Goal: Task Accomplishment & Management: Manage account settings

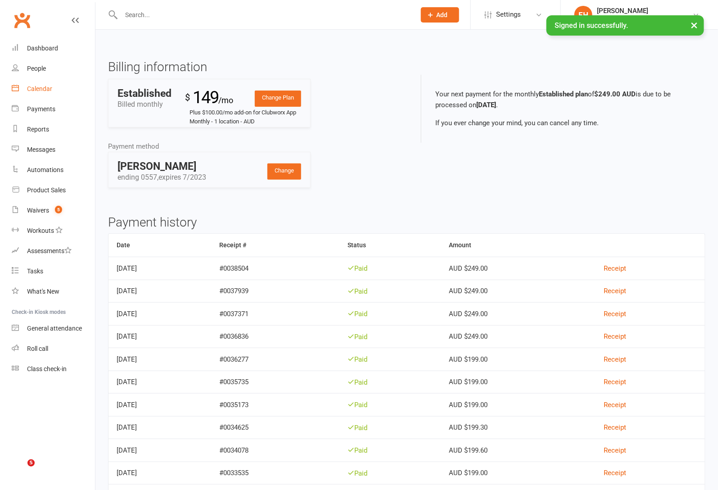
click at [38, 87] on div "Calendar" at bounding box center [39, 88] width 25 height 7
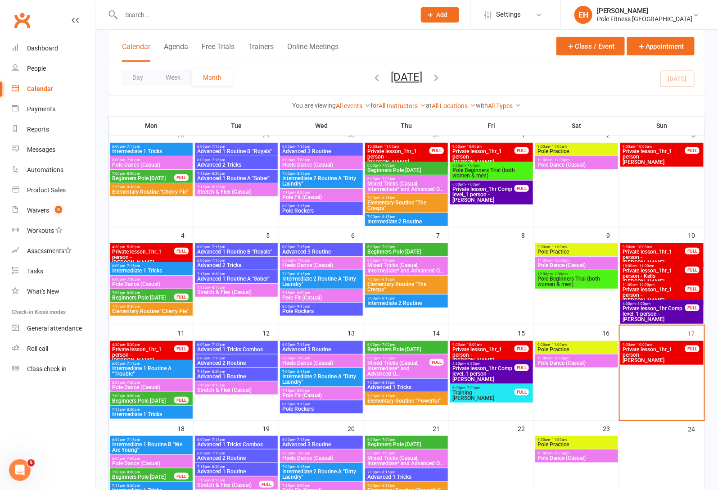
scroll to position [61, 0]
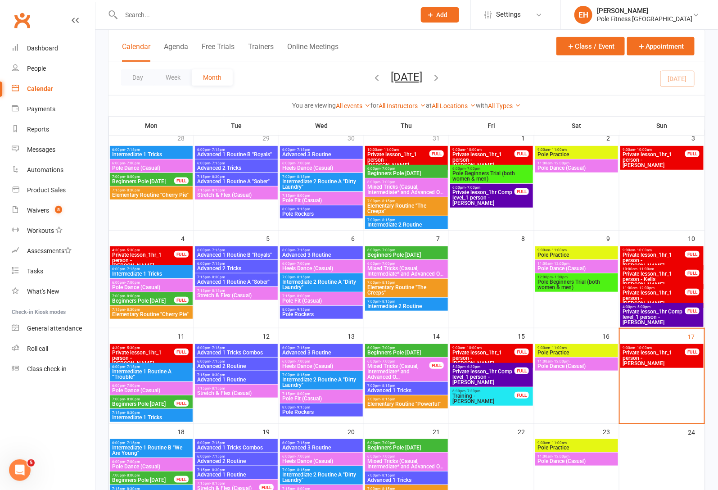
click at [146, 255] on span "Private lesson_1hr_1 person - Carmen Leet" at bounding box center [143, 260] width 63 height 16
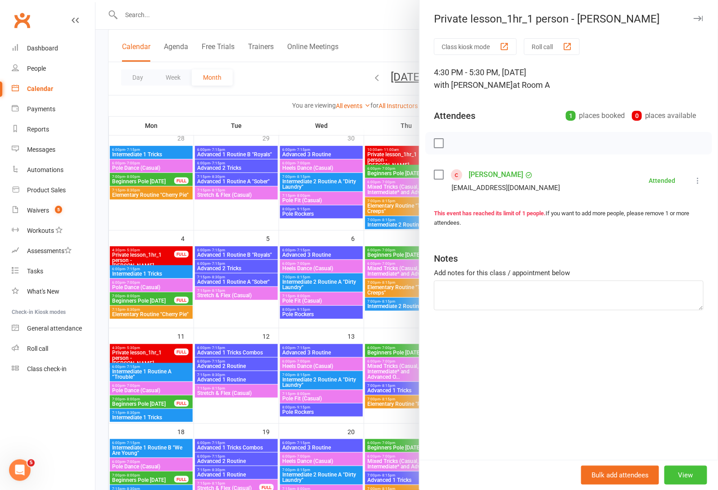
click at [689, 474] on button "View" at bounding box center [685, 474] width 43 height 19
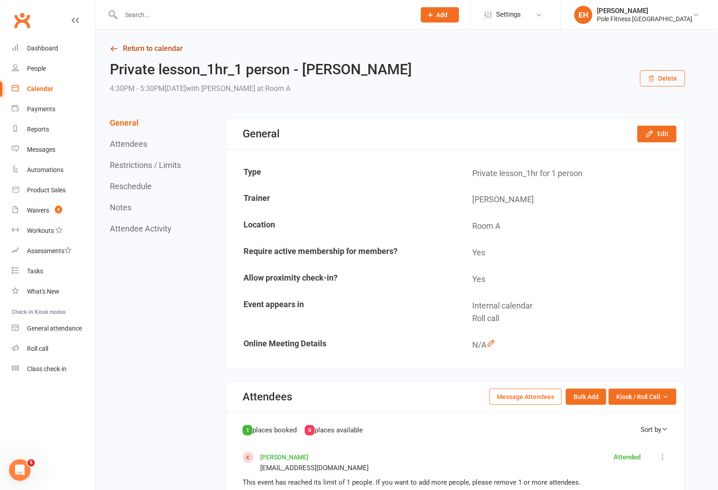
click at [161, 49] on link "Return to calendar" at bounding box center [397, 48] width 575 height 13
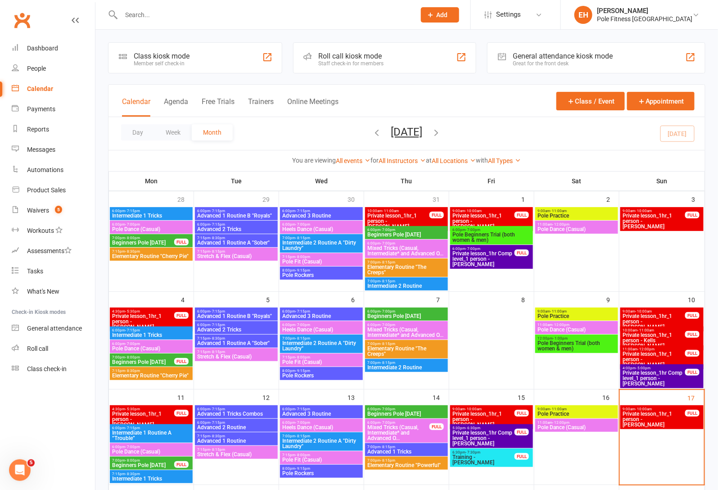
click at [660, 318] on span "Private lesson_1hr_1 person - Marissa Castro" at bounding box center [653, 321] width 63 height 16
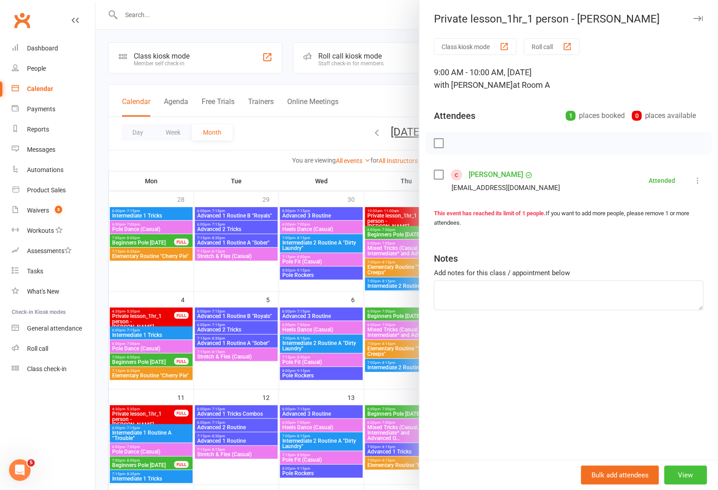
click at [675, 474] on button "View" at bounding box center [685, 474] width 43 height 19
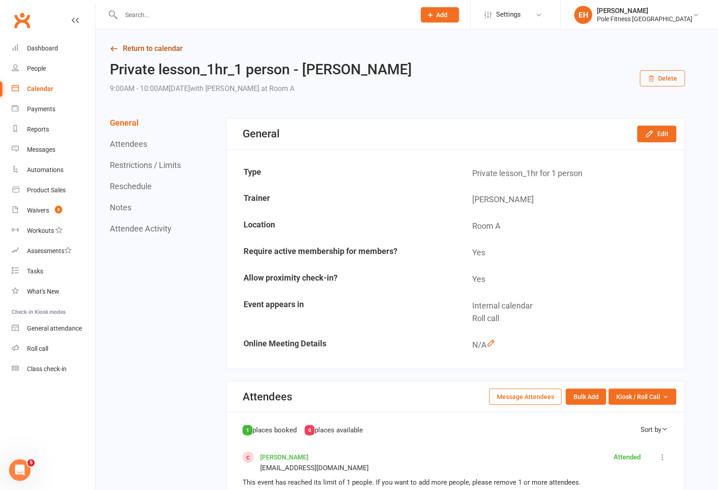
click at [133, 54] on link "Return to calendar" at bounding box center [397, 48] width 575 height 13
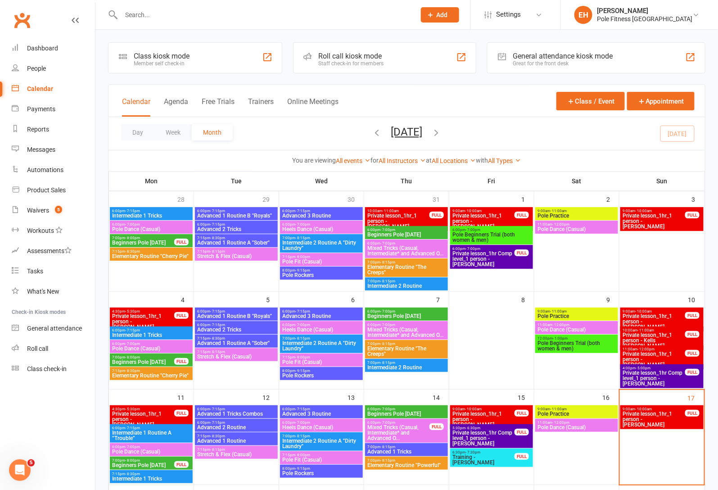
click at [653, 333] on span "Private lesson_1hr_1 person - Kells Reuss" at bounding box center [653, 340] width 63 height 16
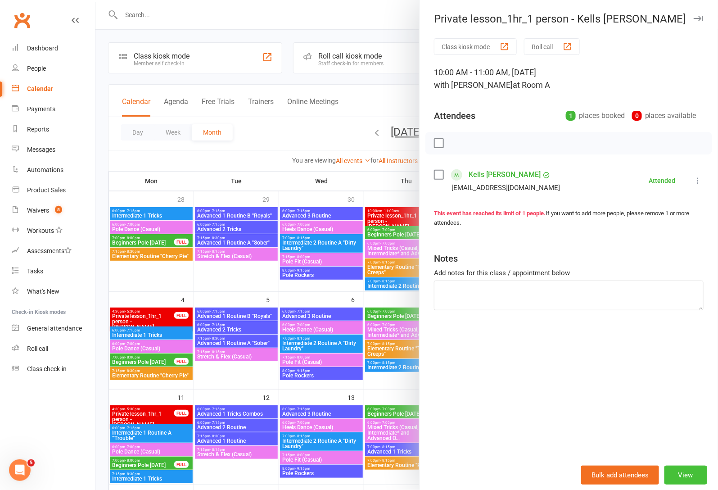
click at [684, 471] on button "View" at bounding box center [685, 474] width 43 height 19
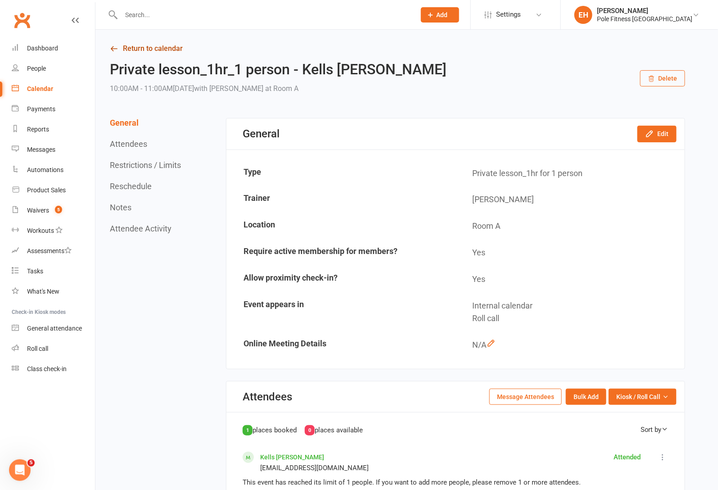
click at [114, 53] on link "Return to calendar" at bounding box center [397, 48] width 575 height 13
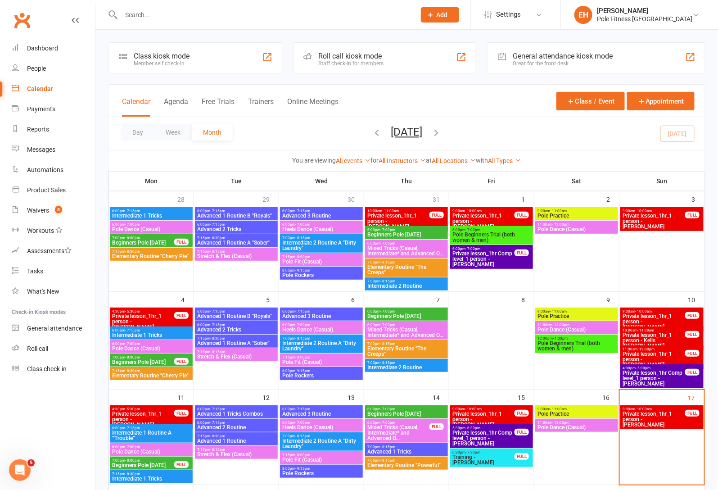
click at [669, 355] on span "Private lesson_1hr_1 person - Carmen Leet" at bounding box center [653, 359] width 63 height 16
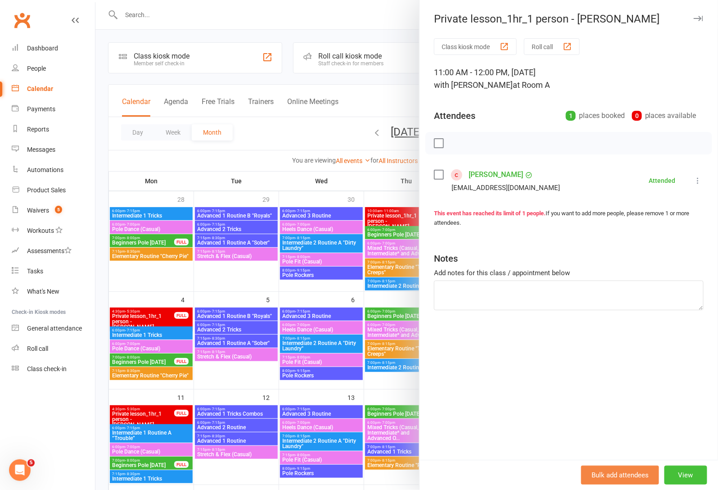
click at [686, 473] on button "View" at bounding box center [685, 474] width 43 height 19
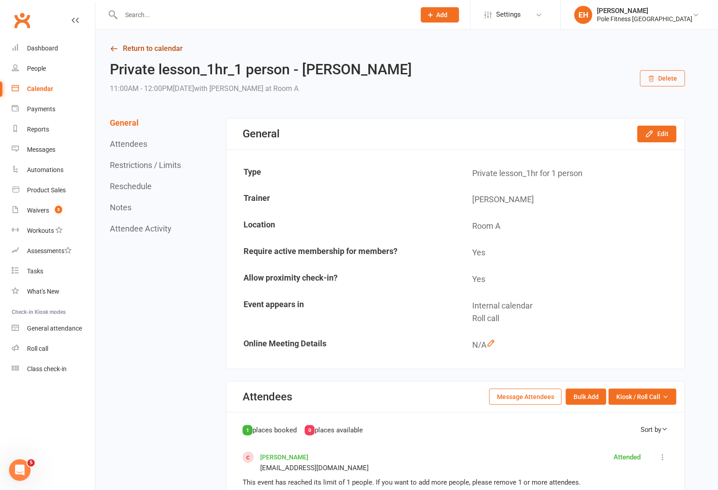
click at [152, 51] on link "Return to calendar" at bounding box center [397, 48] width 575 height 13
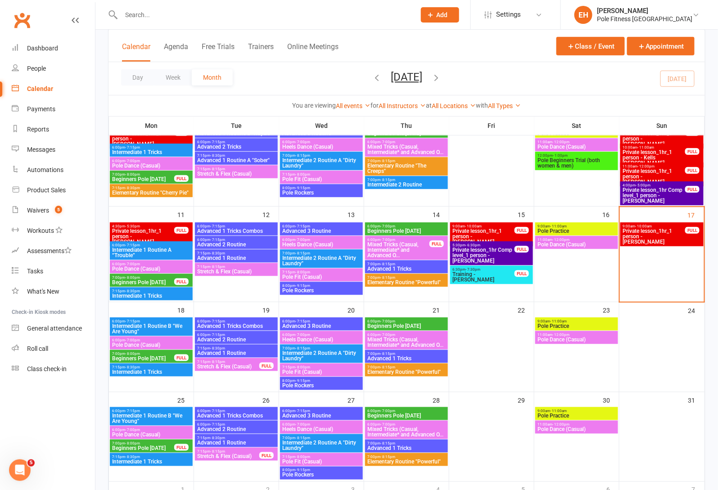
scroll to position [182, 0]
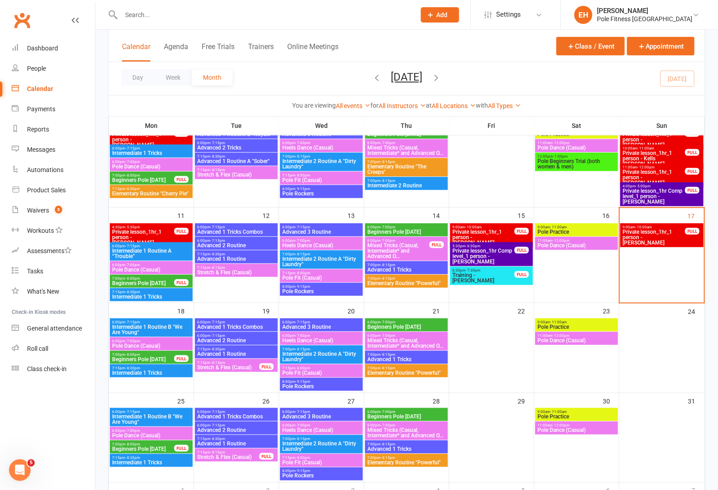
click at [136, 229] on span "Private lesson_1hr_1 person - Carmen Leet" at bounding box center [143, 237] width 63 height 16
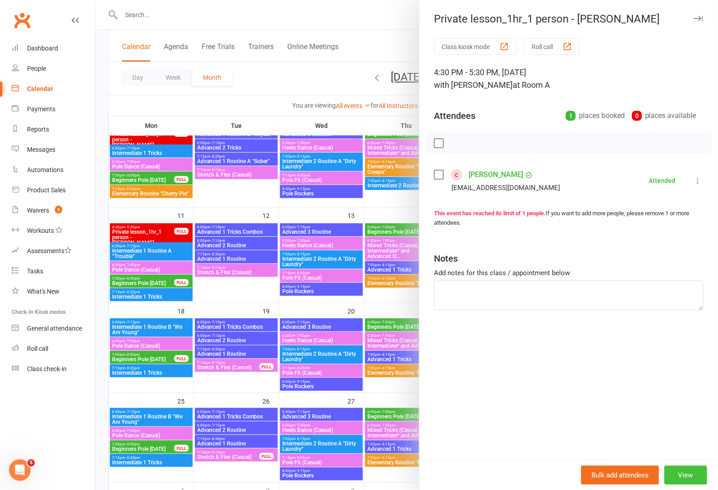
click at [687, 478] on button "View" at bounding box center [685, 474] width 43 height 19
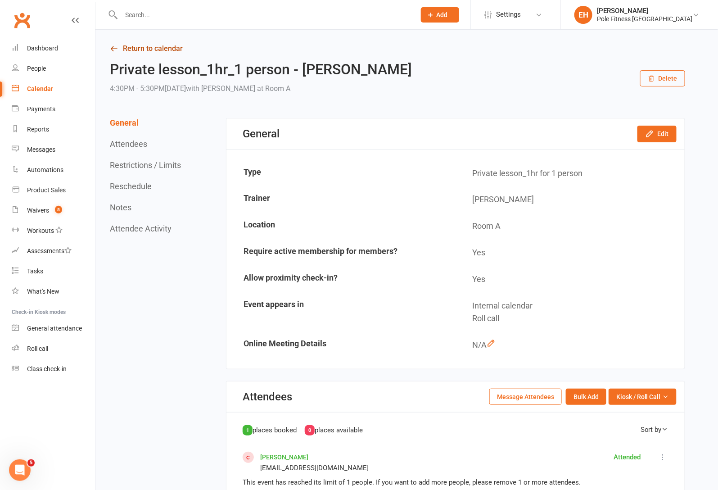
click at [152, 52] on link "Return to calendar" at bounding box center [397, 48] width 575 height 13
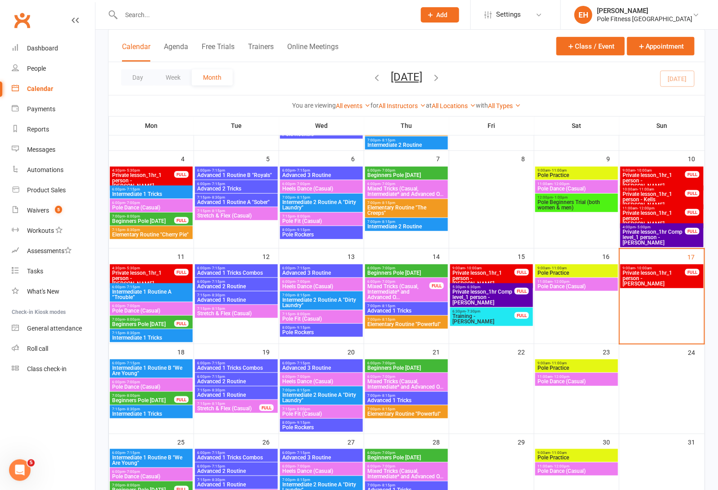
scroll to position [157, 0]
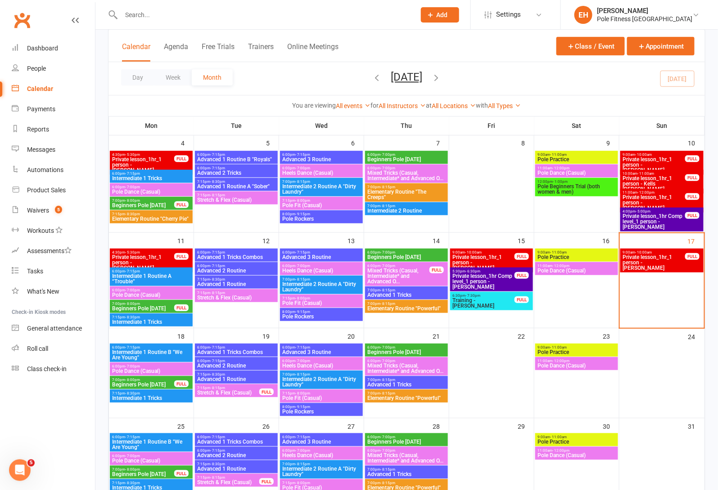
click at [487, 255] on span "Private lesson_1hr_1 person - Carmen Leet" at bounding box center [483, 262] width 63 height 16
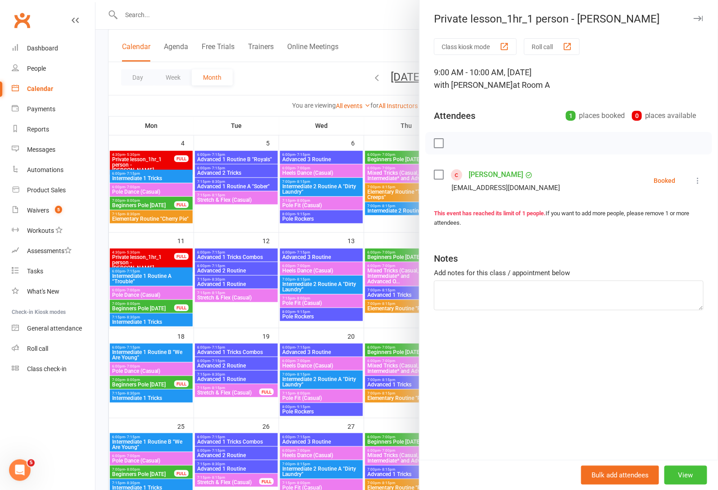
click at [687, 476] on button "View" at bounding box center [685, 474] width 43 height 19
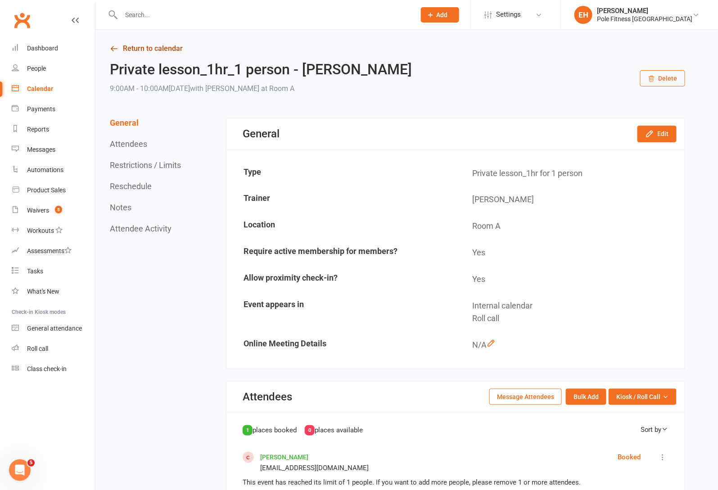
click at [144, 47] on link "Return to calendar" at bounding box center [397, 48] width 575 height 13
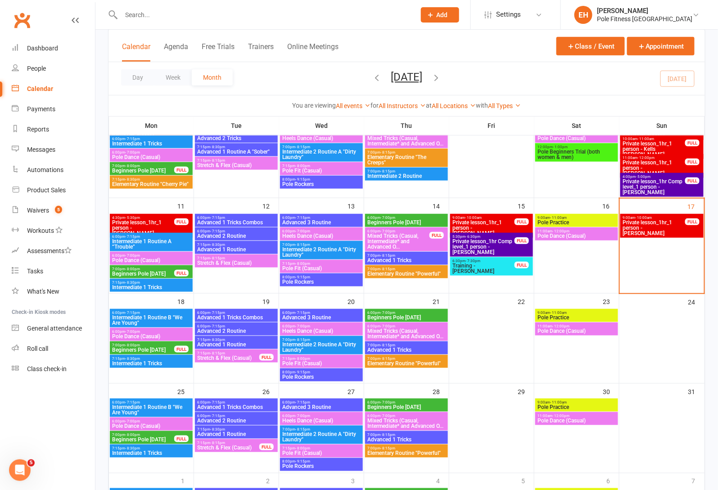
scroll to position [194, 0]
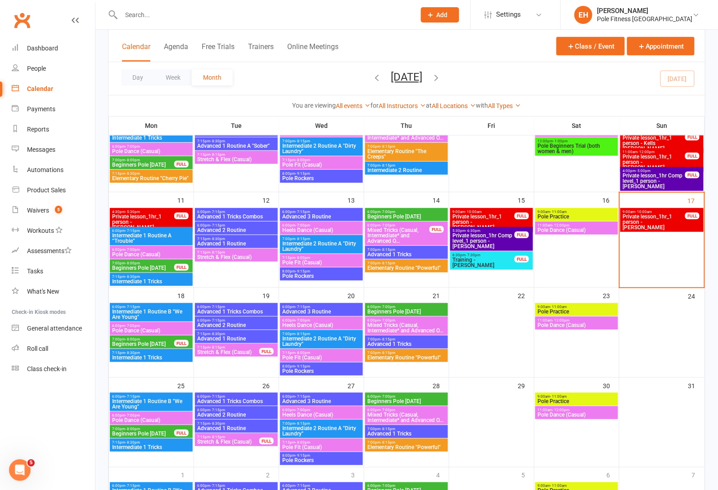
click at [667, 219] on span "Private lesson_1hr_1 person - Marissa Castro" at bounding box center [653, 222] width 63 height 16
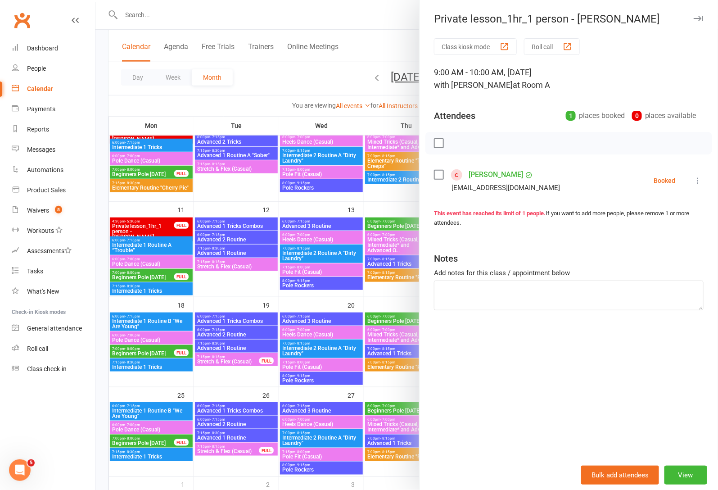
scroll to position [187, 0]
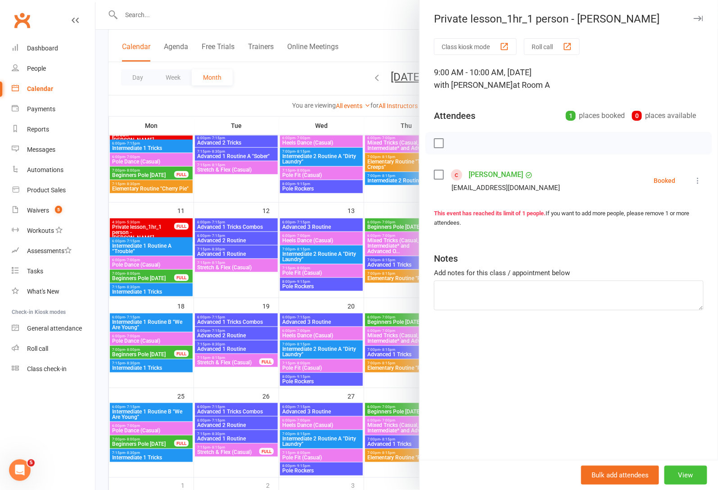
click at [690, 477] on button "View" at bounding box center [685, 474] width 43 height 19
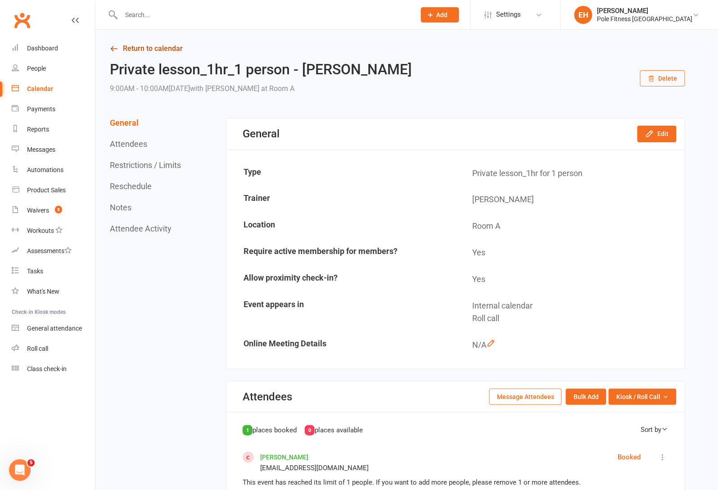
click at [134, 50] on link "Return to calendar" at bounding box center [397, 48] width 575 height 13
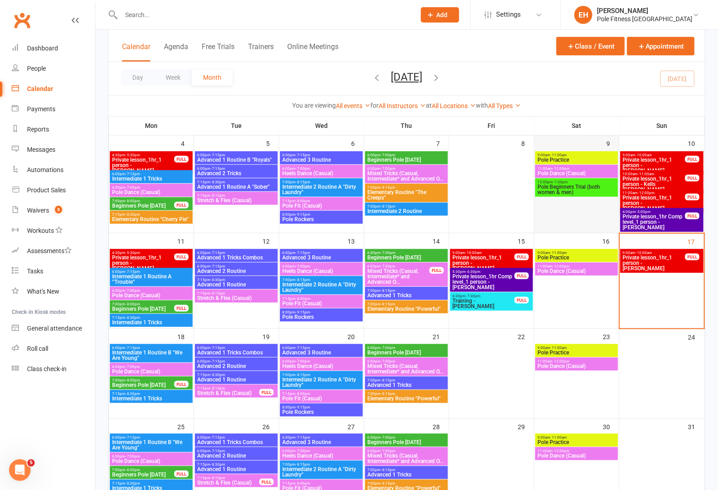
scroll to position [159, 0]
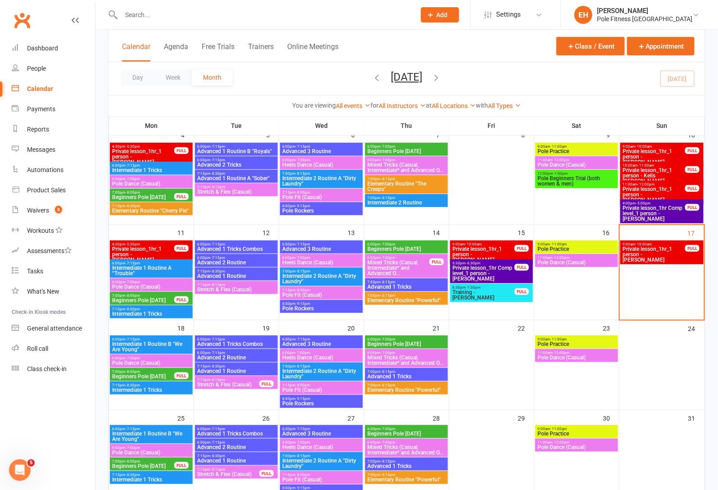
click at [480, 250] on span "Private lesson_1hr_1 person - Carmen Leet" at bounding box center [483, 254] width 63 height 16
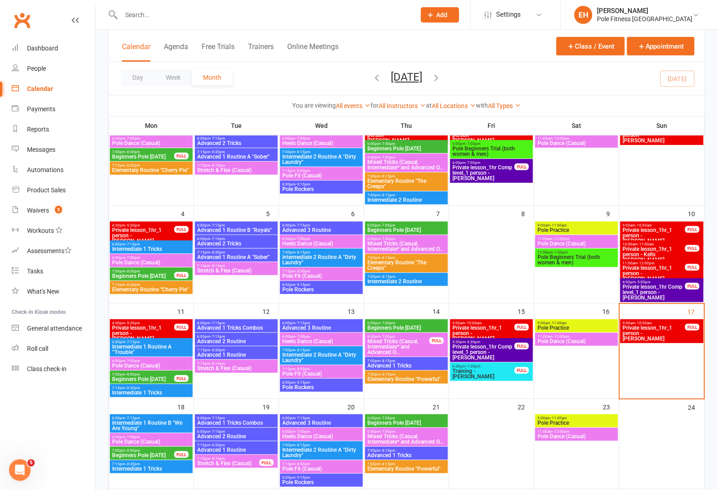
scroll to position [86, 0]
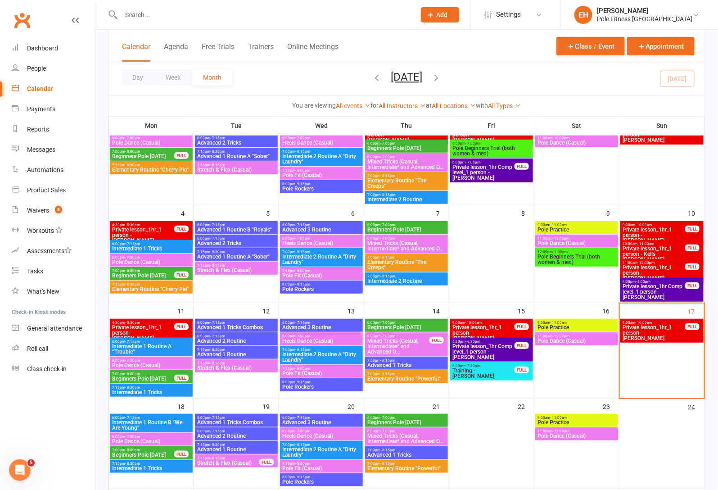
click at [502, 328] on span "Private lesson_1hr_1 person - Carmen Leet" at bounding box center [483, 332] width 63 height 16
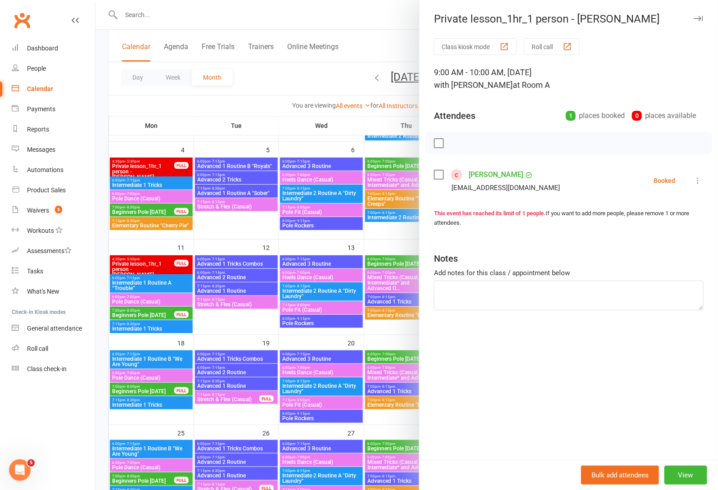
scroll to position [152, 0]
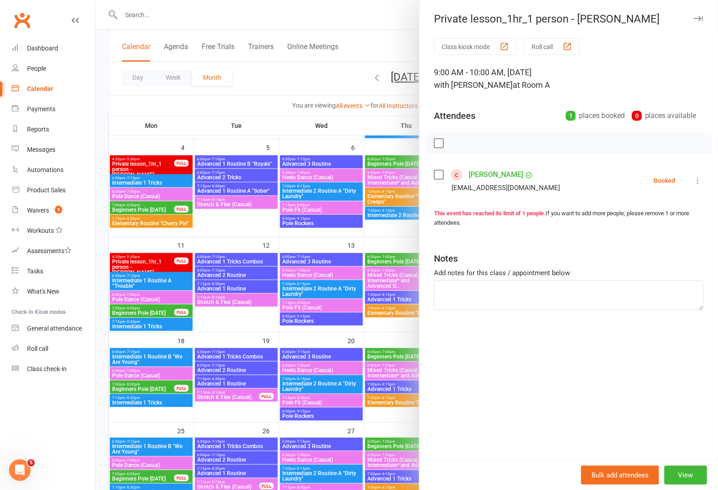
click at [699, 13] on button "button" at bounding box center [698, 18] width 11 height 11
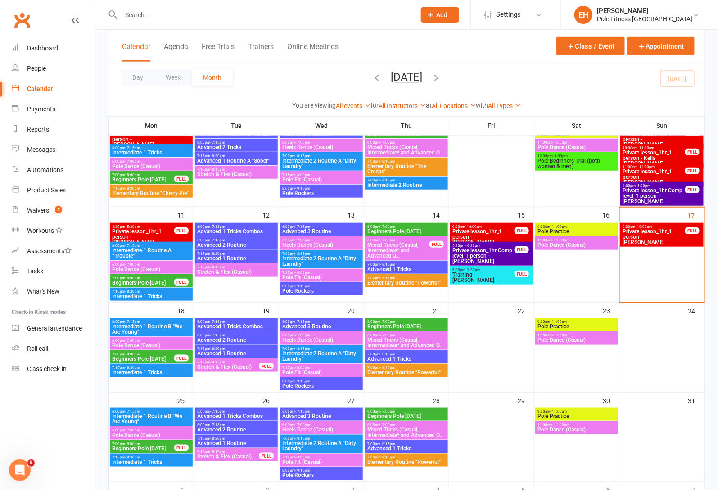
scroll to position [184, 0]
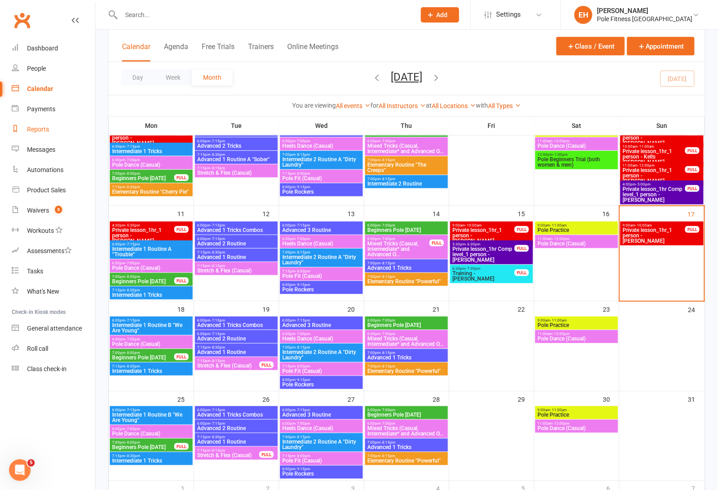
click at [41, 130] on div "Reports" at bounding box center [38, 129] width 22 height 7
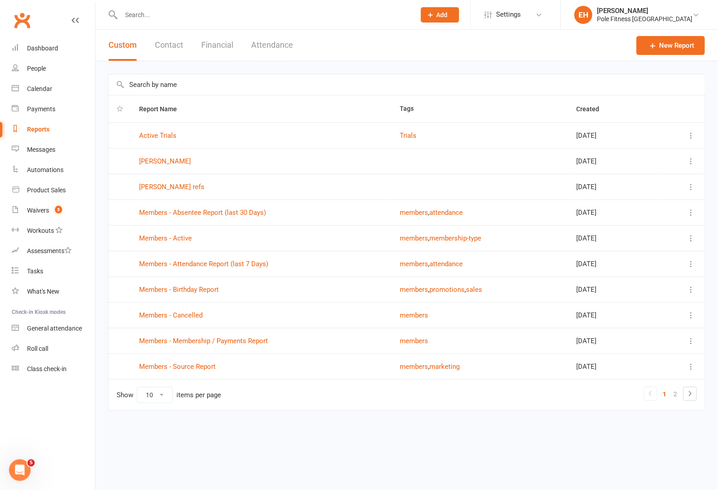
click at [265, 47] on button "Attendance" at bounding box center [272, 45] width 42 height 31
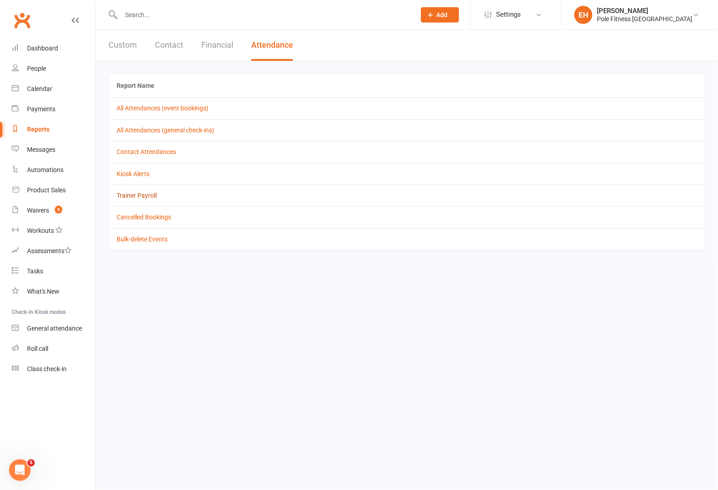
click at [140, 196] on link "Trainer Payroll" at bounding box center [137, 195] width 40 height 7
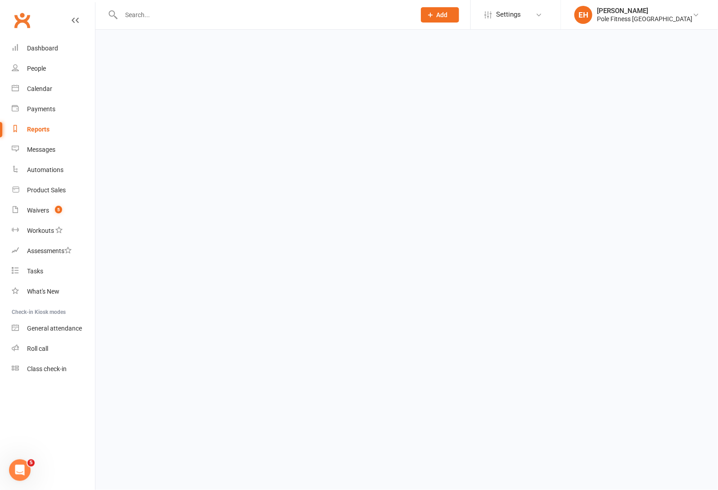
select select "false"
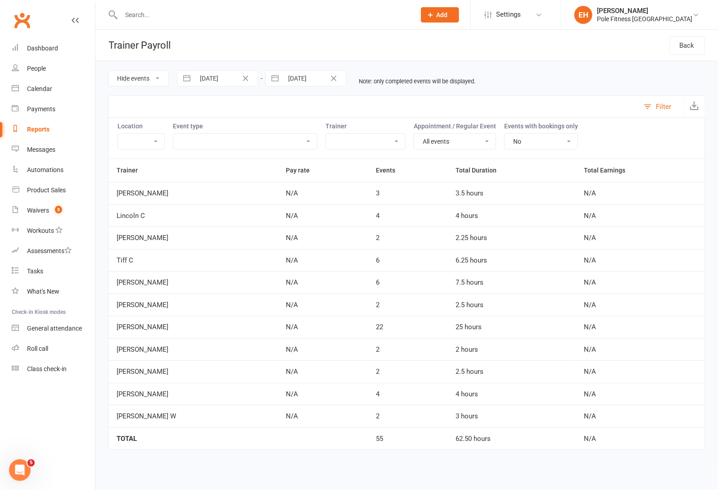
click at [215, 78] on input "01 Aug 2025" at bounding box center [226, 78] width 63 height 15
select select "6"
select select "2025"
select select "7"
select select "2025"
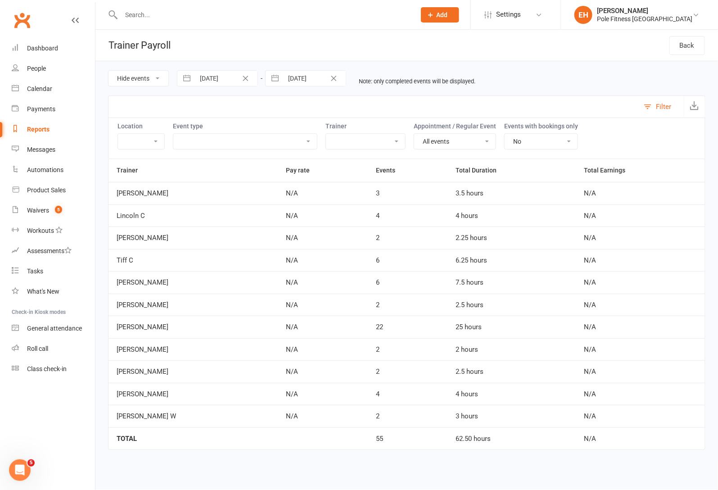
select select "8"
select select "2025"
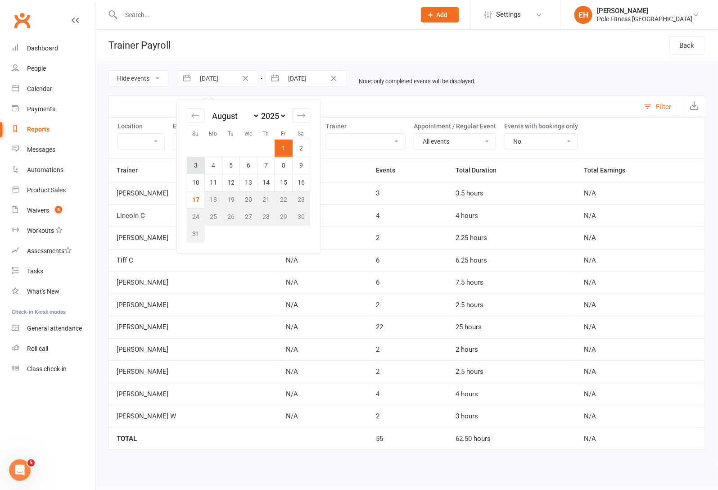
click at [194, 167] on td "3" at bounding box center [196, 165] width 18 height 17
type input "03 Aug 2025"
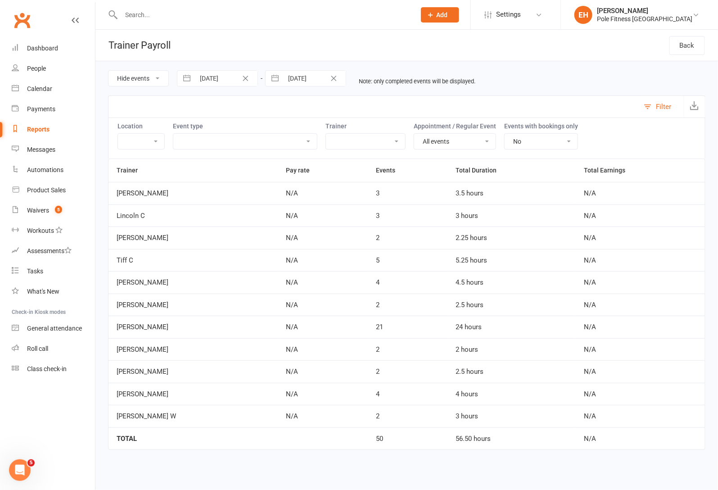
select select "6"
select select "2025"
select select "7"
select select "2025"
select select "8"
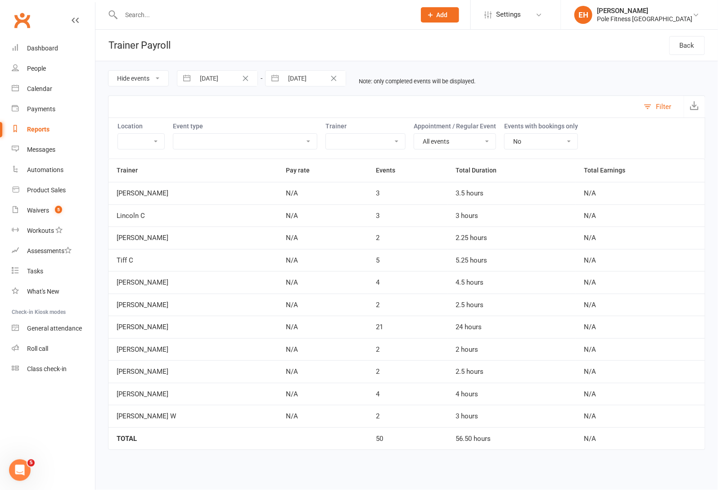
select select "2025"
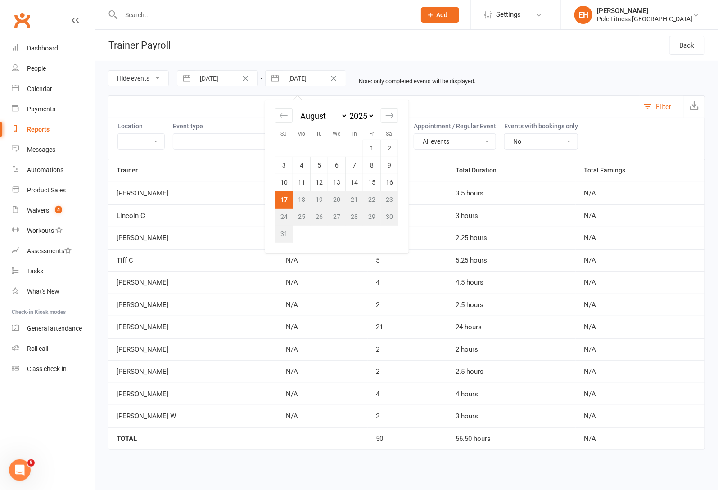
click at [304, 81] on input "17 Aug 2025" at bounding box center [314, 78] width 63 height 15
drag, startPoint x: 392, startPoint y: 180, endPoint x: 387, endPoint y: 178, distance: 5.7
click at [392, 180] on td "16" at bounding box center [390, 182] width 18 height 17
type input "16 Aug 2025"
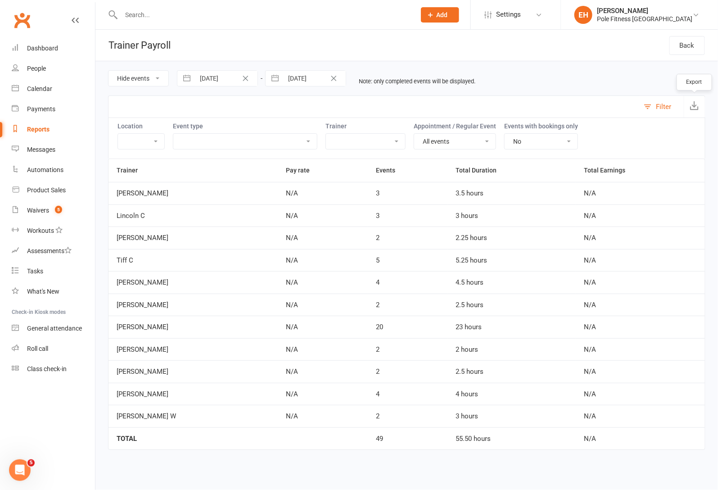
click at [704, 105] on button "button" at bounding box center [694, 107] width 21 height 22
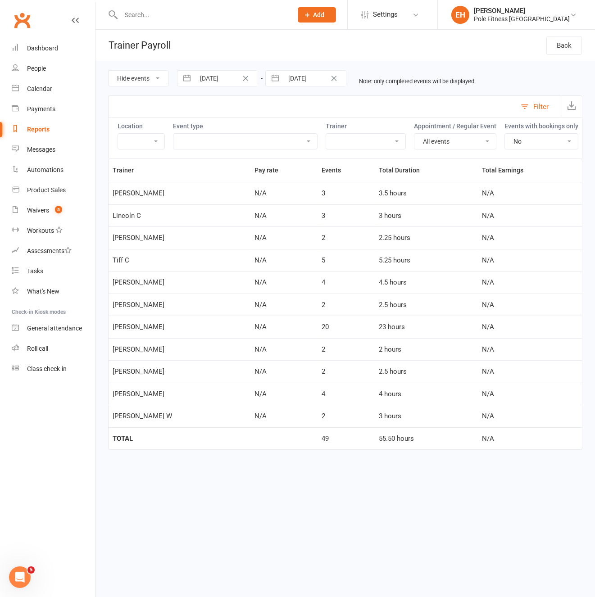
click at [32, 127] on div "Reports" at bounding box center [38, 129] width 23 height 7
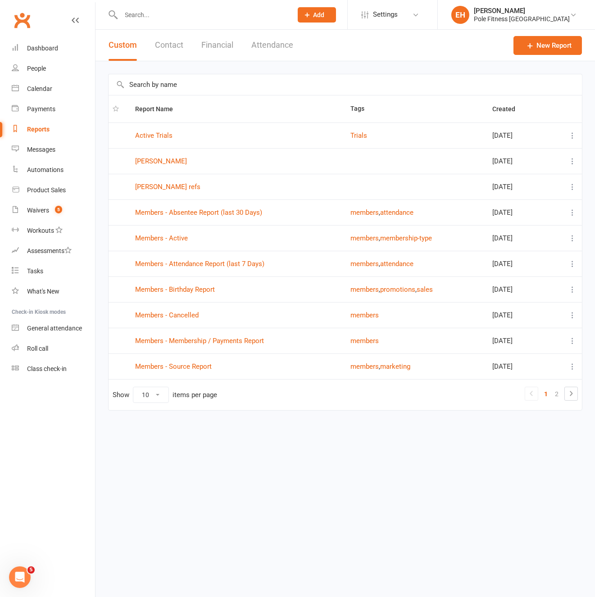
click at [203, 43] on button "Financial" at bounding box center [217, 45] width 32 height 31
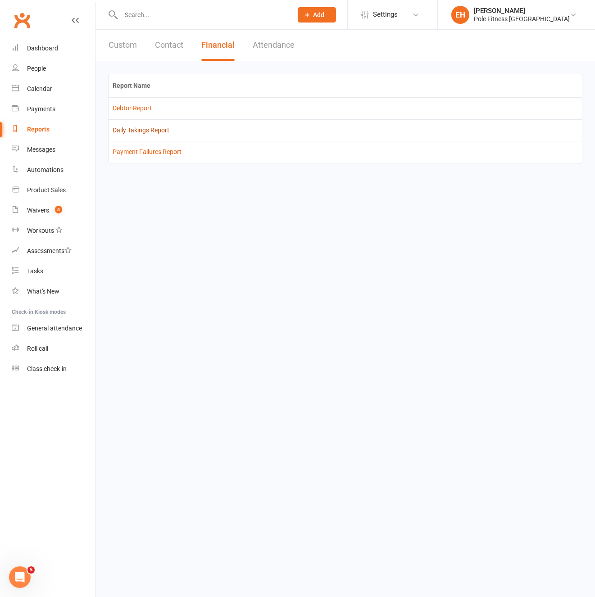
click at [139, 130] on link "Daily Takings Report" at bounding box center [141, 129] width 57 height 7
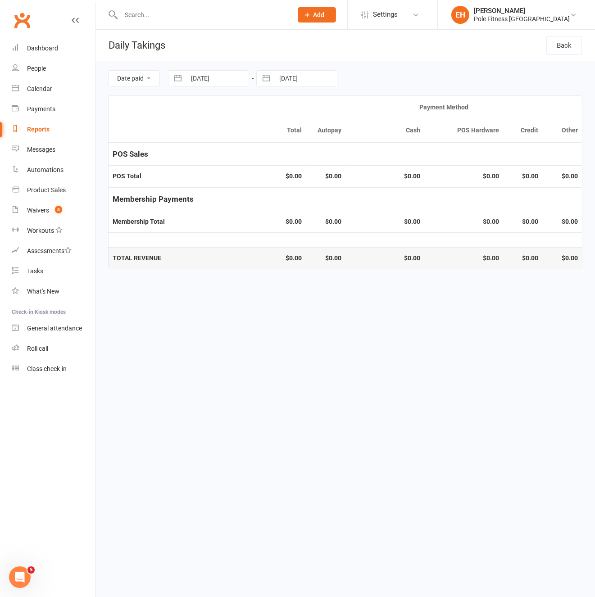
click at [222, 79] on input "17 Aug 2025" at bounding box center [217, 78] width 63 height 15
select select "6"
select select "2025"
select select "7"
select select "2025"
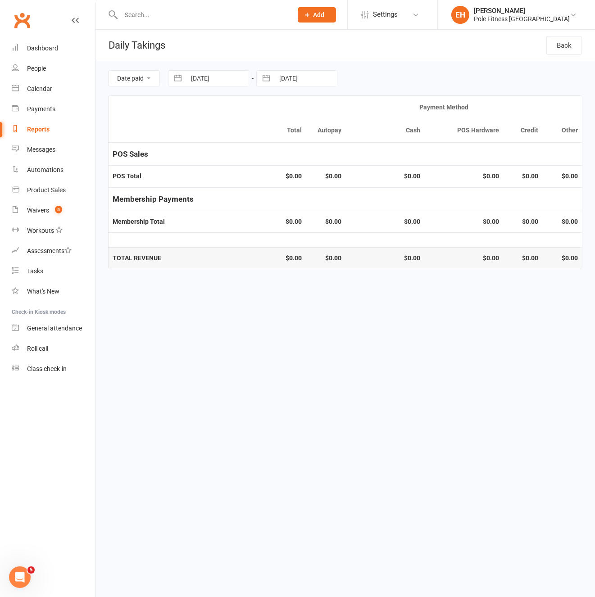
select select "8"
select select "2025"
click at [211, 165] on td "4" at bounding box center [205, 165] width 18 height 17
type input "04 Aug 2025"
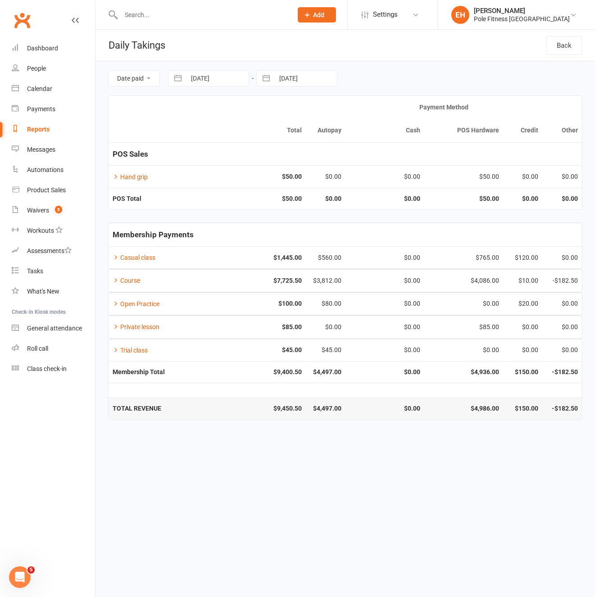
click at [308, 79] on input "17 Aug 2025" at bounding box center [305, 78] width 63 height 15
select select "6"
select select "2025"
select select "7"
select select "2025"
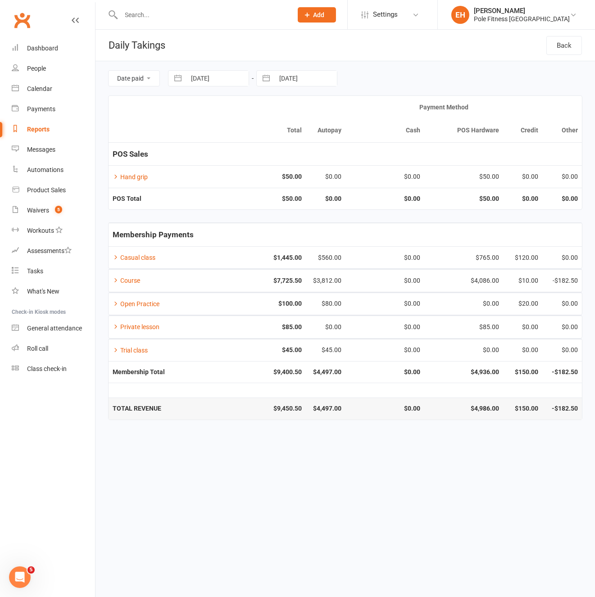
select select "8"
select select "2025"
click at [291, 166] on td "4" at bounding box center [293, 165] width 18 height 17
type input "04 Aug 2025"
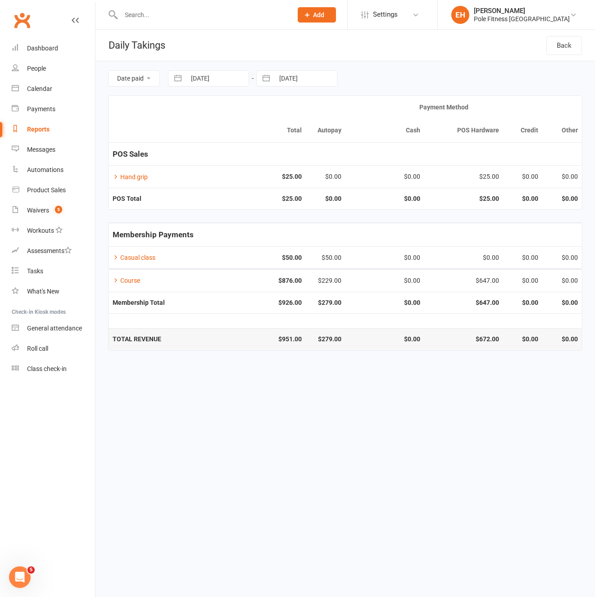
drag, startPoint x: 233, startPoint y: 77, endPoint x: 235, endPoint y: 81, distance: 4.6
click at [233, 77] on input "04 Aug 2025" at bounding box center [217, 78] width 63 height 15
select select "6"
select select "2025"
select select "7"
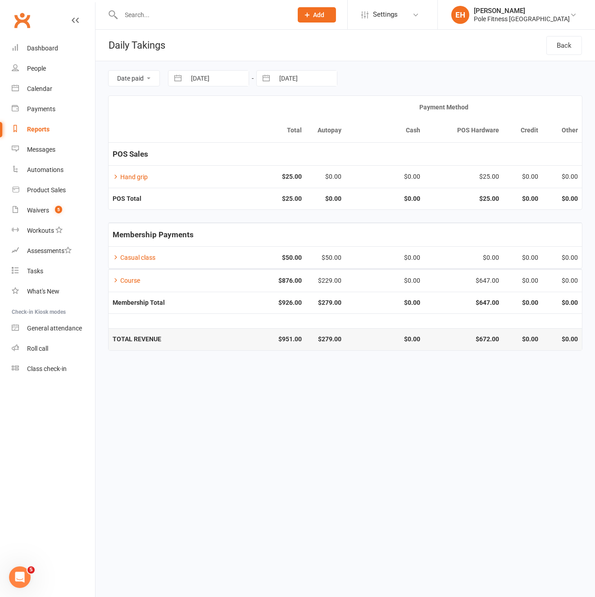
select select "2025"
select select "8"
select select "2025"
drag, startPoint x: 225, startPoint y: 164, endPoint x: 281, endPoint y: 130, distance: 65.5
click at [232, 158] on tr "3 4 5 6 7 8 9" at bounding box center [239, 165] width 123 height 17
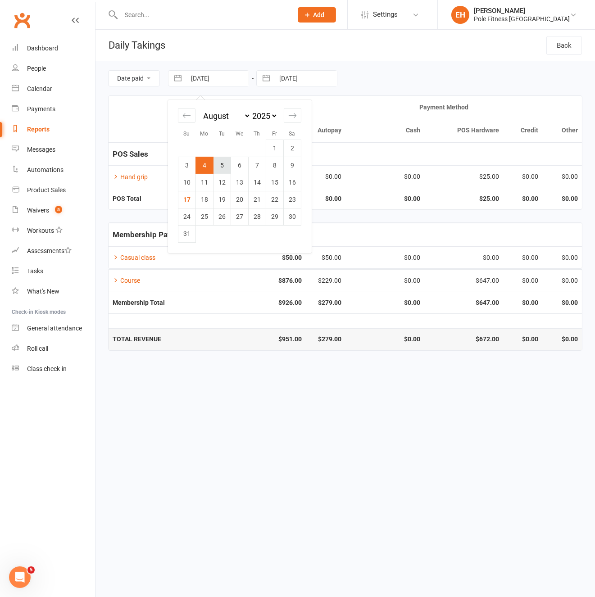
click at [225, 162] on td "5" at bounding box center [222, 165] width 18 height 17
type input "05 Aug 2025"
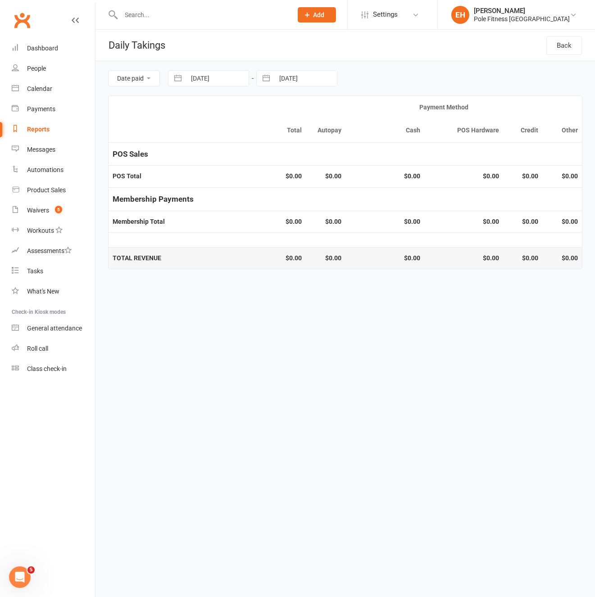
select select "6"
select select "2025"
select select "7"
select select "2025"
select select "8"
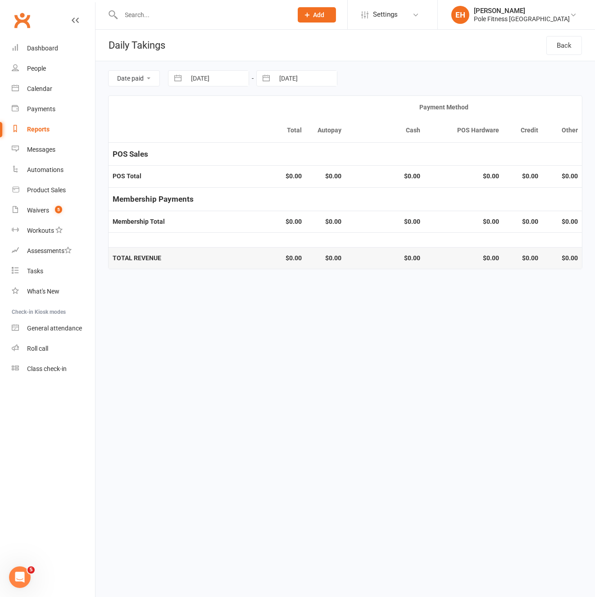
select select "2025"
click at [298, 81] on input "04 Aug 2025" at bounding box center [305, 78] width 63 height 15
drag, startPoint x: 308, startPoint y: 162, endPoint x: 303, endPoint y: 158, distance: 6.1
click at [308, 162] on td "5" at bounding box center [311, 165] width 18 height 17
type input "05 Aug 2025"
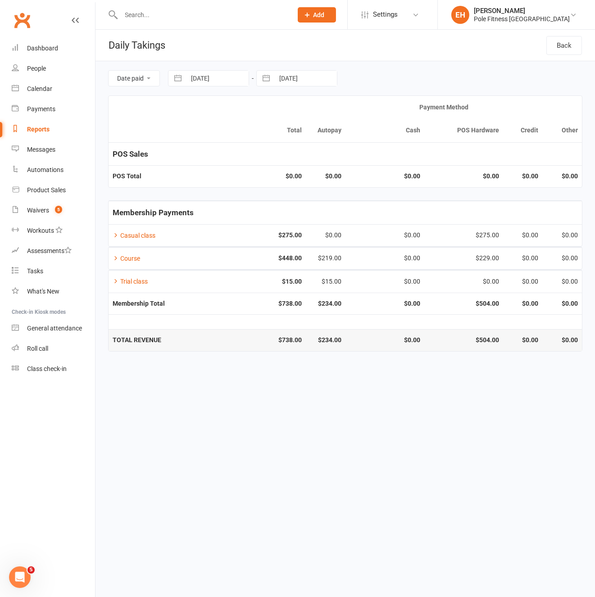
select select "6"
select select "2025"
select select "7"
select select "2025"
select select "8"
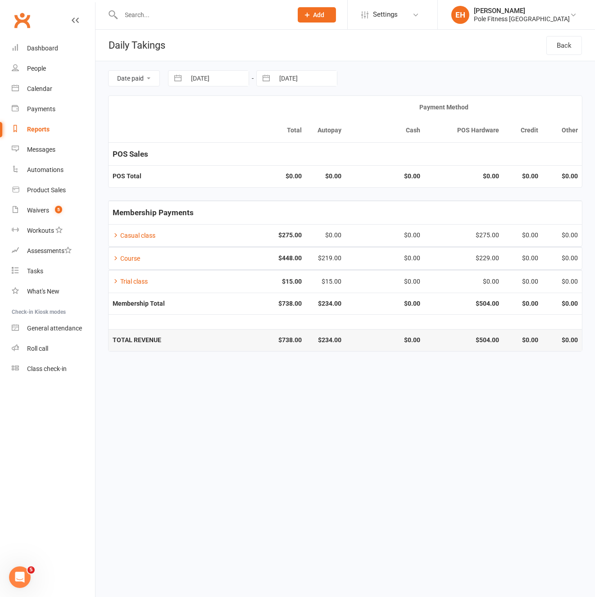
select select "2025"
click at [213, 79] on input "05 Aug 2025" at bounding box center [217, 78] width 63 height 15
click at [239, 168] on td "6" at bounding box center [240, 165] width 18 height 17
type input "06 Aug 2025"
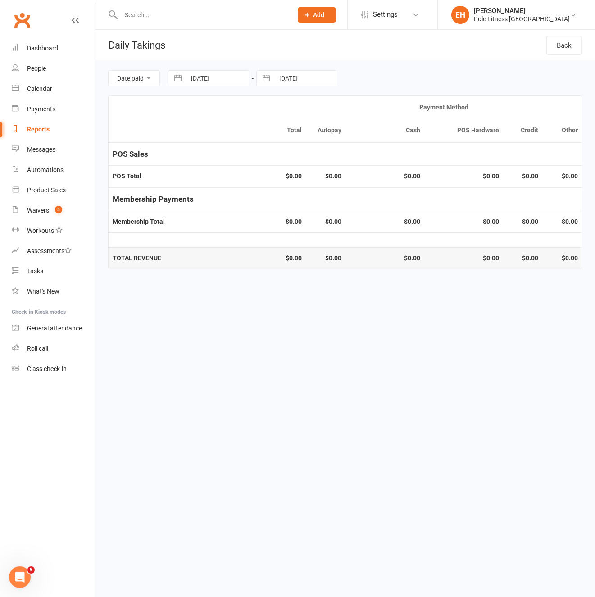
select select "6"
select select "2025"
select select "7"
select select "2025"
select select "8"
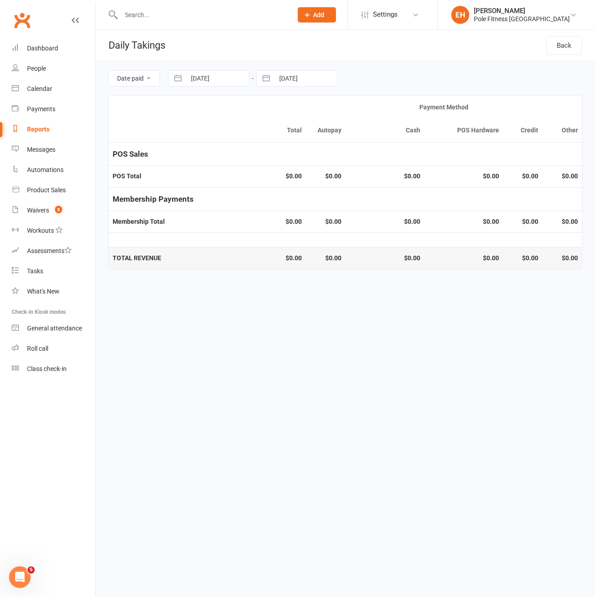
select select "2025"
click at [310, 85] on input "05 Aug 2025" at bounding box center [305, 78] width 63 height 15
click at [333, 166] on td "6" at bounding box center [328, 165] width 18 height 17
type input "06 Aug 2025"
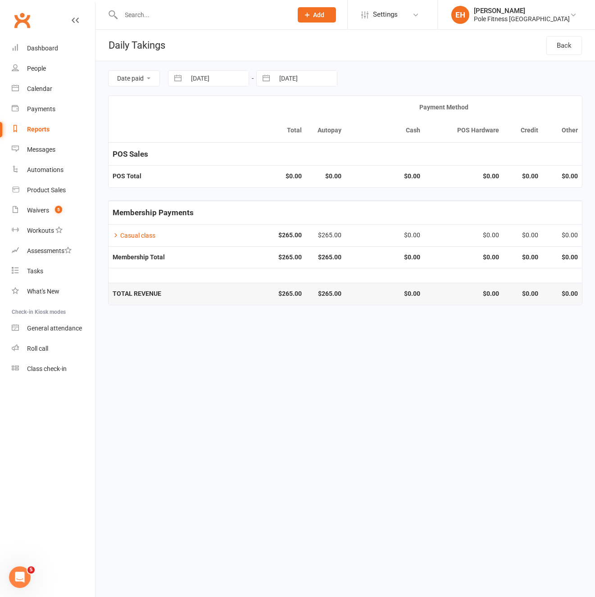
click at [218, 79] on input "06 Aug 2025" at bounding box center [217, 78] width 63 height 15
select select "6"
select select "2025"
select select "7"
select select "2025"
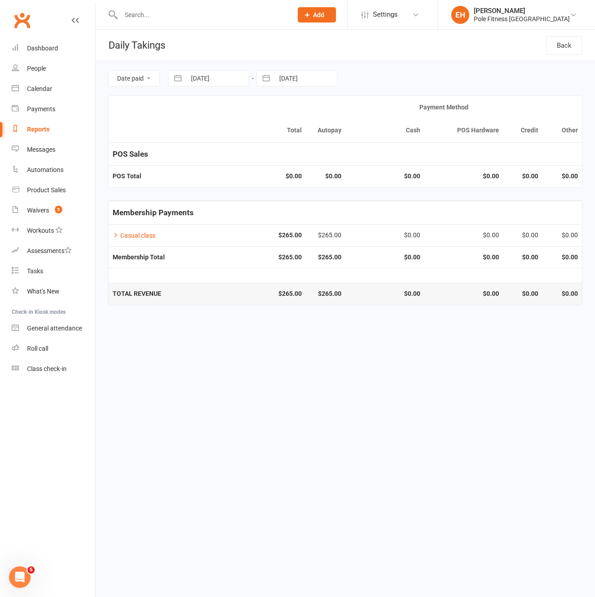
select select "8"
select select "2025"
click at [255, 167] on td "7" at bounding box center [257, 165] width 18 height 17
type input "07 Aug 2025"
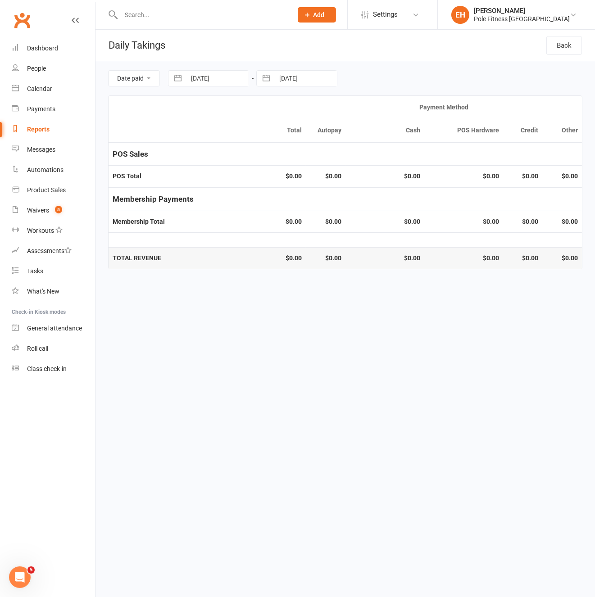
select select "6"
select select "2025"
select select "7"
select select "2025"
select select "8"
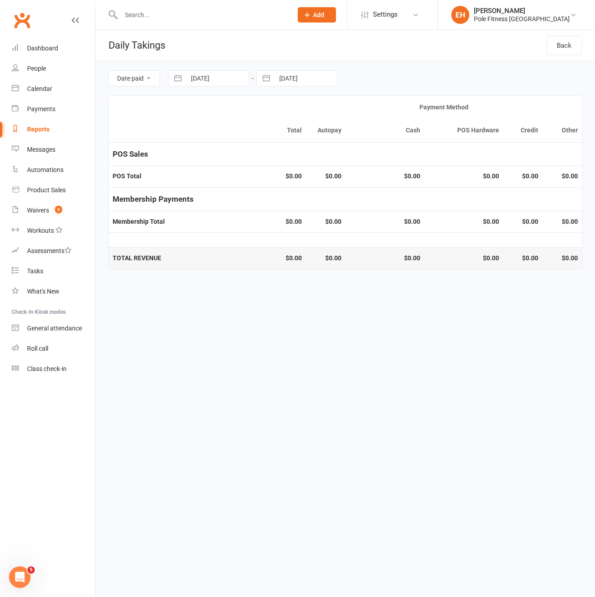
select select "2025"
click at [313, 83] on input "06 Aug 2025" at bounding box center [305, 78] width 63 height 15
click at [347, 168] on td "7" at bounding box center [346, 165] width 18 height 17
type input "07 Aug 2025"
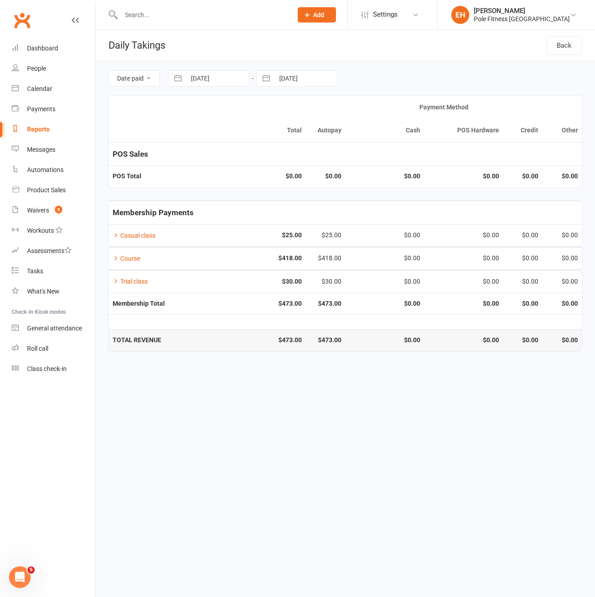
click at [207, 77] on input "07 Aug 2025" at bounding box center [217, 78] width 63 height 15
select select "6"
select select "2025"
select select "7"
select select "2025"
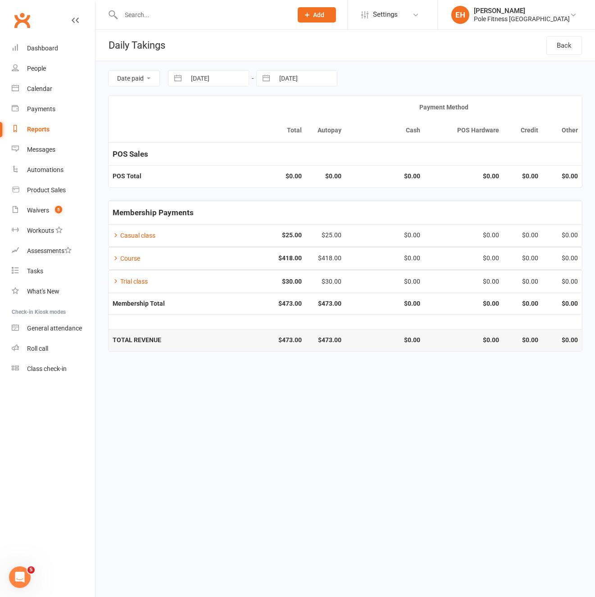
select select "8"
select select "2025"
drag, startPoint x: 275, startPoint y: 162, endPoint x: 279, endPoint y: 135, distance: 27.7
click at [276, 158] on td "8" at bounding box center [275, 165] width 18 height 17
type input "08 Aug 2025"
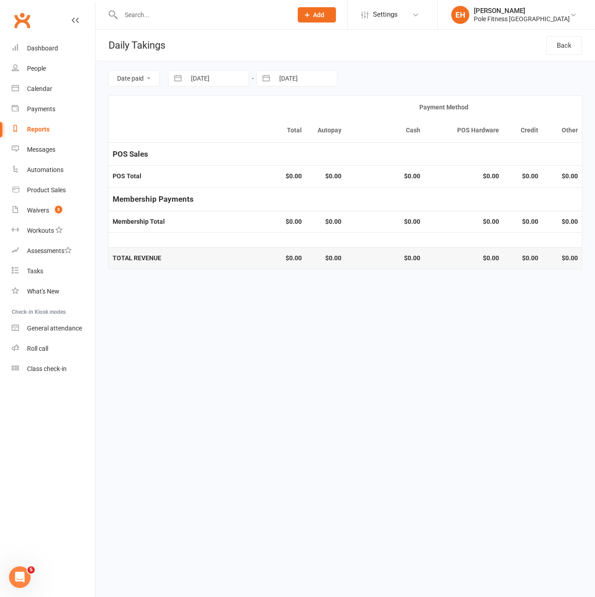
select select "6"
select select "2025"
select select "7"
select select "2025"
select select "8"
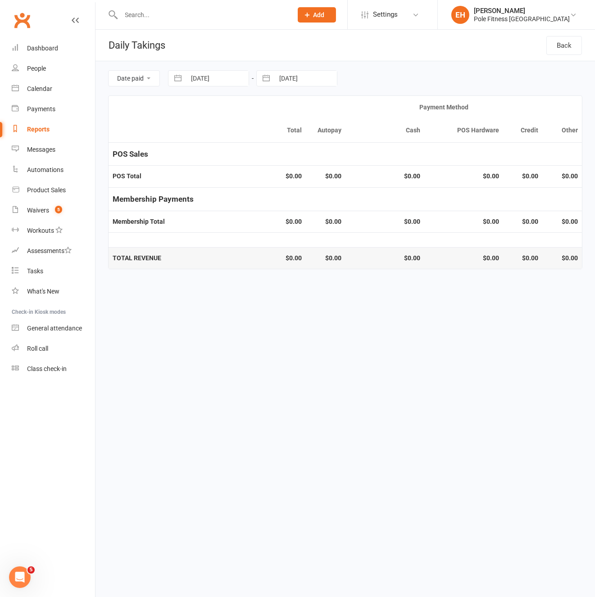
select select "2025"
click at [304, 81] on input "07 Aug 2025" at bounding box center [305, 78] width 63 height 15
click at [361, 164] on td "8" at bounding box center [363, 165] width 18 height 17
type input "08 Aug 2025"
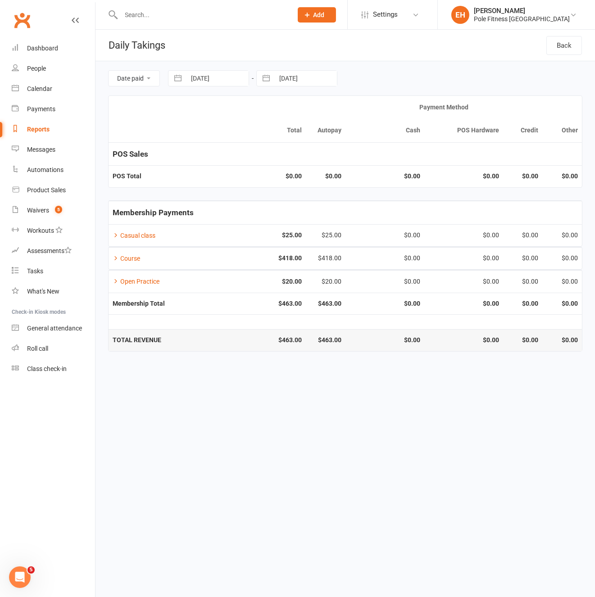
click at [201, 82] on input "08 Aug 2025" at bounding box center [217, 78] width 63 height 15
select select "6"
select select "2025"
select select "7"
select select "2025"
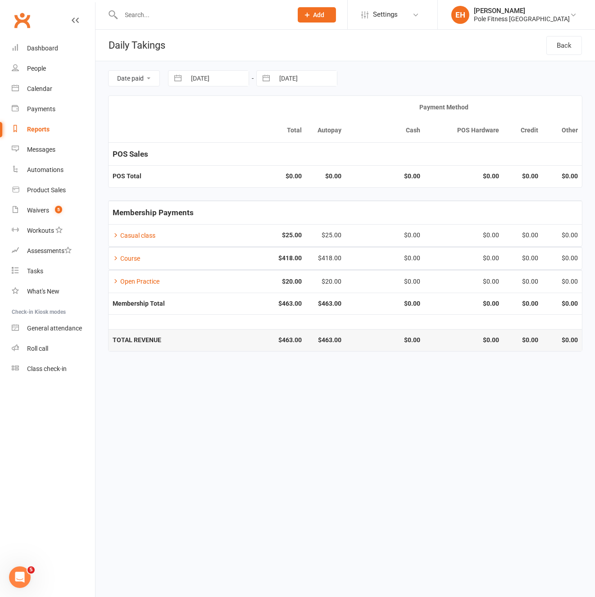
select select "8"
select select "2025"
click at [297, 164] on td "9" at bounding box center [293, 165] width 18 height 17
type input "09 Aug 2025"
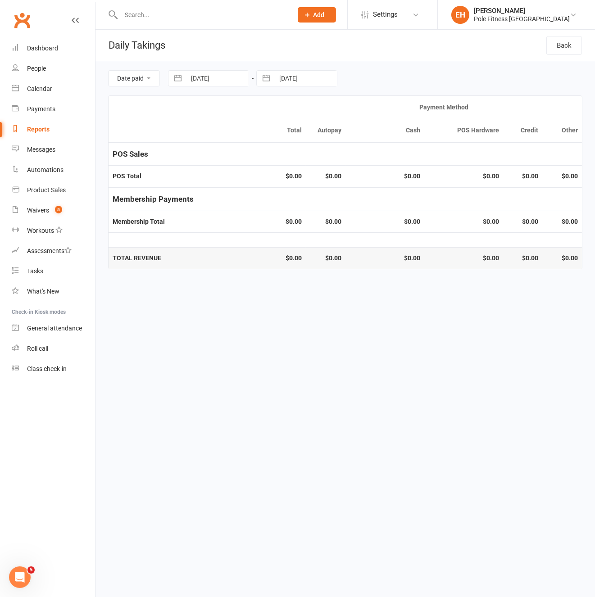
select select "6"
select select "2025"
select select "7"
select select "2025"
select select "8"
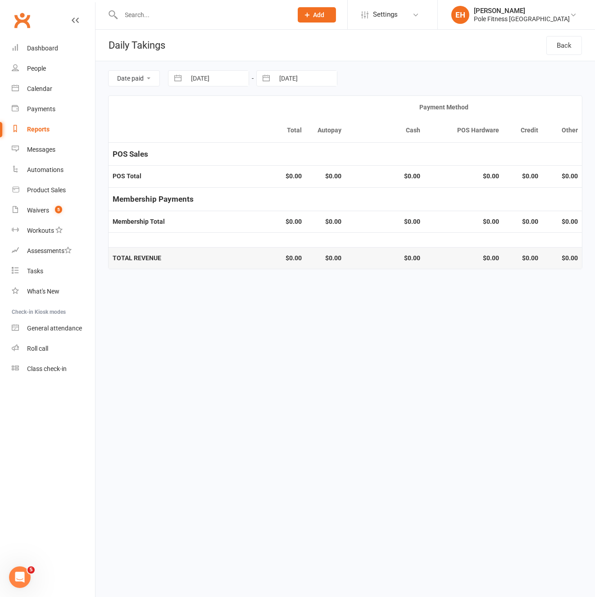
select select "2025"
drag, startPoint x: 309, startPoint y: 80, endPoint x: 333, endPoint y: 117, distance: 44.8
click at [309, 80] on input "08 Aug 2025" at bounding box center [305, 78] width 63 height 15
click at [383, 167] on td "9" at bounding box center [381, 165] width 18 height 17
type input "09 Aug 2025"
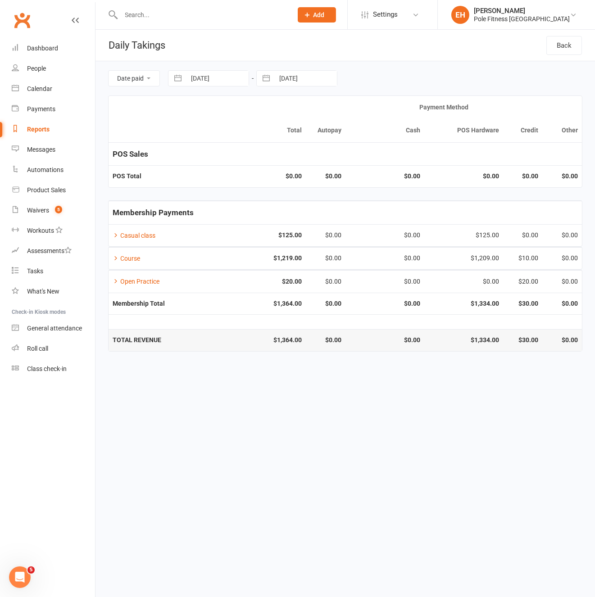
select select "6"
select select "2025"
select select "7"
select select "2025"
select select "8"
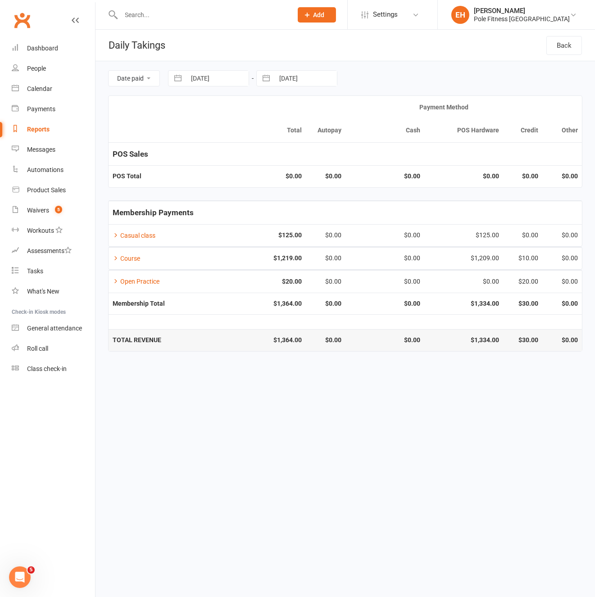
select select "2025"
click at [227, 78] on input "09 Aug 2025" at bounding box center [217, 78] width 63 height 15
click at [191, 178] on td "10" at bounding box center [187, 182] width 18 height 17
type input "10 Aug 2025"
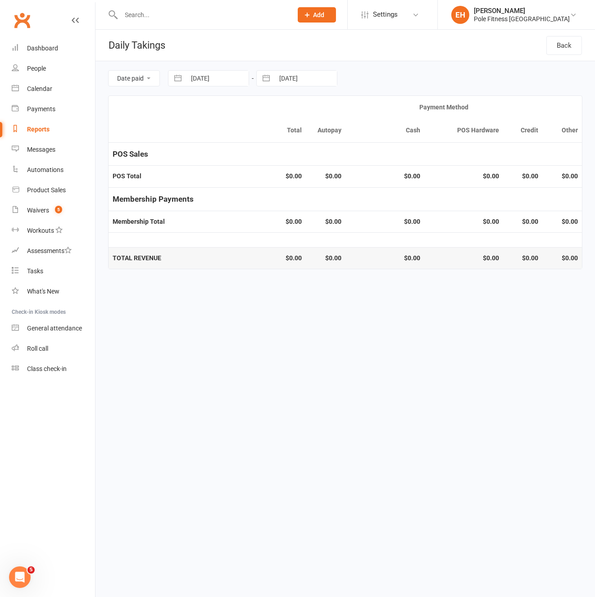
select select "6"
select select "2025"
select select "7"
select select "2025"
select select "8"
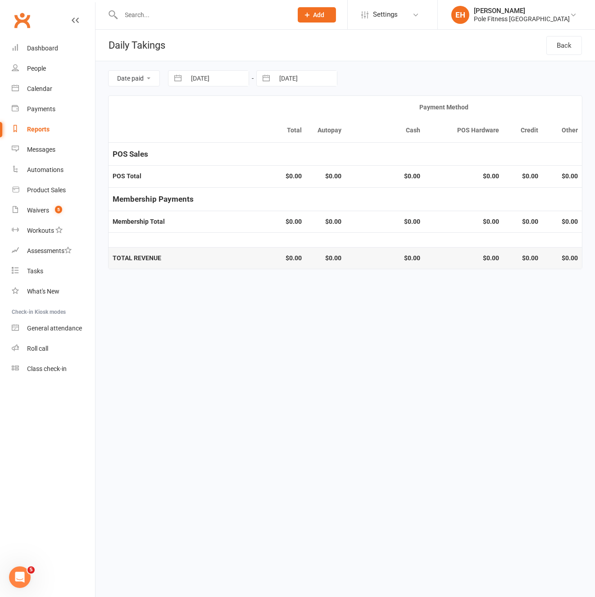
select select "2025"
click at [308, 81] on input "09 Aug 2025" at bounding box center [305, 78] width 63 height 15
click at [278, 182] on td "10" at bounding box center [275, 182] width 18 height 17
type input "10 Aug 2025"
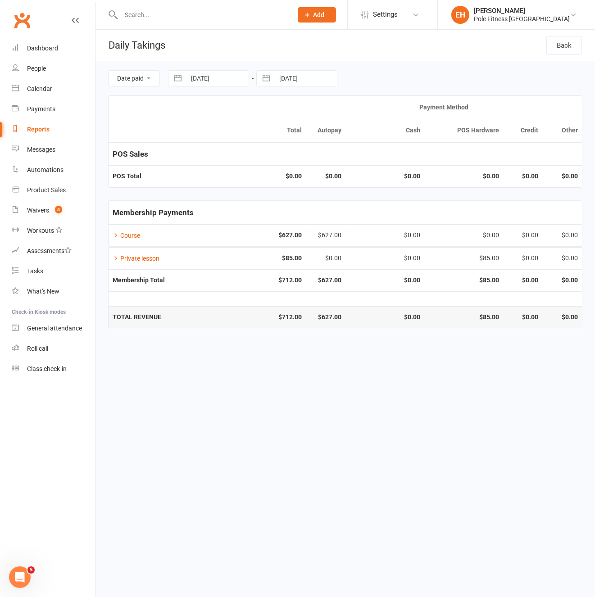
click at [214, 82] on input "10 Aug 2025" at bounding box center [217, 78] width 63 height 15
select select "6"
select select "2025"
select select "7"
select select "2025"
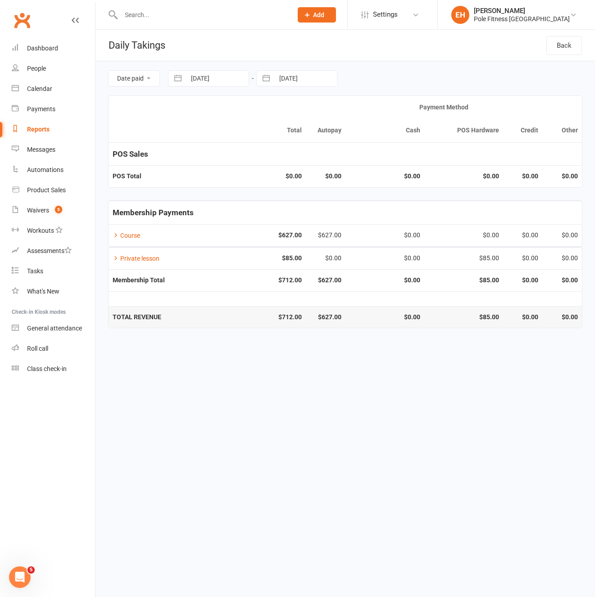
select select "8"
select select "2025"
drag, startPoint x: 200, startPoint y: 180, endPoint x: 275, endPoint y: 120, distance: 97.0
click at [201, 179] on td "11" at bounding box center [205, 182] width 18 height 17
type input "11 Aug 2025"
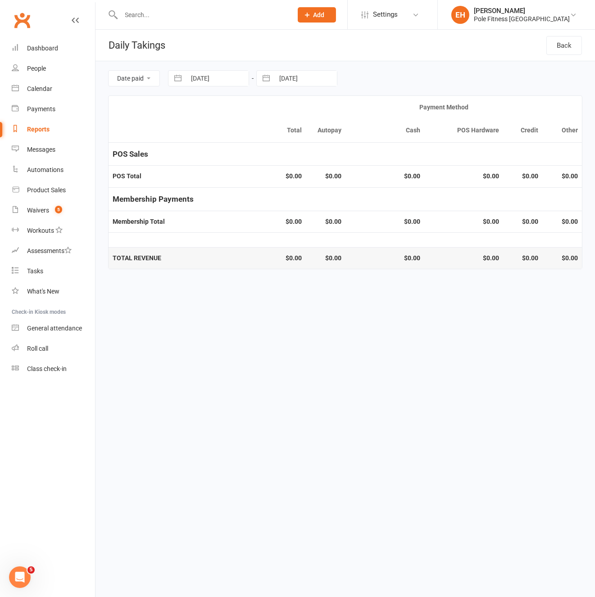
select select "6"
select select "2025"
select select "7"
select select "2025"
select select "8"
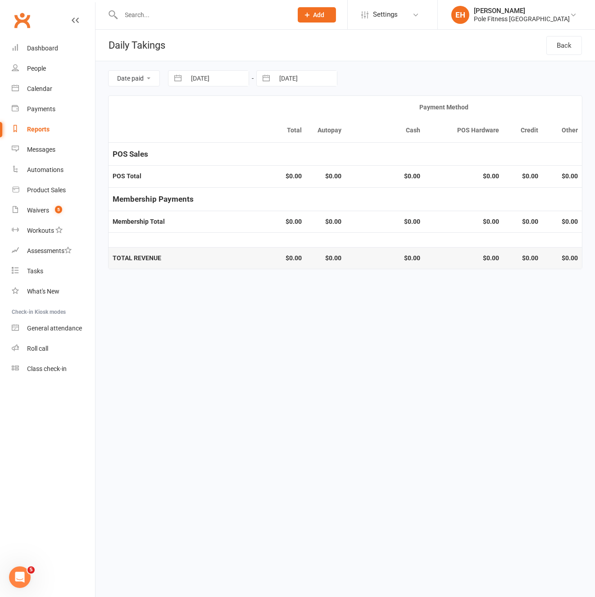
select select "2025"
drag, startPoint x: 315, startPoint y: 76, endPoint x: 304, endPoint y: 107, distance: 33.0
click at [315, 77] on input "10 Aug 2025" at bounding box center [305, 78] width 63 height 15
click at [297, 184] on td "11" at bounding box center [293, 182] width 18 height 17
type input "11 Aug 2025"
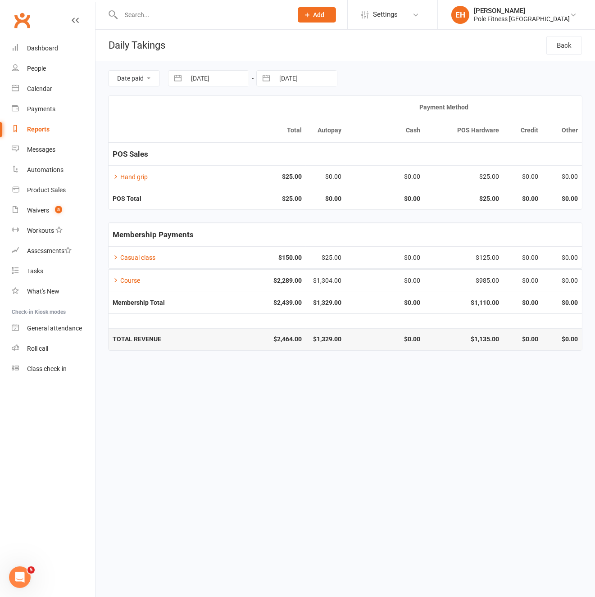
click at [228, 81] on input "11 Aug 2025" at bounding box center [217, 78] width 63 height 15
select select "6"
select select "2025"
select select "7"
select select "2025"
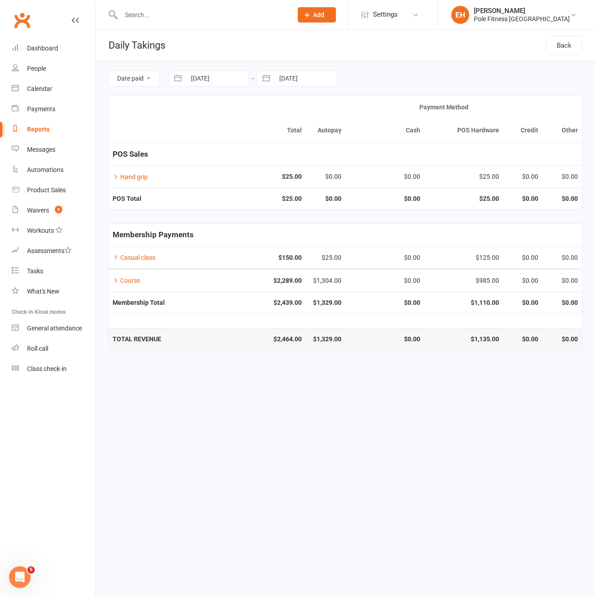
select select "8"
select select "2025"
drag, startPoint x: 229, startPoint y: 184, endPoint x: 269, endPoint y: 130, distance: 67.2
click at [229, 183] on td "12" at bounding box center [222, 182] width 18 height 17
type input "12 Aug 2025"
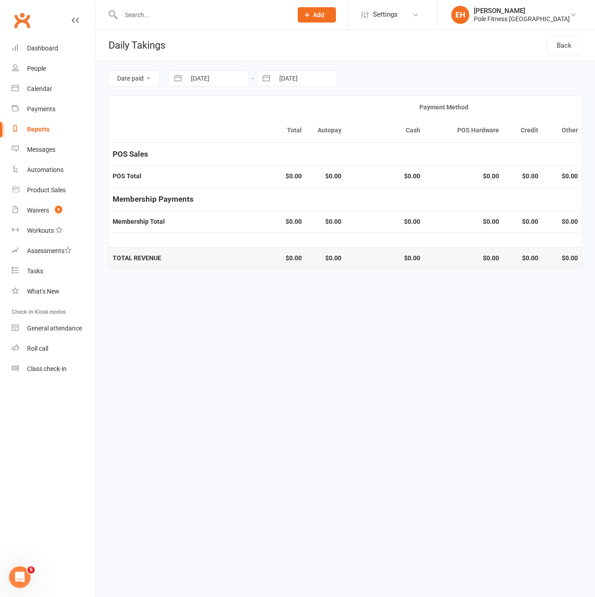
click at [315, 79] on input "11 Aug 2025" at bounding box center [305, 78] width 63 height 15
select select "6"
select select "2025"
select select "7"
select select "2025"
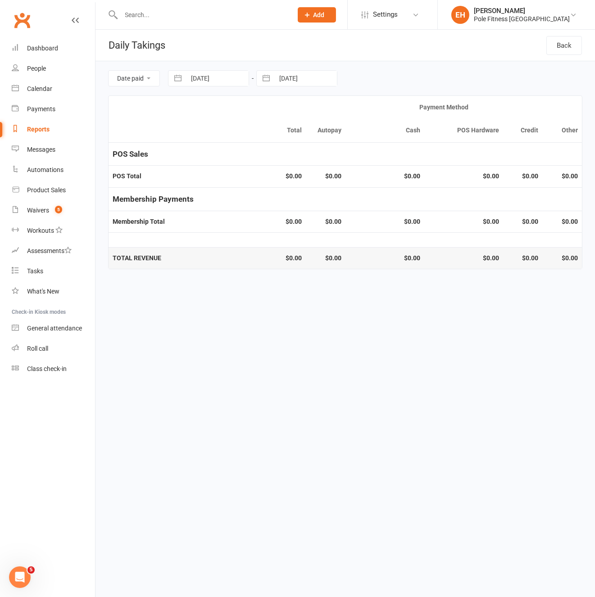
select select "8"
select select "2025"
click at [311, 181] on td "12" at bounding box center [311, 182] width 18 height 17
type input "12 Aug 2025"
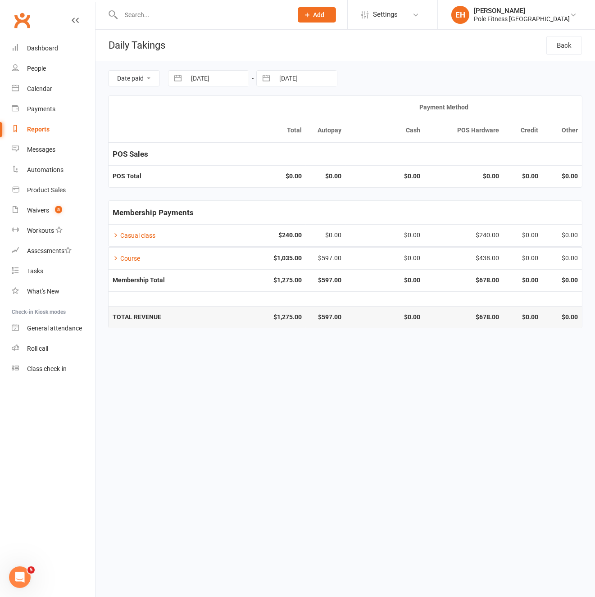
click at [223, 80] on input "12 Aug 2025" at bounding box center [217, 78] width 63 height 15
select select "6"
select select "2025"
select select "7"
select select "2025"
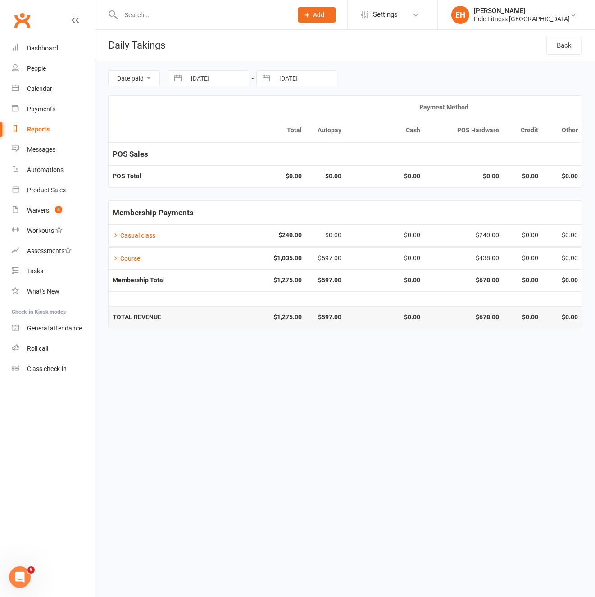
select select "8"
select select "2025"
drag, startPoint x: 241, startPoint y: 184, endPoint x: 247, endPoint y: 170, distance: 15.3
click at [241, 183] on td "13" at bounding box center [240, 182] width 18 height 17
type input "13 Aug 2025"
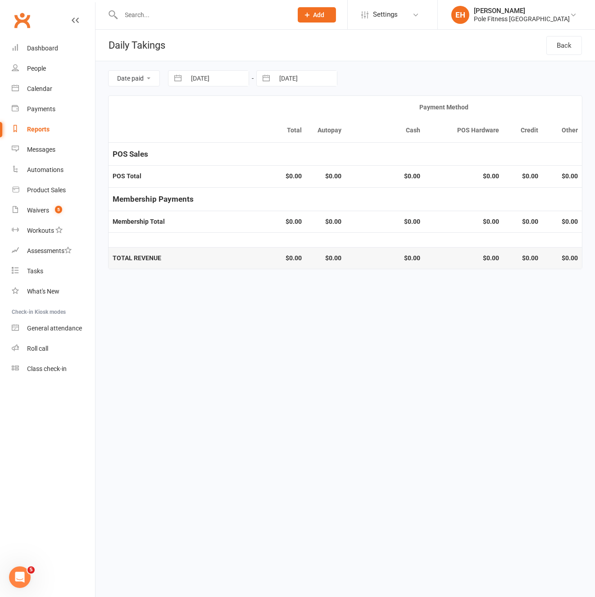
click at [303, 76] on input "12 Aug 2025" at bounding box center [305, 78] width 63 height 15
select select "6"
select select "2025"
select select "7"
select select "2025"
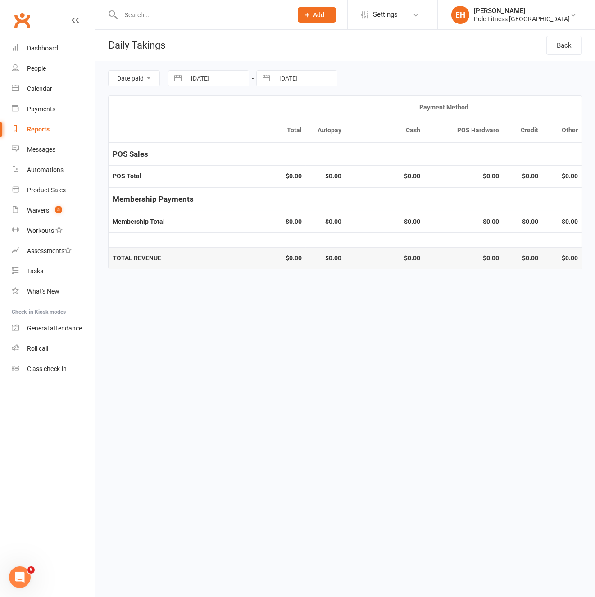
select select "8"
select select "2025"
click at [331, 179] on td "13" at bounding box center [328, 182] width 18 height 17
type input "13 Aug 2025"
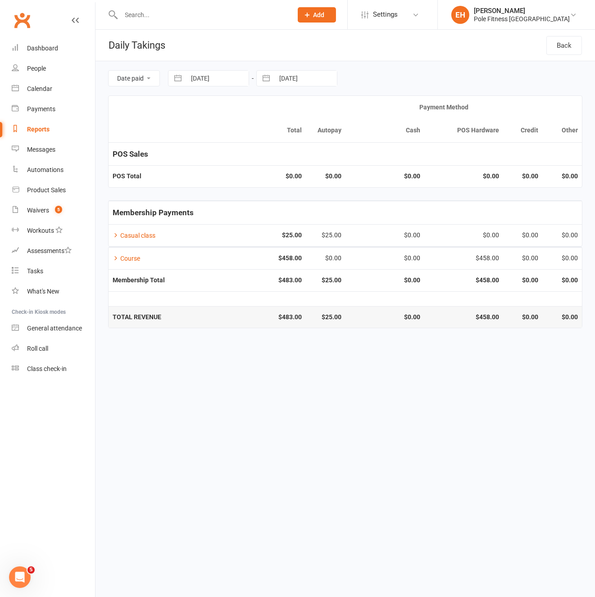
click at [239, 79] on input "13 Aug 2025" at bounding box center [217, 78] width 63 height 15
select select "6"
select select "2025"
select select "7"
select select "2025"
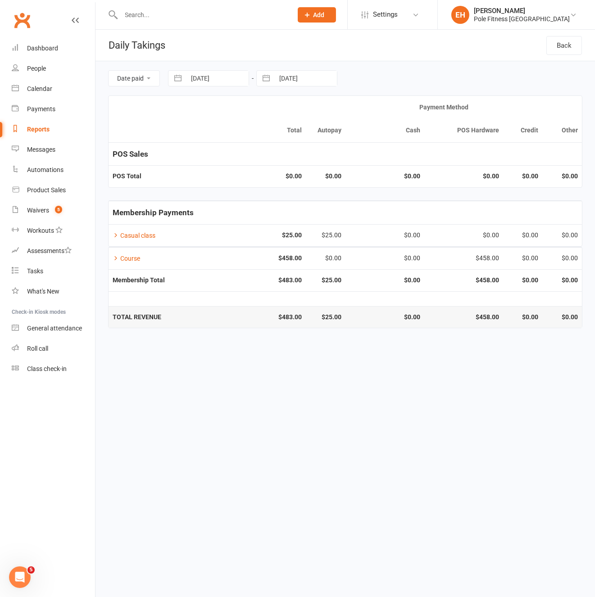
select select "8"
select select "2025"
click at [258, 184] on td "14" at bounding box center [257, 182] width 18 height 17
type input "14 Aug 2025"
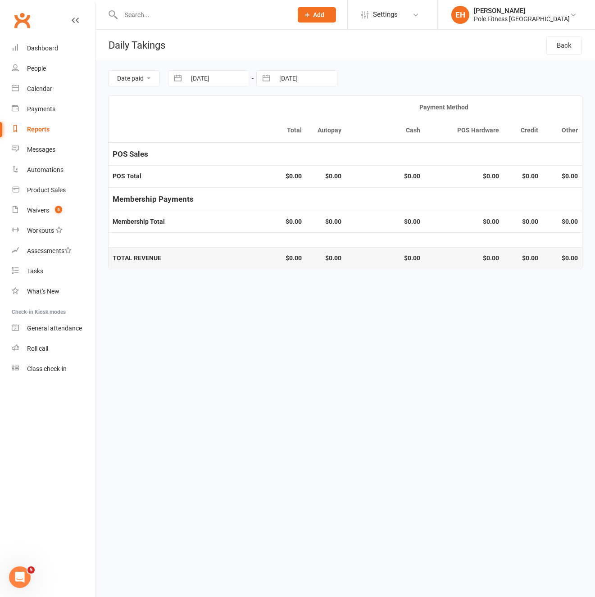
click at [311, 77] on input "13 Aug 2025" at bounding box center [305, 78] width 63 height 15
select select "6"
select select "2025"
select select "7"
select select "2025"
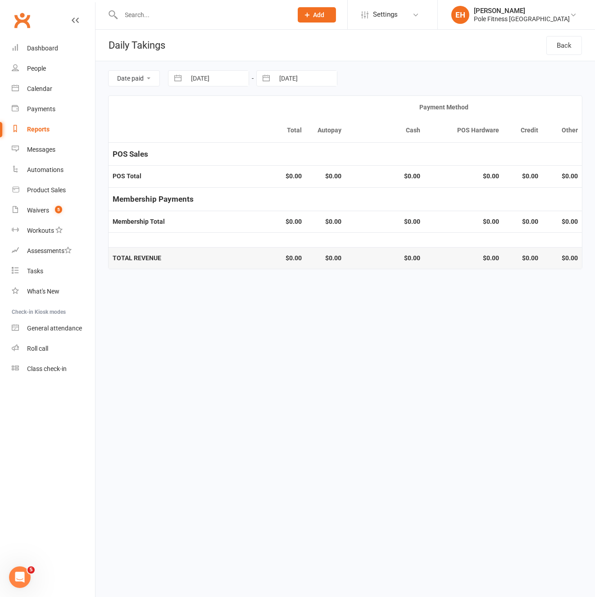
select select "8"
select select "2025"
click at [346, 183] on td "14" at bounding box center [346, 182] width 18 height 17
type input "14 Aug 2025"
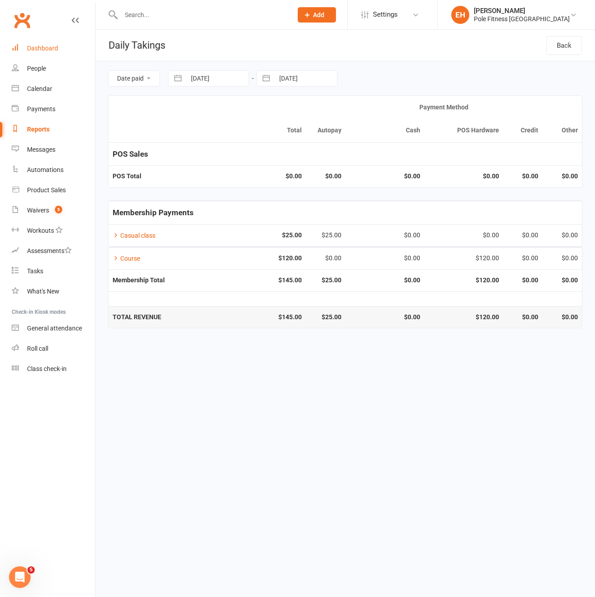
click at [47, 45] on div "Dashboard" at bounding box center [42, 48] width 31 height 7
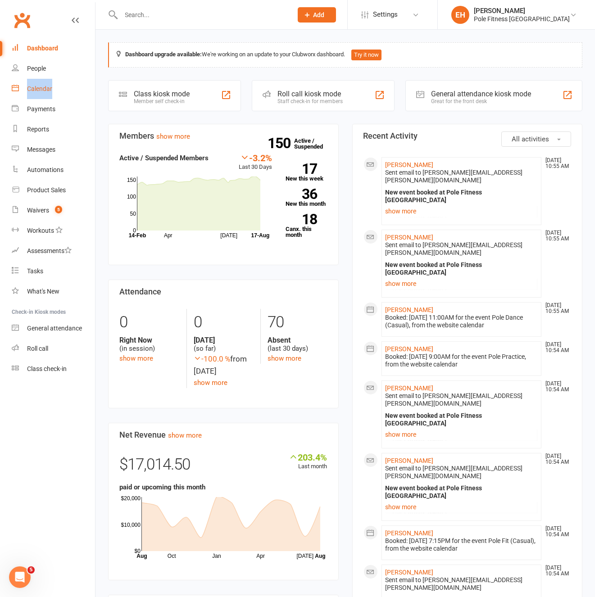
click at [45, 88] on div "Calendar" at bounding box center [39, 88] width 25 height 7
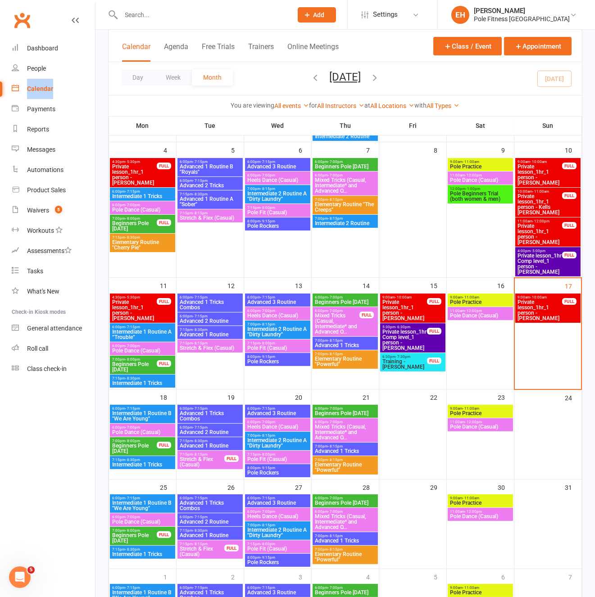
scroll to position [165, 0]
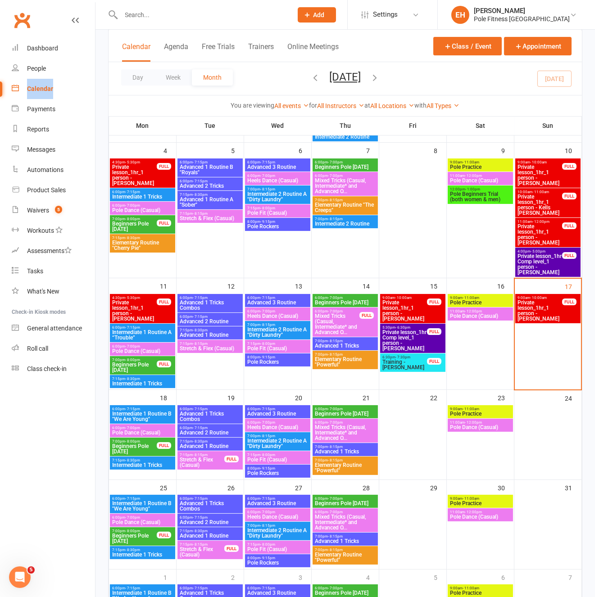
click at [129, 362] on span "Beginners Pole Monday" at bounding box center [134, 367] width 45 height 11
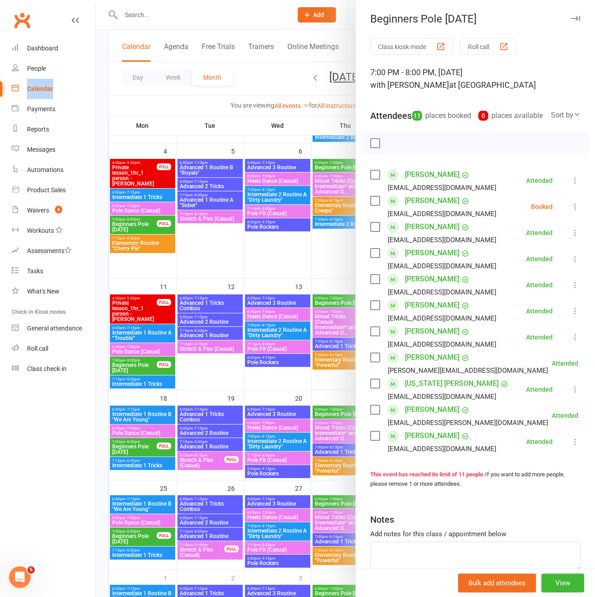
scroll to position [164, 0]
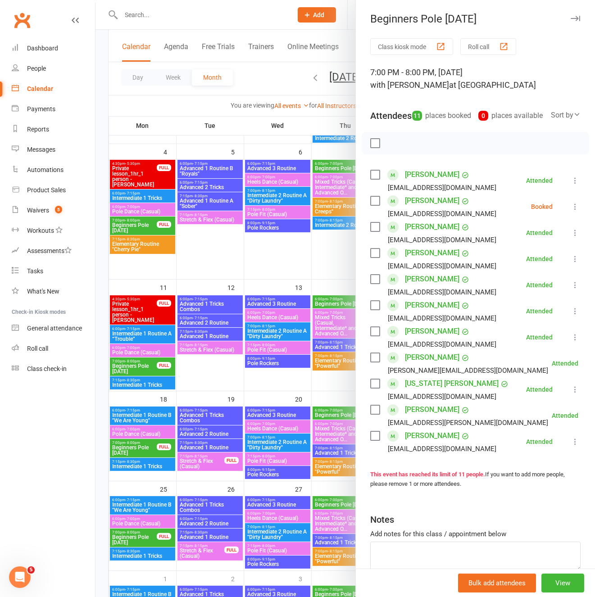
click at [135, 447] on div at bounding box center [344, 298] width 499 height 597
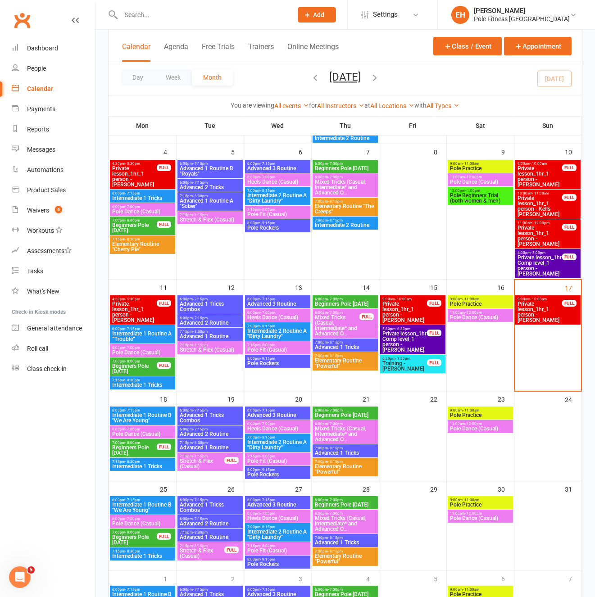
click at [138, 449] on span "Beginners Pole Monday" at bounding box center [134, 450] width 45 height 11
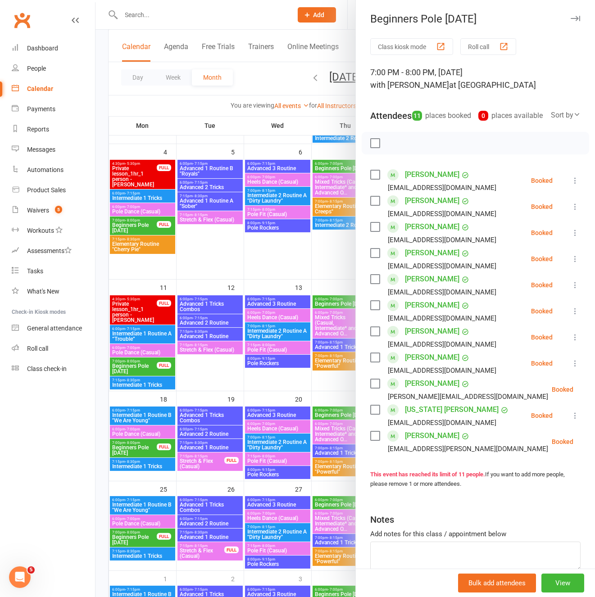
click at [142, 332] on div at bounding box center [344, 298] width 499 height 597
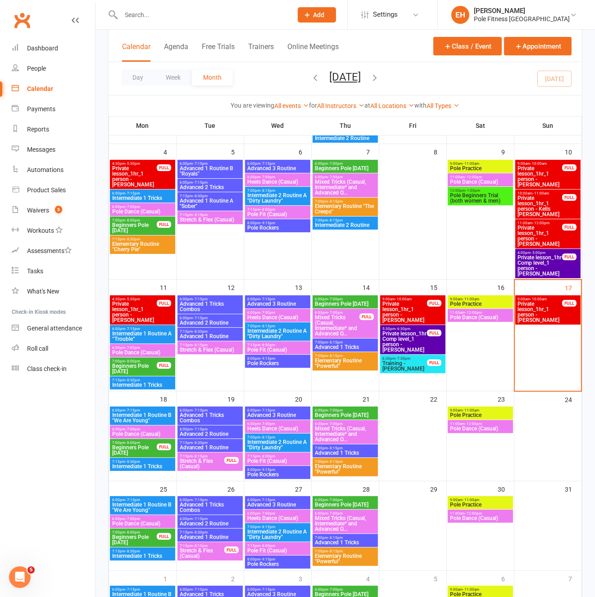
click at [133, 333] on span "Intermediate 1 Routine A “Trouble”" at bounding box center [143, 336] width 62 height 11
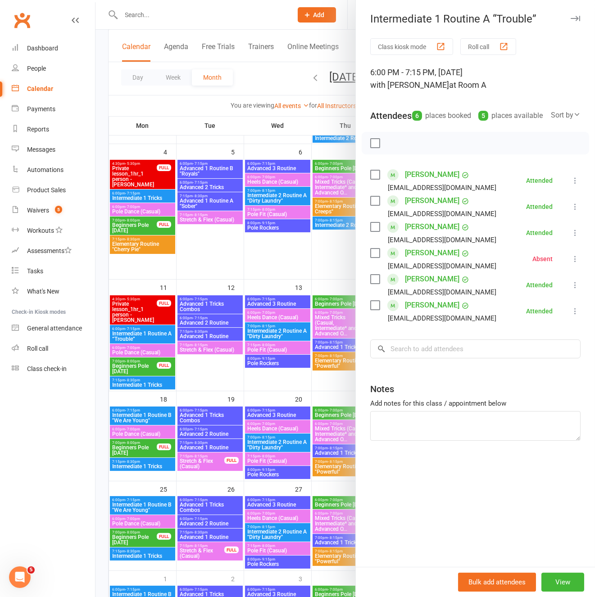
click at [424, 286] on link "Lana Ostojic" at bounding box center [432, 279] width 54 height 14
drag, startPoint x: 198, startPoint y: 378, endPoint x: 171, endPoint y: 378, distance: 26.6
click at [198, 379] on div at bounding box center [344, 298] width 499 height 597
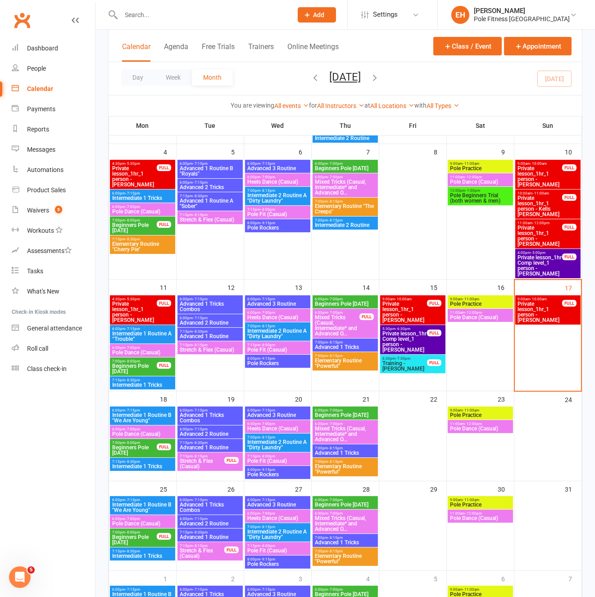
click at [128, 388] on div "7:15pm - 8:30pm Intermediate 1 Tricks" at bounding box center [142, 382] width 65 height 13
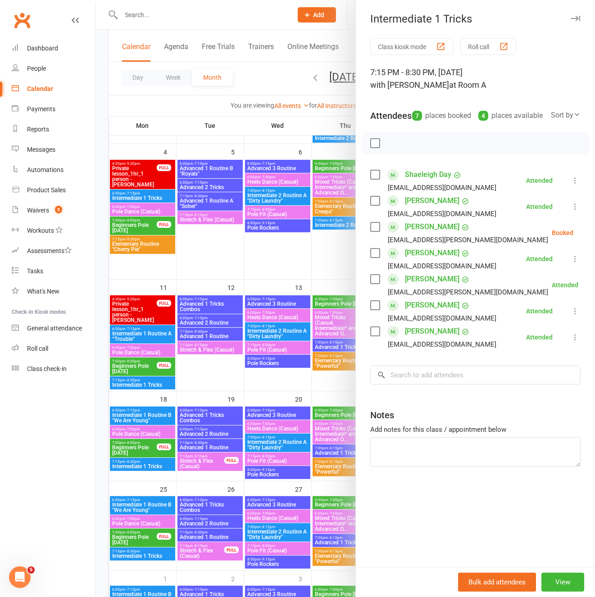
click at [205, 305] on div at bounding box center [344, 298] width 499 height 597
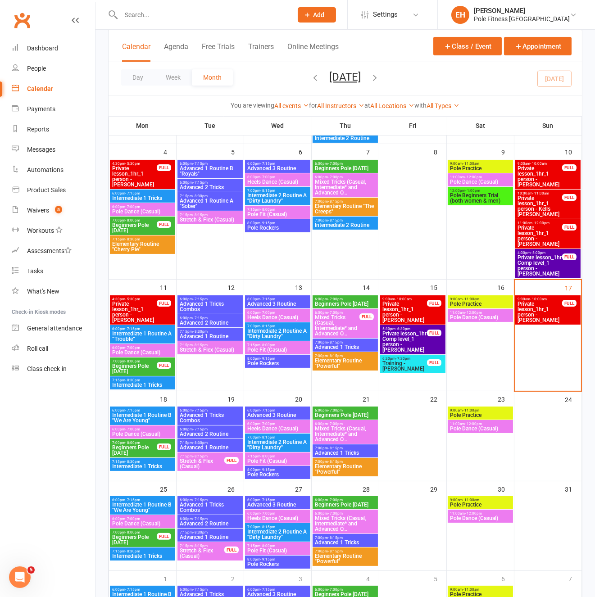
click at [201, 304] on span "Advanced 1 Tricks Combos" at bounding box center [210, 306] width 62 height 11
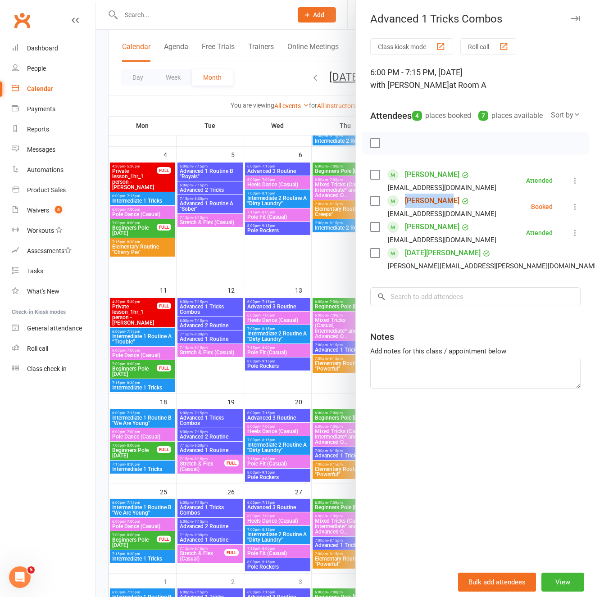
scroll to position [163, 0]
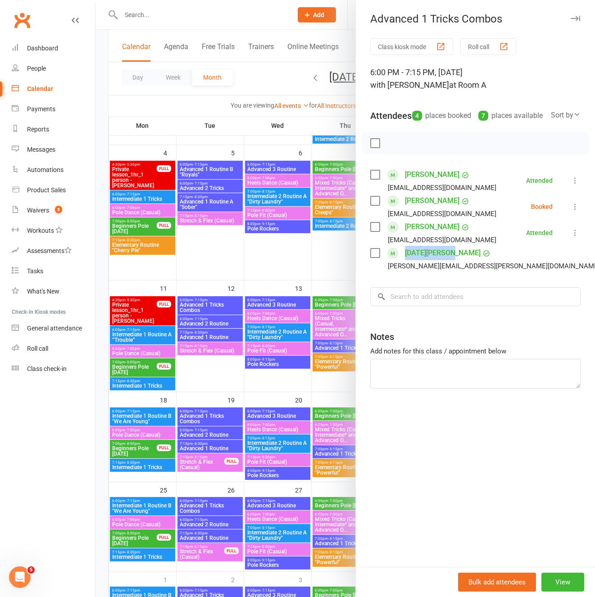
drag, startPoint x: 577, startPoint y: 18, endPoint x: 559, endPoint y: 15, distance: 19.1
click at [577, 18] on icon "button" at bounding box center [574, 18] width 9 height 5
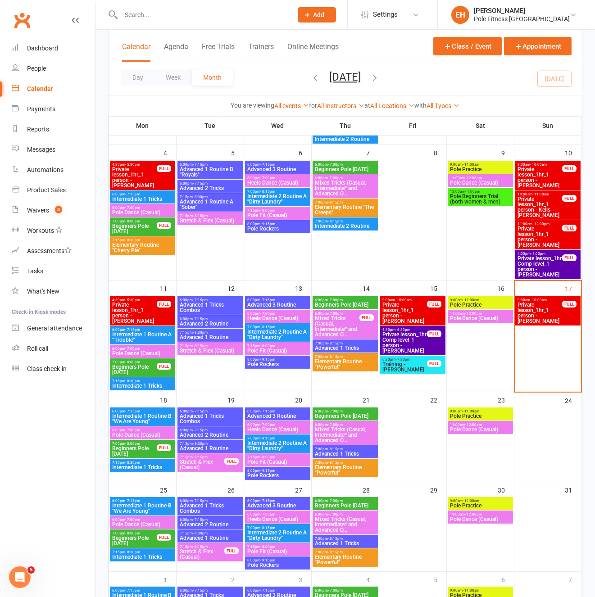
click at [311, 78] on icon "button" at bounding box center [316, 77] width 10 height 10
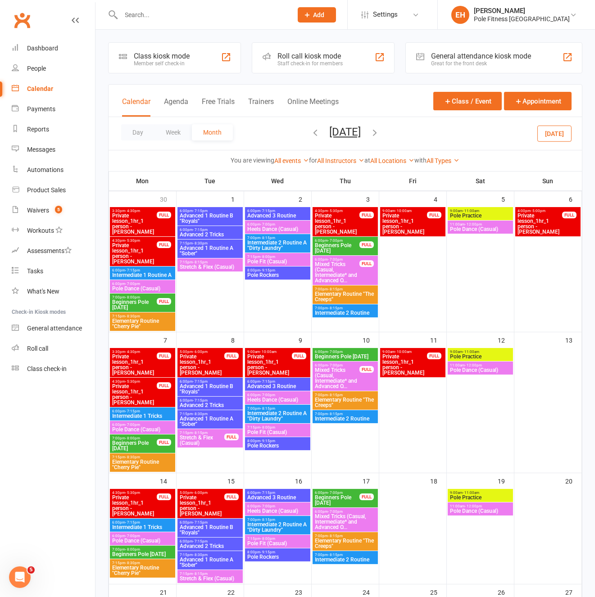
click at [311, 132] on icon "button" at bounding box center [316, 132] width 10 height 10
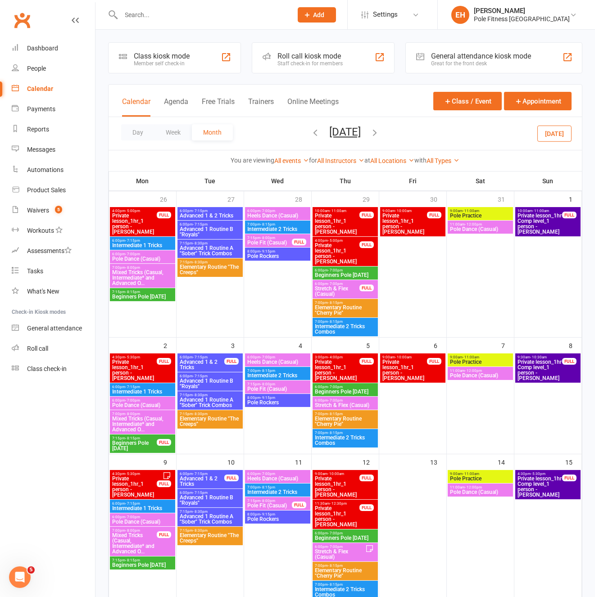
click at [311, 131] on icon "button" at bounding box center [316, 132] width 10 height 10
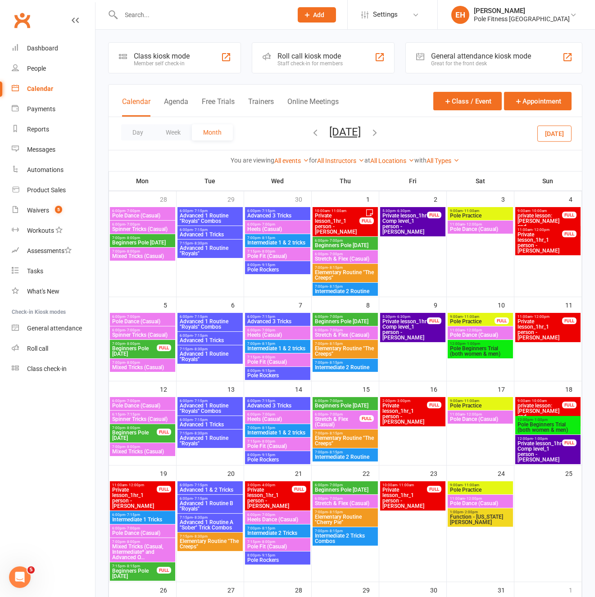
click at [210, 489] on span "Advanced 1 Routine B "Royals"" at bounding box center [210, 505] width 62 height 11
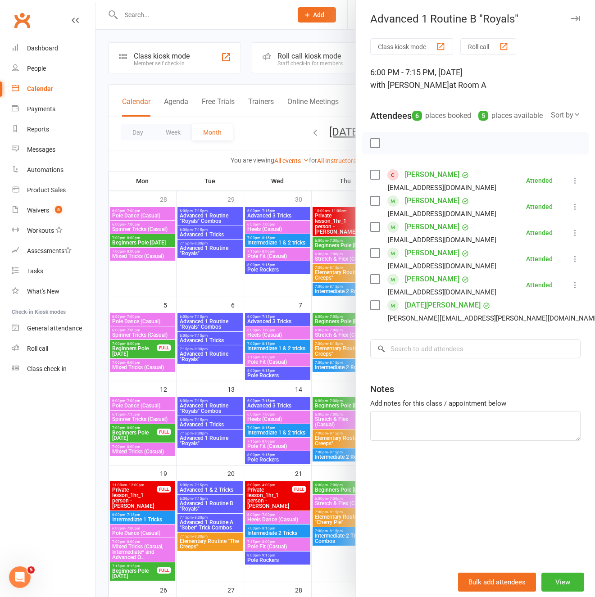
click at [579, 264] on button at bounding box center [574, 258] width 11 height 11
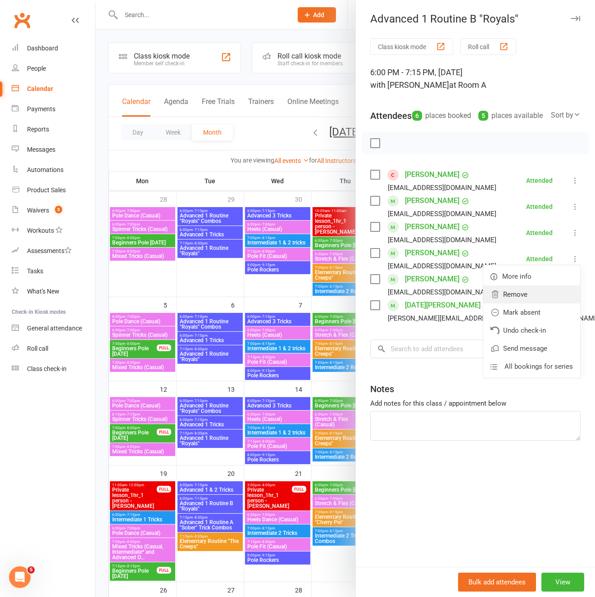
click at [536, 303] on link "Remove" at bounding box center [531, 294] width 97 height 18
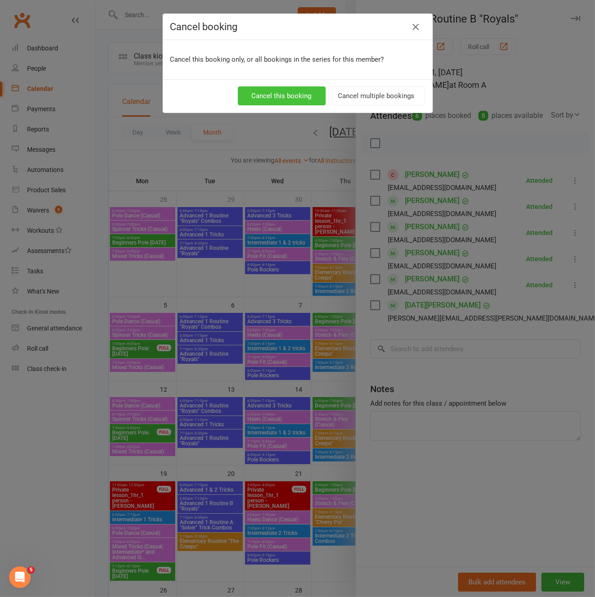
click at [310, 97] on button "Cancel this booking" at bounding box center [282, 95] width 88 height 19
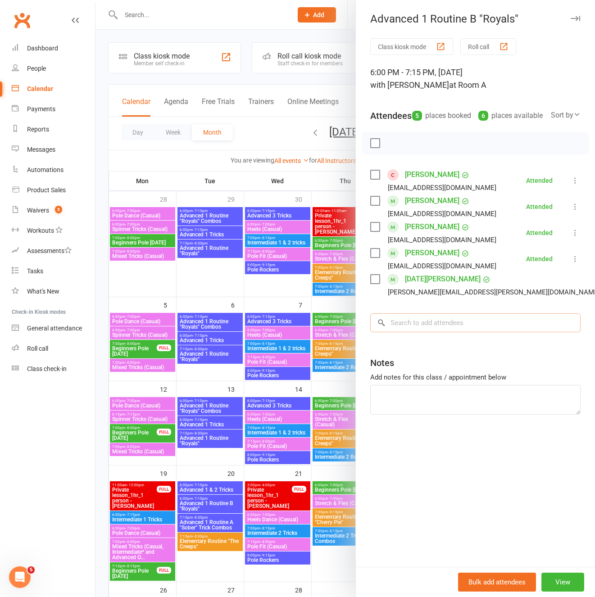
click at [469, 332] on input "search" at bounding box center [475, 322] width 210 height 19
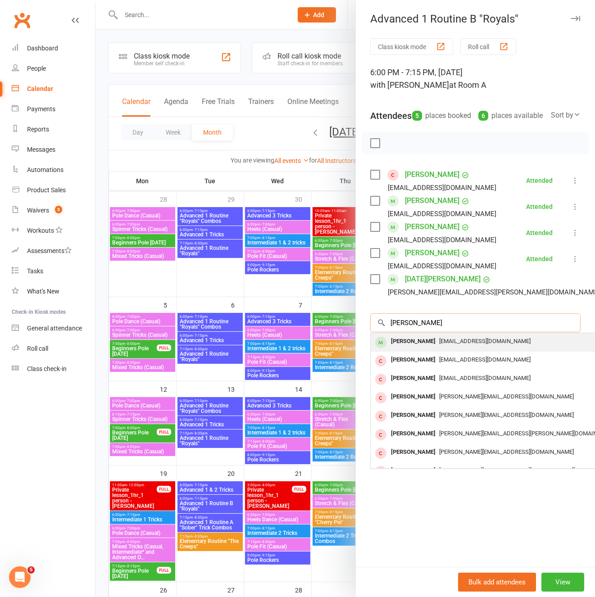
type input "kate new"
click at [439, 344] on span "katen98@hotmail.com" at bounding box center [484, 341] width 91 height 7
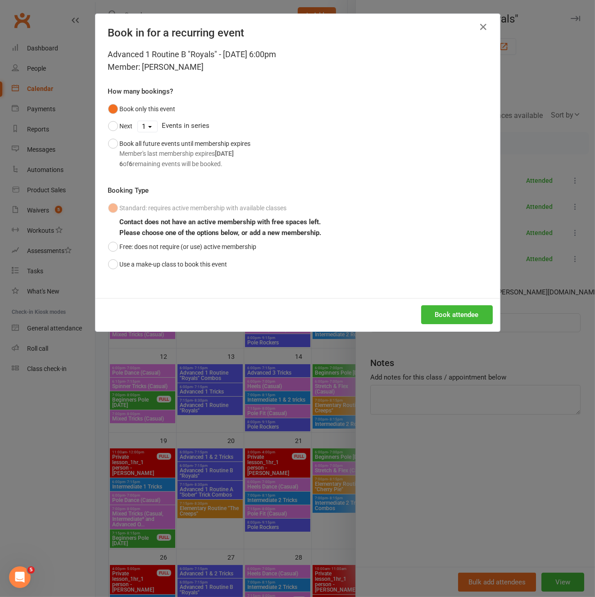
scroll to position [34, 0]
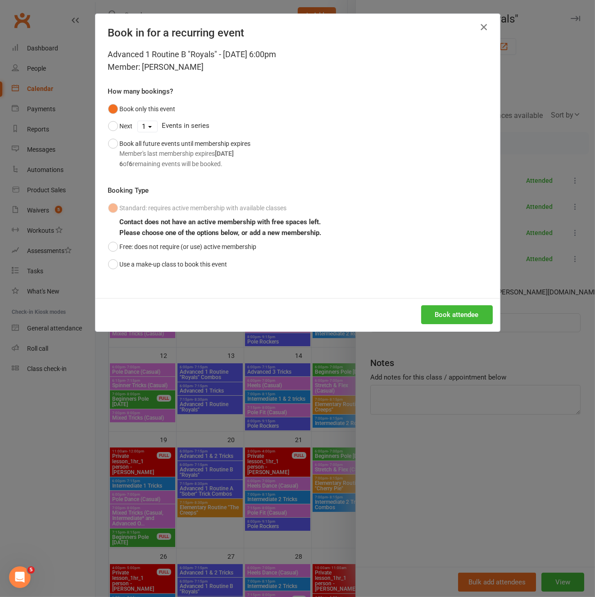
click at [485, 26] on icon "button" at bounding box center [483, 27] width 11 height 11
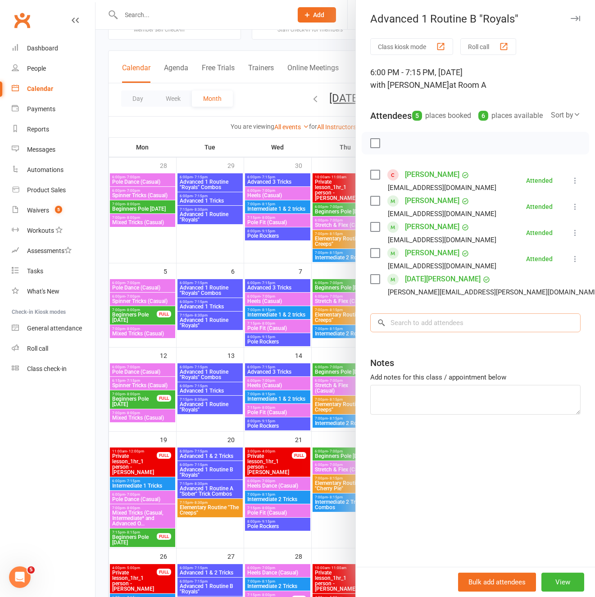
click at [415, 332] on input "search" at bounding box center [475, 322] width 210 height 19
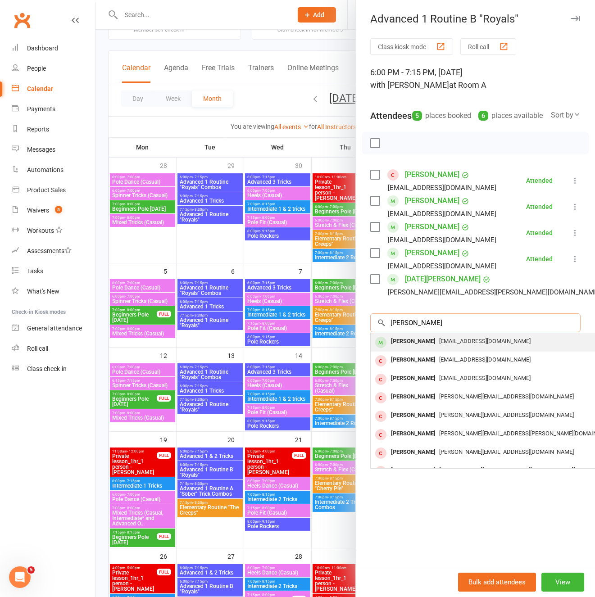
type input "kate new"
click at [439, 344] on span "katen98@hotmail.com" at bounding box center [484, 341] width 91 height 7
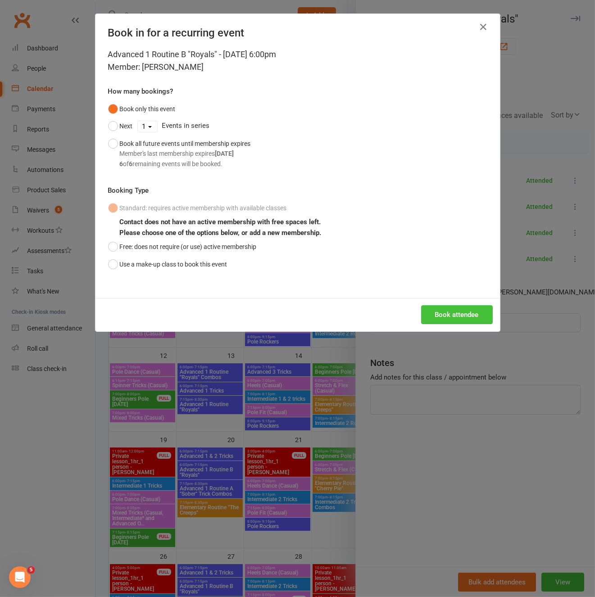
click at [443, 310] on button "Book attendee" at bounding box center [457, 314] width 72 height 19
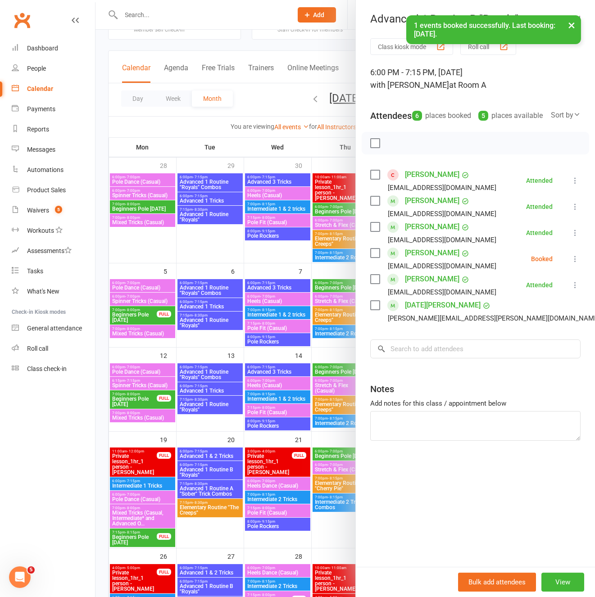
click at [574, 263] on icon at bounding box center [574, 258] width 9 height 9
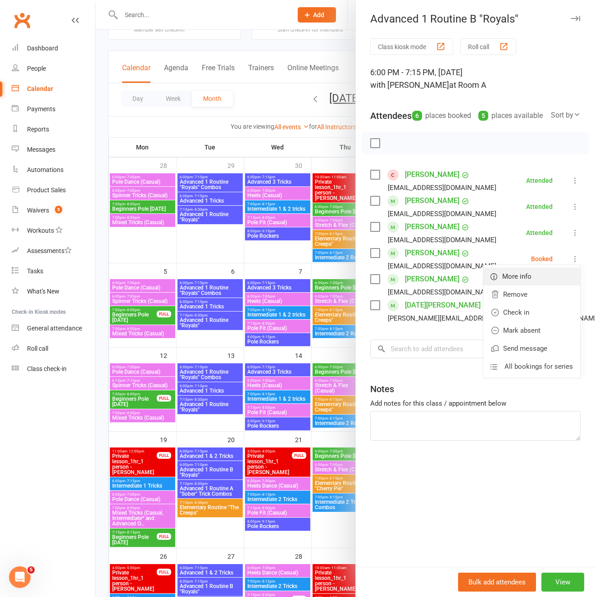
click at [509, 282] on span "More info" at bounding box center [516, 276] width 29 height 11
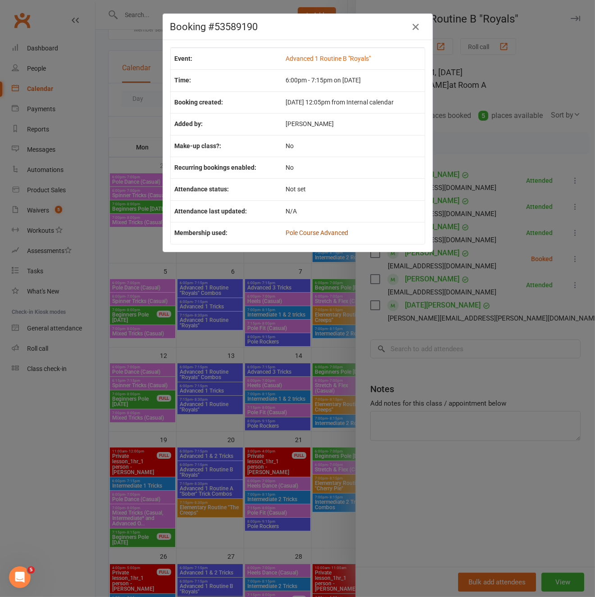
click at [320, 232] on link "Pole Course Advanced" at bounding box center [316, 232] width 63 height 7
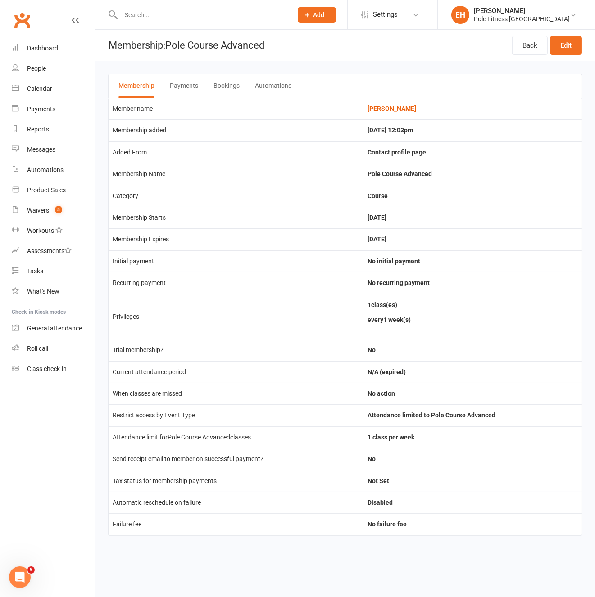
click at [225, 86] on button "Bookings" at bounding box center [226, 85] width 26 height 23
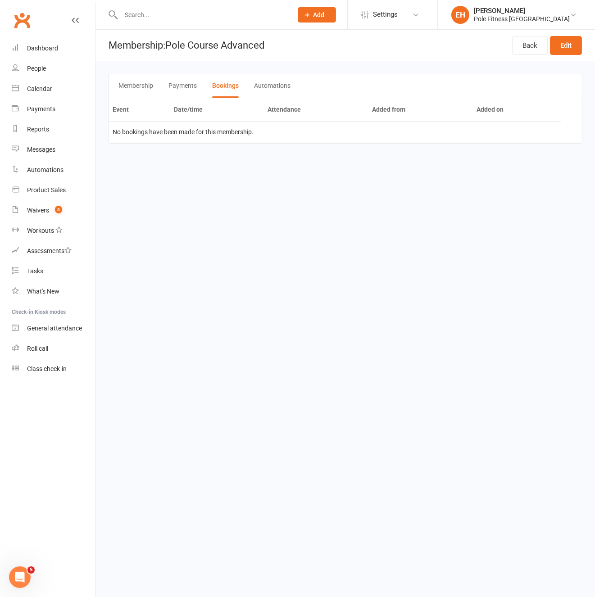
click at [140, 85] on button "Membership" at bounding box center [135, 85] width 35 height 23
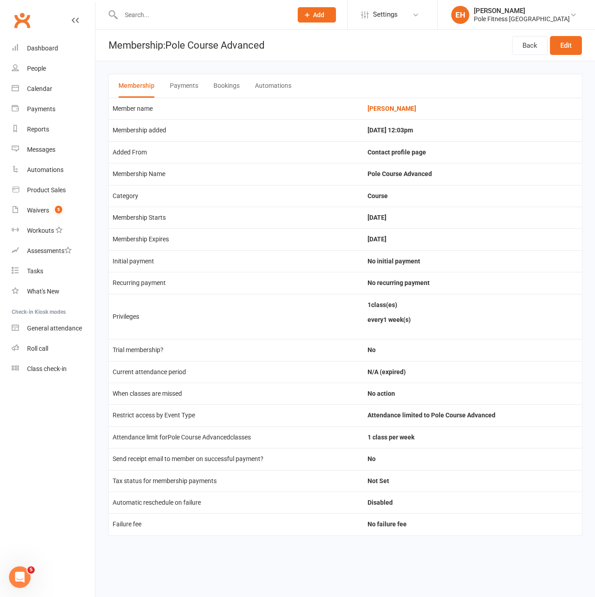
click at [236, 85] on button "Bookings" at bounding box center [226, 85] width 26 height 23
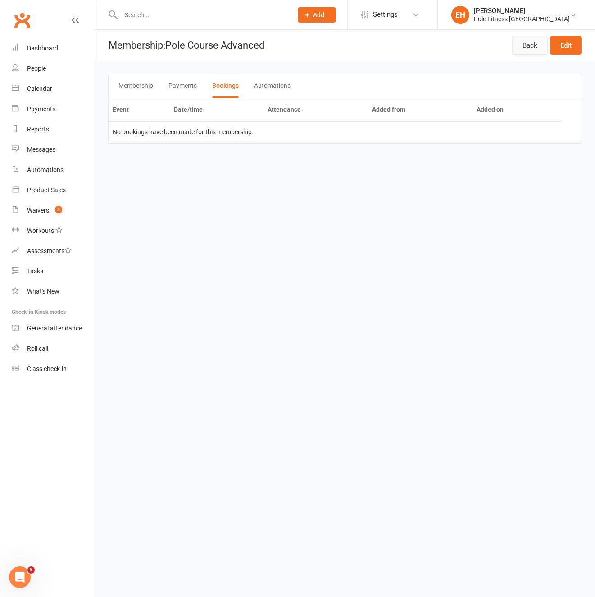
click at [532, 45] on link "Back" at bounding box center [530, 45] width 36 height 19
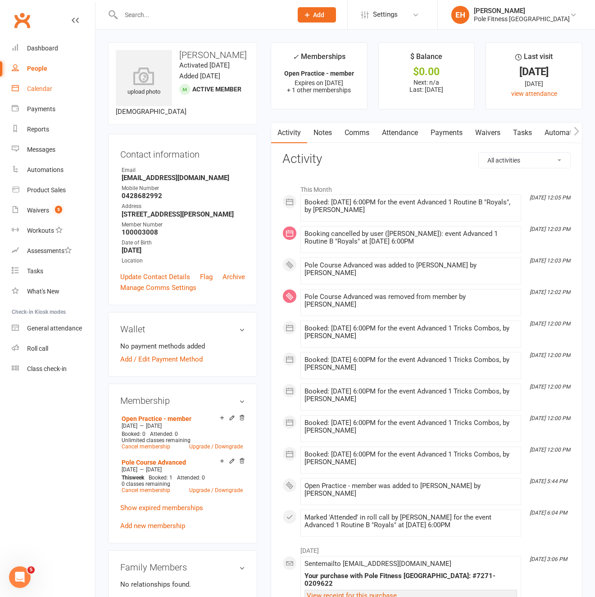
click at [33, 86] on div "Calendar" at bounding box center [39, 88] width 25 height 7
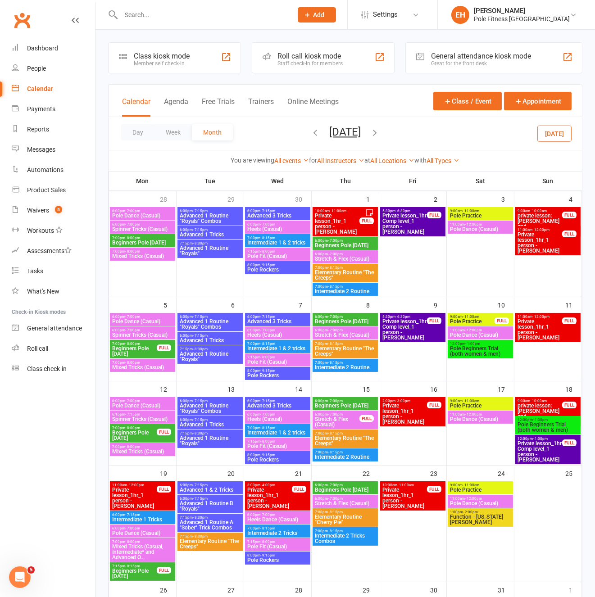
click at [389, 134] on div "Day Week Month May 2025 August 2025 Sun Mon Tue Wed Thu Fri Sat 27 28 29 30 31 …" at bounding box center [344, 133] width 473 height 33
click at [379, 128] on icon "button" at bounding box center [375, 132] width 10 height 10
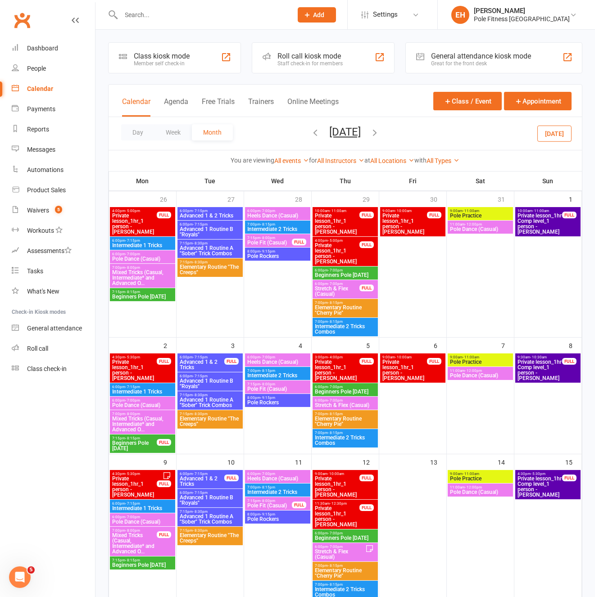
click at [212, 229] on span "Advanced 1 Routine B "Royals"" at bounding box center [210, 231] width 62 height 11
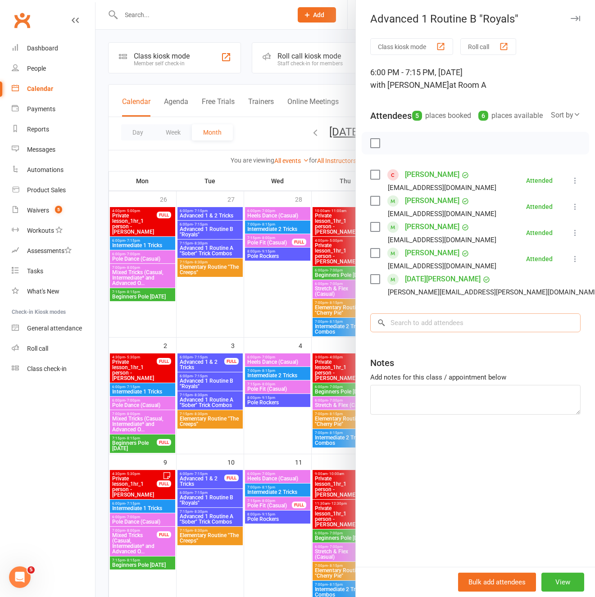
click at [446, 332] on input "search" at bounding box center [475, 322] width 210 height 19
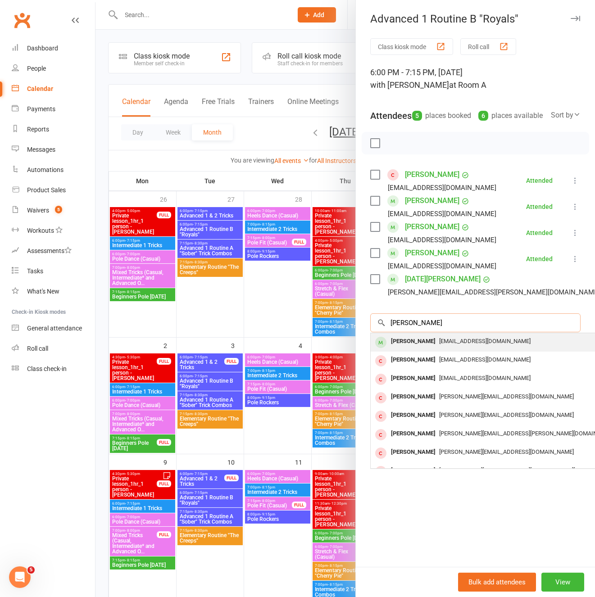
type input "kate new"
click at [439, 344] on span "katen98@hotmail.com" at bounding box center [484, 341] width 91 height 7
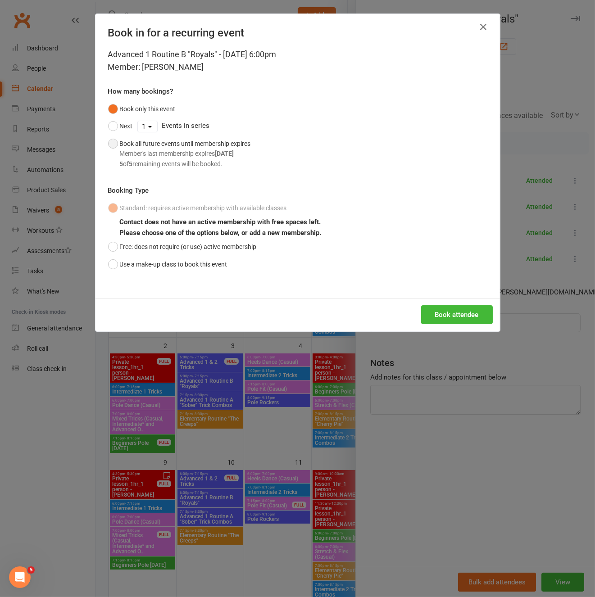
click at [112, 145] on button "Book all future events until membership expires Member's last membership expire…" at bounding box center [179, 153] width 143 height 37
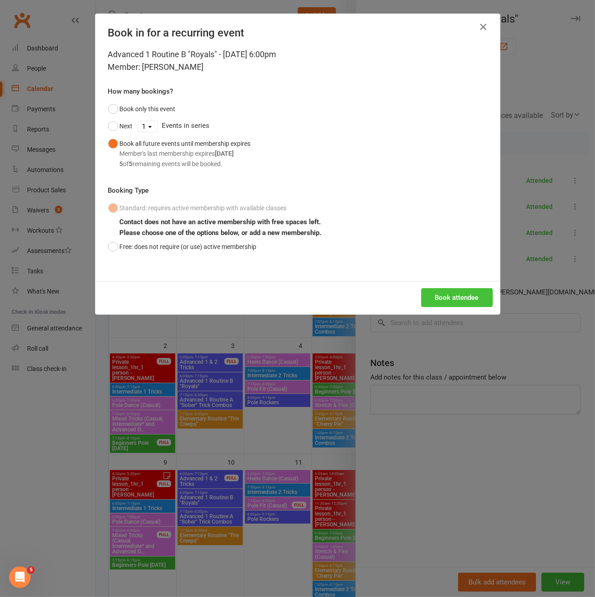
click at [459, 295] on button "Book attendee" at bounding box center [457, 297] width 72 height 19
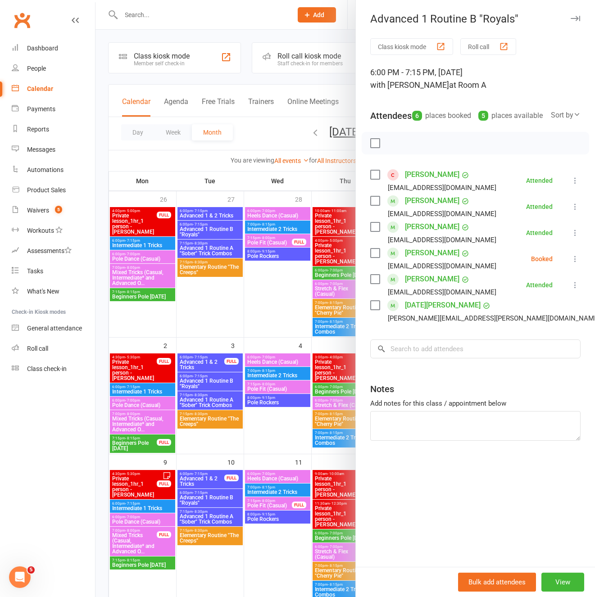
click at [308, 135] on div at bounding box center [344, 298] width 499 height 597
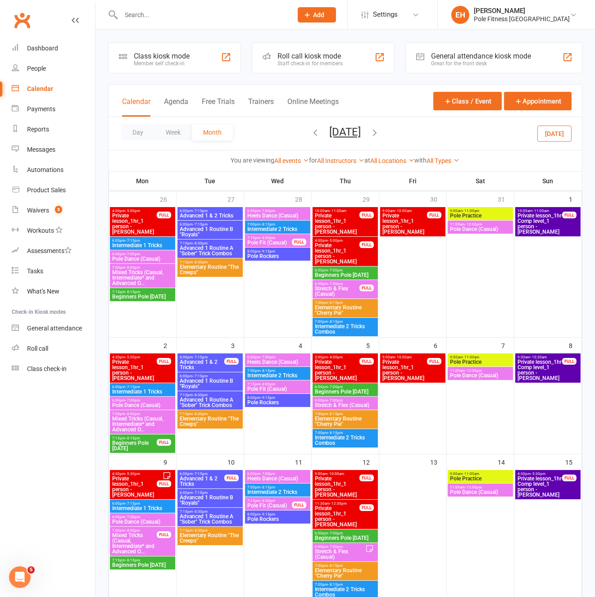
click at [311, 133] on icon "button" at bounding box center [316, 132] width 10 height 10
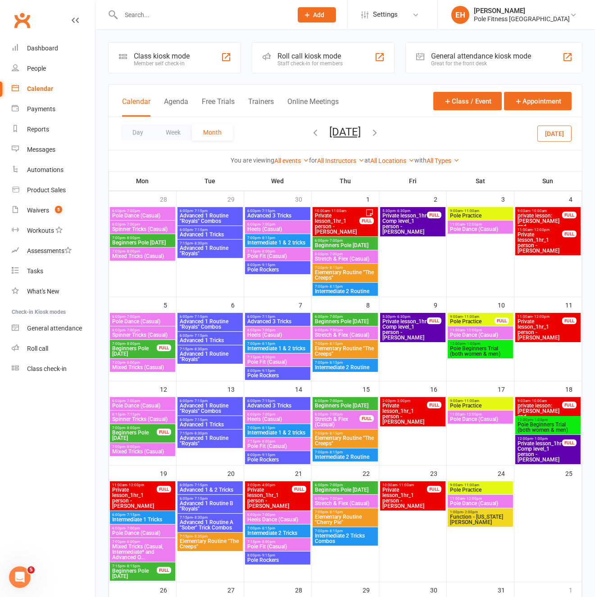
click at [219, 489] on span "Advanced 1 Routine B "Royals"" at bounding box center [210, 505] width 62 height 11
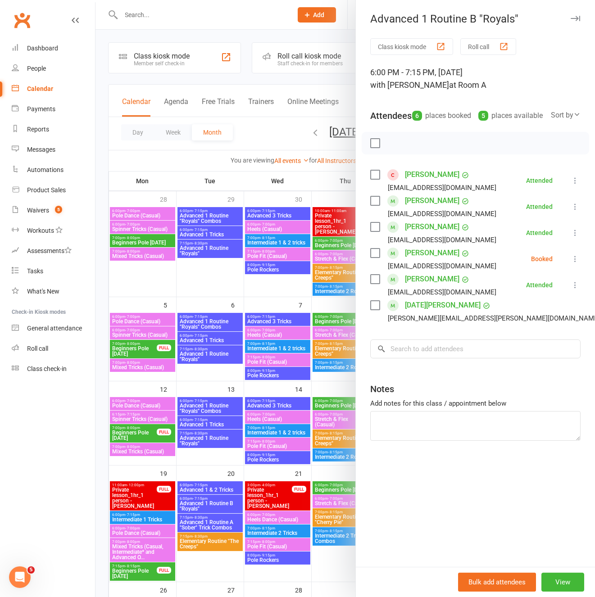
click at [576, 263] on icon at bounding box center [574, 258] width 9 height 9
click at [527, 321] on link "Check in" at bounding box center [531, 312] width 97 height 18
drag, startPoint x: 580, startPoint y: 20, endPoint x: 494, endPoint y: 74, distance: 101.5
click at [579, 22] on button "button" at bounding box center [574, 18] width 11 height 11
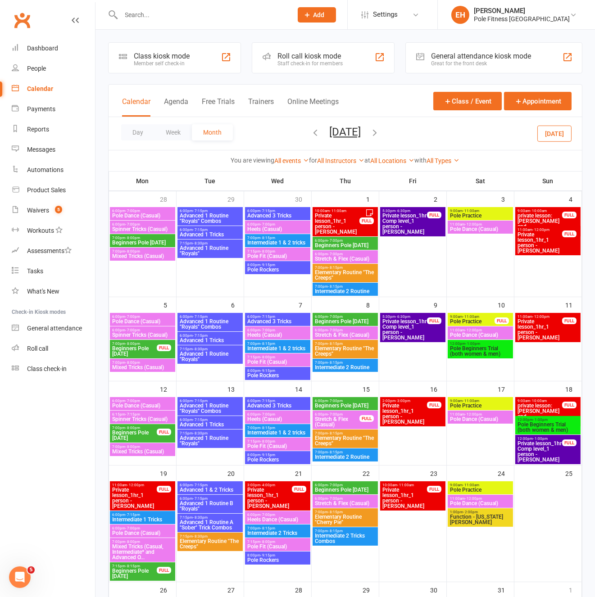
click at [380, 126] on button "button" at bounding box center [375, 134] width 10 height 16
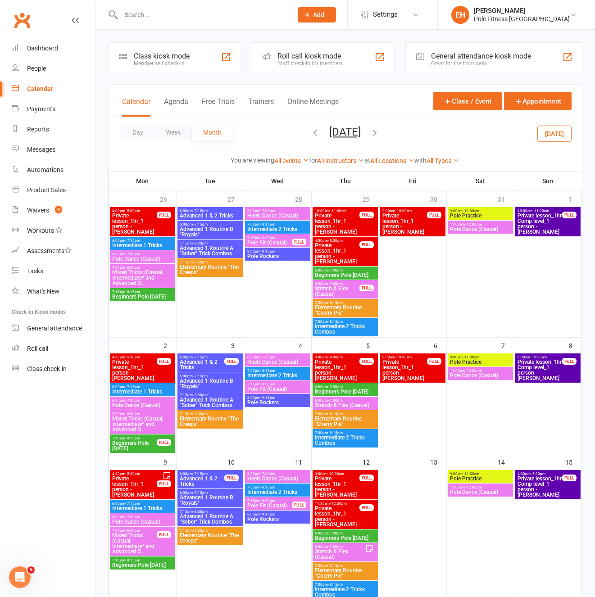
click at [383, 126] on ui-view "Prospect Member Non-attending contact Class / event Appointment Task Membership…" at bounding box center [297, 539] width 595 height 1074
click at [380, 130] on icon "button" at bounding box center [375, 132] width 10 height 10
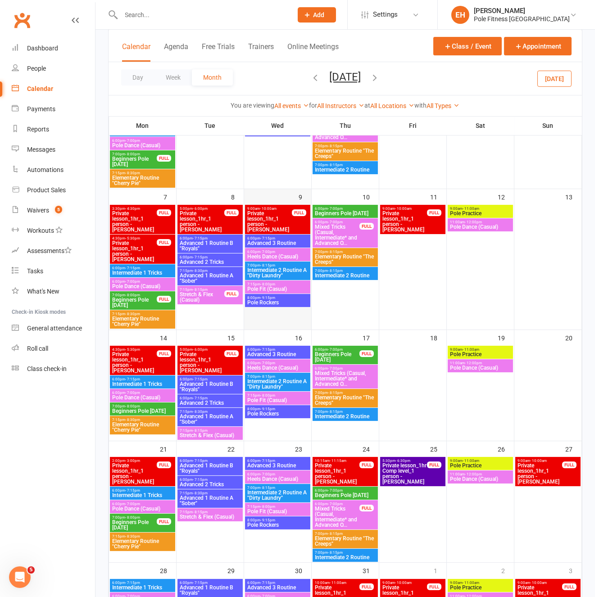
scroll to position [144, 0]
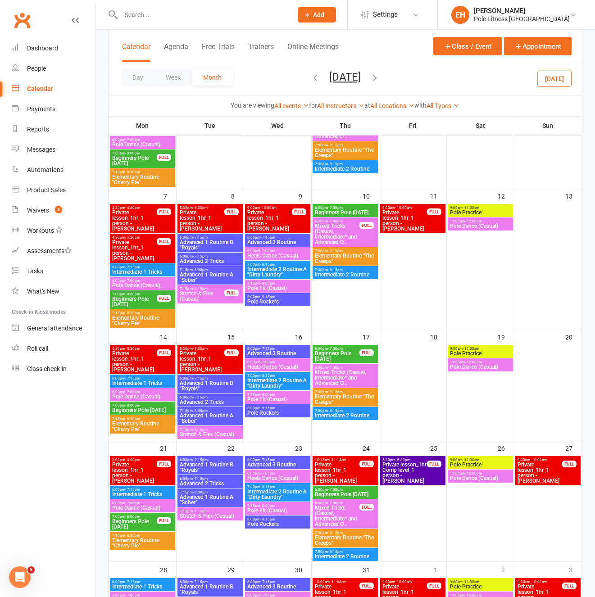
click at [380, 76] on icon "button" at bounding box center [375, 77] width 10 height 10
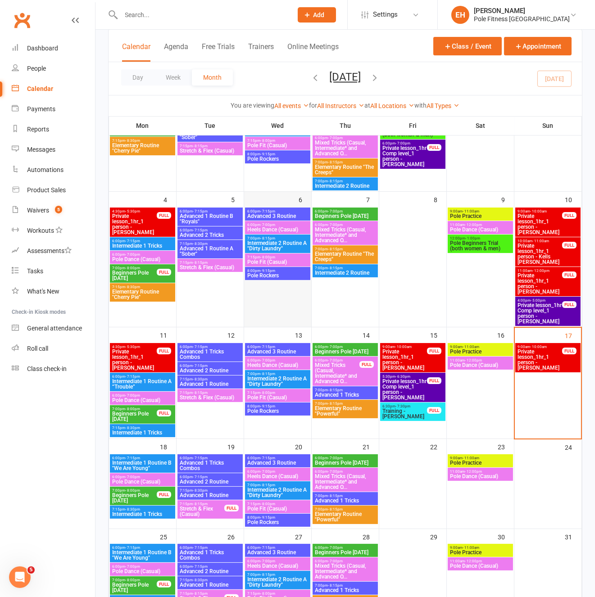
scroll to position [117, 0]
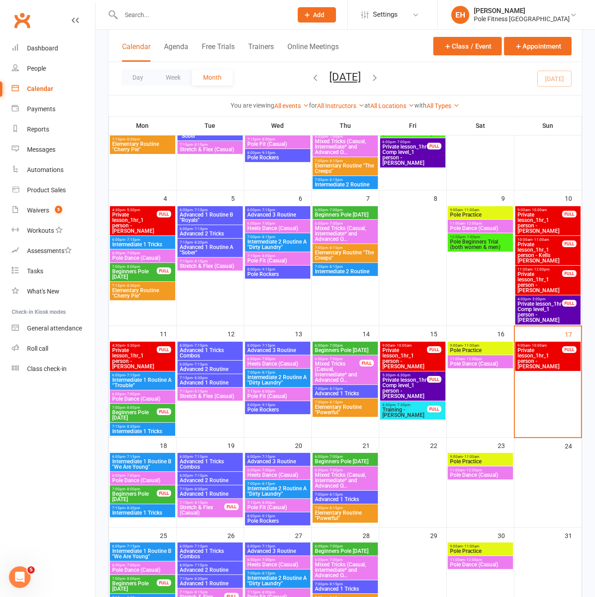
click at [217, 352] on span "Advanced 1 Tricks Combos" at bounding box center [210, 352] width 62 height 11
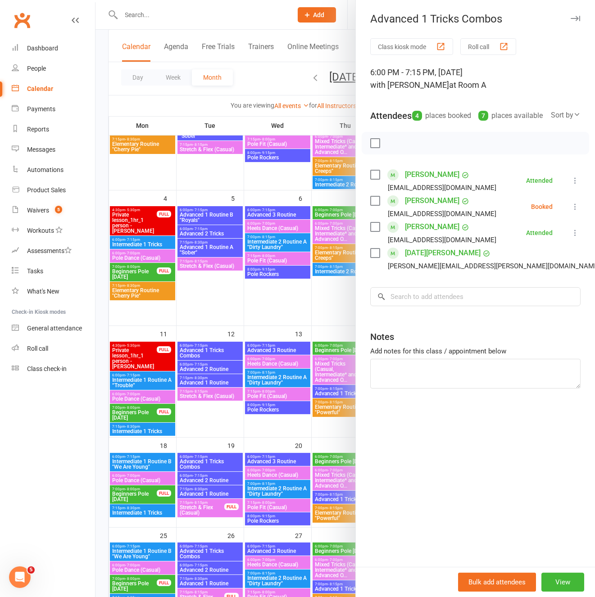
click at [211, 368] on div at bounding box center [344, 298] width 499 height 597
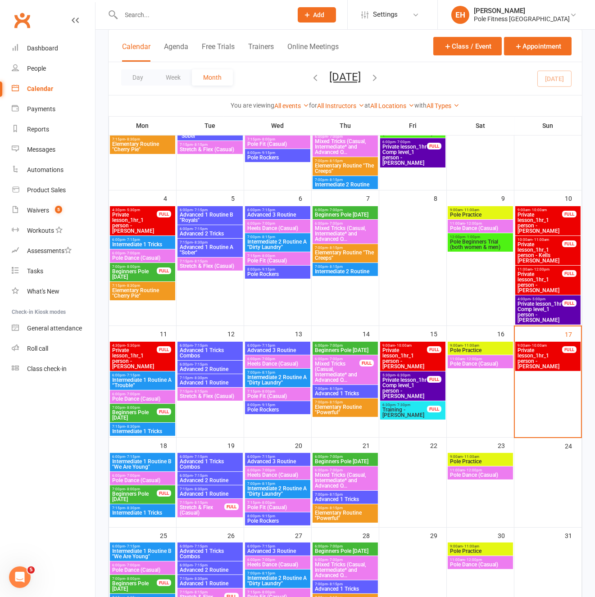
click at [211, 368] on span "Advanced 2 Routine" at bounding box center [210, 368] width 62 height 5
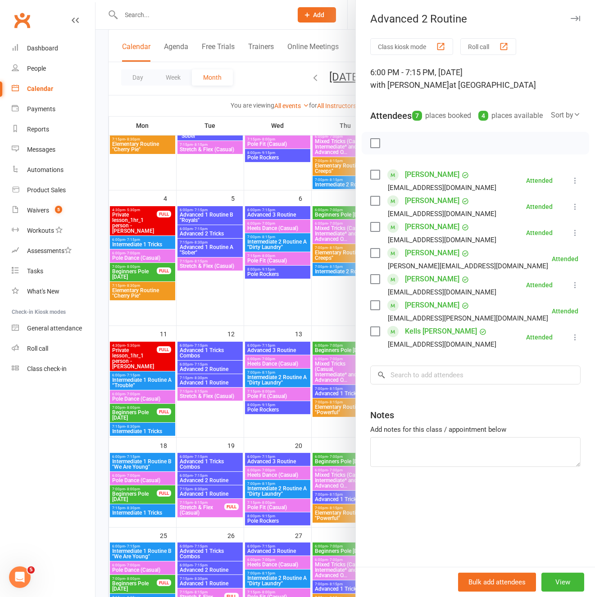
click at [430, 312] on link "Oriana Hightower" at bounding box center [432, 305] width 54 height 14
click at [424, 338] on link "Kells Reuss" at bounding box center [441, 331] width 72 height 14
click at [430, 286] on link "Olga Dobrosmyslova" at bounding box center [432, 279] width 54 height 14
click at [204, 383] on div at bounding box center [344, 298] width 499 height 597
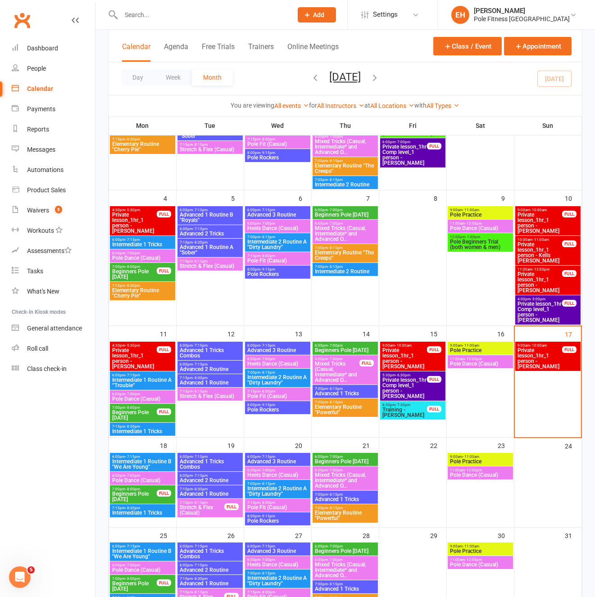
click at [218, 384] on span "Advanced 1 Routine" at bounding box center [210, 382] width 62 height 5
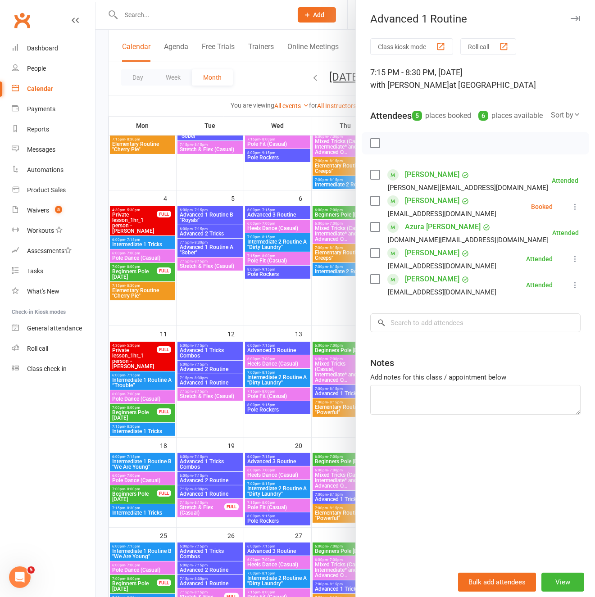
click at [279, 348] on div at bounding box center [344, 298] width 499 height 597
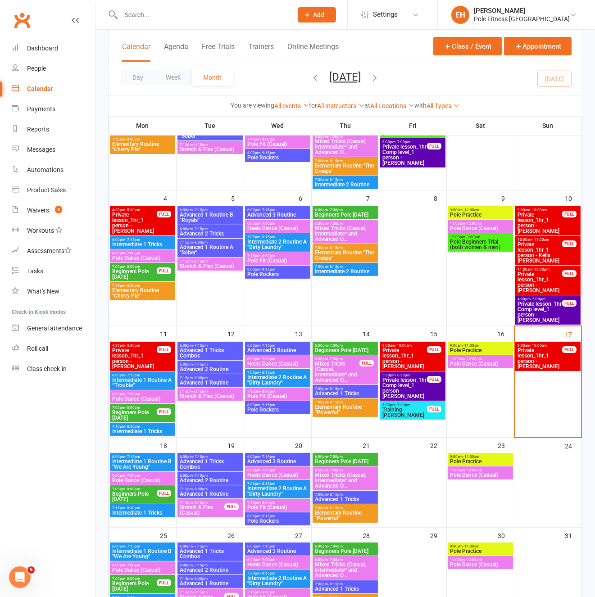
click at [279, 348] on span "Advanced 3 Routine" at bounding box center [278, 349] width 62 height 5
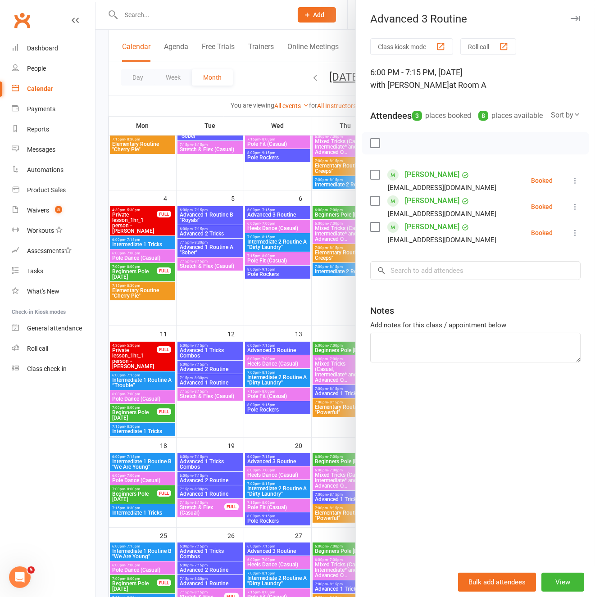
drag, startPoint x: 265, startPoint y: 381, endPoint x: 282, endPoint y: 382, distance: 17.1
click at [265, 381] on div at bounding box center [344, 298] width 499 height 597
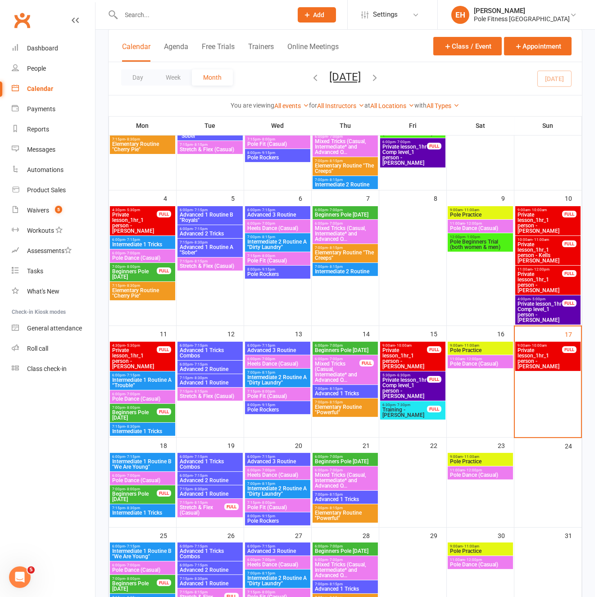
click at [281, 381] on span "Intermediate 2 Routine A "Dirty Laundry"" at bounding box center [278, 379] width 62 height 11
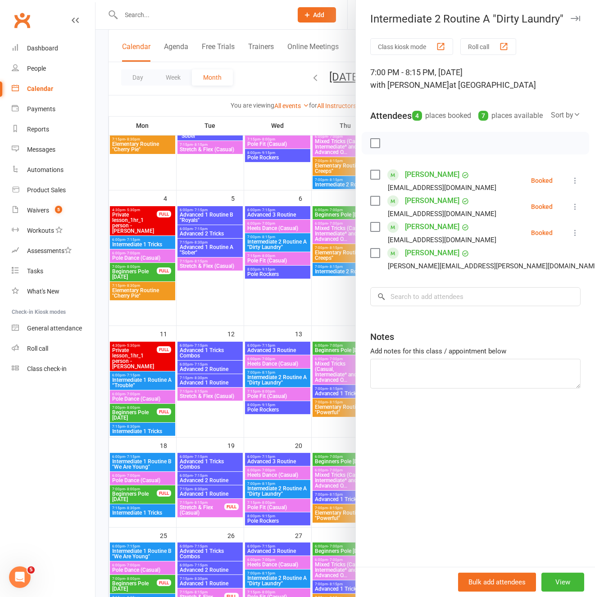
click at [420, 234] on link "Marie Reis" at bounding box center [432, 227] width 54 height 14
click at [276, 410] on div at bounding box center [344, 298] width 499 height 597
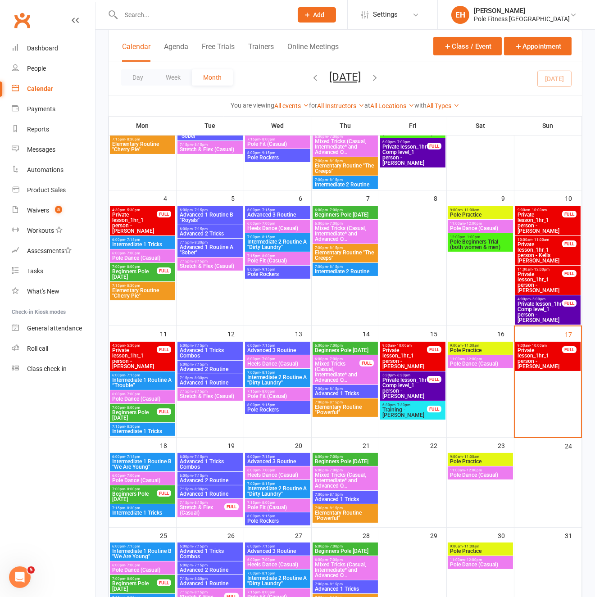
click at [276, 410] on span "Pole Rockers" at bounding box center [278, 409] width 62 height 5
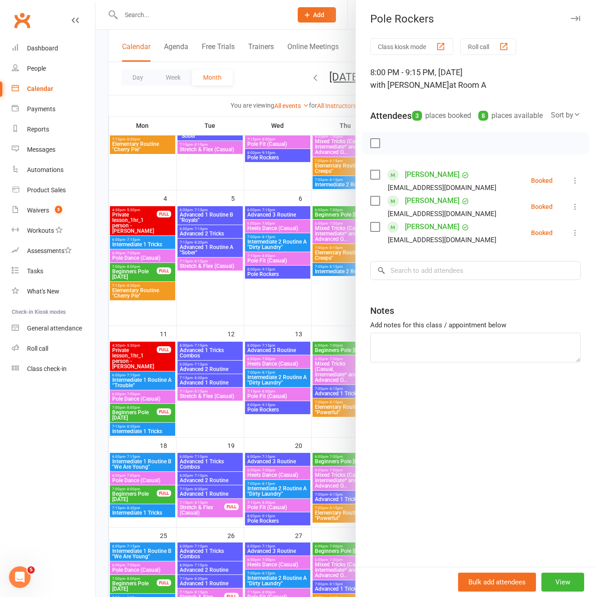
drag, startPoint x: 339, startPoint y: 351, endPoint x: 341, endPoint y: 346, distance: 5.7
click at [339, 351] on div at bounding box center [344, 298] width 499 height 597
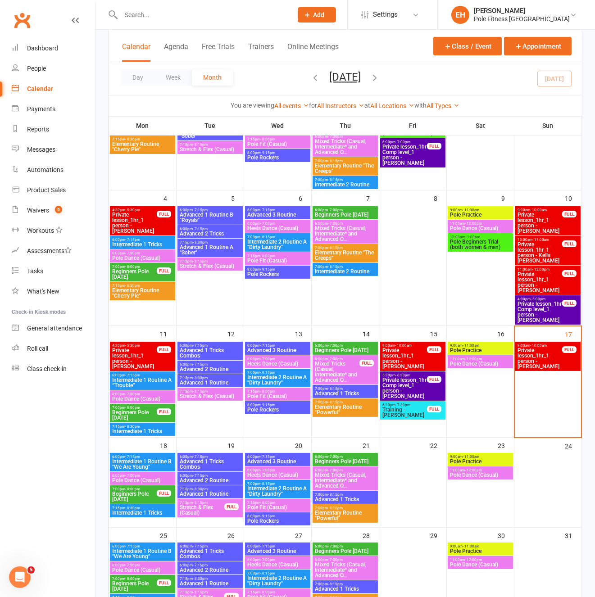
click at [341, 348] on span "Beginners Pole Thursday" at bounding box center [345, 349] width 62 height 5
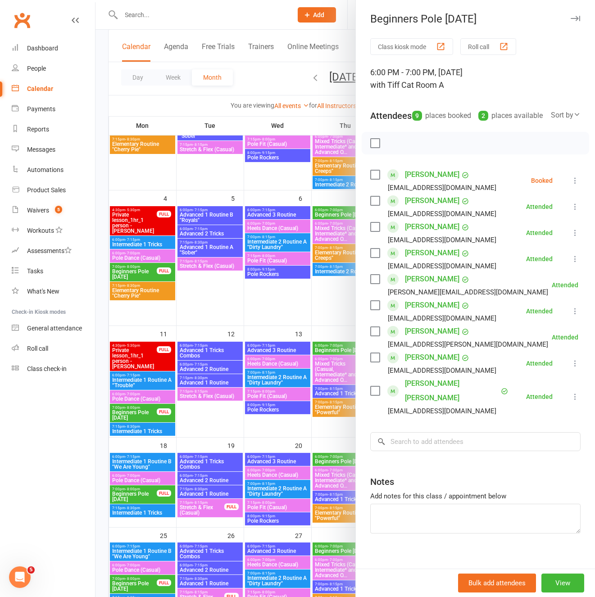
click at [132, 415] on div at bounding box center [344, 298] width 499 height 597
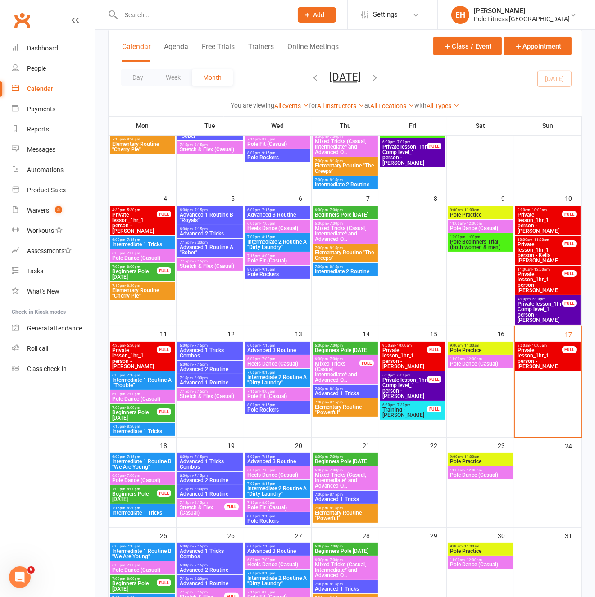
click at [131, 415] on span "Beginners Pole Monday" at bounding box center [134, 415] width 45 height 11
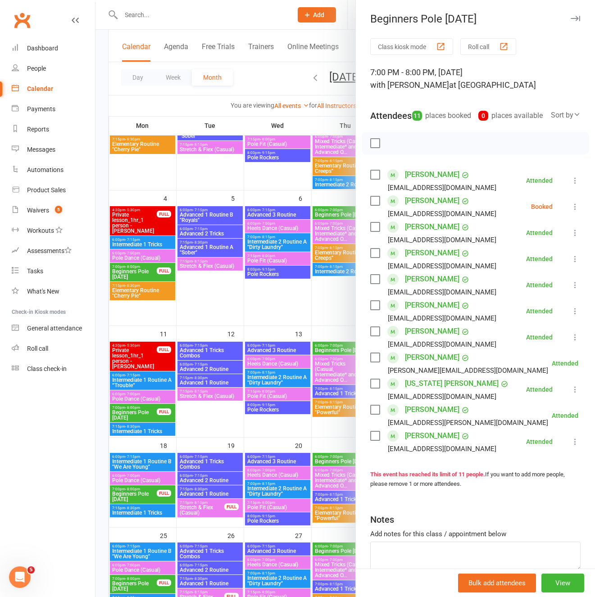
click at [319, 350] on div at bounding box center [344, 298] width 499 height 597
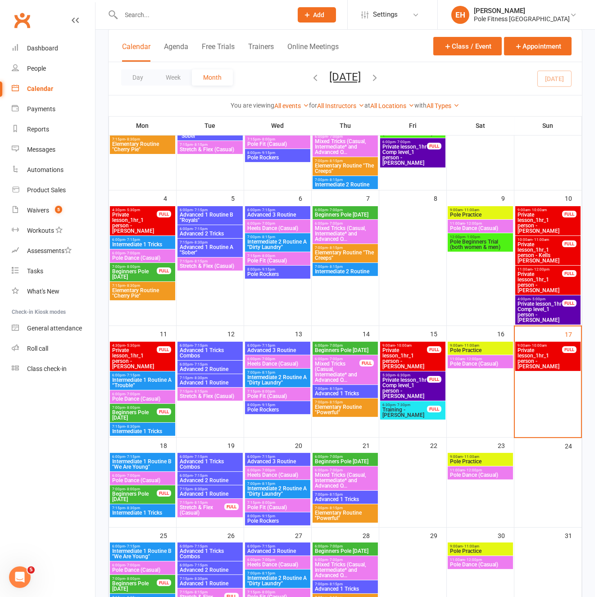
click at [334, 347] on span "Beginners Pole Thursday" at bounding box center [345, 349] width 62 height 5
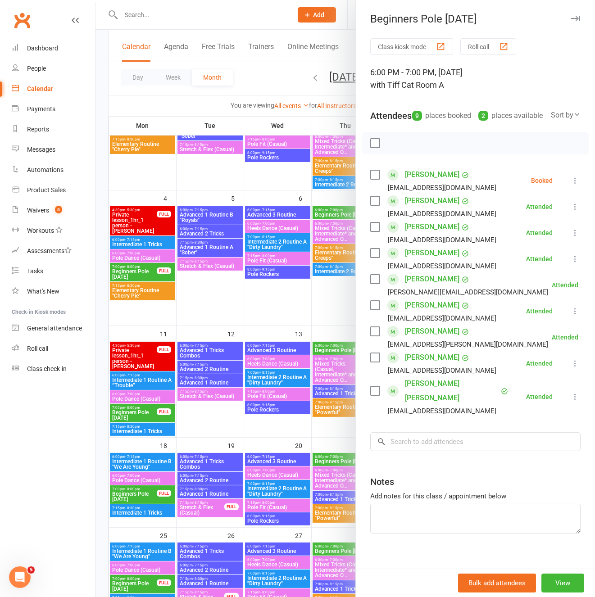
click at [428, 182] on link "shakila blane" at bounding box center [432, 174] width 54 height 14
click at [418, 260] on link "Marni Haw" at bounding box center [432, 253] width 54 height 14
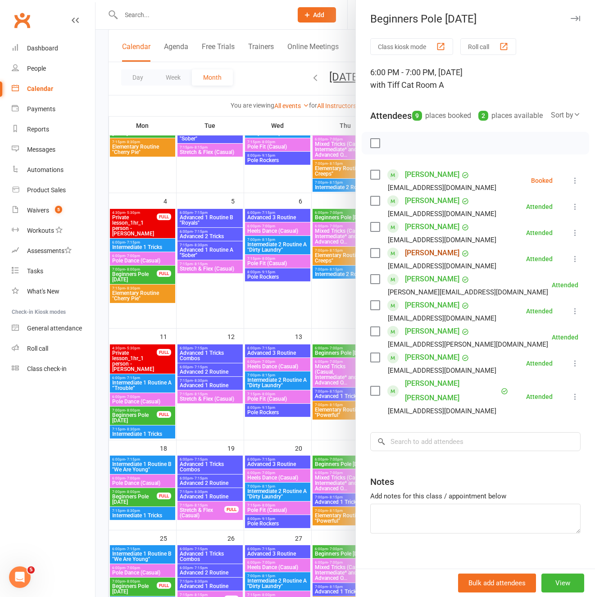
scroll to position [113, 0]
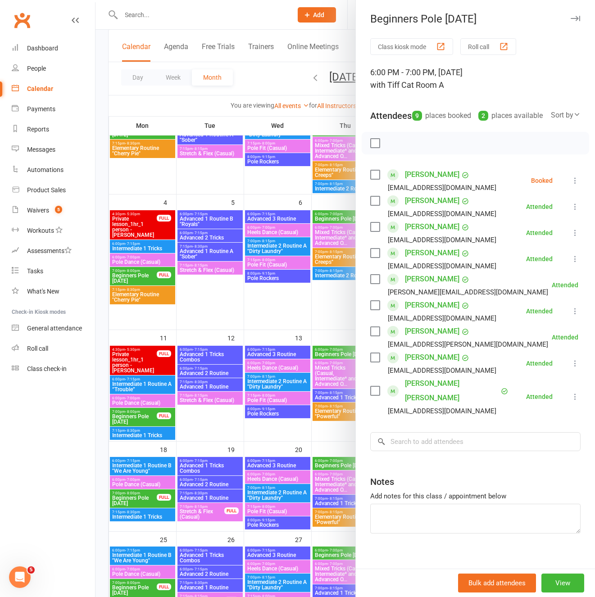
click at [424, 338] on link "Emma Wade" at bounding box center [432, 331] width 54 height 14
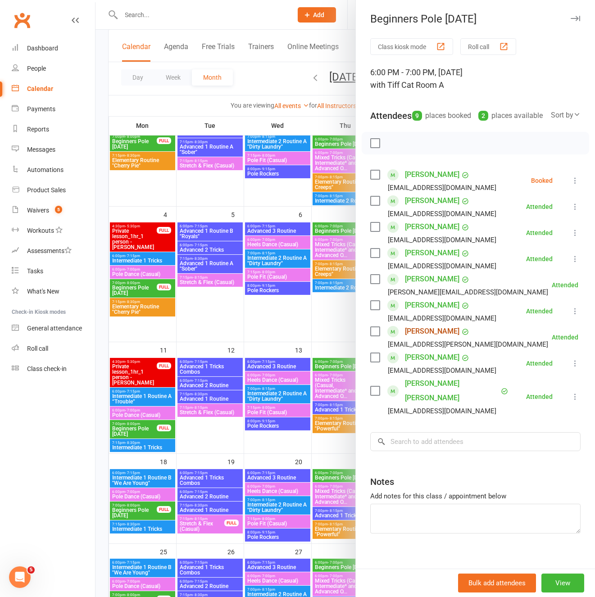
scroll to position [97, 0]
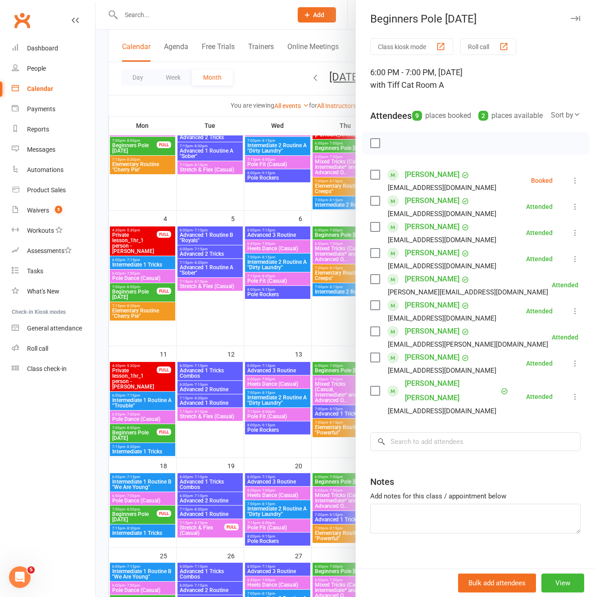
click at [420, 365] on link "Monique Watt" at bounding box center [432, 357] width 54 height 14
click at [138, 489] on div at bounding box center [344, 298] width 499 height 597
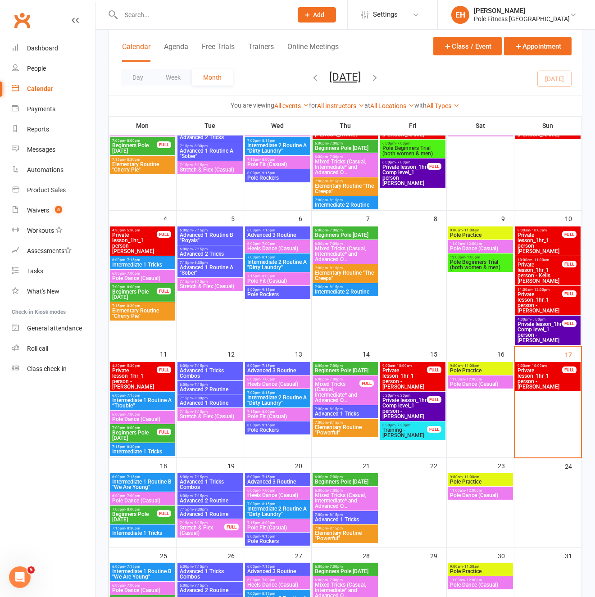
click at [133, 489] on span "Beginners Pole Monday" at bounding box center [134, 516] width 45 height 11
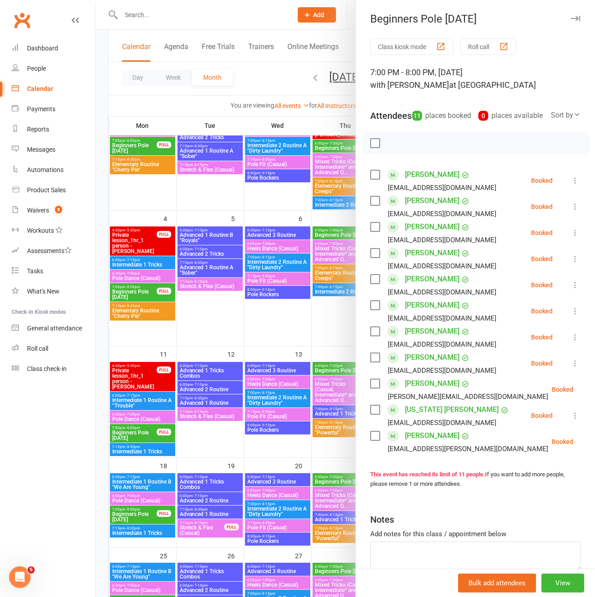
click at [578, 18] on icon "button" at bounding box center [574, 18] width 9 height 5
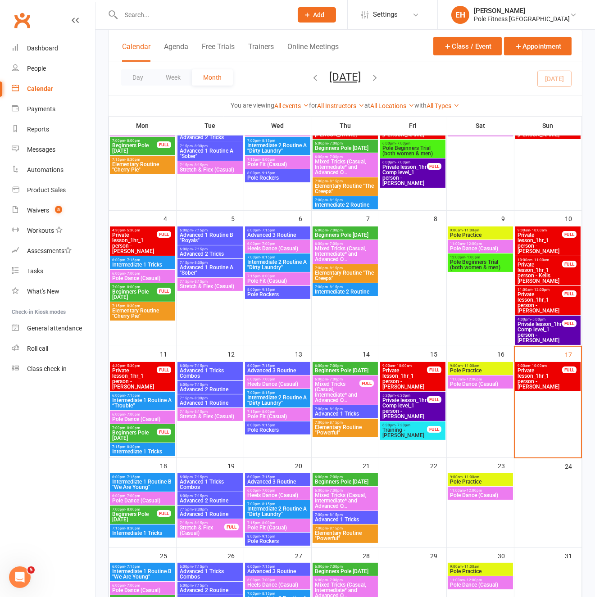
click at [336, 412] on span "Advanced 1 Tricks" at bounding box center [345, 413] width 62 height 5
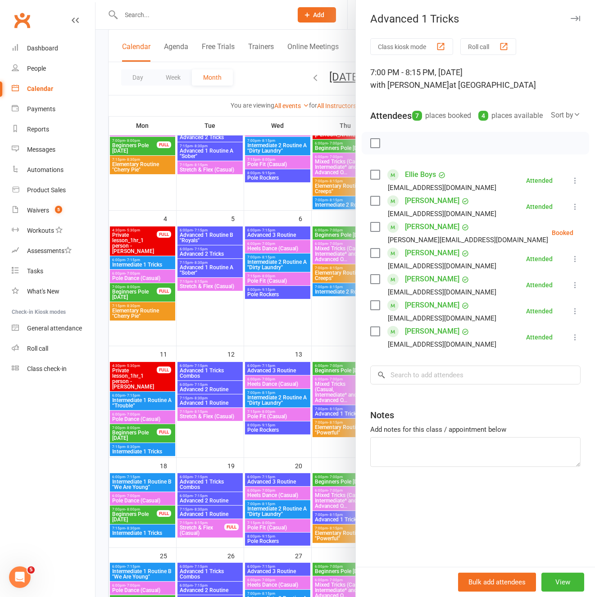
click at [425, 234] on link "Rebecca Ciezarek" at bounding box center [432, 227] width 54 height 14
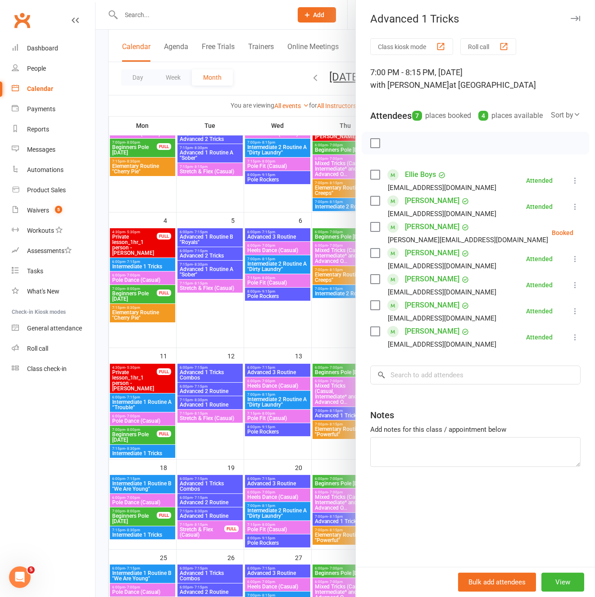
click at [335, 331] on div at bounding box center [344, 298] width 499 height 597
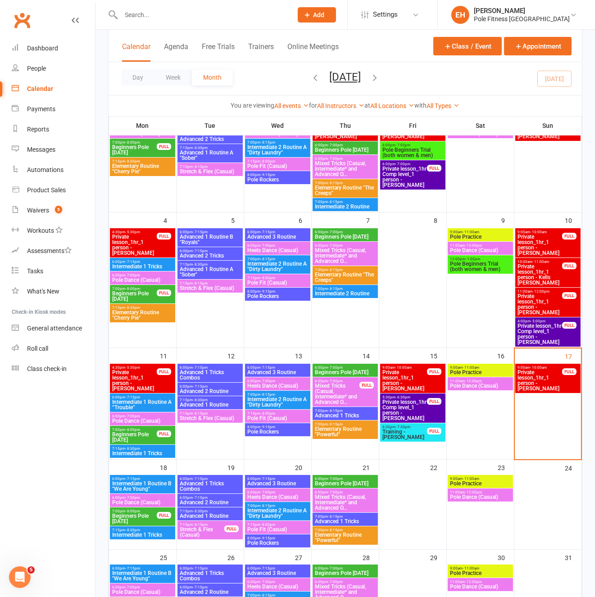
click at [346, 429] on span "Elementary Routine "Powerful"" at bounding box center [345, 431] width 62 height 11
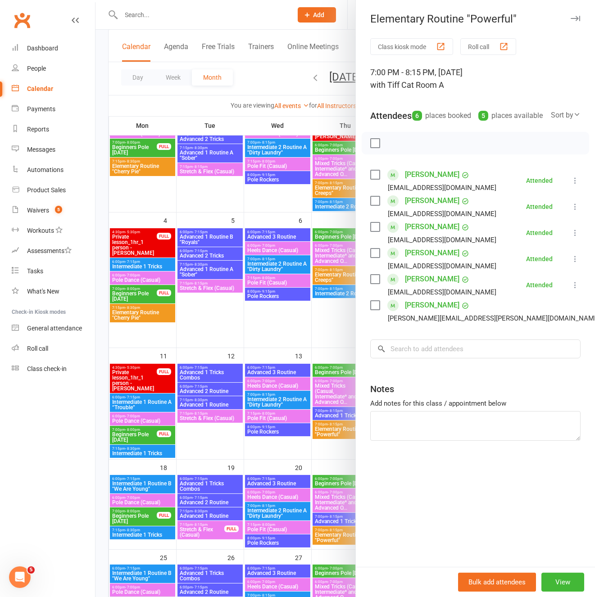
click at [418, 208] on link "Megan Keith" at bounding box center [432, 201] width 54 height 14
click at [418, 234] on link "Sarah Martin" at bounding box center [432, 227] width 54 height 14
click at [423, 260] on link "Emma-leigh Nobilo" at bounding box center [432, 253] width 54 height 14
click at [438, 358] on input "search" at bounding box center [475, 348] width 210 height 19
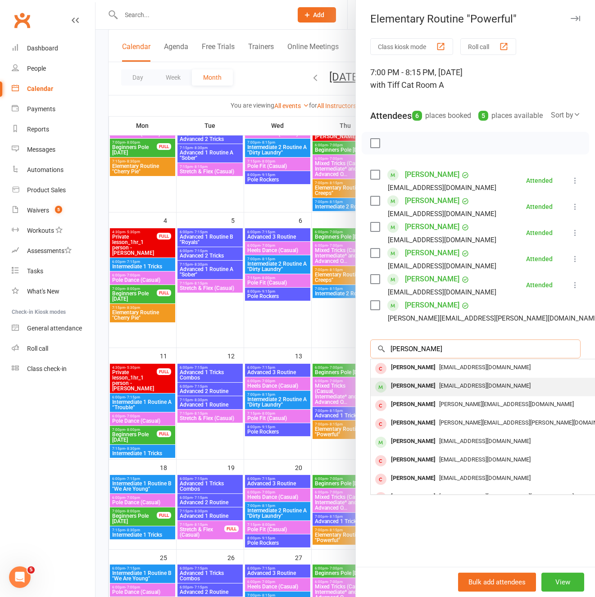
type input "jodie hor"
click at [439, 389] on span "[EMAIL_ADDRESS][DOMAIN_NAME]" at bounding box center [484, 385] width 91 height 7
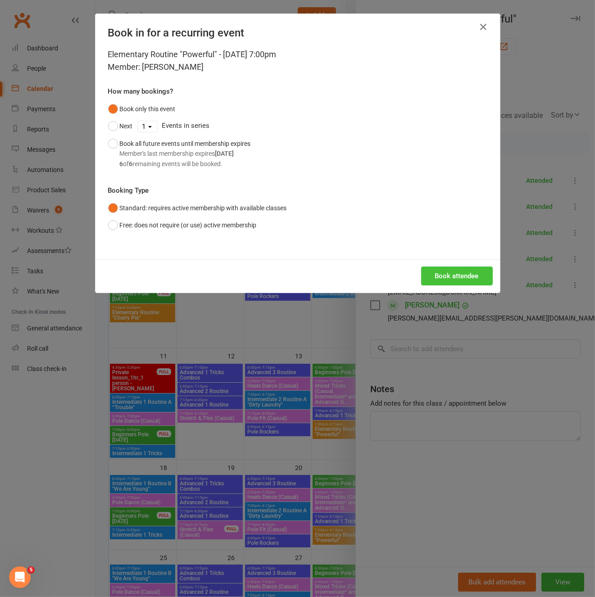
click at [460, 275] on button "Book attendee" at bounding box center [457, 275] width 72 height 19
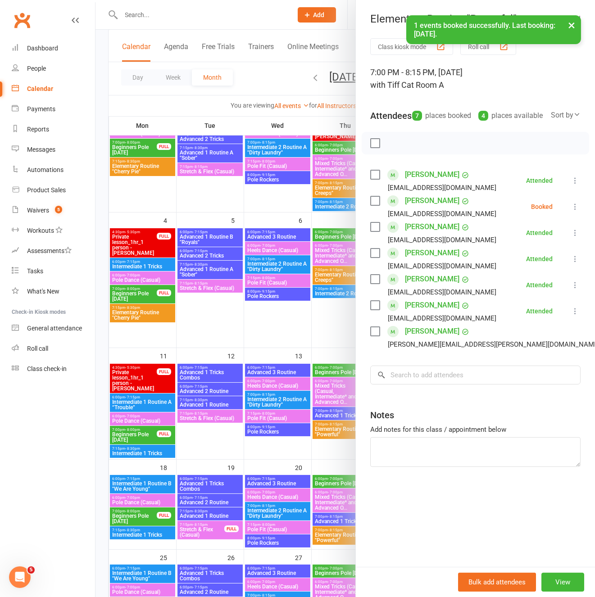
click at [574, 23] on button "×" at bounding box center [571, 24] width 16 height 19
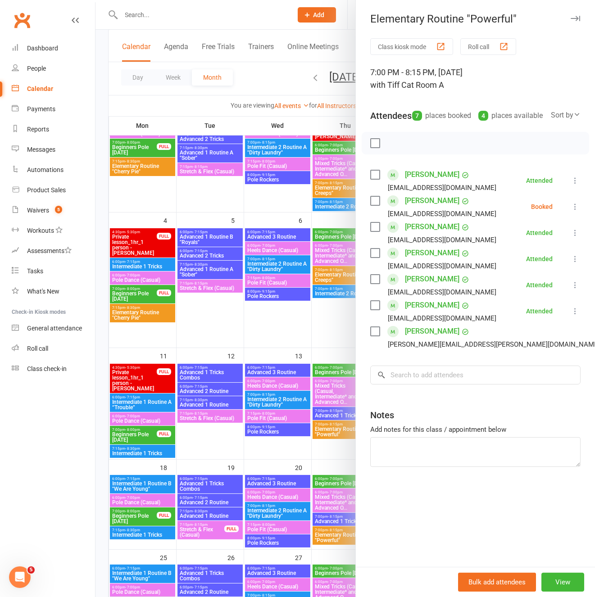
click at [571, 17] on icon "button" at bounding box center [574, 18] width 9 height 5
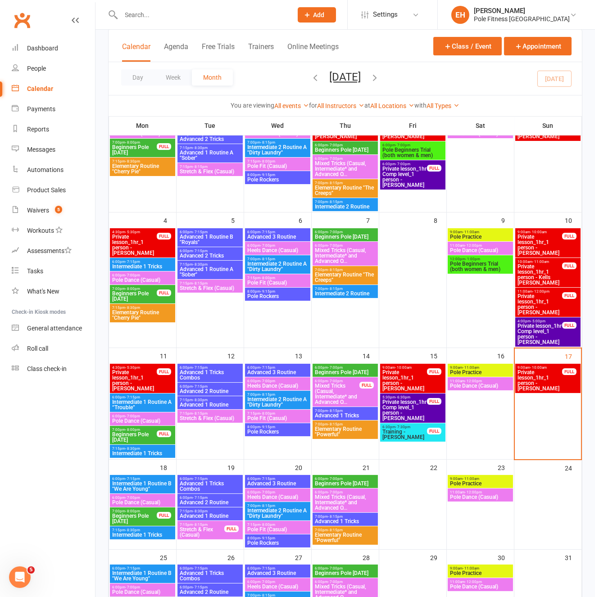
click at [342, 430] on span "Elementary Routine "Powerful"" at bounding box center [345, 431] width 62 height 11
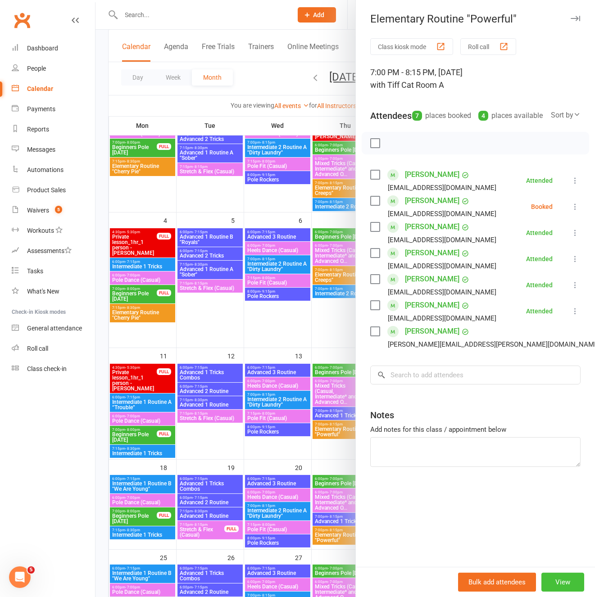
click at [556, 489] on button "View" at bounding box center [562, 581] width 43 height 19
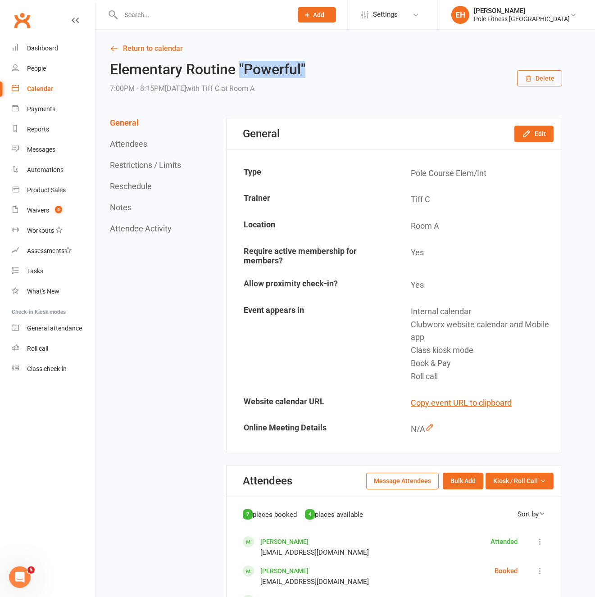
drag, startPoint x: 240, startPoint y: 66, endPoint x: 305, endPoint y: 61, distance: 65.0
click at [305, 63] on h2 "Elementary Routine "Powerful"" at bounding box center [207, 70] width 195 height 16
copy h2 ""Powerful""
click at [148, 50] on link "Return to calendar" at bounding box center [336, 48] width 452 height 13
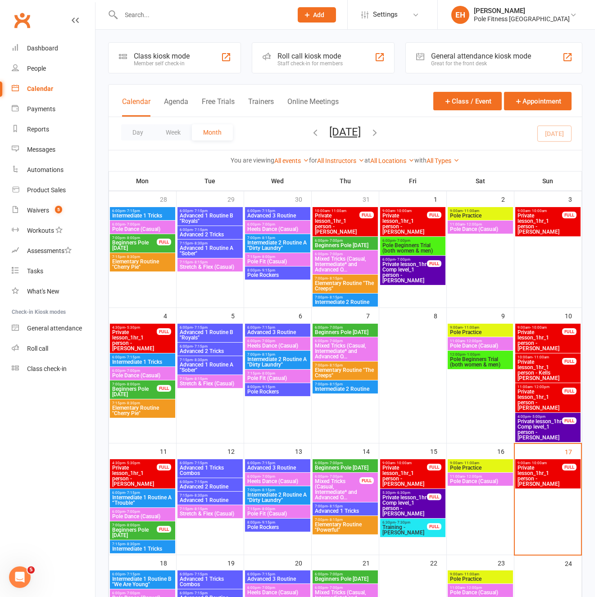
click at [380, 127] on icon "button" at bounding box center [375, 132] width 10 height 10
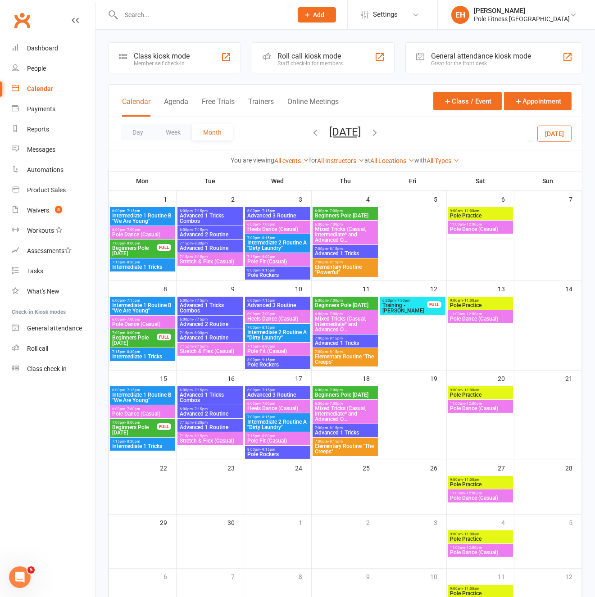
click at [353, 356] on span "Elementary Routine "The Creeps"" at bounding box center [345, 359] width 62 height 11
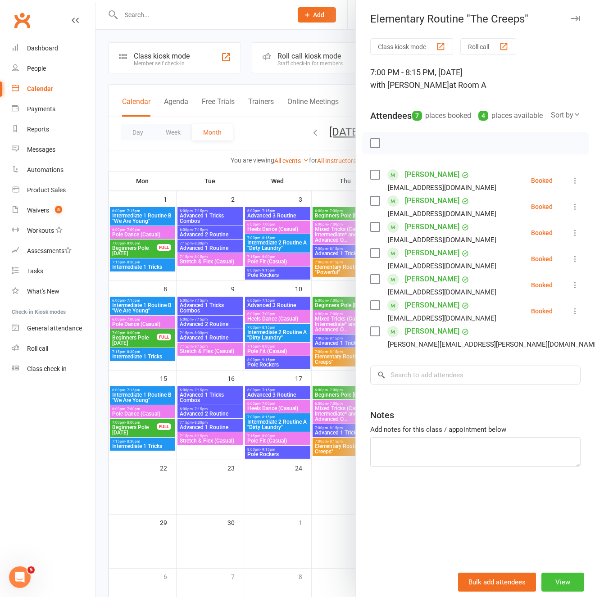
drag, startPoint x: 549, startPoint y: 581, endPoint x: 546, endPoint y: 575, distance: 6.0
click at [548, 489] on button "View" at bounding box center [562, 581] width 43 height 19
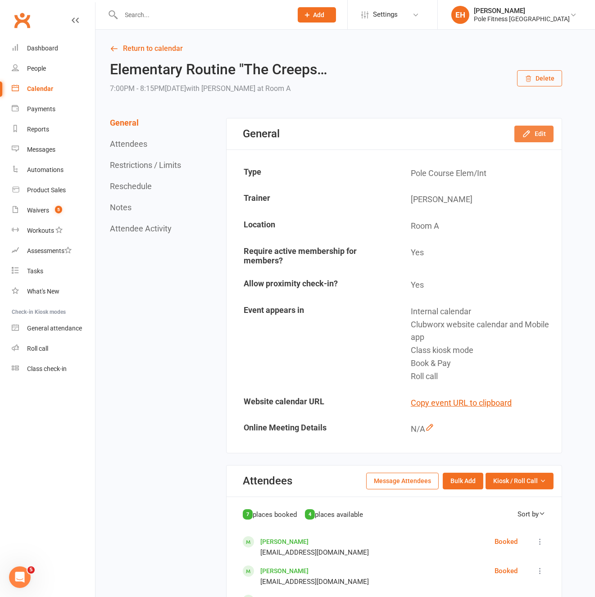
click at [536, 134] on button "Edit" at bounding box center [533, 134] width 39 height 16
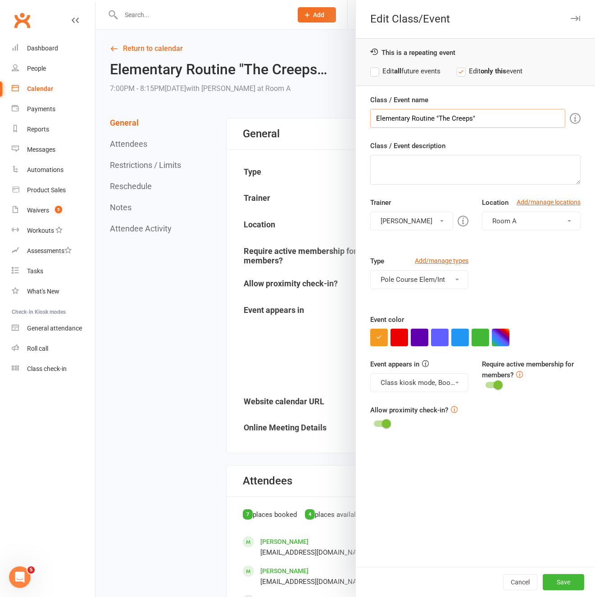
drag, startPoint x: 436, startPoint y: 117, endPoint x: 482, endPoint y: 117, distance: 45.9
click at [481, 117] on input "Elementary Routine "The Creeps"" at bounding box center [467, 118] width 195 height 19
paste input "Powerful"
type input "Elementary Routine "Powerful""
click at [413, 70] on label "Edit all future events" at bounding box center [405, 71] width 70 height 11
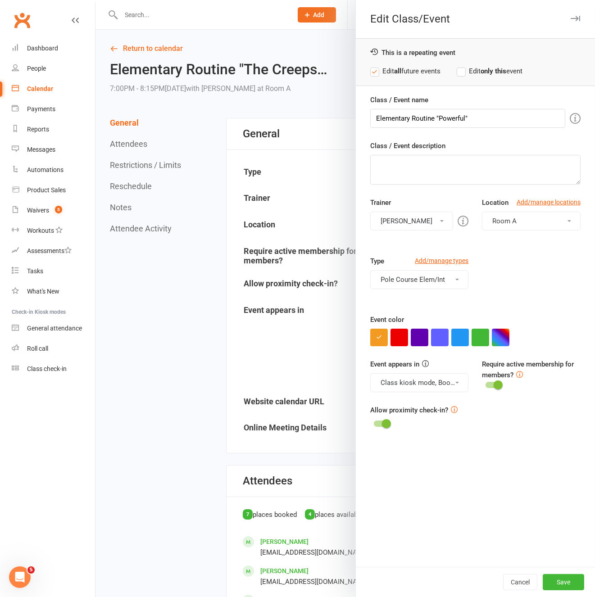
click at [442, 216] on button "Tina Smith" at bounding box center [411, 221] width 83 height 19
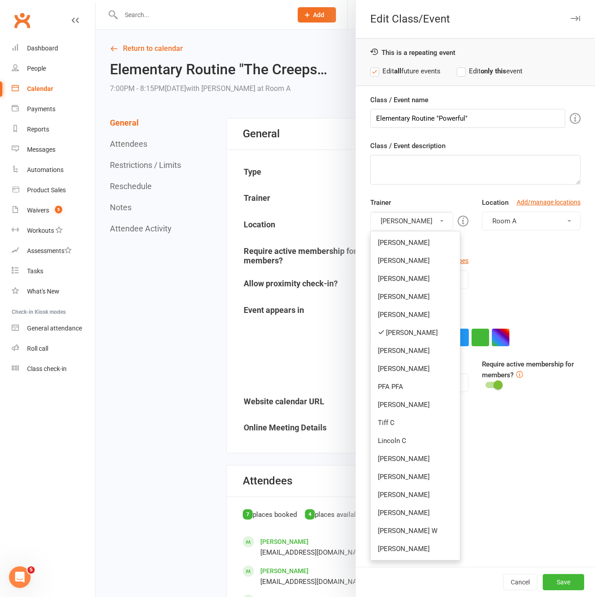
drag, startPoint x: 389, startPoint y: 332, endPoint x: 388, endPoint y: 318, distance: 14.0
click at [389, 331] on link "Tina Smith" at bounding box center [414, 333] width 89 height 18
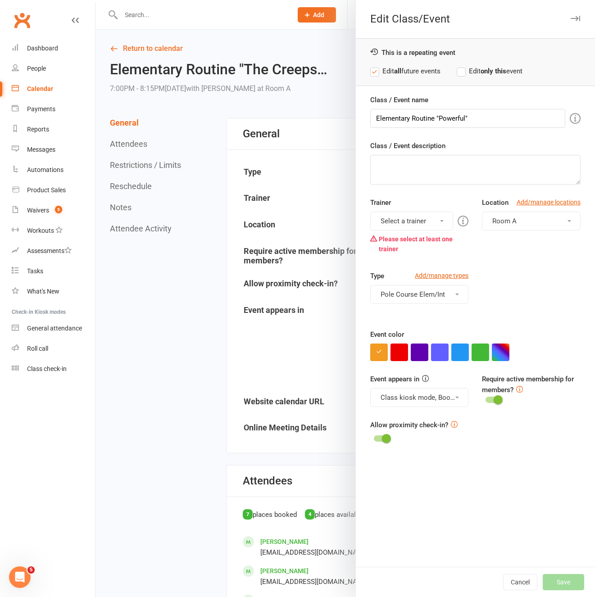
click at [423, 221] on button "Select a trainer" at bounding box center [411, 221] width 83 height 19
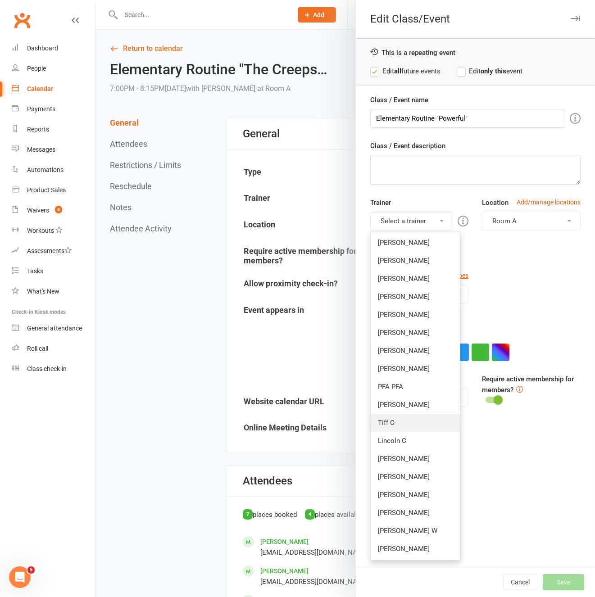
click at [400, 426] on link "Tiff C" at bounding box center [414, 423] width 89 height 18
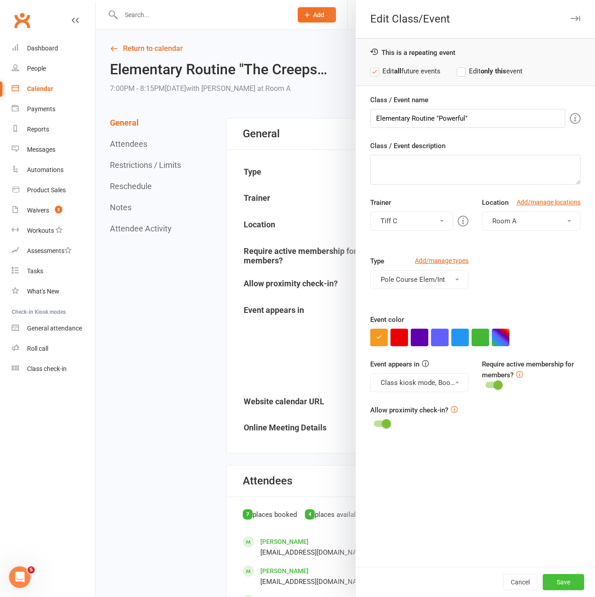
click at [562, 489] on button "Save" at bounding box center [562, 582] width 41 height 16
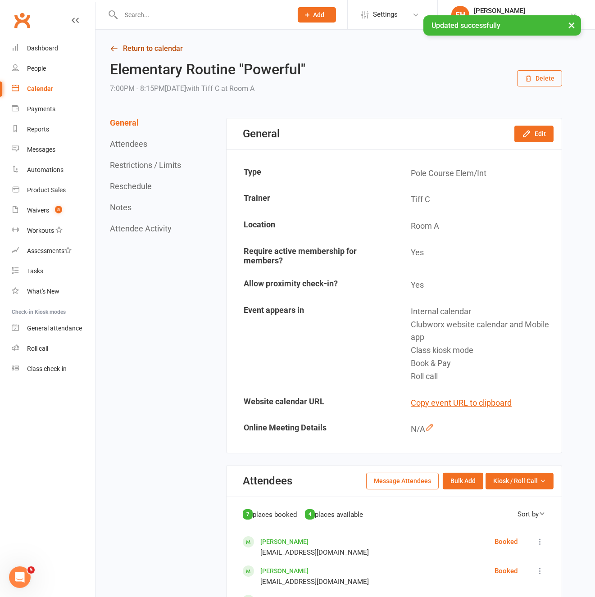
click at [121, 45] on link "Return to calendar" at bounding box center [336, 48] width 452 height 13
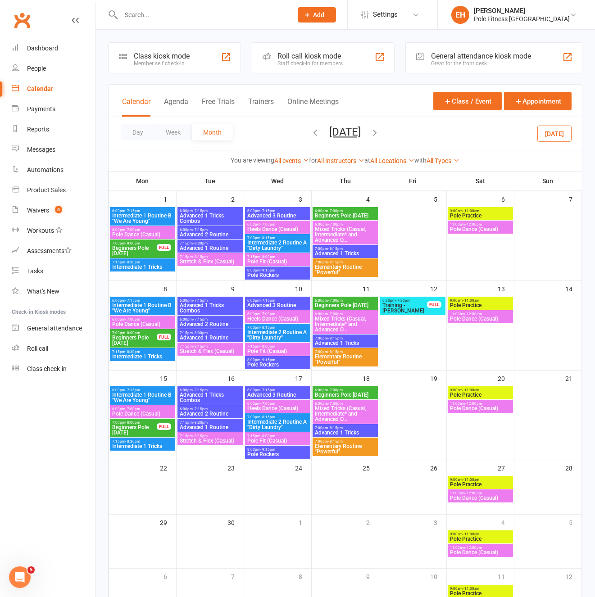
click at [354, 266] on span "Elementary Routine "Powerful"" at bounding box center [345, 269] width 62 height 11
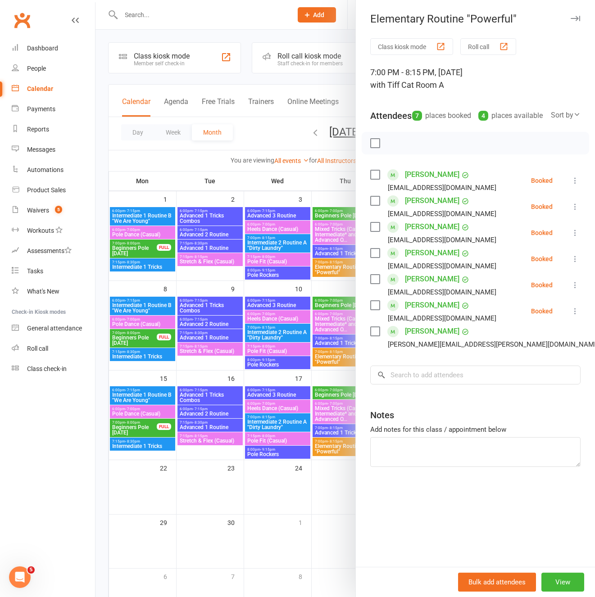
click at [334, 359] on div at bounding box center [344, 298] width 499 height 597
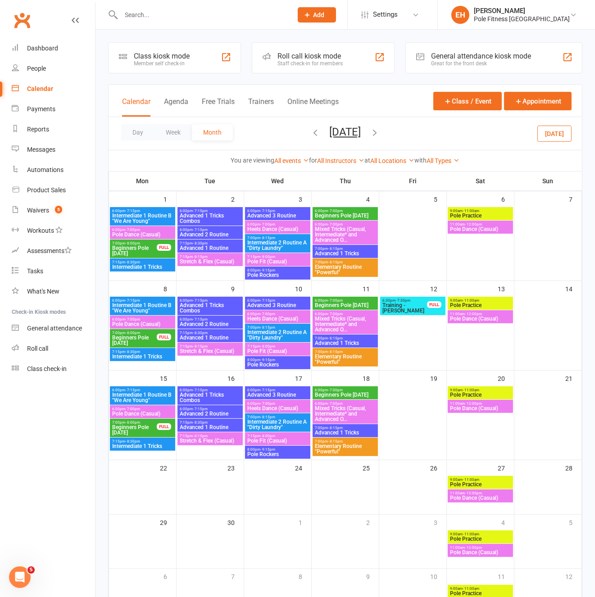
click at [332, 357] on span "Elementary Routine "Powerful"" at bounding box center [345, 359] width 62 height 11
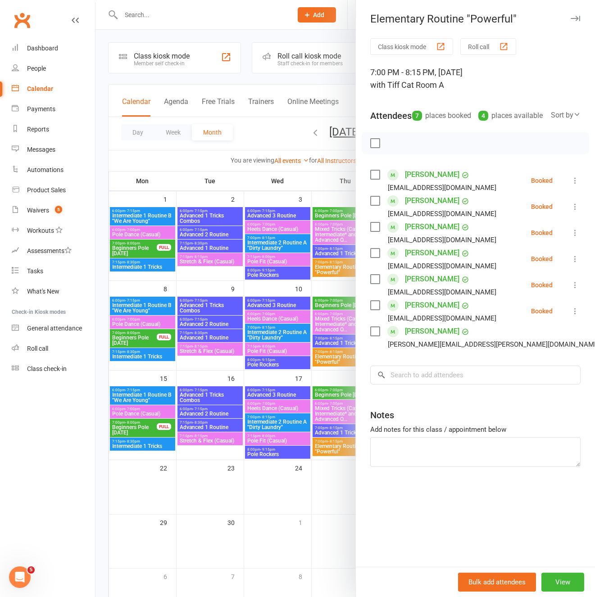
click at [329, 438] on div at bounding box center [344, 298] width 499 height 597
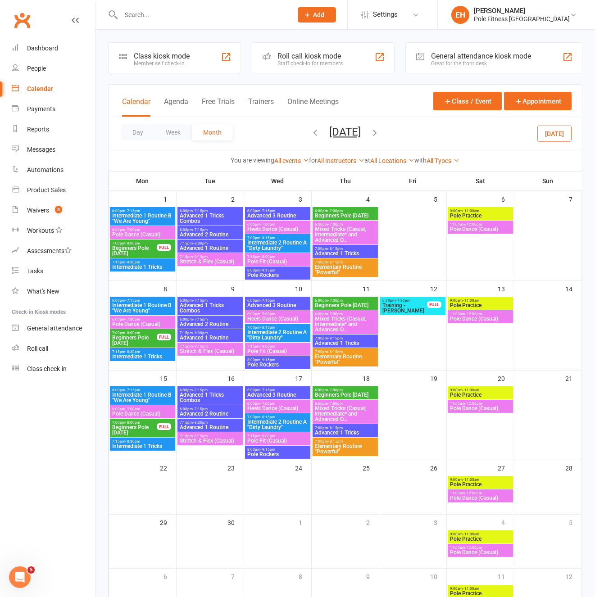
click at [335, 447] on span "Elementary Routine "Powerful"" at bounding box center [345, 448] width 62 height 11
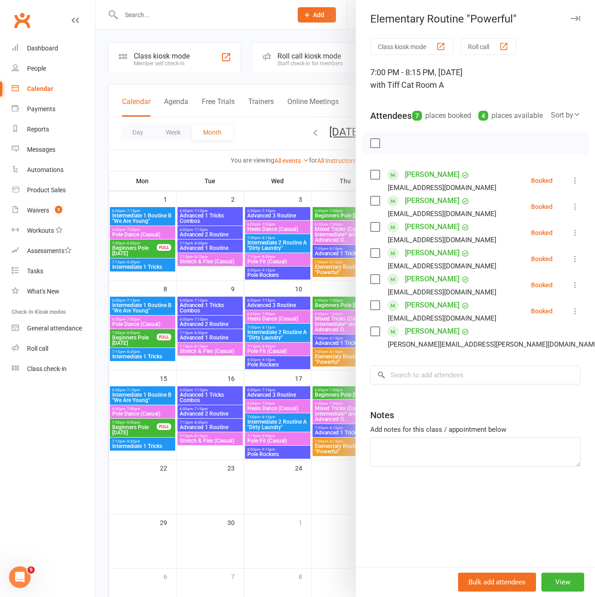
click at [572, 16] on icon "button" at bounding box center [574, 18] width 9 height 5
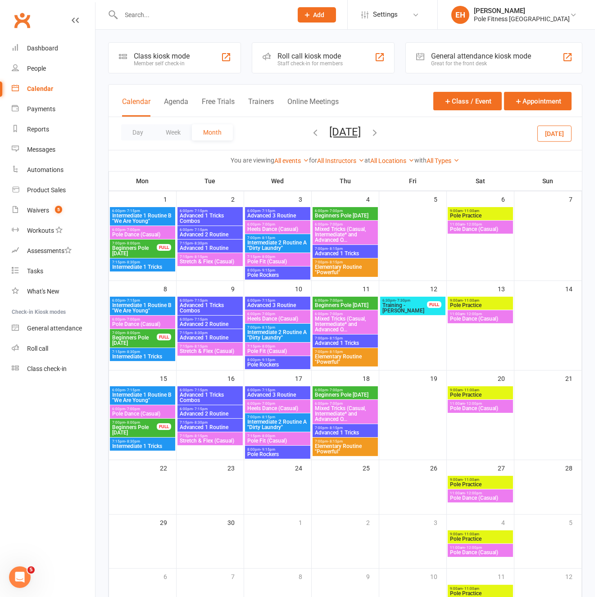
click at [311, 130] on icon "button" at bounding box center [316, 132] width 10 height 10
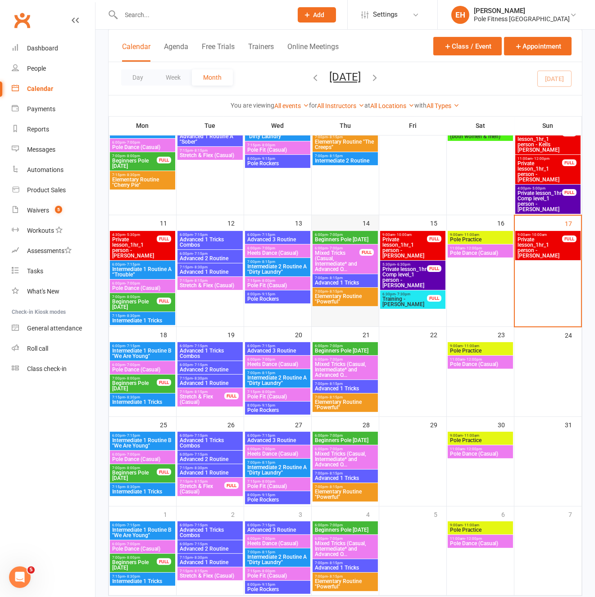
scroll to position [230, 0]
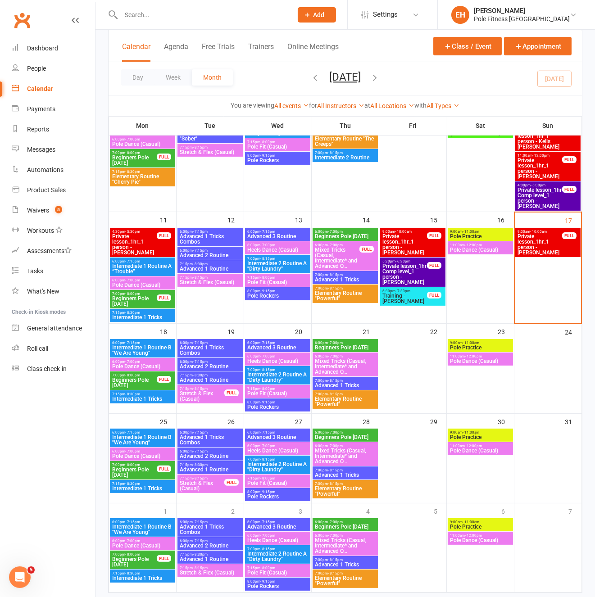
click at [352, 294] on span "Elementary Routine "Powerful"" at bounding box center [345, 295] width 62 height 11
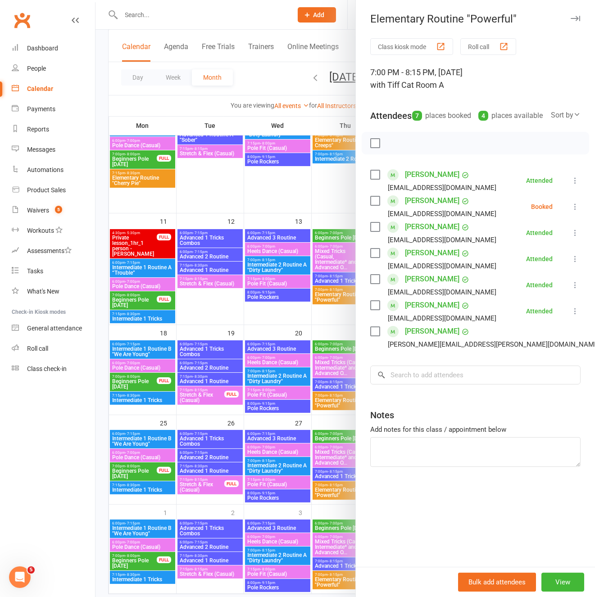
click at [340, 414] on div at bounding box center [344, 298] width 499 height 597
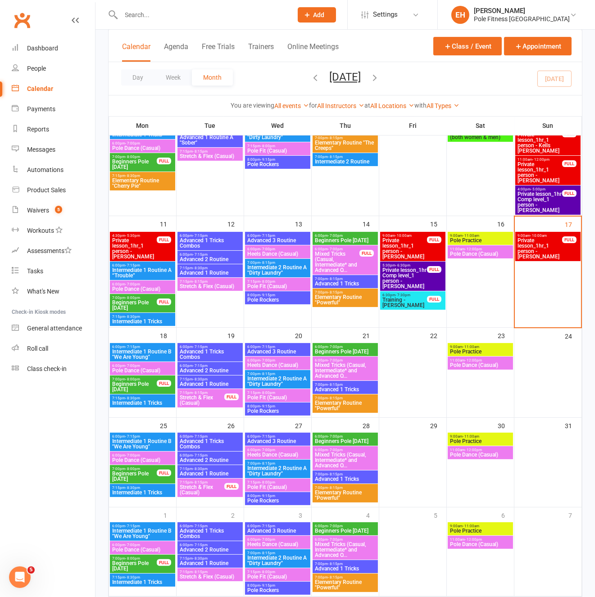
click at [331, 403] on span "Elementary Routine "Powerful"" at bounding box center [345, 405] width 62 height 11
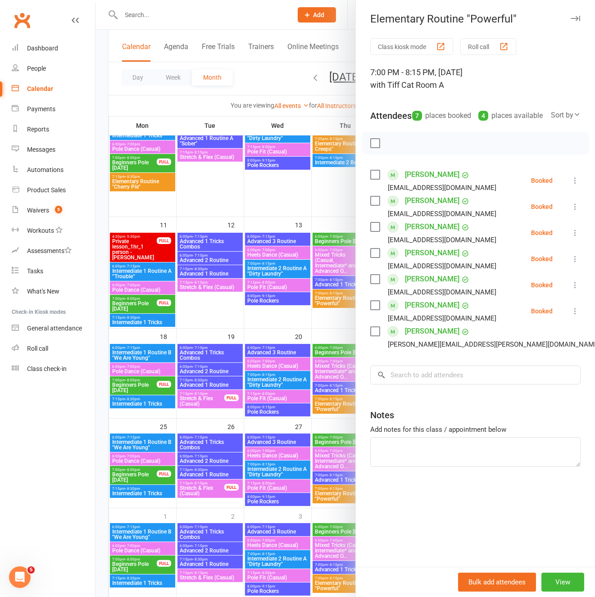
scroll to position [252, 0]
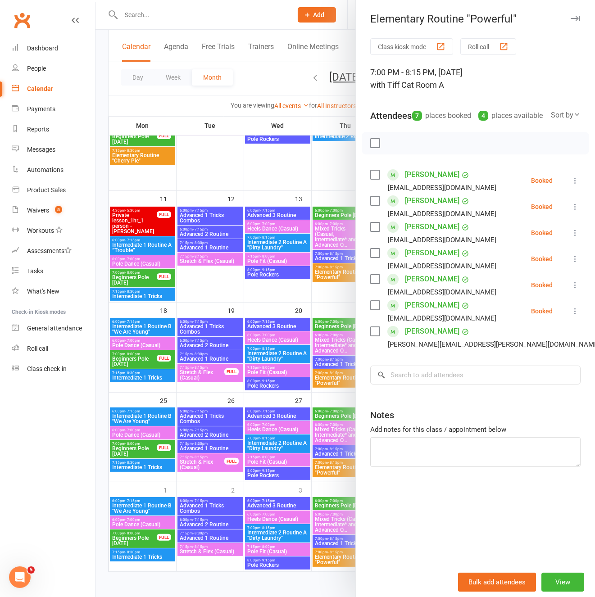
click at [326, 470] on div at bounding box center [344, 298] width 499 height 597
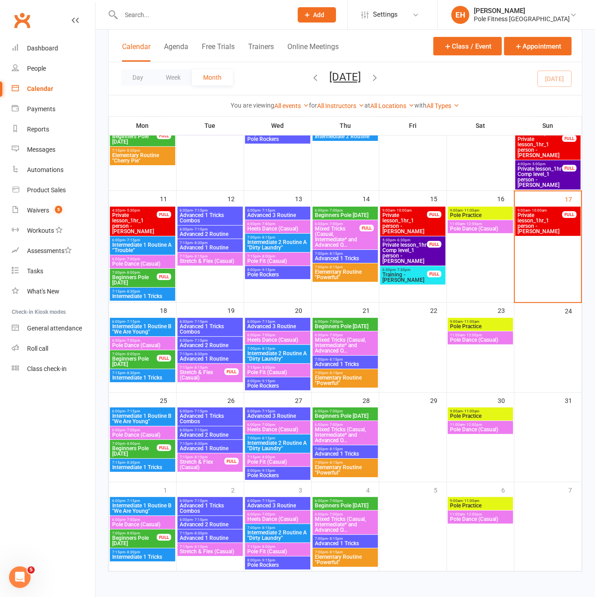
click at [336, 470] on span "Elementary Routine "Powerful"" at bounding box center [345, 469] width 62 height 11
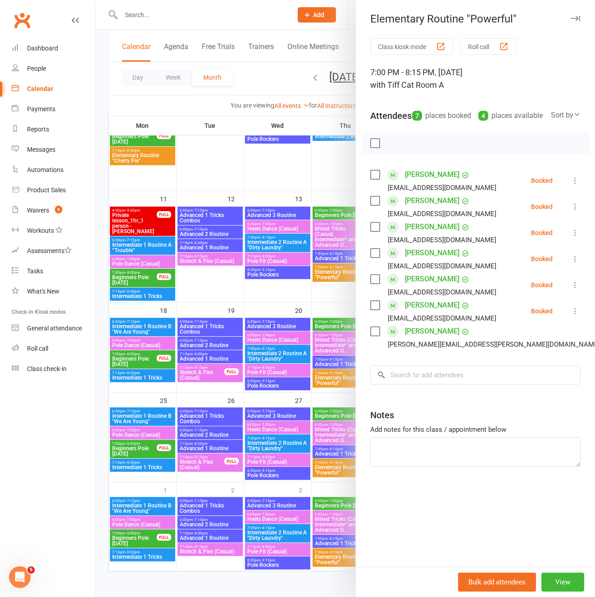
click at [329, 489] on div at bounding box center [344, 298] width 499 height 597
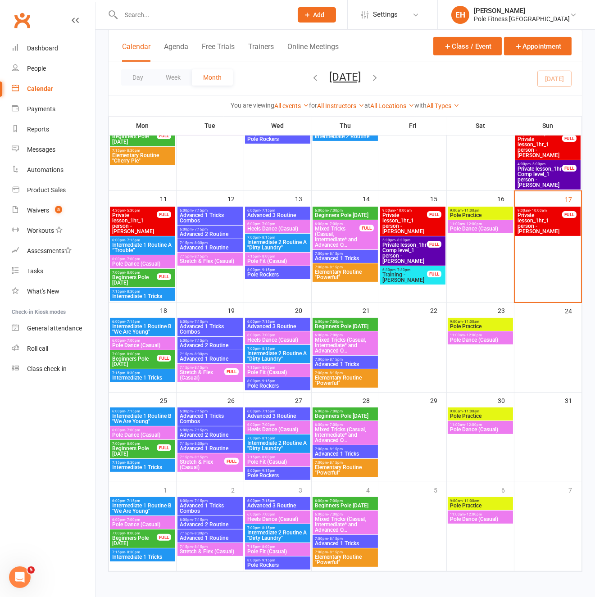
click at [334, 489] on span "Elementary Routine "Powerful"" at bounding box center [345, 559] width 62 height 11
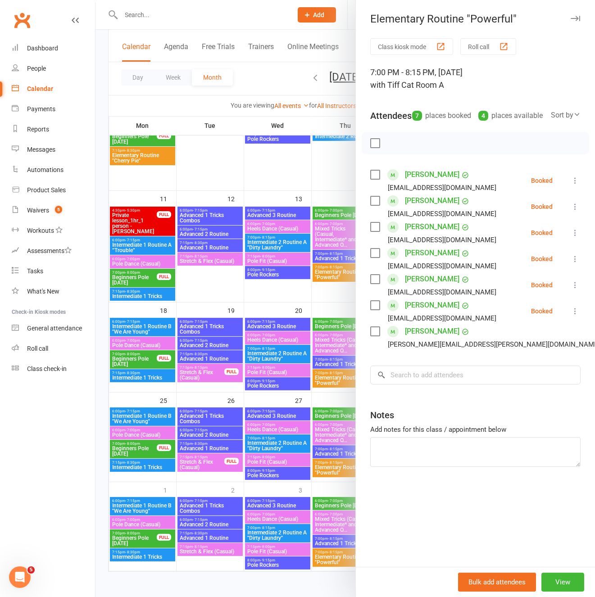
click at [571, 14] on button "button" at bounding box center [574, 18] width 11 height 11
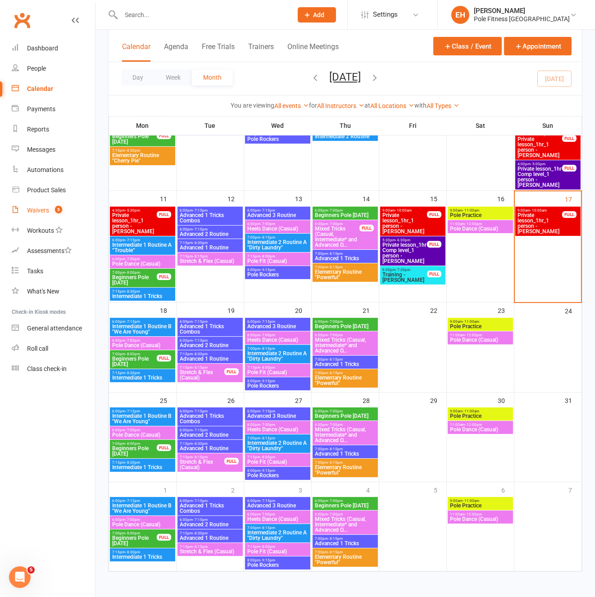
click at [34, 203] on link "Waivers 5" at bounding box center [53, 210] width 83 height 20
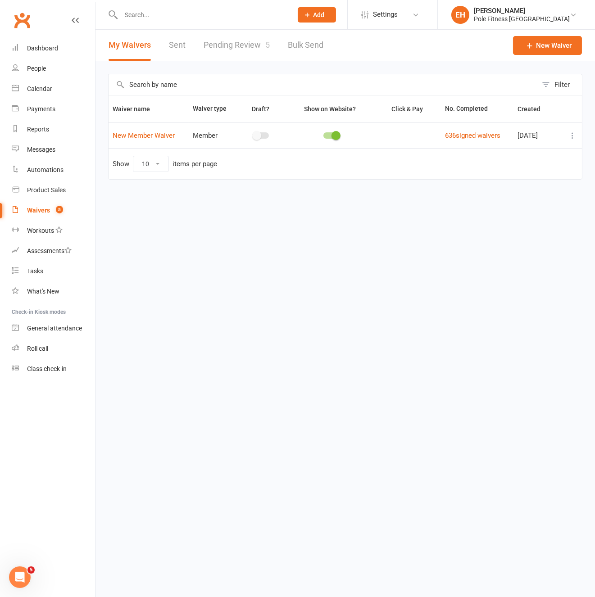
click at [218, 40] on link "Pending Review 5" at bounding box center [236, 45] width 66 height 31
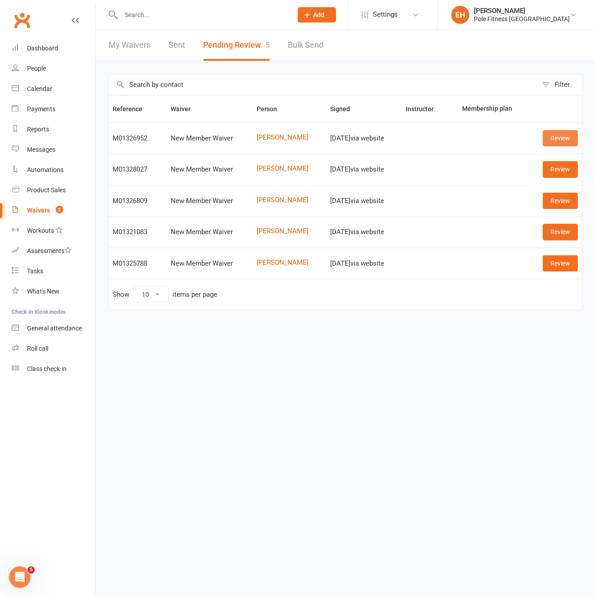
click at [554, 136] on link "Review" at bounding box center [559, 138] width 35 height 16
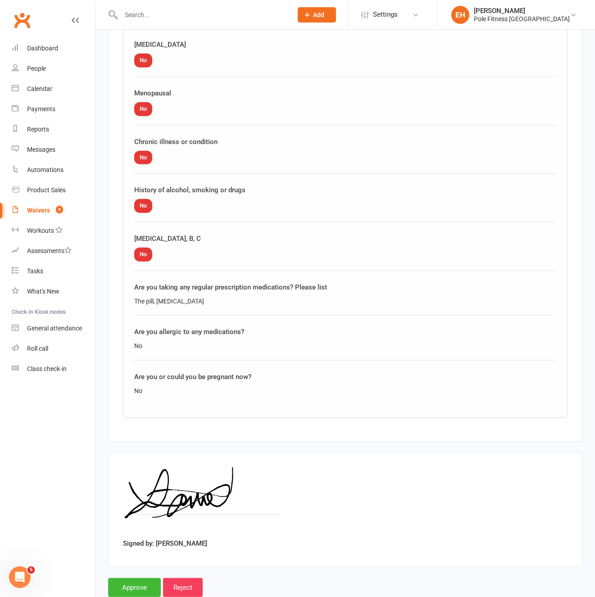
scroll to position [1299, 0]
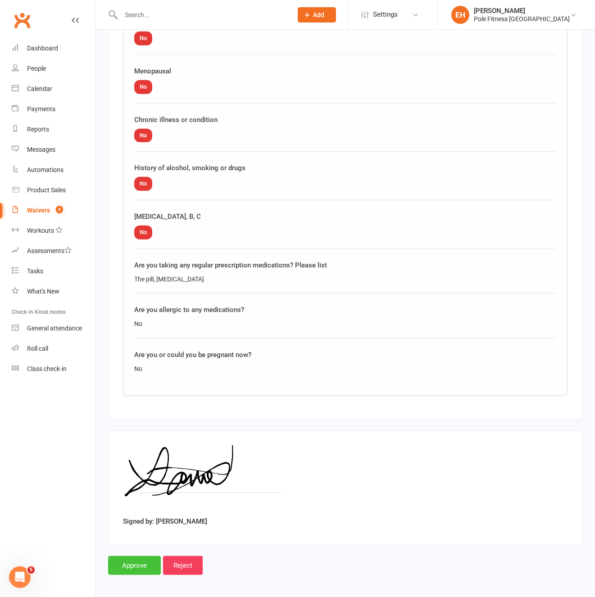
click at [129, 489] on input "Approve" at bounding box center [134, 565] width 53 height 19
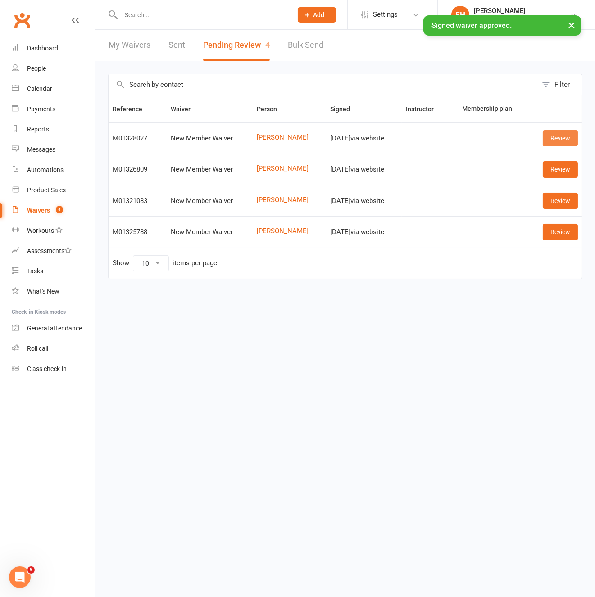
click at [554, 134] on link "Review" at bounding box center [559, 138] width 35 height 16
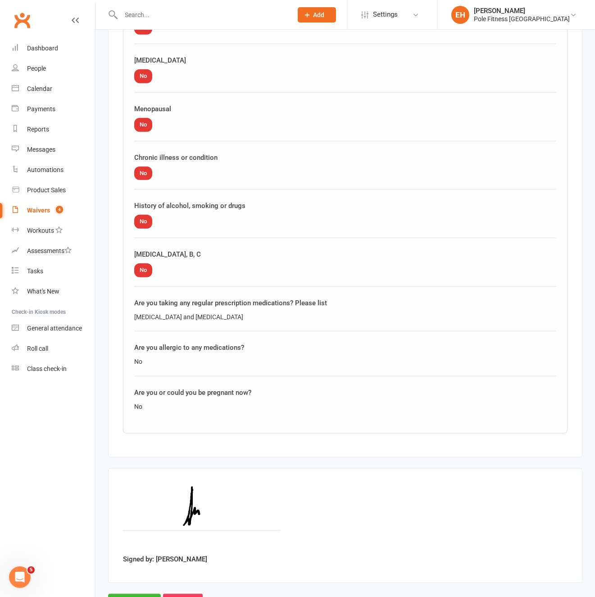
scroll to position [1299, 0]
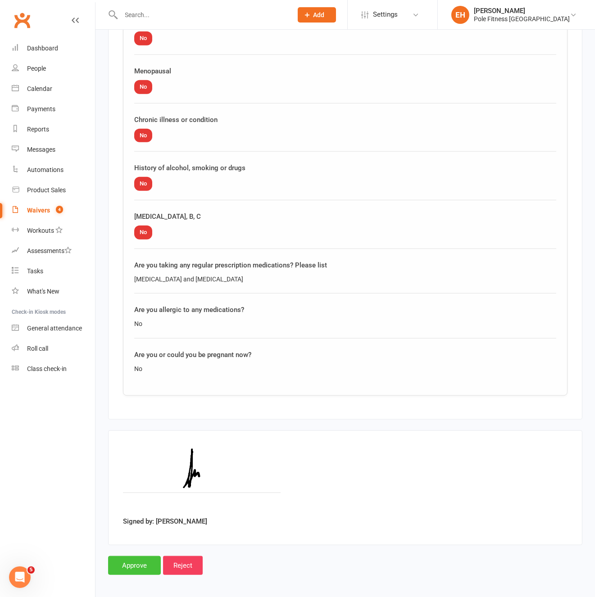
click at [137, 489] on input "Approve" at bounding box center [134, 565] width 53 height 19
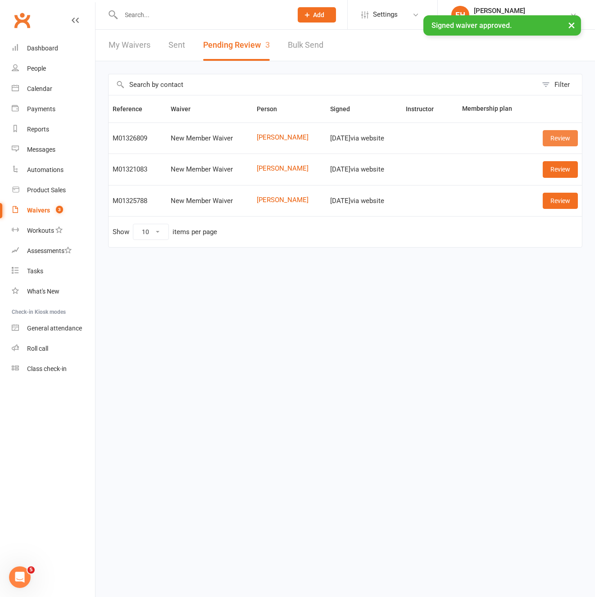
click at [563, 139] on link "Review" at bounding box center [559, 138] width 35 height 16
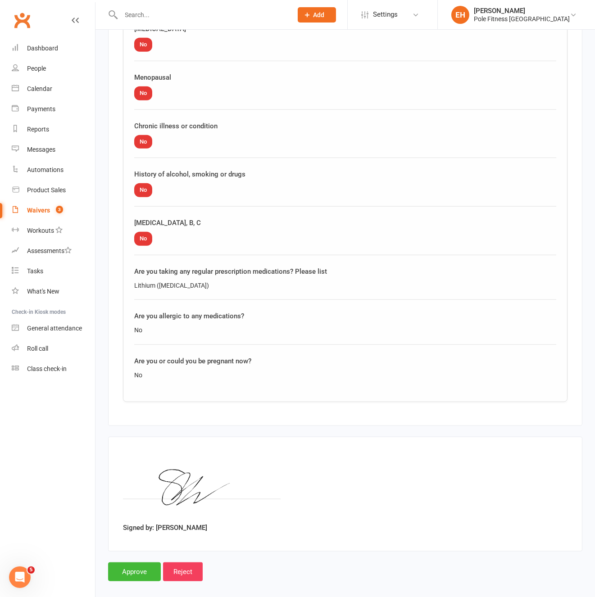
scroll to position [1299, 0]
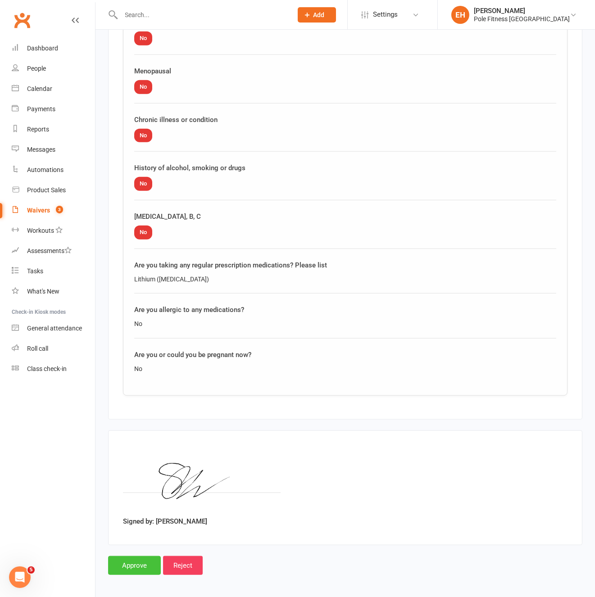
click at [143, 489] on input "Approve" at bounding box center [134, 565] width 53 height 19
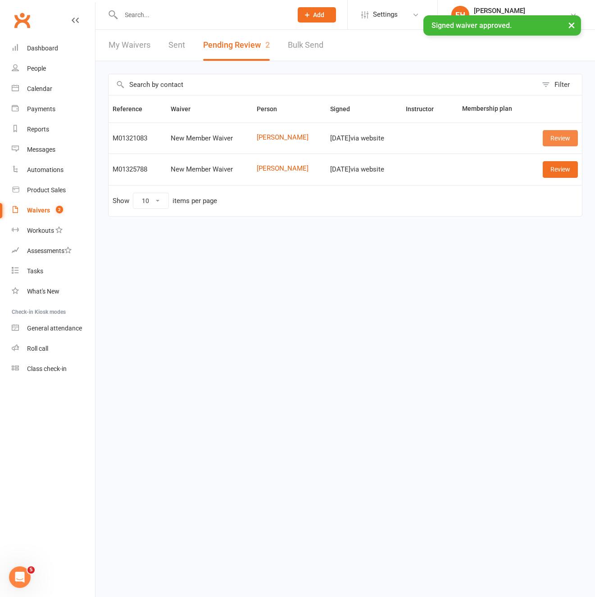
click at [557, 139] on link "Review" at bounding box center [559, 138] width 35 height 16
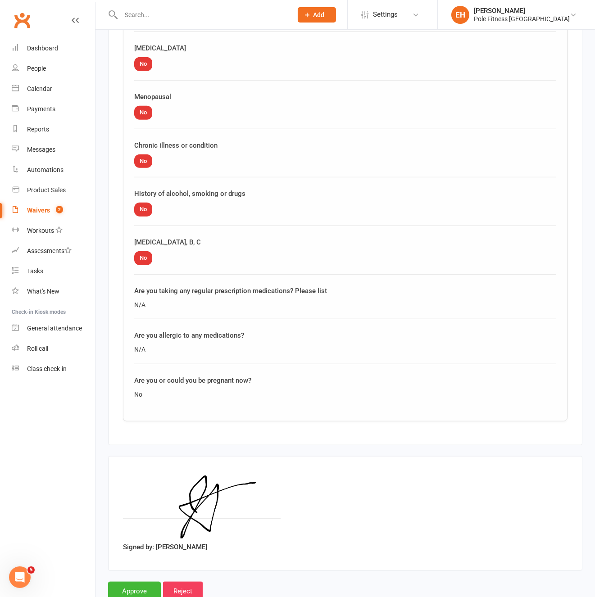
scroll to position [1299, 0]
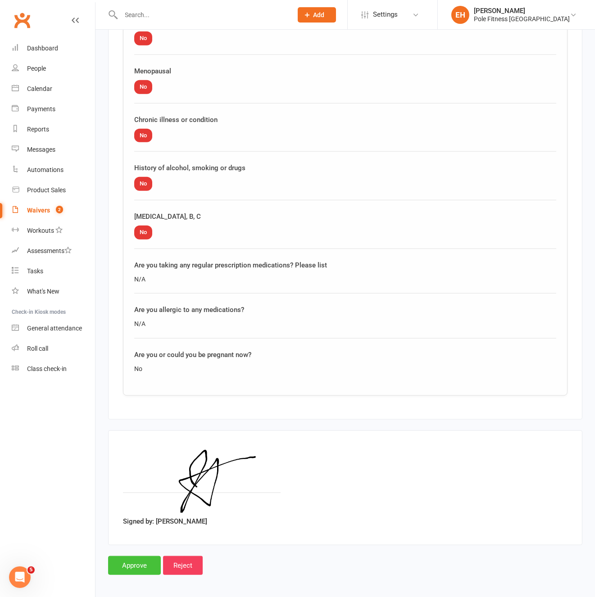
click at [135, 489] on input "Approve" at bounding box center [134, 565] width 53 height 19
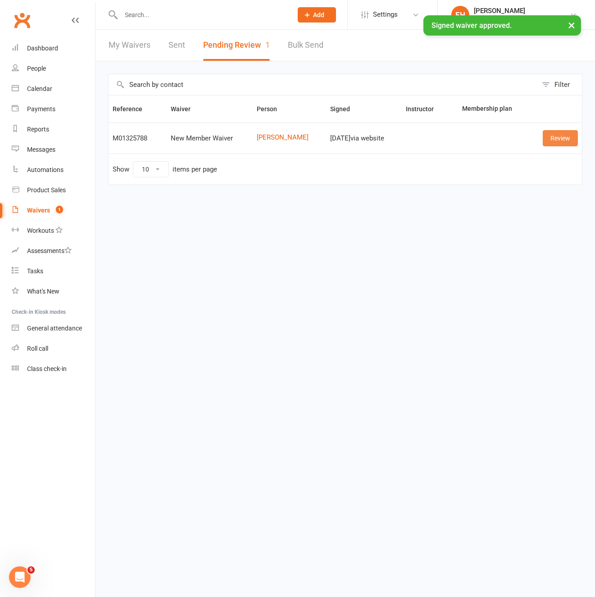
click at [566, 141] on link "Review" at bounding box center [559, 138] width 35 height 16
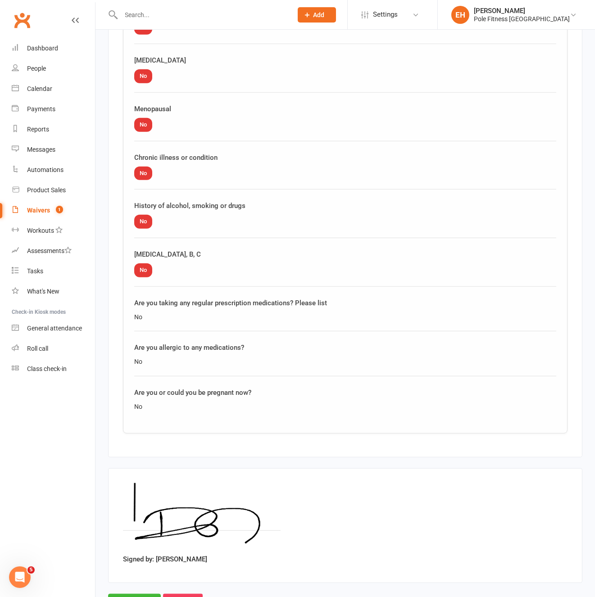
scroll to position [1299, 0]
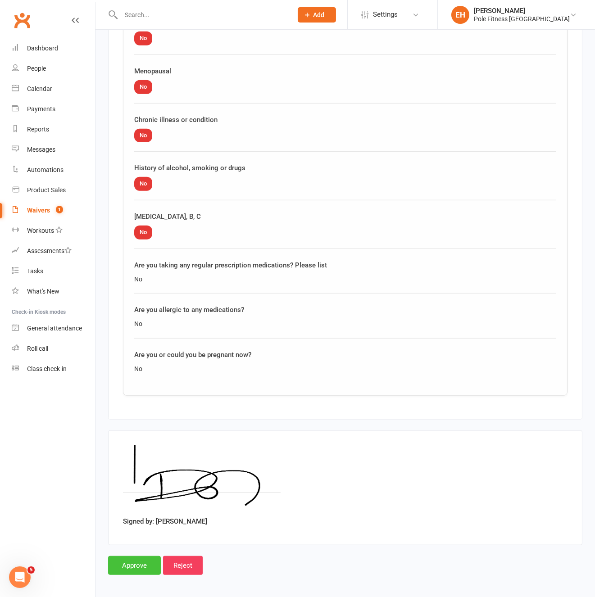
click at [130, 489] on input "Approve" at bounding box center [134, 565] width 53 height 19
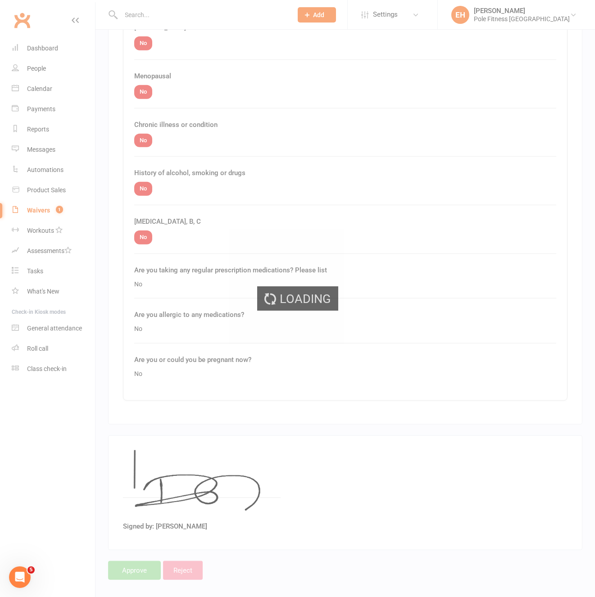
scroll to position [1293, 0]
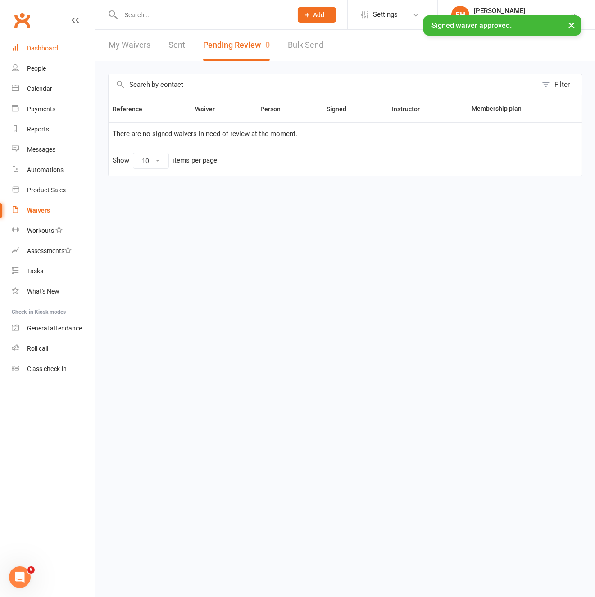
click at [49, 50] on div "Dashboard" at bounding box center [42, 48] width 31 height 7
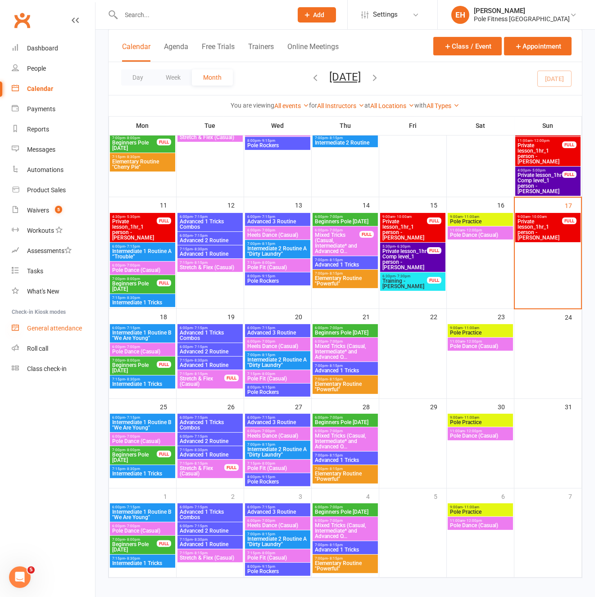
scroll to position [252, 0]
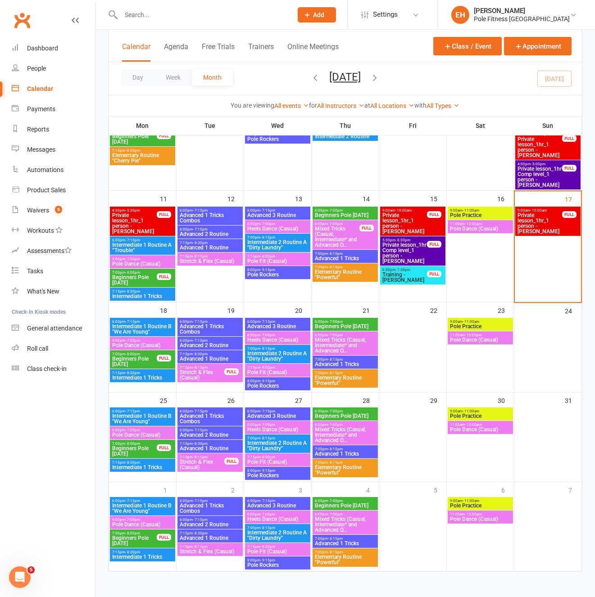
click at [144, 450] on span "Beginners Pole [DATE]" at bounding box center [134, 451] width 45 height 11
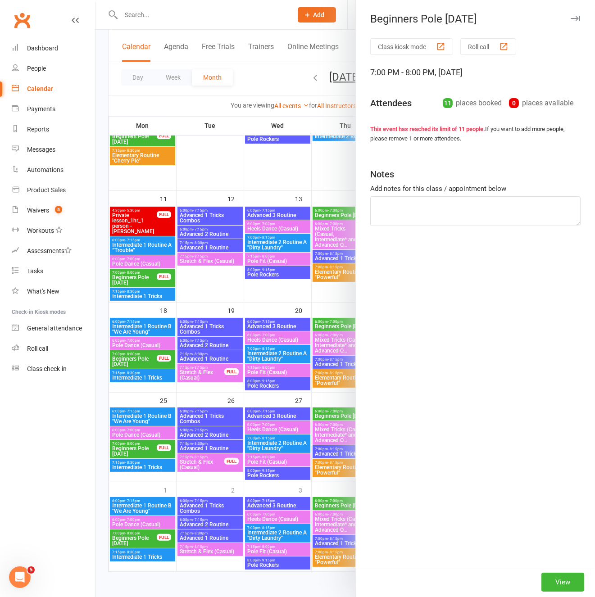
scroll to position [252, 0]
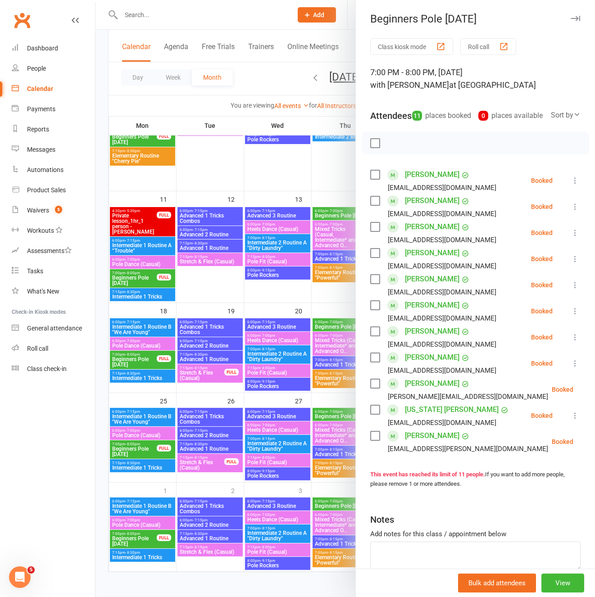
click at [577, 20] on icon "button" at bounding box center [574, 18] width 9 height 5
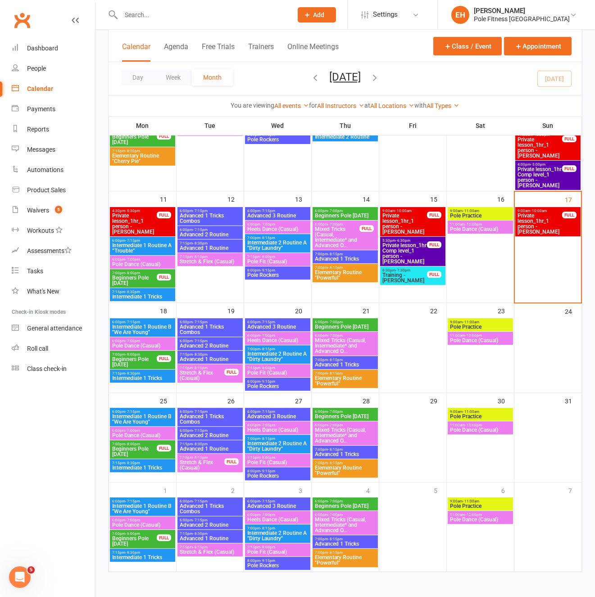
click at [380, 80] on icon "button" at bounding box center [375, 77] width 10 height 10
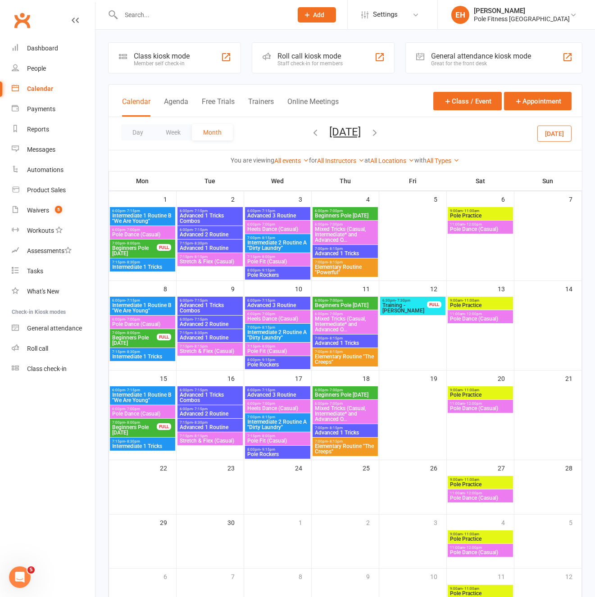
click at [311, 132] on icon "button" at bounding box center [316, 132] width 10 height 10
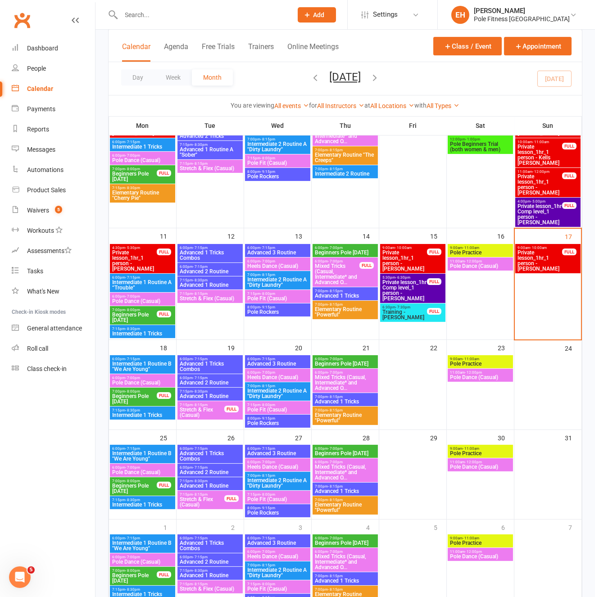
scroll to position [252, 0]
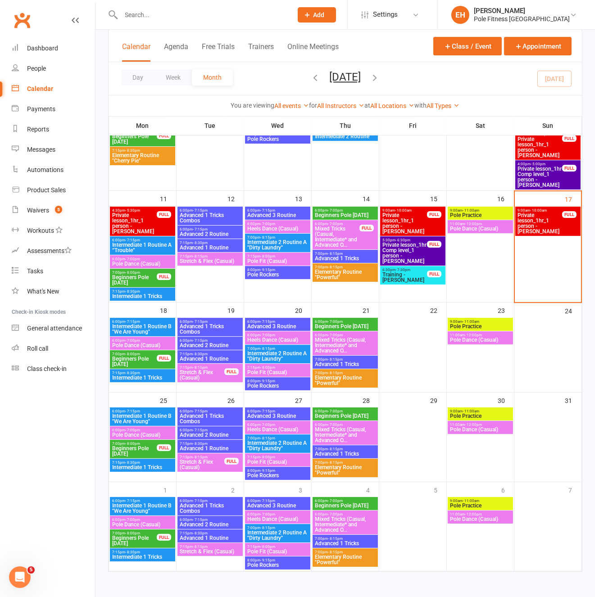
click at [136, 329] on span "Intermediate 1 Routine B "We Are Young"" at bounding box center [143, 329] width 62 height 11
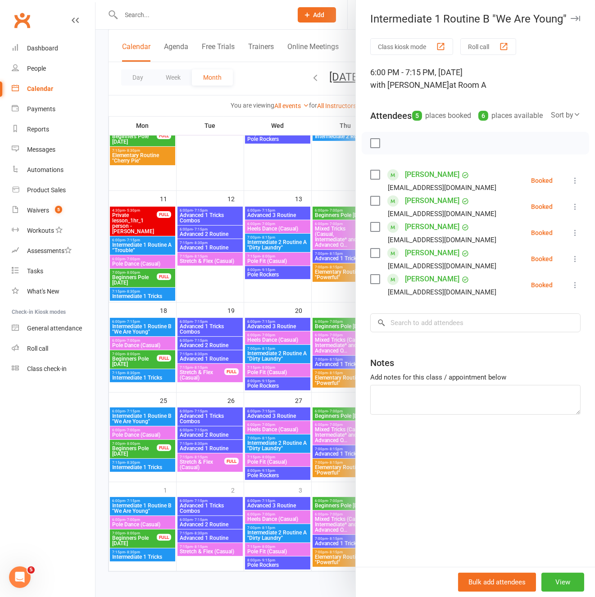
scroll to position [251, 0]
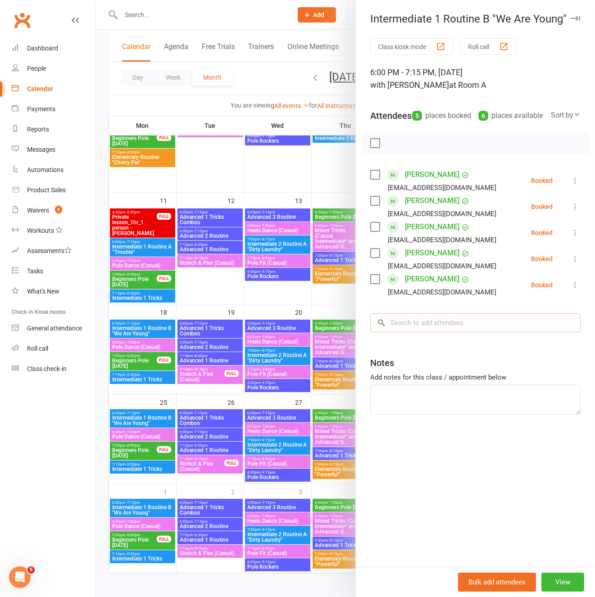
click at [422, 332] on input "search" at bounding box center [475, 322] width 210 height 19
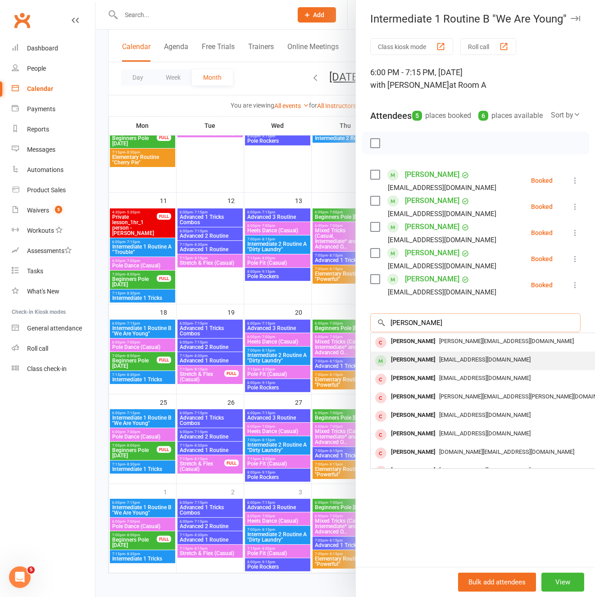
type input "lana"
click at [439, 363] on span "lana_ostojic12@msn.com" at bounding box center [484, 359] width 91 height 7
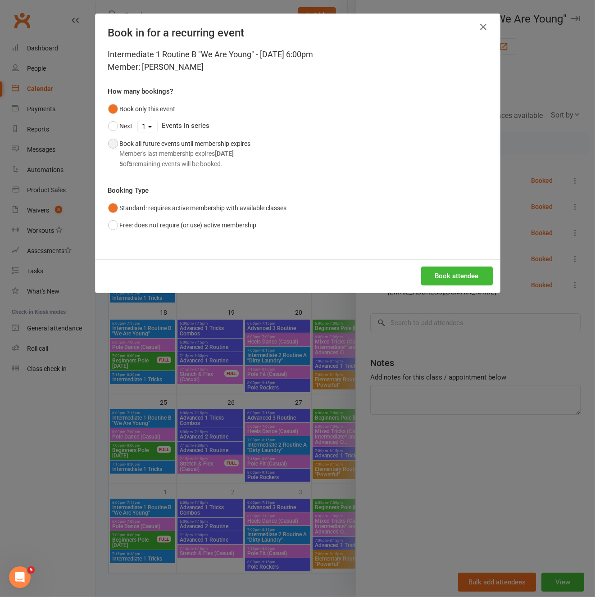
click at [204, 140] on div "Book all future events until membership expires Member's last membership expire…" at bounding box center [185, 154] width 131 height 30
click at [446, 271] on button "Book attendee" at bounding box center [457, 275] width 72 height 19
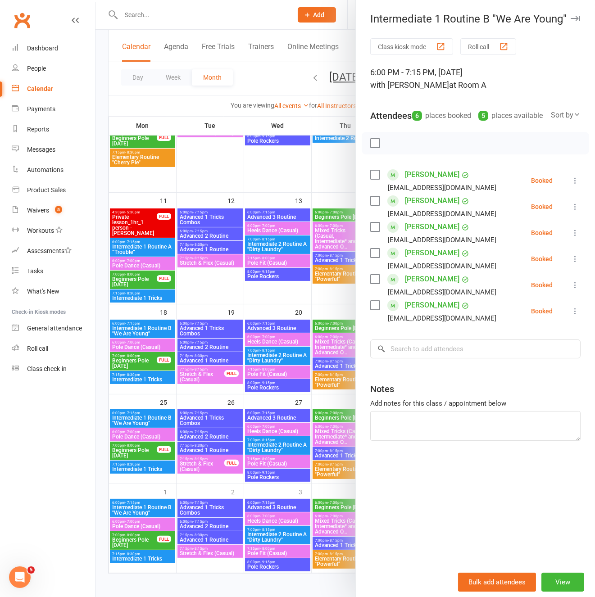
drag, startPoint x: 577, startPoint y: 18, endPoint x: 530, endPoint y: 62, distance: 64.3
click at [577, 18] on icon "button" at bounding box center [574, 18] width 9 height 5
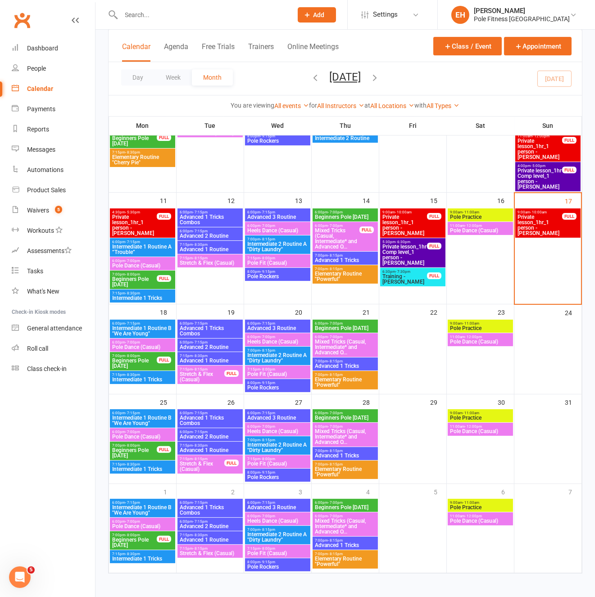
click at [146, 379] on span "Intermediate 1 Tricks" at bounding box center [143, 379] width 62 height 5
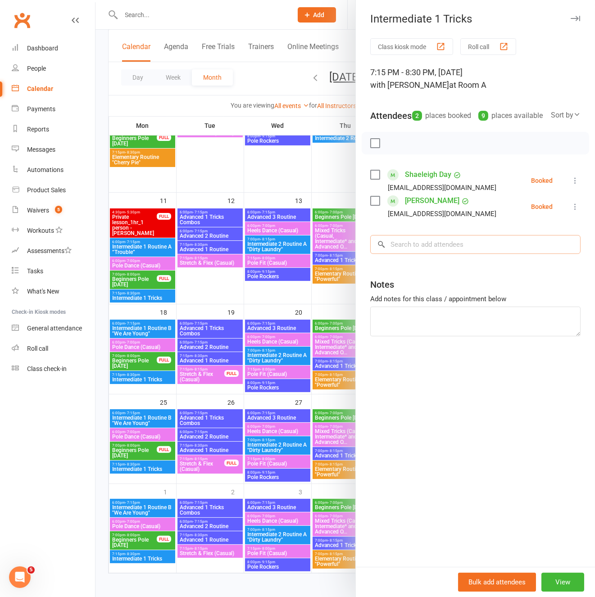
click at [410, 254] on input "search" at bounding box center [475, 244] width 210 height 19
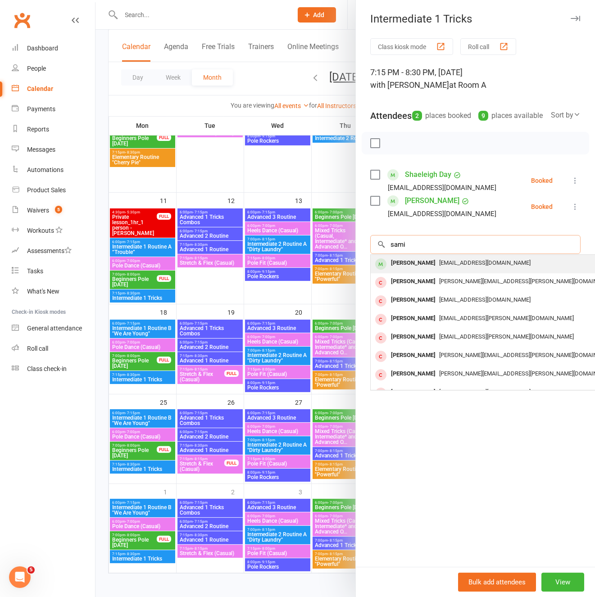
type input "sami"
click at [439, 266] on span "samidraper@gmail.com" at bounding box center [484, 262] width 91 height 7
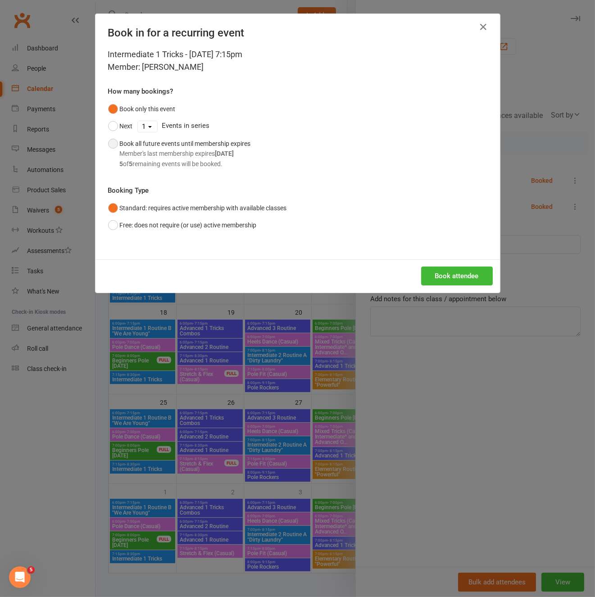
drag, startPoint x: 212, startPoint y: 159, endPoint x: 268, endPoint y: 179, distance: 60.1
click at [212, 159] on div "5 of 5 remaining events will be booked." at bounding box center [185, 164] width 131 height 10
click at [447, 270] on button "Book attendee" at bounding box center [457, 275] width 72 height 19
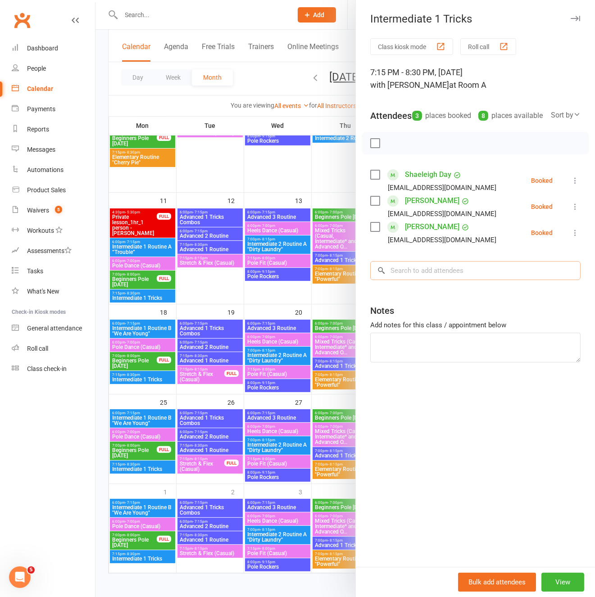
click at [411, 280] on input "search" at bounding box center [475, 270] width 210 height 19
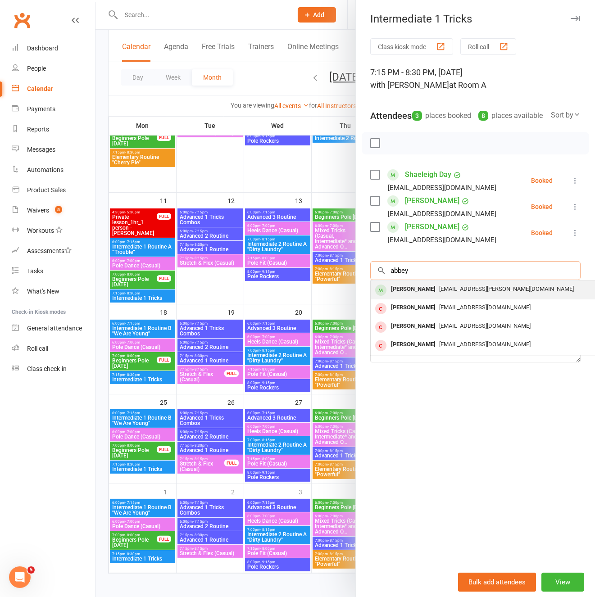
type input "abbey"
click at [439, 296] on div "abbey.gulley@gmail.com" at bounding box center [505, 289] width 262 height 13
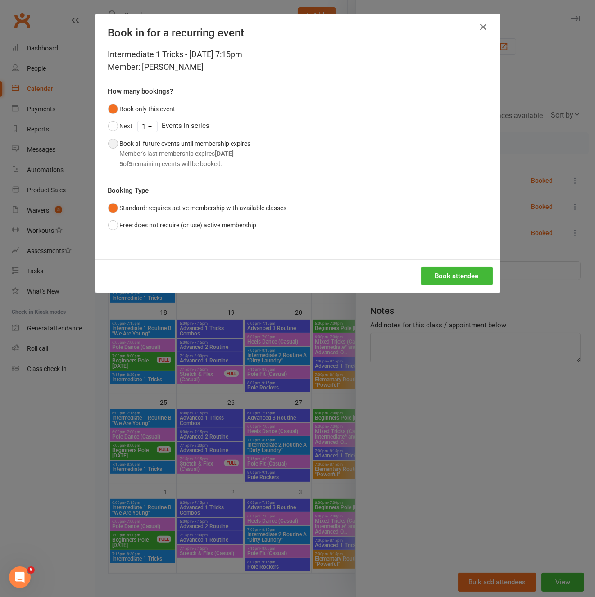
click at [206, 157] on div "Member's last membership expires Sep 21, 2025" at bounding box center [185, 154] width 131 height 10
click at [444, 280] on button "Book attendee" at bounding box center [457, 275] width 72 height 19
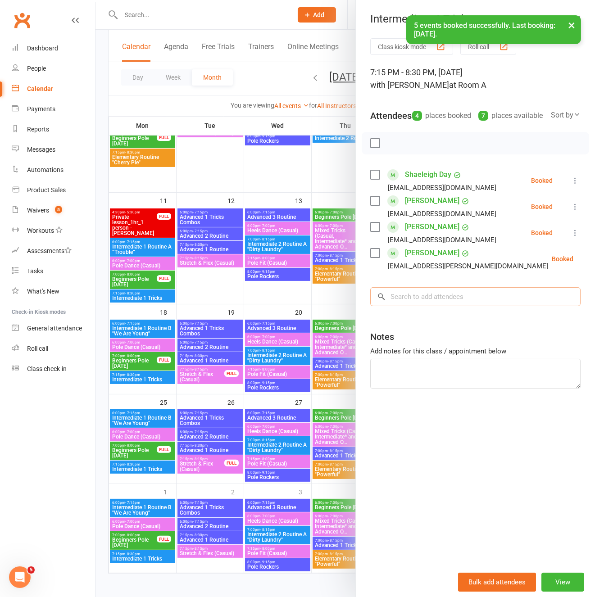
click at [402, 306] on input "search" at bounding box center [475, 296] width 210 height 19
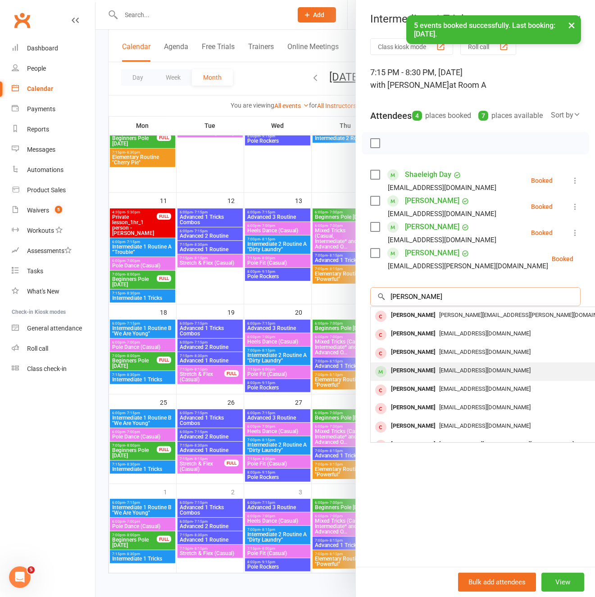
type input "erin"
click at [416, 377] on div "Erin O'Shea" at bounding box center [413, 370] width 52 height 13
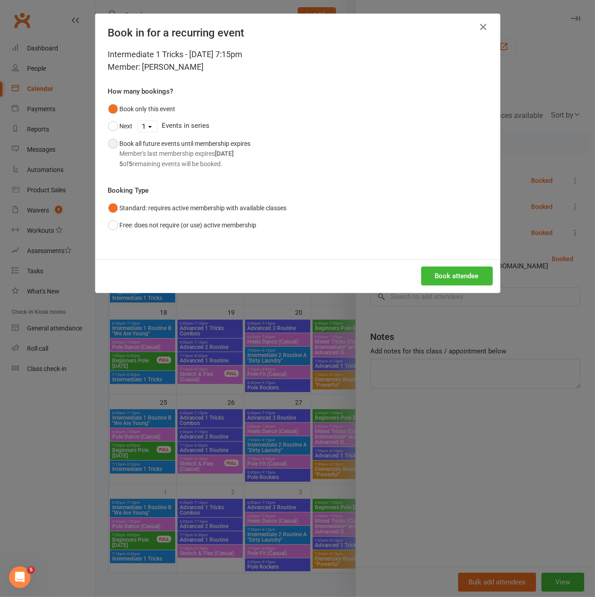
drag, startPoint x: 175, startPoint y: 151, endPoint x: 222, endPoint y: 174, distance: 52.5
click at [175, 152] on div "Member's last membership expires Sep 21, 2025" at bounding box center [185, 154] width 131 height 10
drag, startPoint x: 444, startPoint y: 270, endPoint x: 424, endPoint y: 263, distance: 20.6
click at [443, 270] on button "Book attendee" at bounding box center [457, 275] width 72 height 19
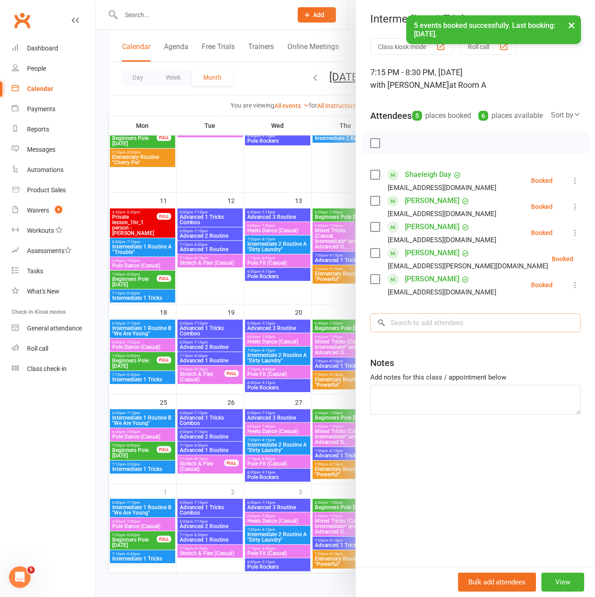
click at [417, 332] on input "search" at bounding box center [475, 322] width 210 height 19
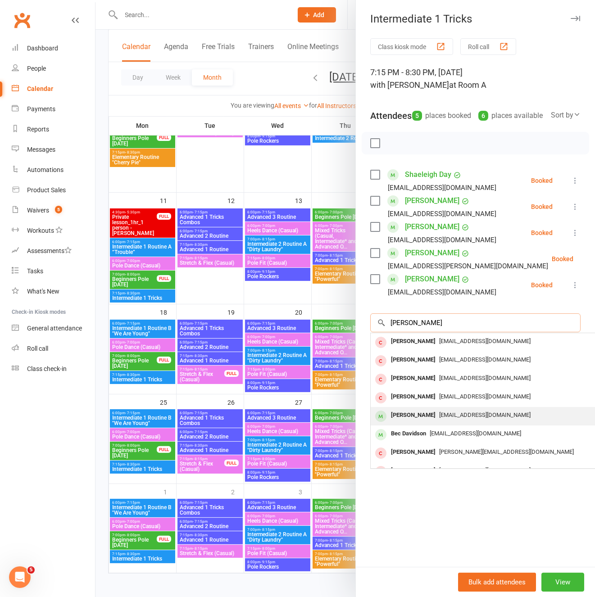
type input "david"
click at [441, 418] on span "dwilbraham1801@outlook.com" at bounding box center [484, 414] width 91 height 7
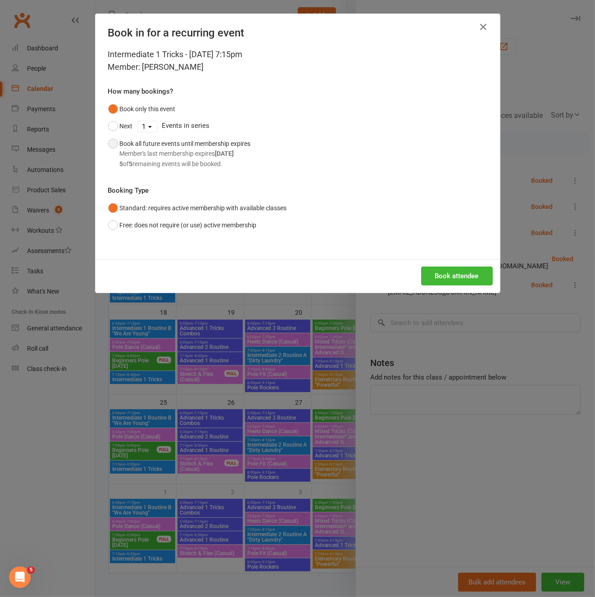
click at [190, 155] on div "Member's last membership expires Sep 21, 2025" at bounding box center [185, 154] width 131 height 10
click at [455, 275] on button "Book attendee" at bounding box center [457, 275] width 72 height 19
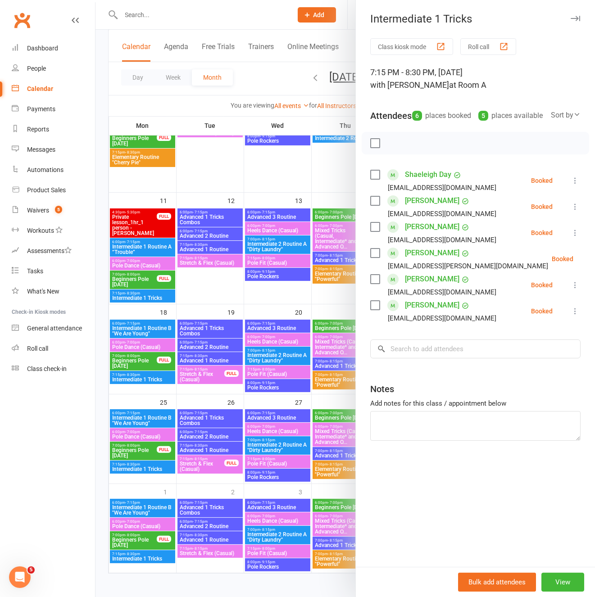
click at [573, 20] on icon "button" at bounding box center [574, 18] width 9 height 5
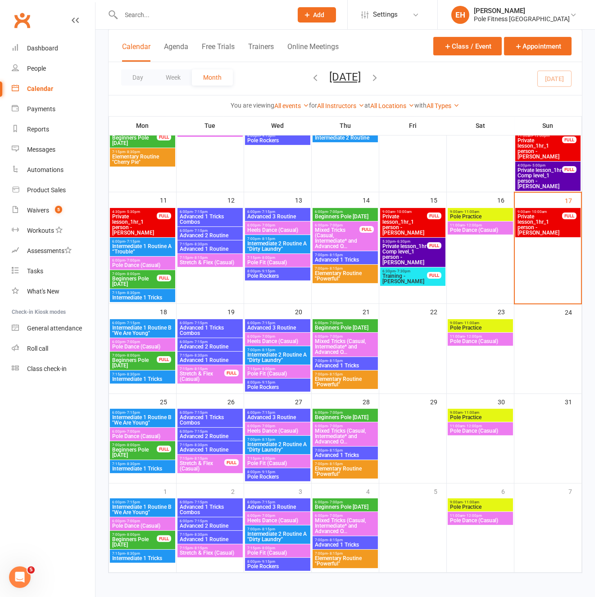
click at [215, 328] on span "Advanced 1 Tricks Combos" at bounding box center [210, 330] width 62 height 11
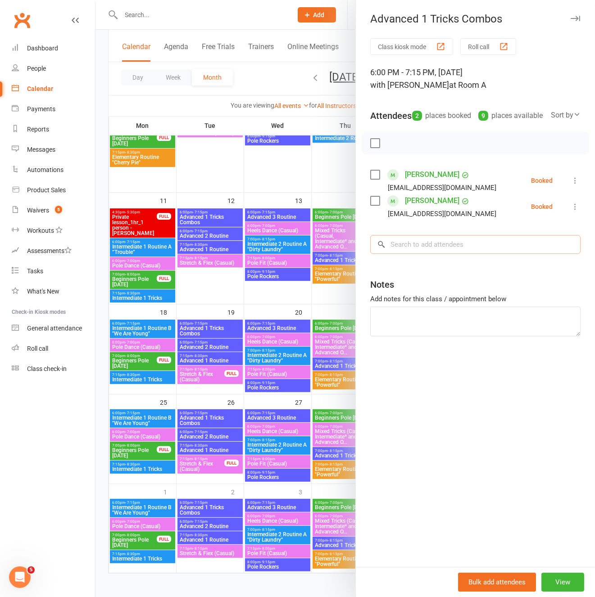
click at [424, 254] on input "search" at bounding box center [475, 244] width 210 height 19
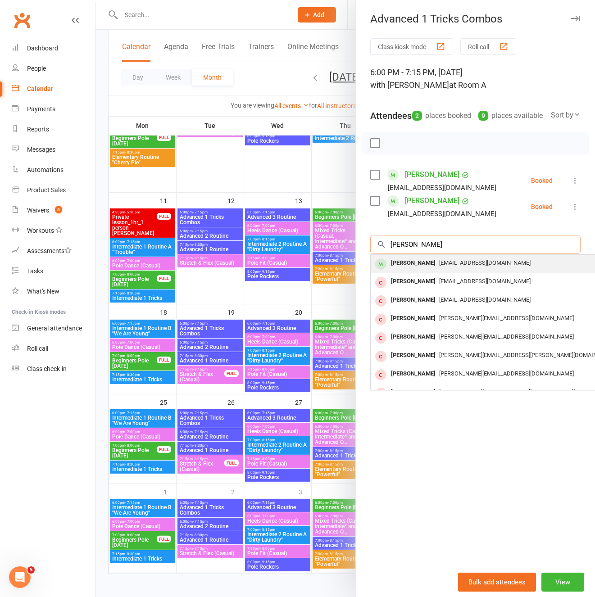
type input "kate new"
click at [414, 270] on div "Kate Newton" at bounding box center [413, 263] width 52 height 13
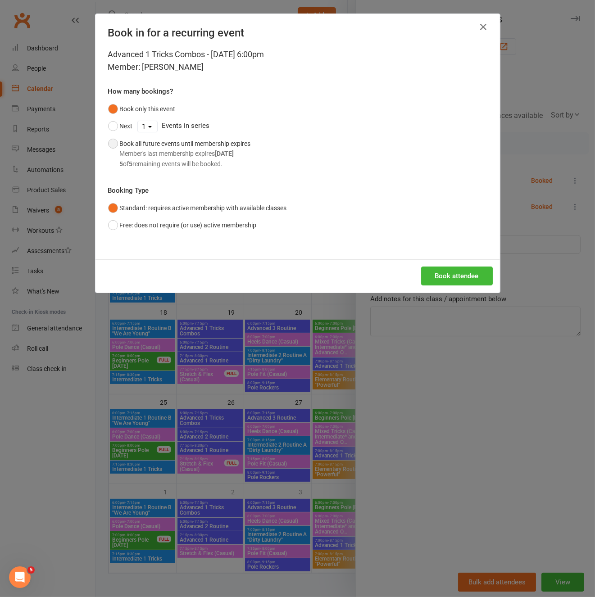
click at [197, 156] on div "Member's last membership expires Jun 29, 2026" at bounding box center [185, 154] width 131 height 10
drag, startPoint x: 456, startPoint y: 278, endPoint x: 451, endPoint y: 279, distance: 5.0
click at [456, 278] on button "Book attendee" at bounding box center [457, 275] width 72 height 19
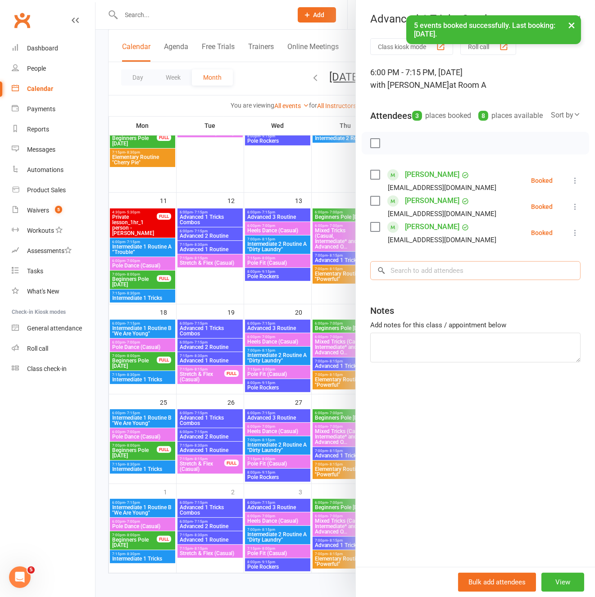
click at [414, 280] on input "search" at bounding box center [475, 270] width 210 height 19
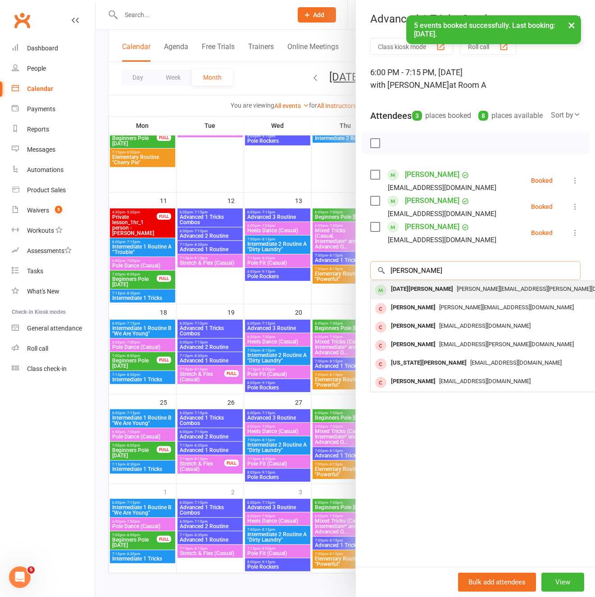
type input "lucia"
click at [456, 292] on span "lucia.e.p.scuderi@gmail.com" at bounding box center [545, 288] width 178 height 7
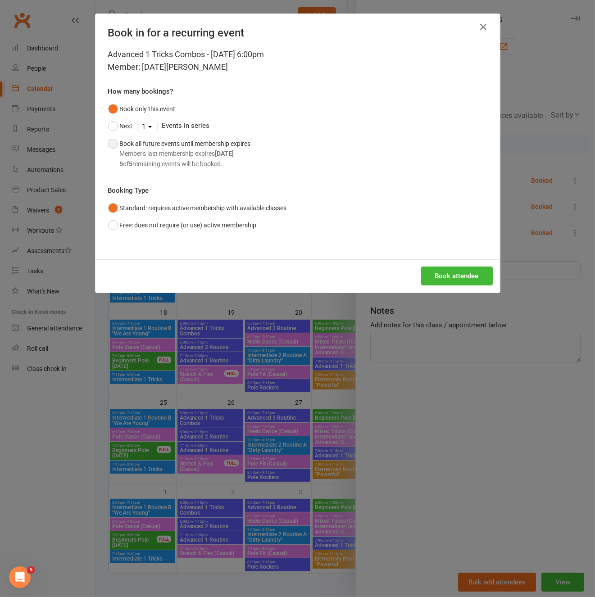
click at [202, 154] on div "Member's last membership expires Sep 20, 2025" at bounding box center [185, 154] width 131 height 10
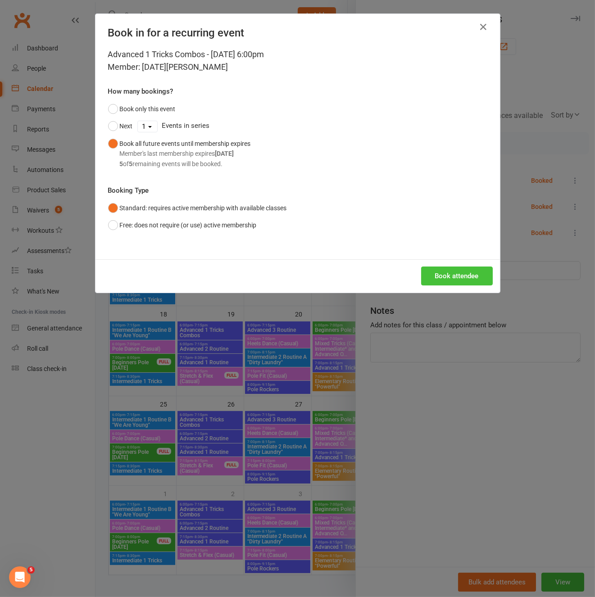
drag, startPoint x: 457, startPoint y: 275, endPoint x: 464, endPoint y: 282, distance: 9.6
click at [457, 276] on button "Book attendee" at bounding box center [457, 275] width 72 height 19
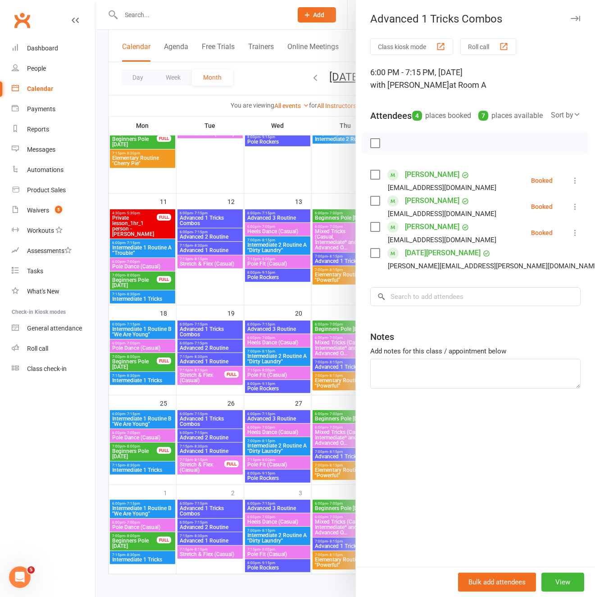
click at [216, 354] on div at bounding box center [344, 298] width 499 height 597
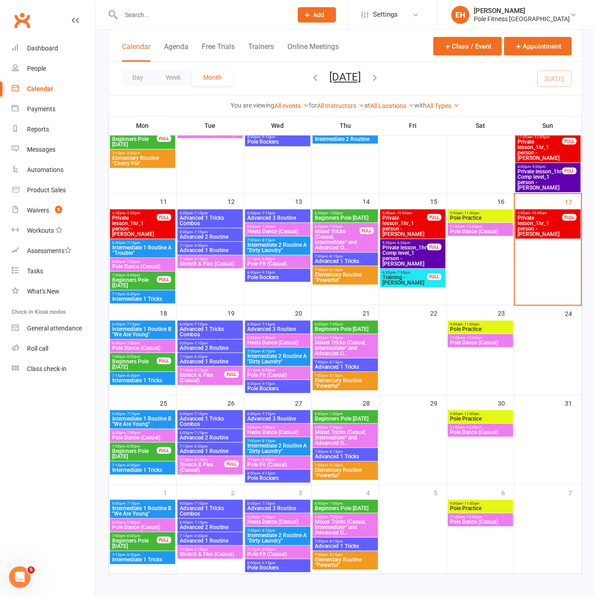
click at [212, 346] on span "Advanced 2 Routine" at bounding box center [210, 347] width 62 height 5
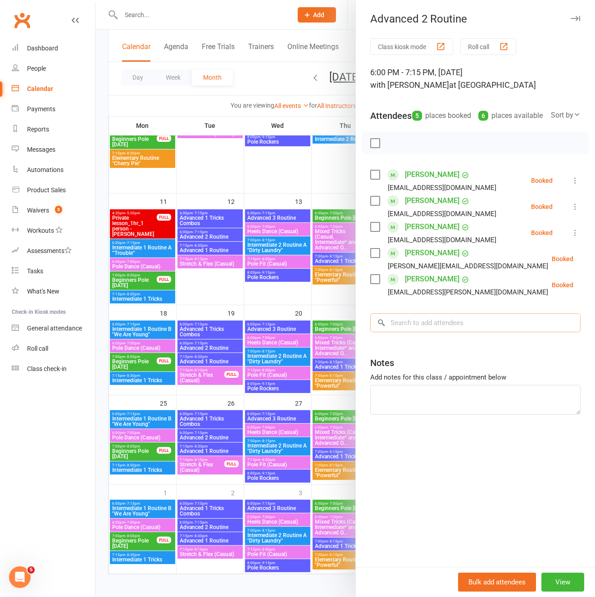
click at [402, 332] on input "search" at bounding box center [475, 322] width 210 height 19
type input "olga"
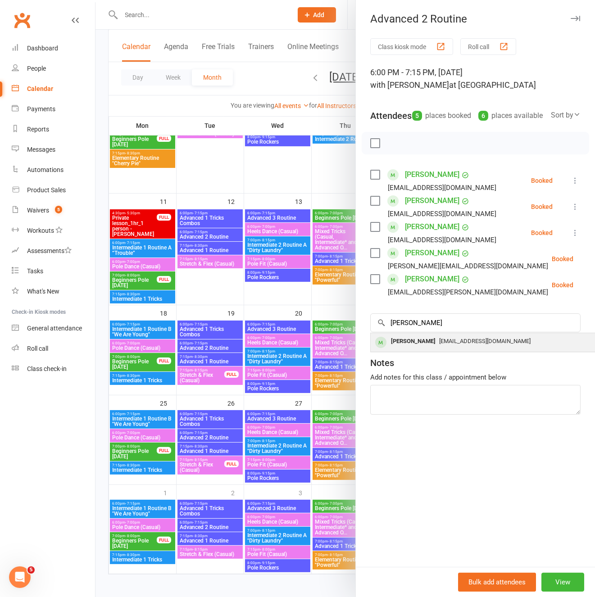
click at [437, 348] on div "[PERSON_NAME]" at bounding box center [413, 341] width 52 height 13
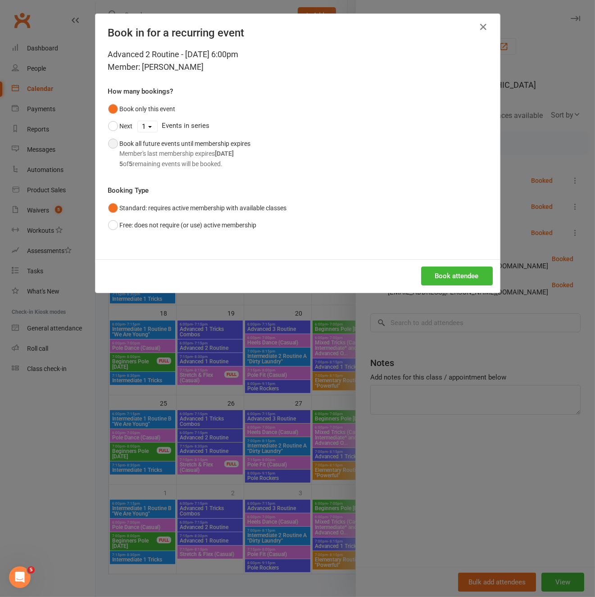
click at [209, 160] on div "5 of 5 remaining events will be booked." at bounding box center [185, 164] width 131 height 10
click at [445, 275] on button "Book attendee" at bounding box center [457, 275] width 72 height 19
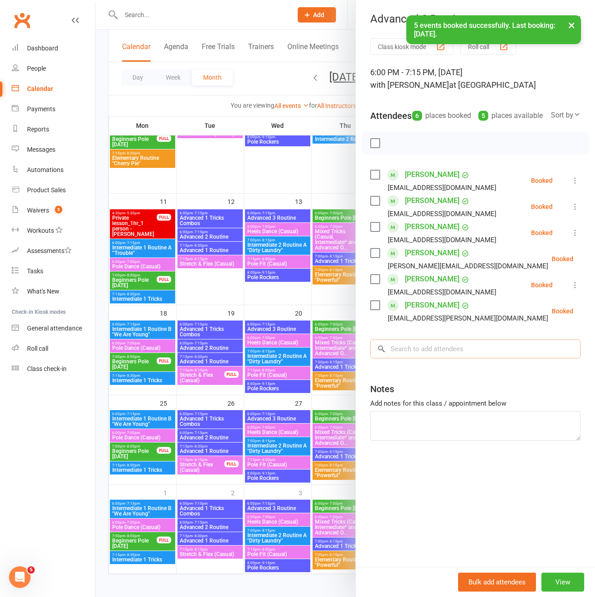
click at [424, 358] on input "search" at bounding box center [475, 348] width 210 height 19
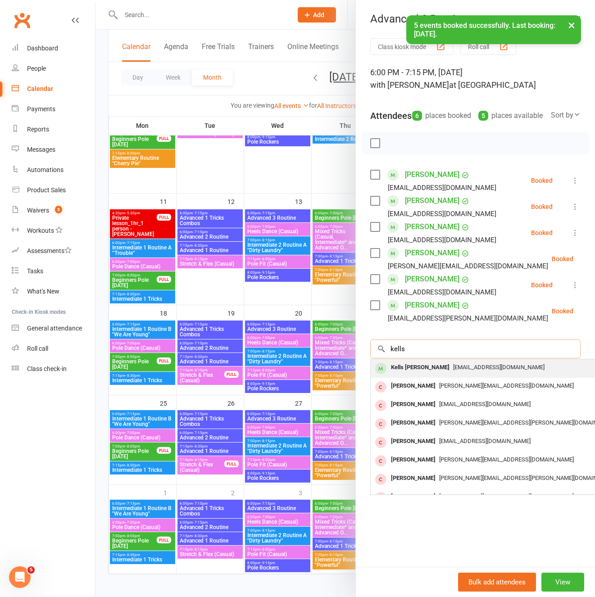
type input "kells"
click at [453, 370] on span "kellybassett05@gmail.com" at bounding box center [498, 367] width 91 height 7
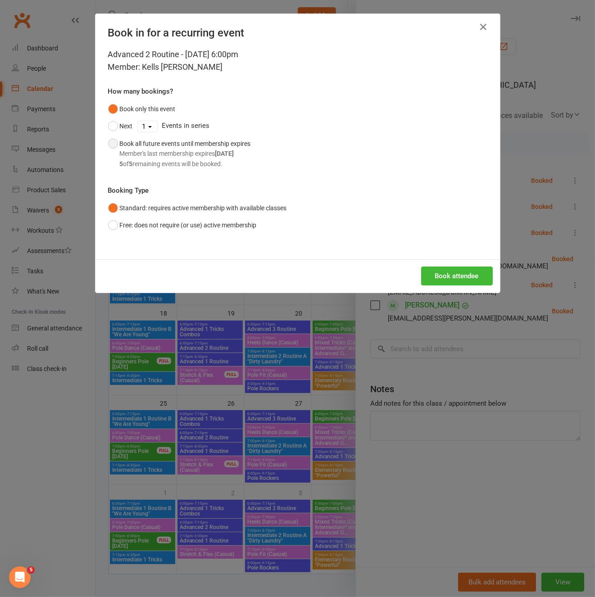
click at [207, 155] on div "Member's last membership expires Sep 21, 2025" at bounding box center [185, 154] width 131 height 10
click at [442, 276] on button "Book attendee" at bounding box center [457, 275] width 72 height 19
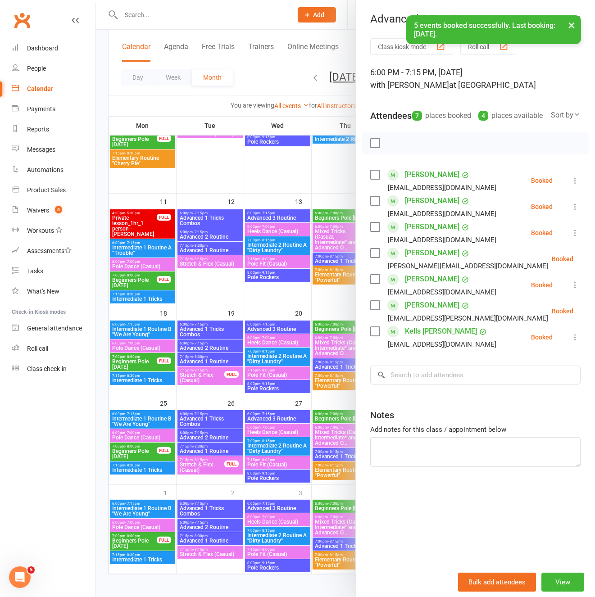
click at [215, 329] on div at bounding box center [344, 298] width 499 height 597
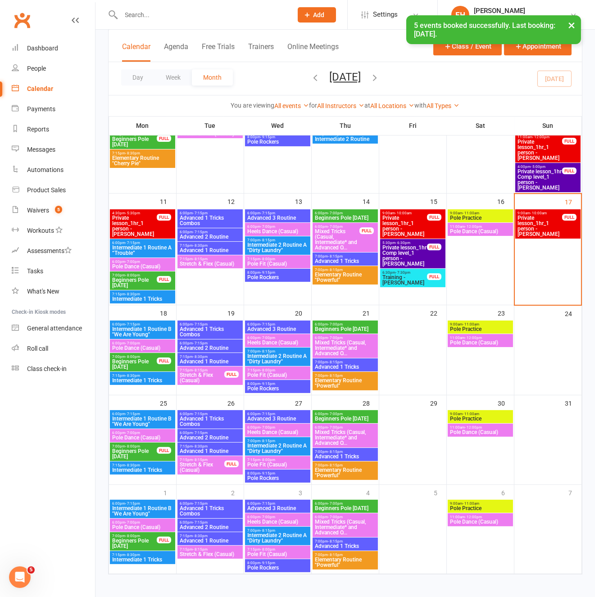
click at [202, 328] on span "Advanced 1 Tricks Combos" at bounding box center [210, 331] width 62 height 11
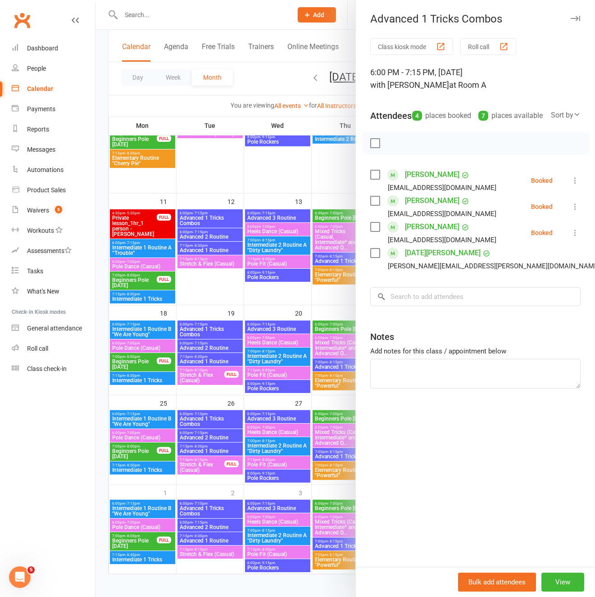
click at [420, 208] on link "Kate Newton" at bounding box center [432, 201] width 54 height 14
click at [578, 16] on icon "button" at bounding box center [574, 18] width 9 height 5
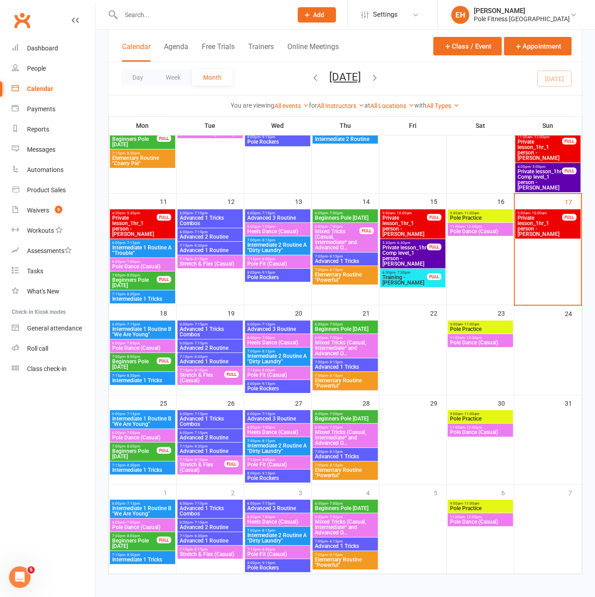
click at [144, 417] on span "Intermediate 1 Routine B "We Are Young"" at bounding box center [143, 421] width 62 height 11
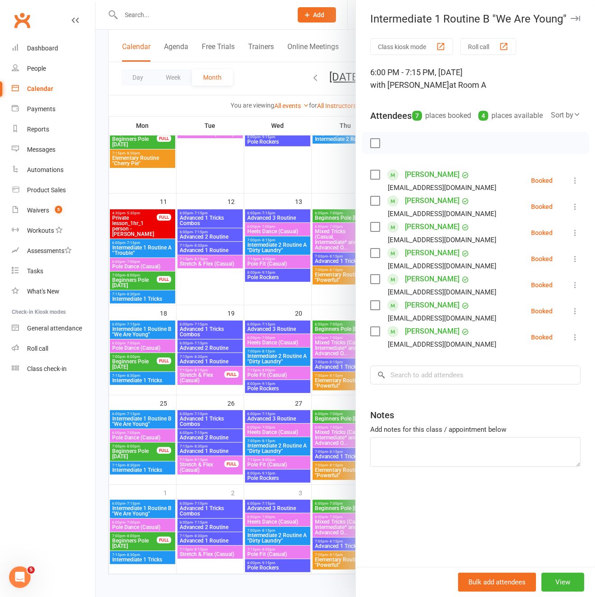
click at [427, 286] on link "Lana Ostojic" at bounding box center [432, 279] width 54 height 14
click at [138, 380] on div at bounding box center [344, 298] width 499 height 597
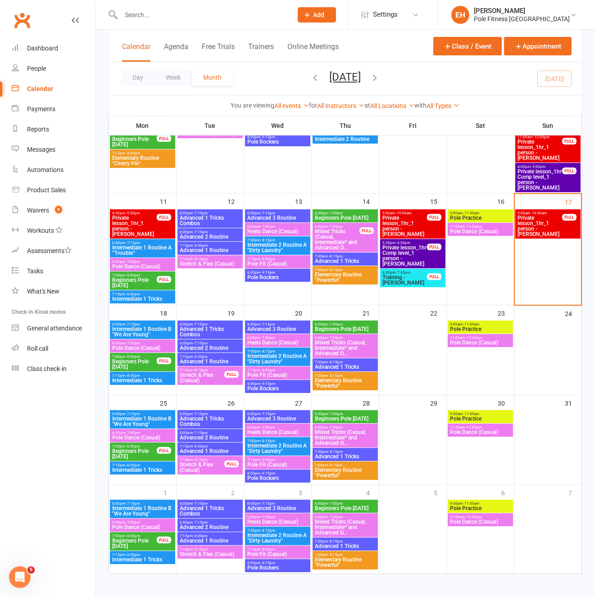
click at [137, 379] on span "Intermediate 1 Tricks" at bounding box center [143, 380] width 62 height 5
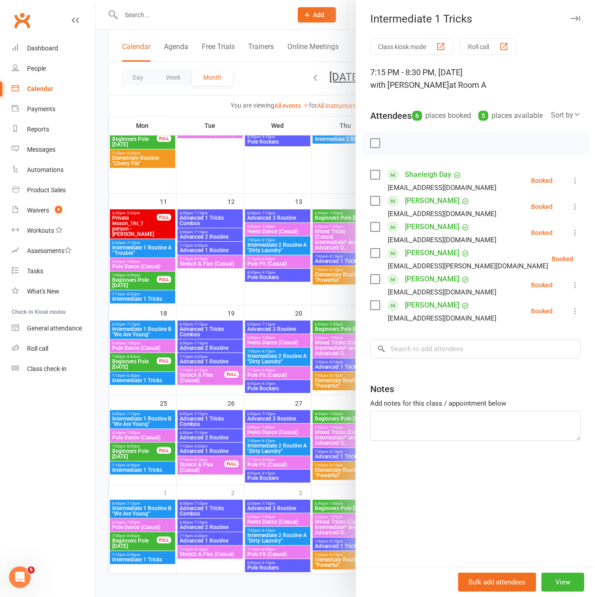
click at [424, 260] on link "Abbey Gulley" at bounding box center [432, 253] width 54 height 14
click at [423, 286] on link "Erin O'Shea" at bounding box center [432, 279] width 54 height 14
click at [426, 312] on link "David Wilbraham" at bounding box center [432, 305] width 54 height 14
click at [208, 361] on div at bounding box center [344, 298] width 499 height 597
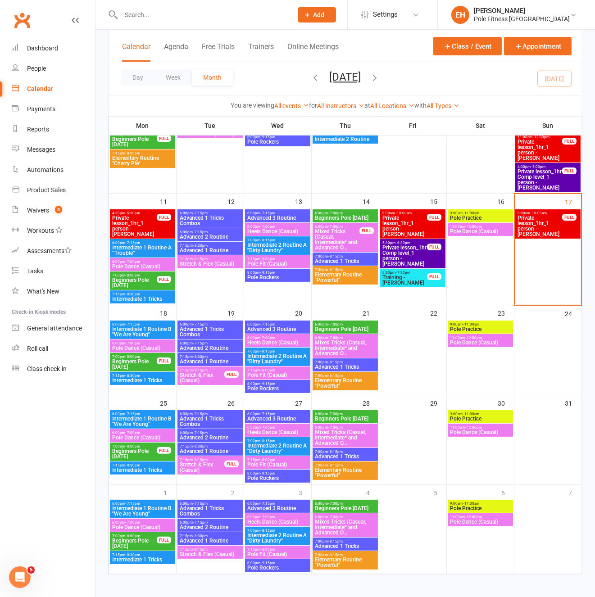
click at [207, 361] on span "Advanced 1 Routine" at bounding box center [210, 361] width 62 height 5
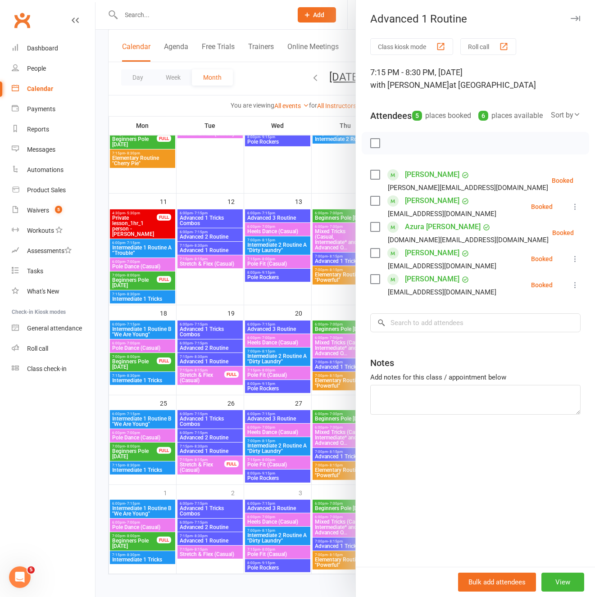
click at [270, 329] on div at bounding box center [344, 298] width 499 height 597
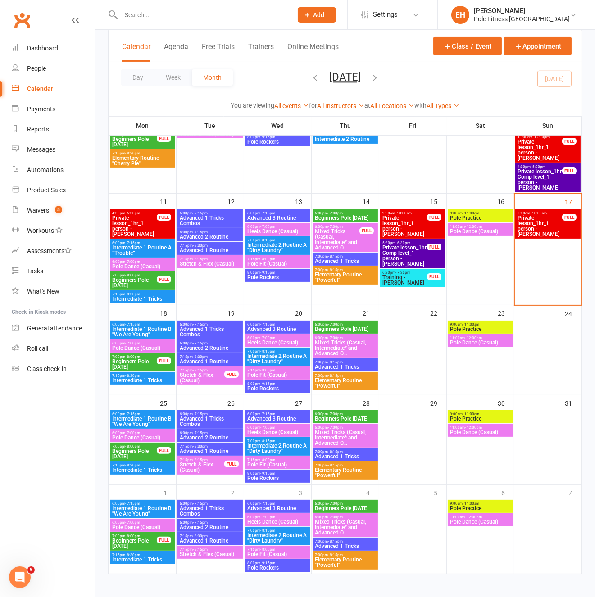
click at [269, 329] on span "Advanced 3 Routine" at bounding box center [278, 328] width 62 height 5
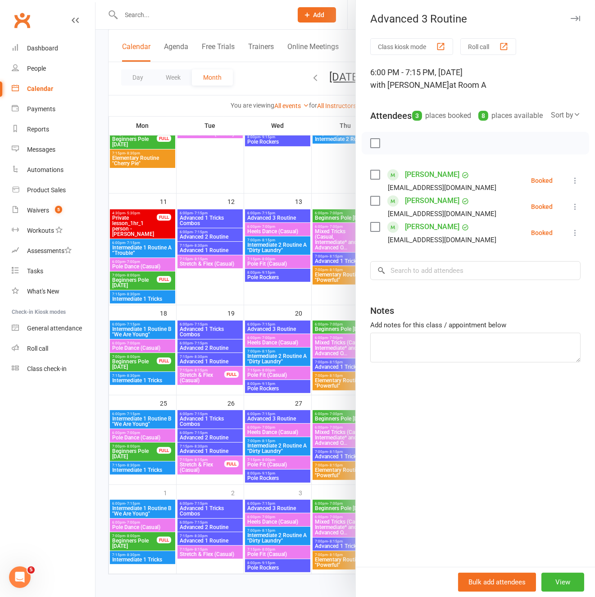
click at [279, 362] on div at bounding box center [344, 298] width 499 height 597
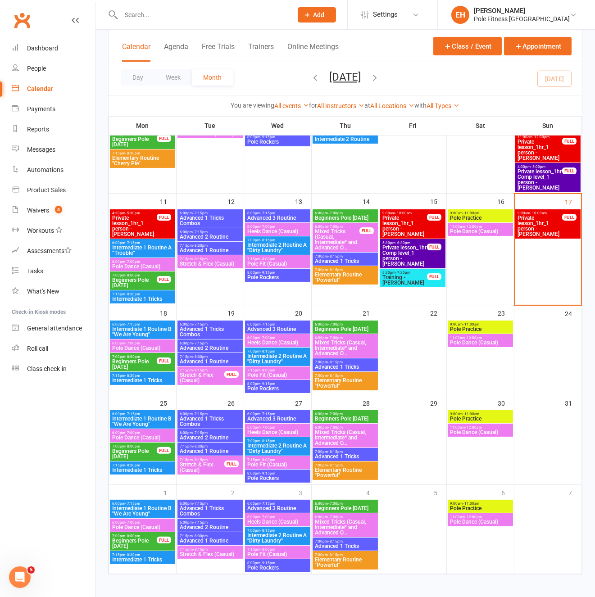
click at [279, 361] on span "Intermediate 2 Routine A "Dirty Laundry"" at bounding box center [278, 358] width 62 height 11
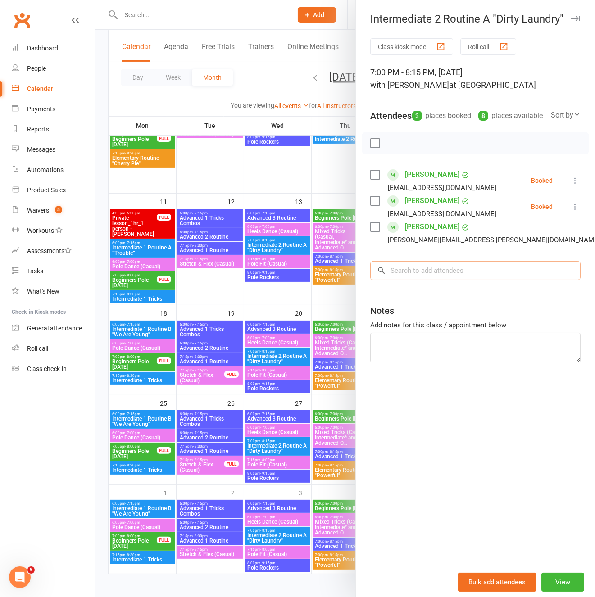
click at [405, 280] on input "search" at bounding box center [475, 270] width 210 height 19
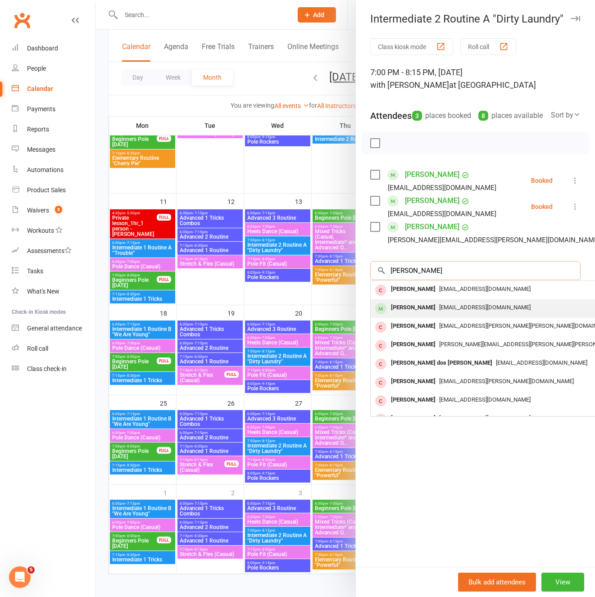
type input "marie r"
click at [479, 311] on span "mariehreis@gmail.com" at bounding box center [484, 307] width 91 height 7
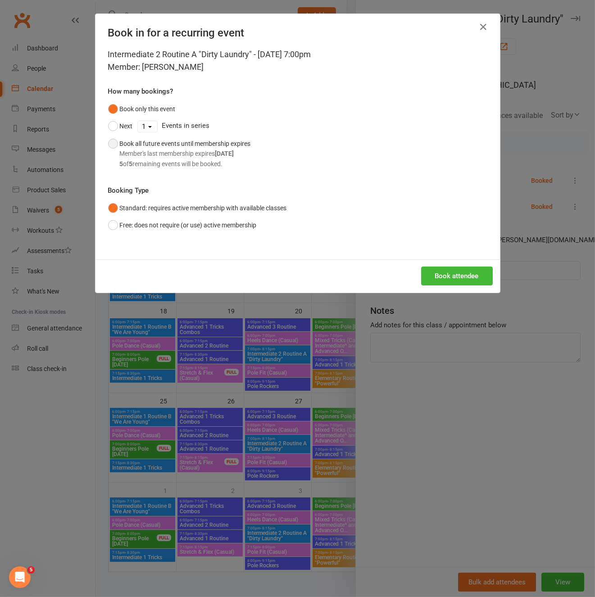
click at [188, 135] on button "Book all future events until membership expires Member's last membership expire…" at bounding box center [179, 153] width 143 height 37
click at [189, 141] on div "Book all future events until membership expires Member's last membership expire…" at bounding box center [185, 154] width 131 height 30
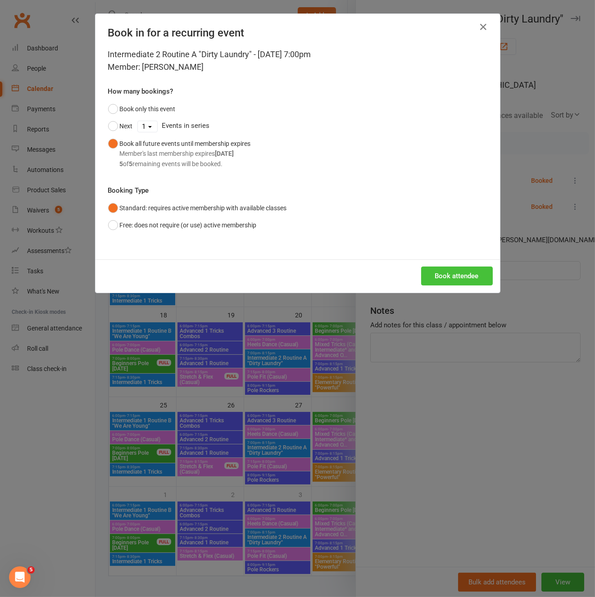
scroll to position [248, 0]
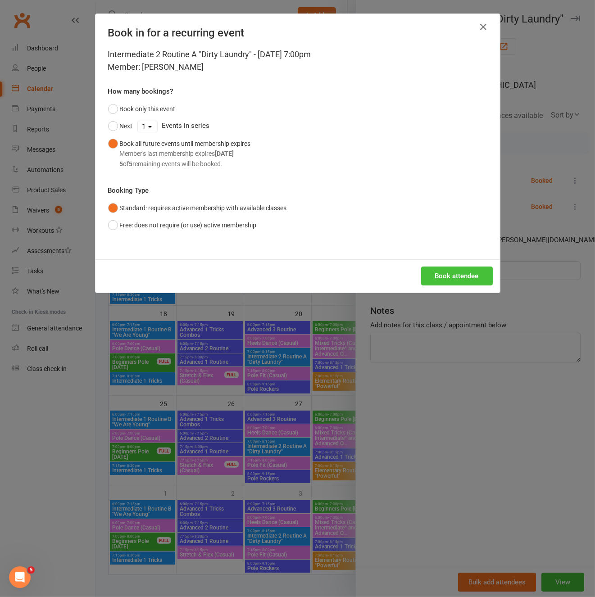
click at [427, 276] on button "Book attendee" at bounding box center [457, 275] width 72 height 19
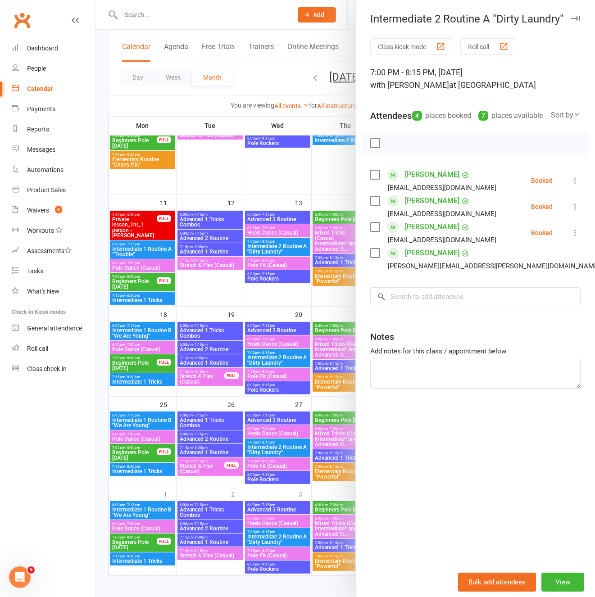
click at [279, 389] on div at bounding box center [344, 298] width 499 height 597
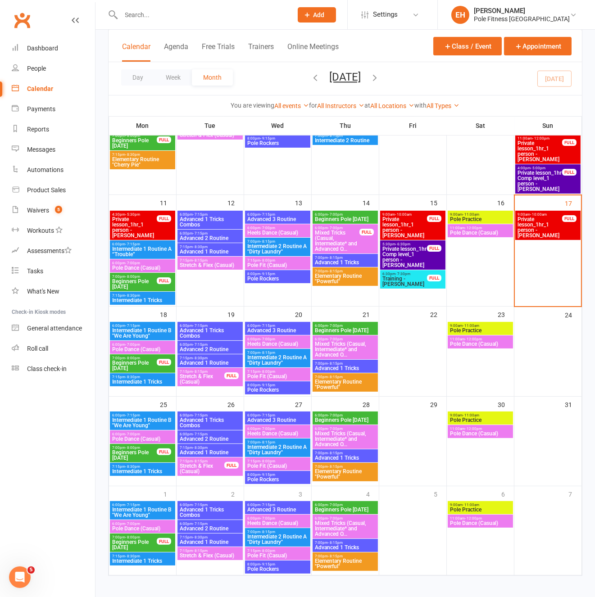
click at [279, 389] on span "Pole Rockers" at bounding box center [278, 389] width 62 height 5
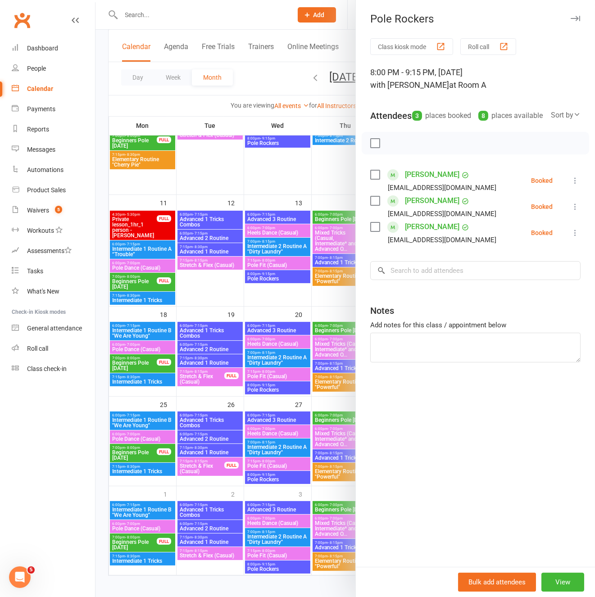
click at [331, 328] on div at bounding box center [344, 298] width 499 height 597
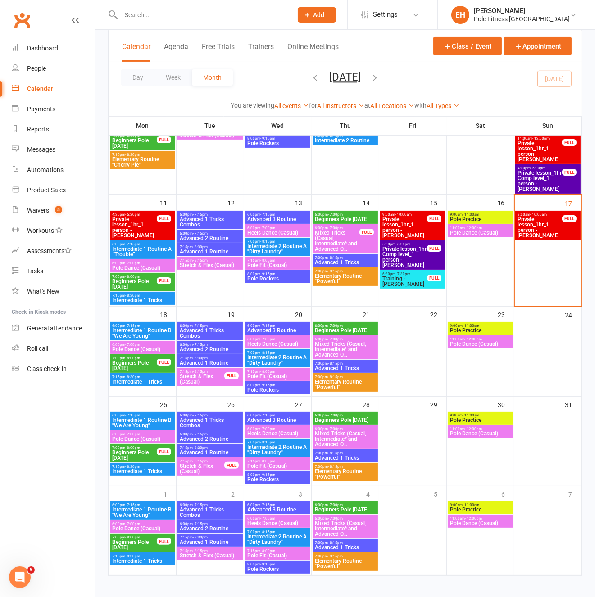
click at [336, 328] on span "Beginners Pole Thursday" at bounding box center [345, 330] width 62 height 5
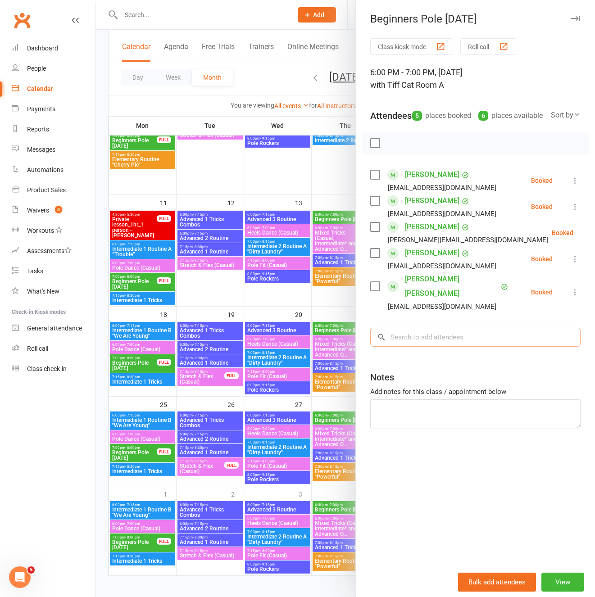
click at [417, 331] on input "search" at bounding box center [475, 337] width 210 height 19
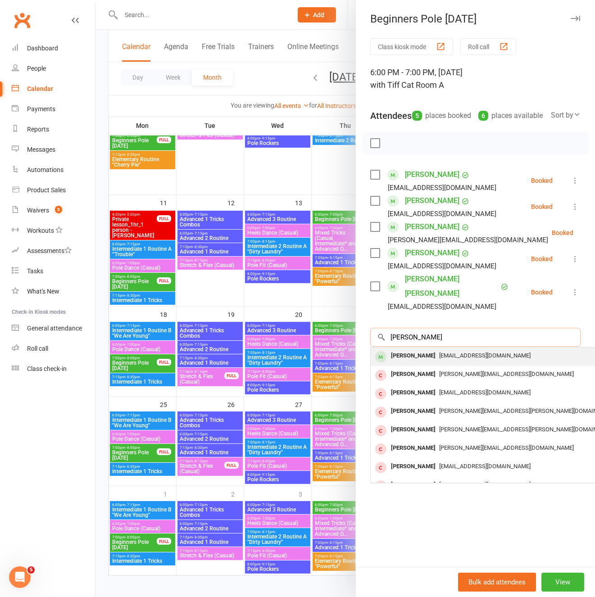
type input "monique w"
click at [425, 350] on div "Monique Watt" at bounding box center [413, 355] width 52 height 13
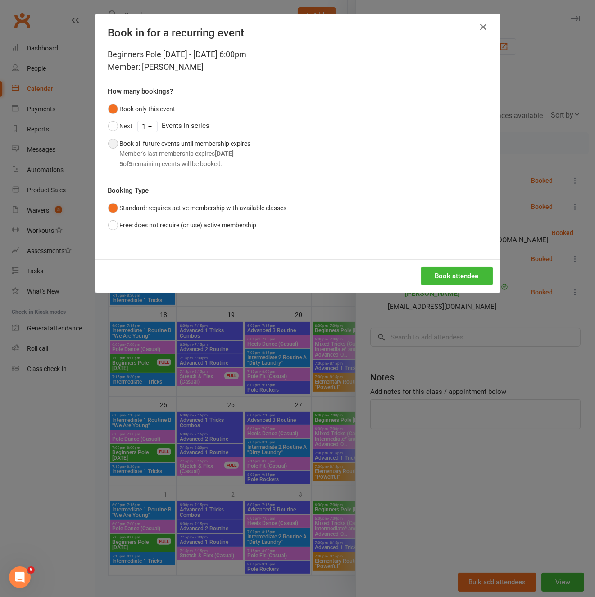
click at [204, 153] on div "Member's last membership expires Sep 21, 2025" at bounding box center [185, 154] width 131 height 10
click at [461, 275] on button "Book attendee" at bounding box center [457, 275] width 72 height 19
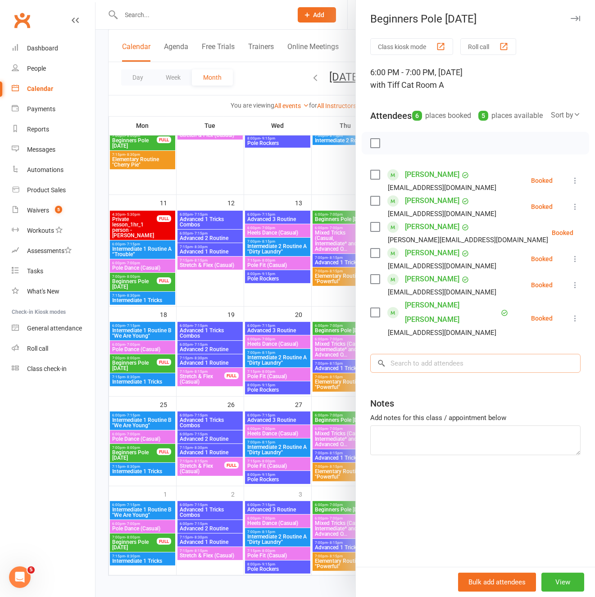
click at [424, 361] on input "search" at bounding box center [475, 363] width 210 height 19
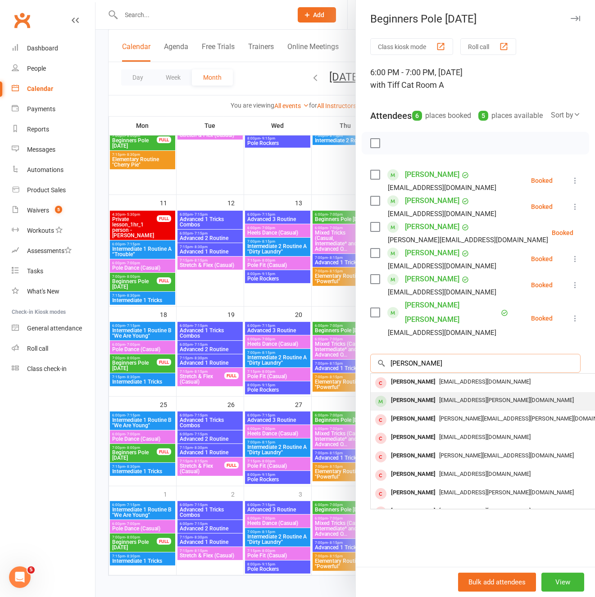
type input "emma wad"
click at [418, 394] on div "Emma Wade" at bounding box center [413, 400] width 52 height 13
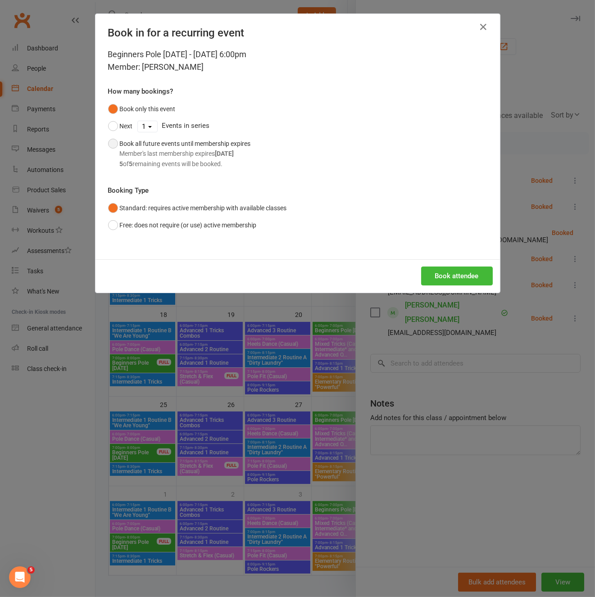
click at [150, 146] on div "Book all future events until membership expires Member's last membership expire…" at bounding box center [185, 154] width 131 height 30
click at [459, 276] on button "Book attendee" at bounding box center [457, 275] width 72 height 19
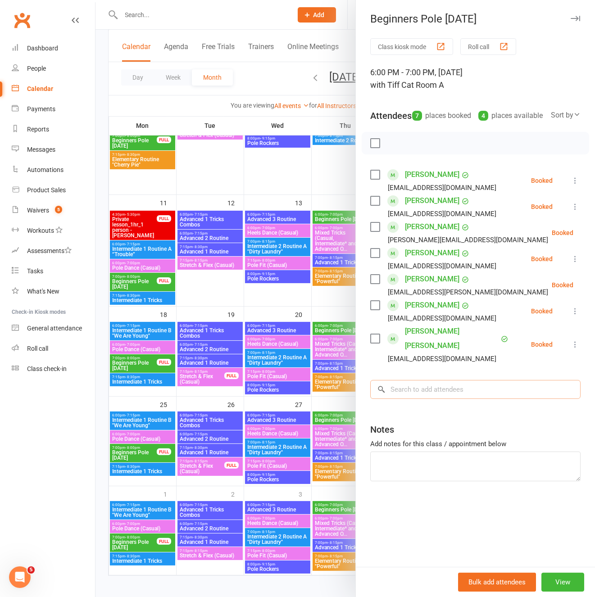
click at [418, 387] on input "search" at bounding box center [475, 389] width 210 height 19
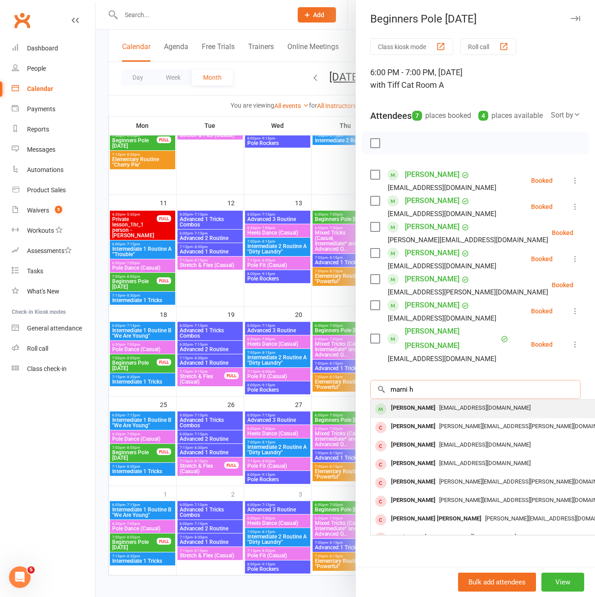
type input "marni h"
click at [457, 407] on span "marnz11@hotmail.com" at bounding box center [484, 407] width 91 height 7
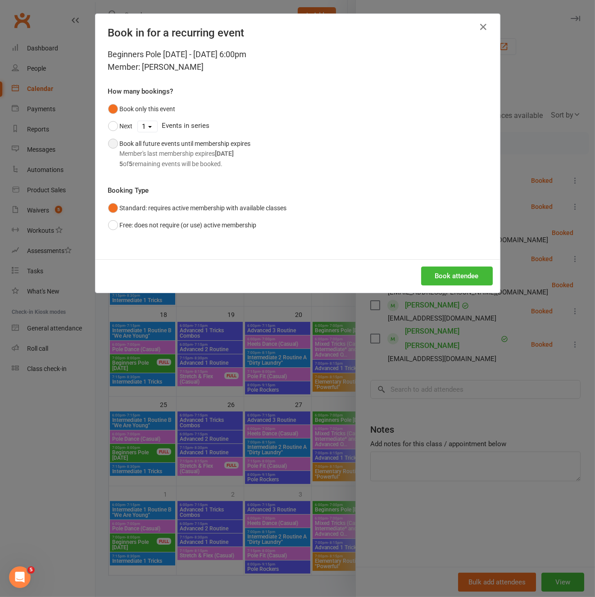
drag, startPoint x: 198, startPoint y: 159, endPoint x: 244, endPoint y: 178, distance: 49.6
click at [198, 159] on div "5 of 5 remaining events will be booked." at bounding box center [185, 164] width 131 height 10
click at [444, 270] on button "Book attendee" at bounding box center [457, 275] width 72 height 19
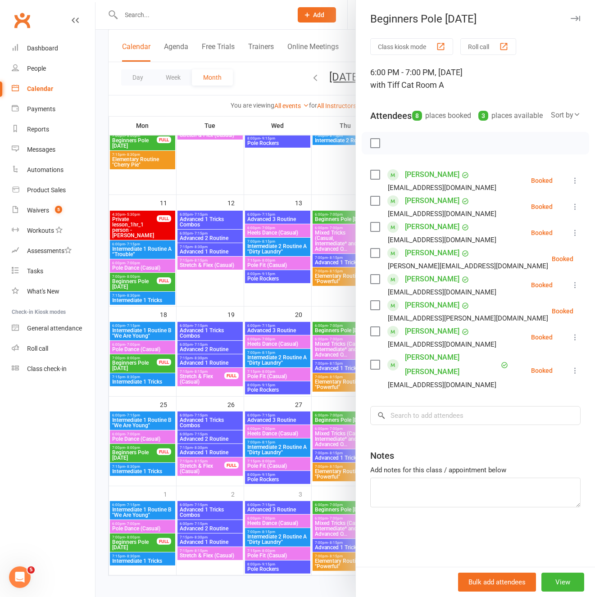
click at [571, 17] on icon "button" at bounding box center [574, 18] width 9 height 5
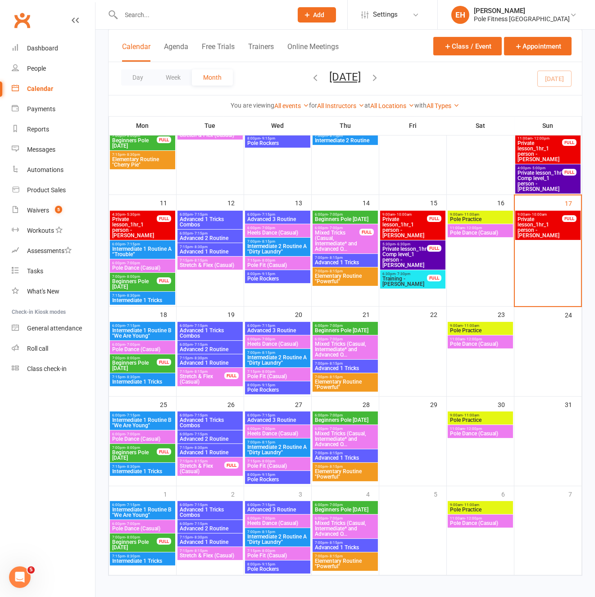
click at [338, 366] on span "Advanced 1 Tricks" at bounding box center [345, 367] width 62 height 5
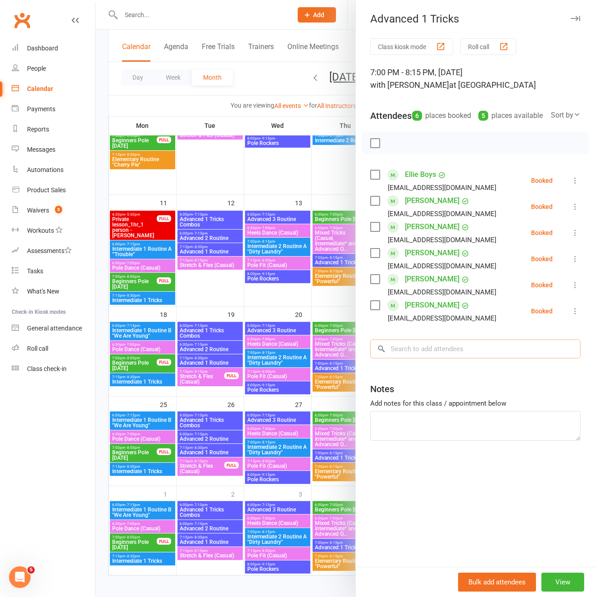
click at [406, 358] on input "search" at bounding box center [475, 348] width 210 height 19
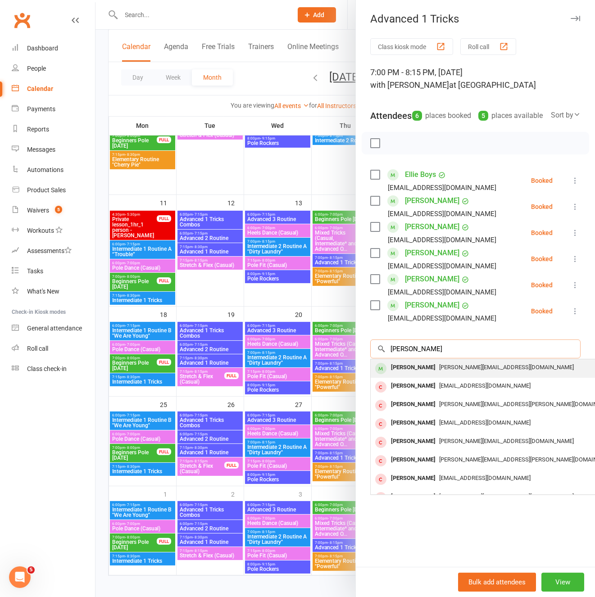
type input "rebecca cie"
click at [436, 374] on div "Rebecca Ciezarek" at bounding box center [413, 367] width 52 height 13
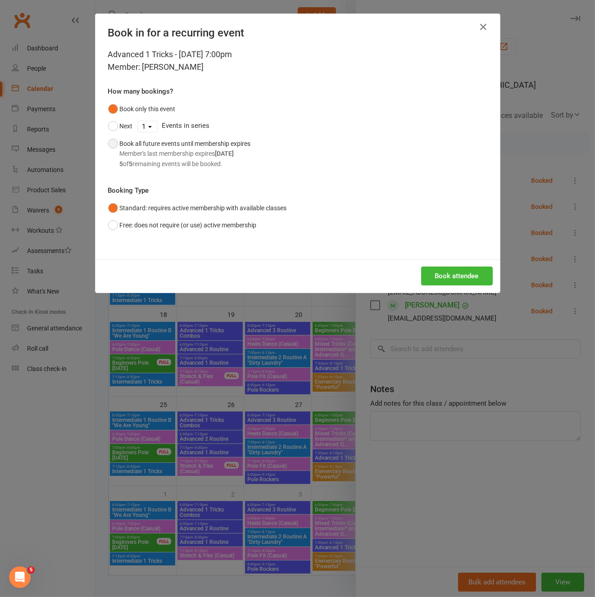
click at [214, 151] on div "Member's last membership expires Sep 21, 2025" at bounding box center [185, 154] width 131 height 10
click at [458, 275] on button "Book attendee" at bounding box center [457, 275] width 72 height 19
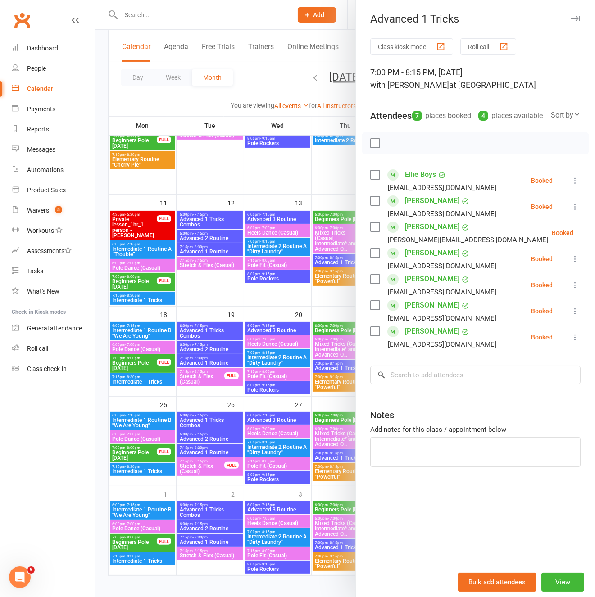
click at [324, 387] on div at bounding box center [344, 298] width 499 height 597
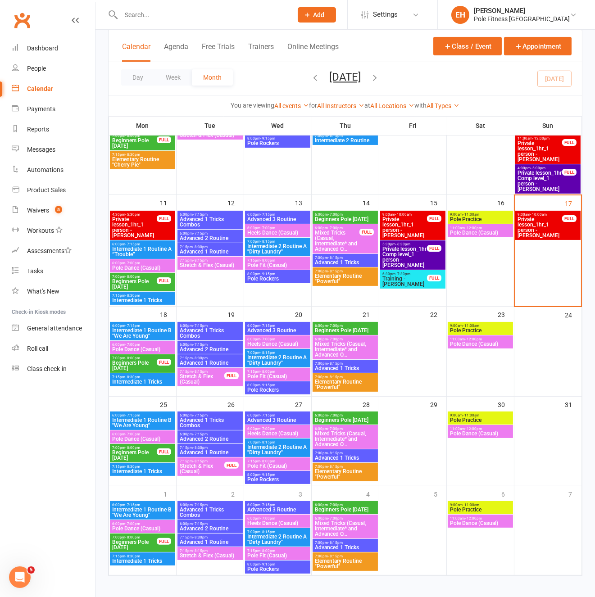
click at [331, 385] on span "Elementary Routine "Powerful"" at bounding box center [345, 384] width 62 height 11
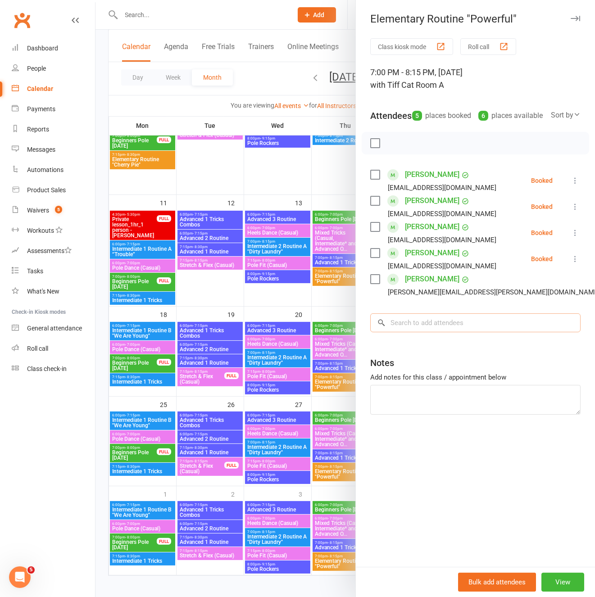
click at [404, 332] on input "search" at bounding box center [475, 322] width 210 height 19
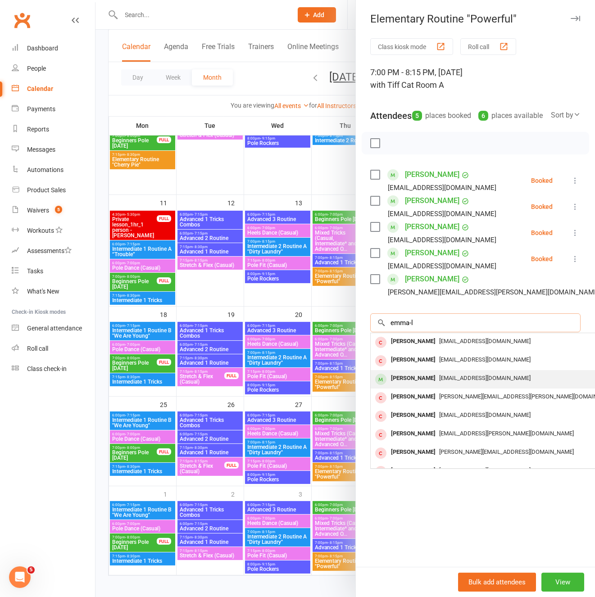
type input "emma-l"
click at [437, 385] on div "Emma-leigh Nobilo" at bounding box center [413, 378] width 52 height 13
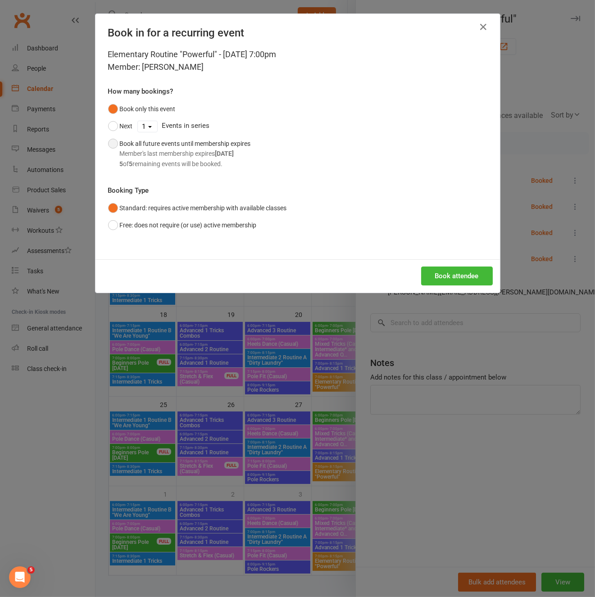
click at [199, 162] on div "5 of 5 remaining events will be booked." at bounding box center [185, 164] width 131 height 10
drag, startPoint x: 448, startPoint y: 272, endPoint x: 444, endPoint y: 271, distance: 4.5
click at [448, 272] on button "Book attendee" at bounding box center [457, 275] width 72 height 19
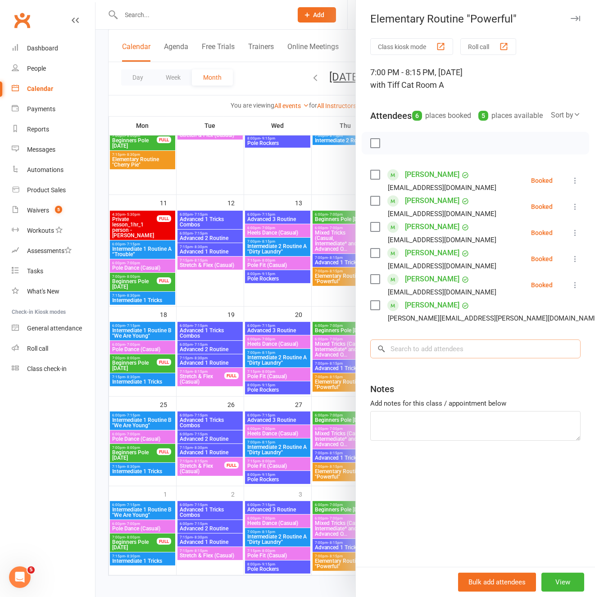
click at [410, 358] on input "search" at bounding box center [475, 348] width 210 height 19
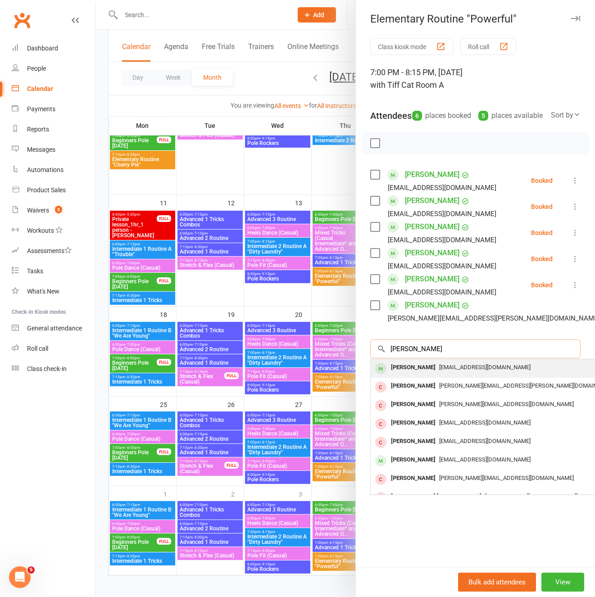
type input "sarah mar"
click at [409, 374] on div "Sarah Martin" at bounding box center [413, 367] width 52 height 13
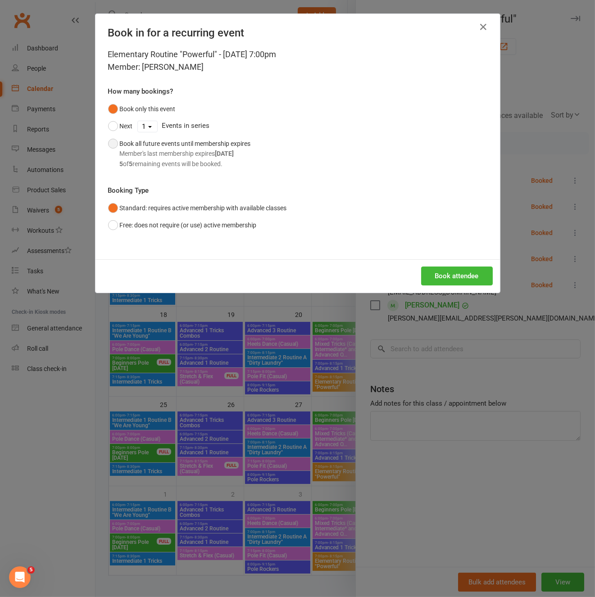
click at [203, 150] on div "Member's last membership expires Sep 21, 2025" at bounding box center [185, 154] width 131 height 10
click at [439, 271] on button "Book attendee" at bounding box center [457, 275] width 72 height 19
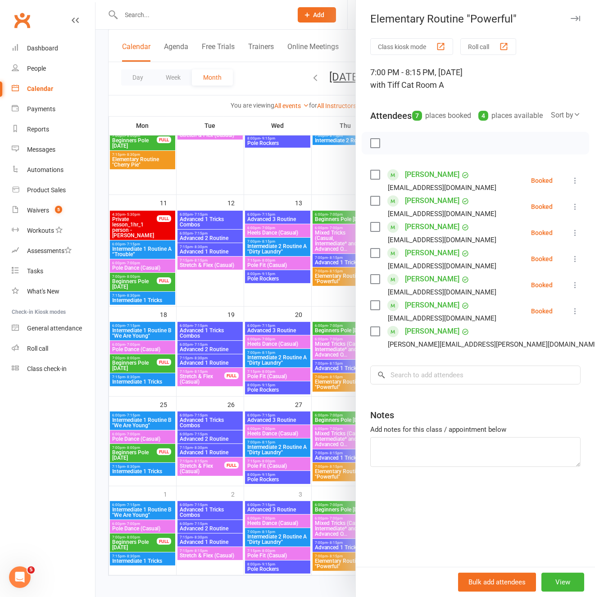
click at [425, 208] on link "Jodie Horan" at bounding box center [432, 201] width 54 height 14
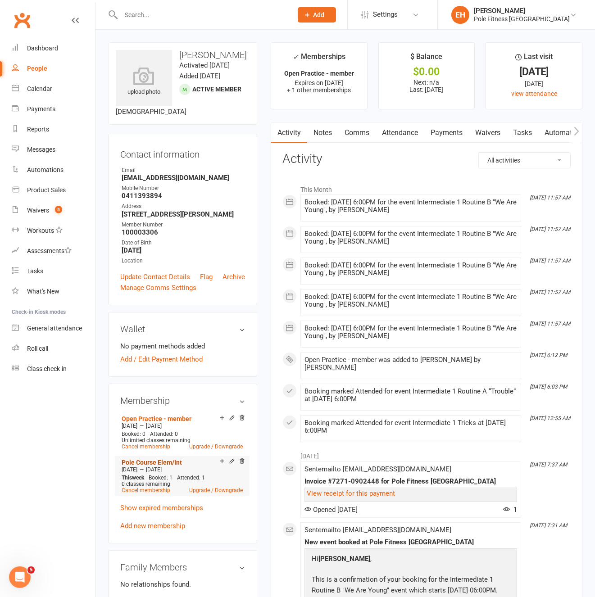
click at [158, 466] on link "Pole Course Elem/Int" at bounding box center [152, 462] width 60 height 7
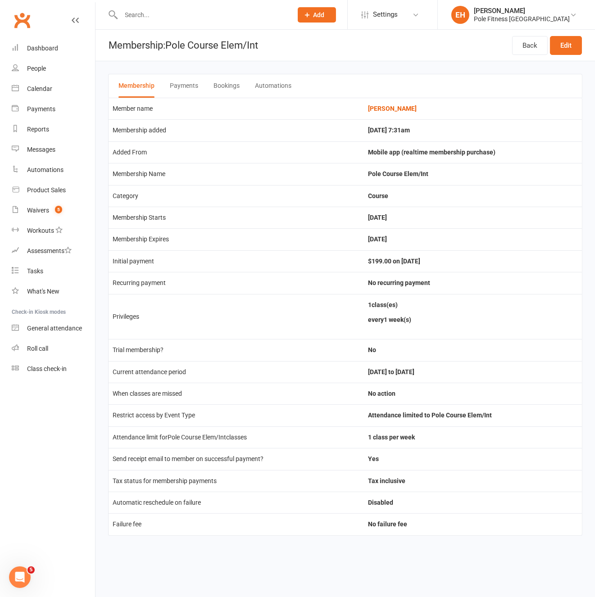
click at [231, 86] on button "Bookings" at bounding box center [226, 85] width 26 height 23
click at [215, 85] on button "Bookings" at bounding box center [226, 85] width 26 height 23
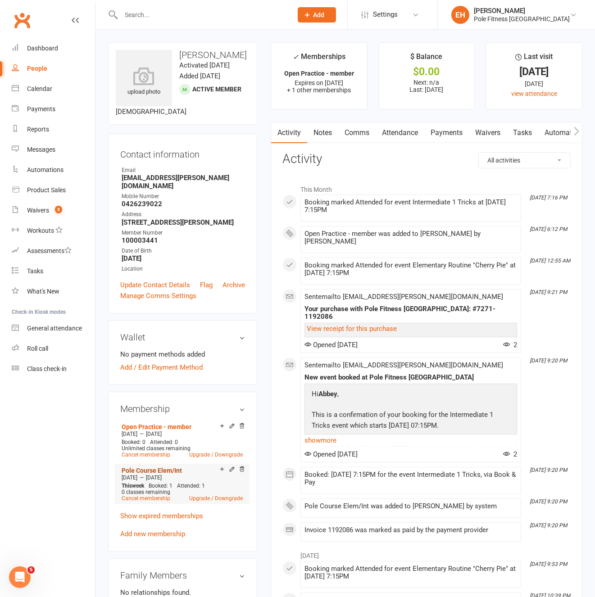
click at [143, 474] on link "Pole Course Elem/Int" at bounding box center [152, 470] width 60 height 7
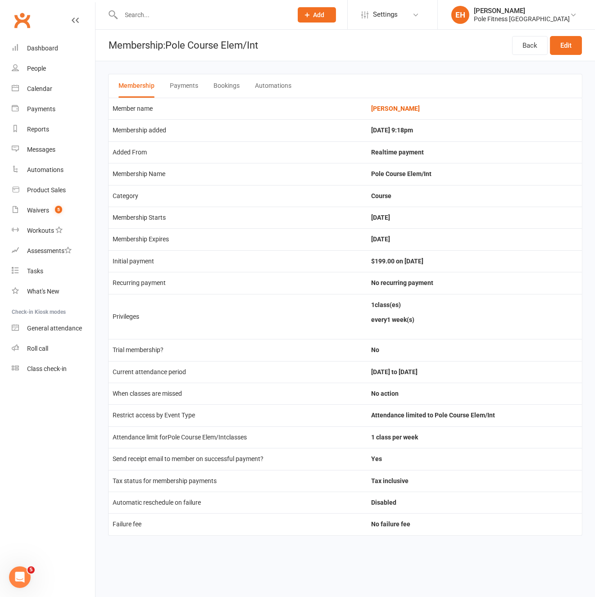
click at [229, 88] on button "Bookings" at bounding box center [226, 85] width 26 height 23
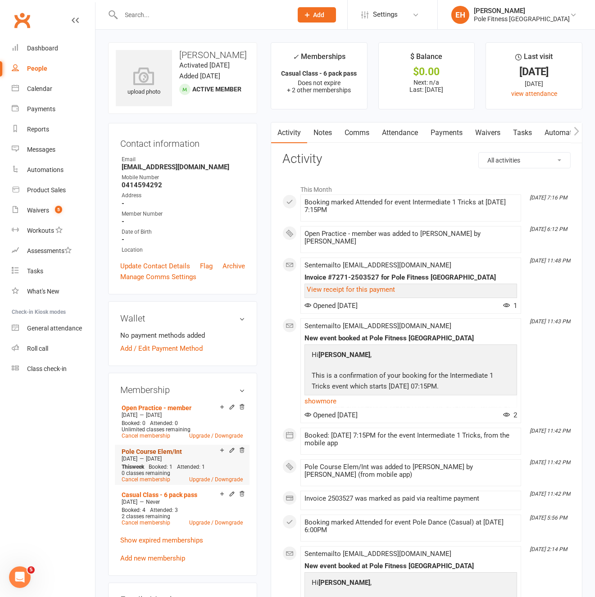
click at [152, 455] on link "Pole Course Elem/Int" at bounding box center [152, 451] width 60 height 7
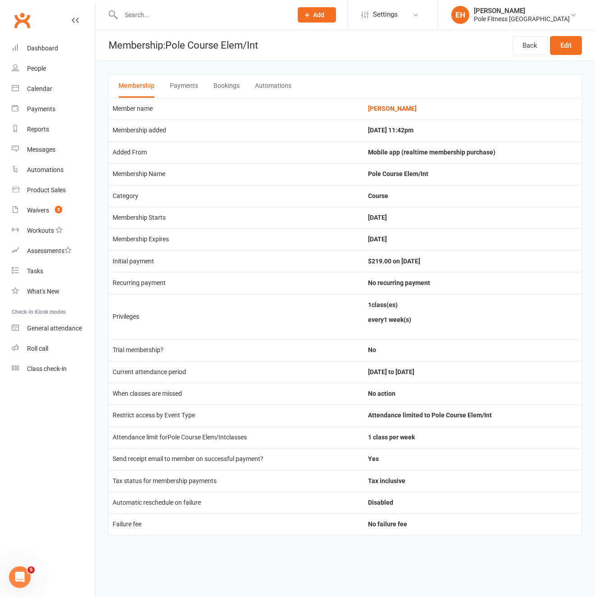
click at [228, 86] on button "Bookings" at bounding box center [226, 85] width 26 height 23
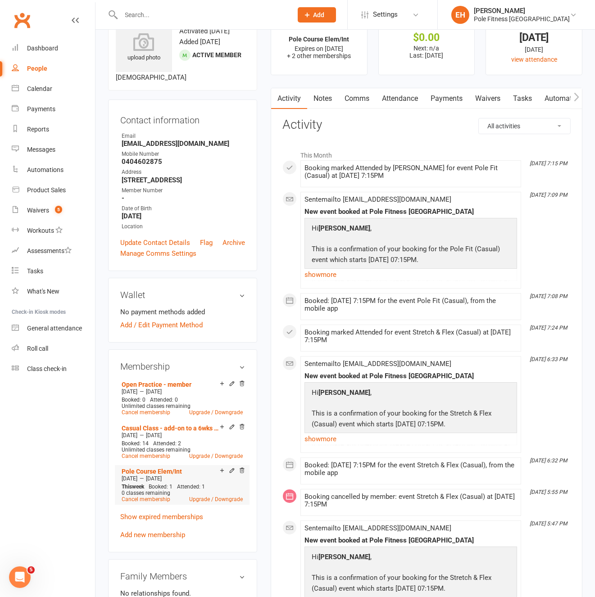
scroll to position [36, 0]
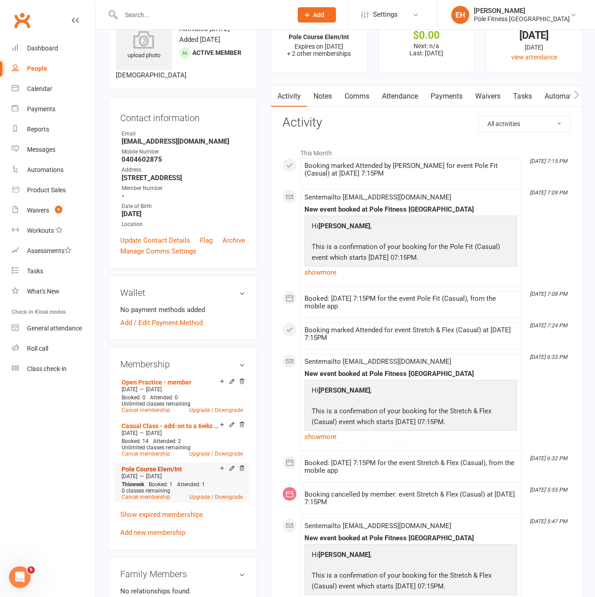
click at [150, 470] on link "Pole Course Elem/Int" at bounding box center [152, 468] width 60 height 7
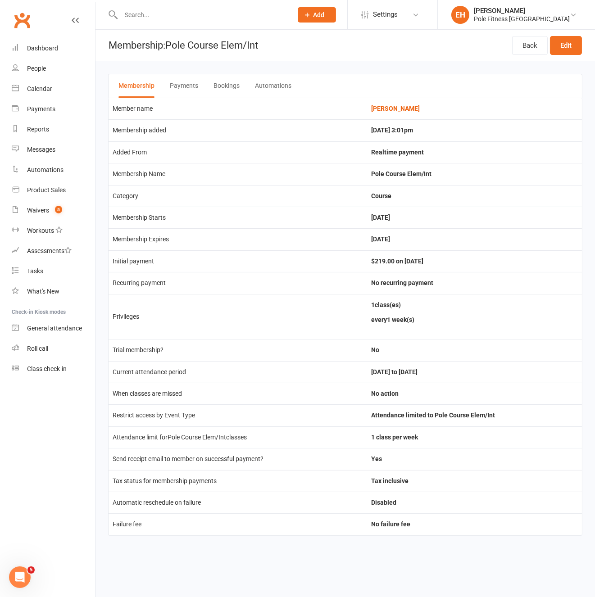
click at [230, 87] on button "Bookings" at bounding box center [226, 85] width 26 height 23
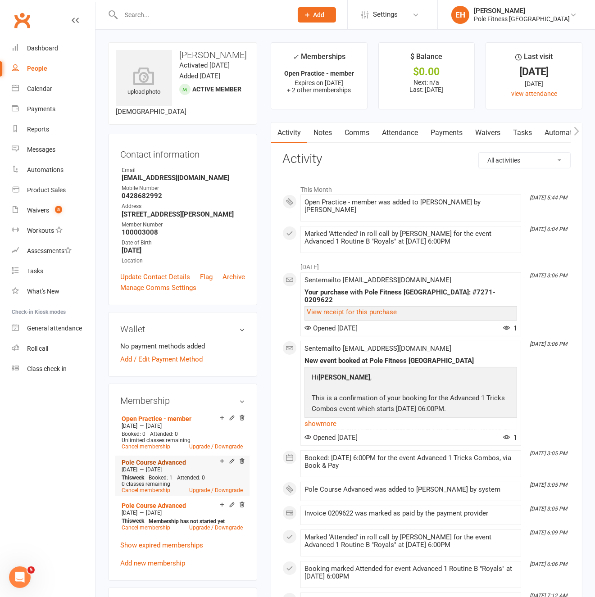
click at [153, 466] on link "Pole Course Advanced" at bounding box center [154, 462] width 64 height 7
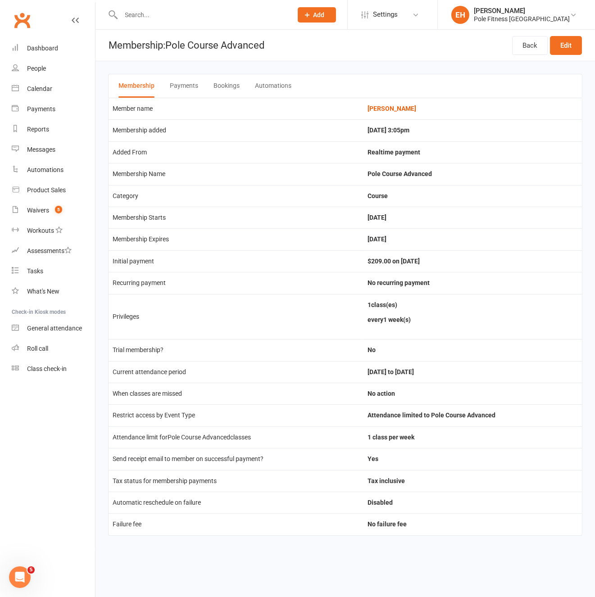
click at [226, 86] on button "Bookings" at bounding box center [226, 85] width 26 height 23
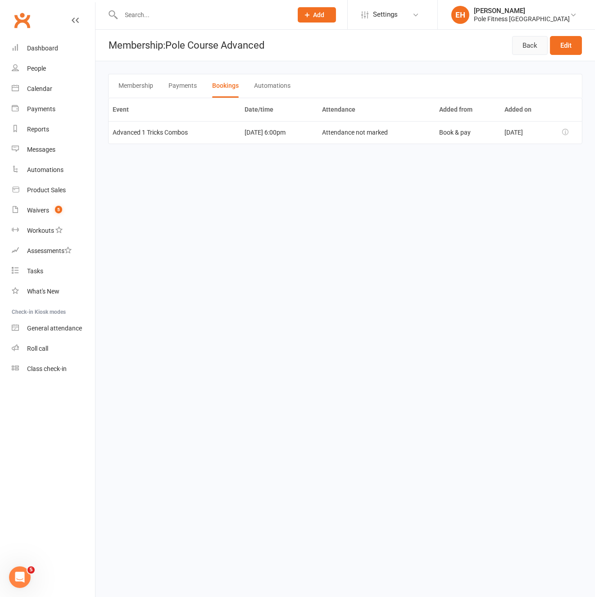
click at [528, 47] on link "Back" at bounding box center [530, 45] width 36 height 19
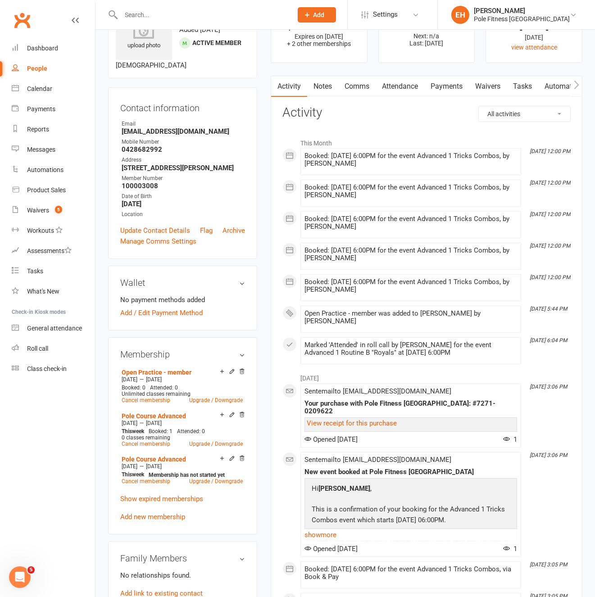
scroll to position [47, 0]
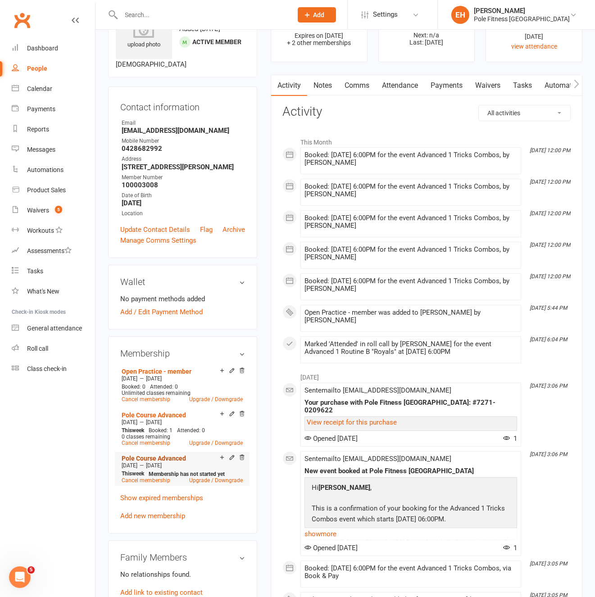
click at [138, 462] on link "Pole Course Advanced" at bounding box center [154, 458] width 64 height 7
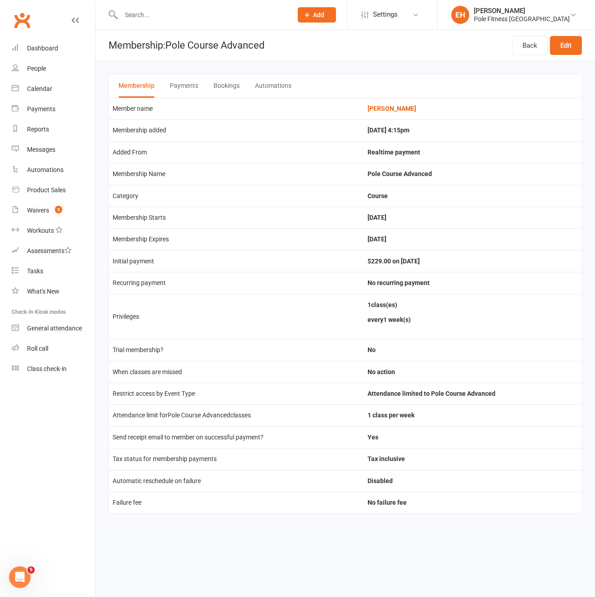
click at [232, 83] on button "Bookings" at bounding box center [226, 85] width 26 height 23
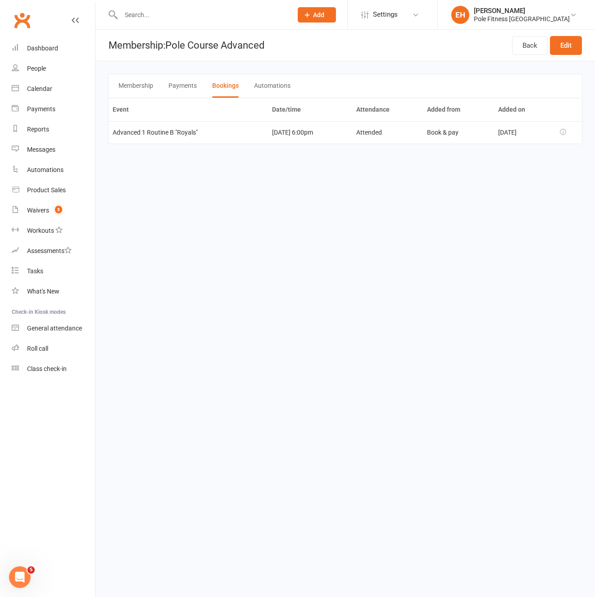
click at [136, 85] on button "Membership" at bounding box center [135, 85] width 35 height 23
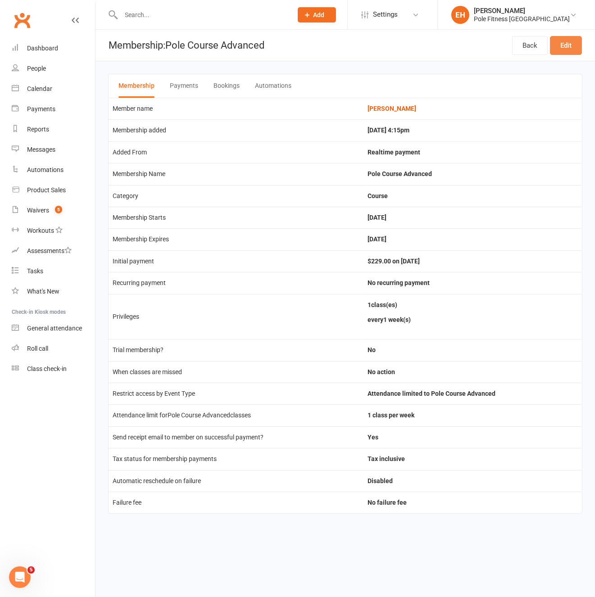
click at [563, 45] on link "Edit" at bounding box center [566, 45] width 32 height 19
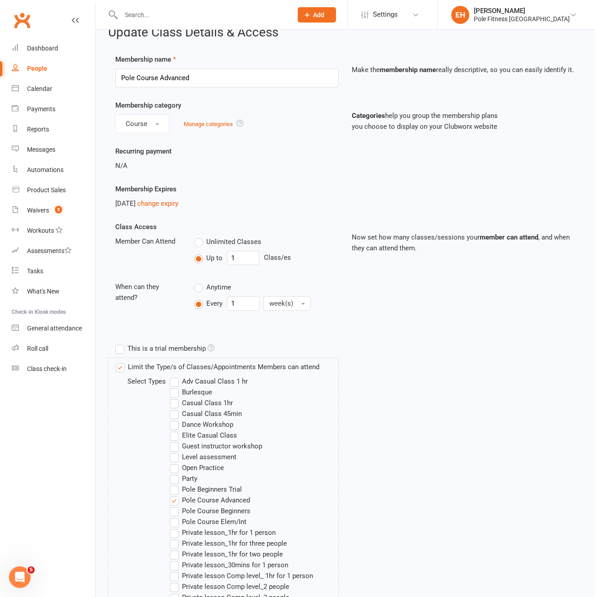
scroll to position [3, 0]
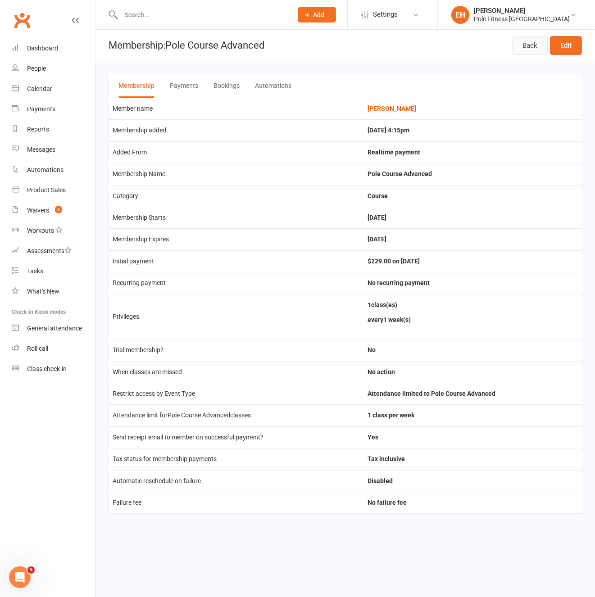
click at [526, 46] on link "Back" at bounding box center [530, 45] width 36 height 19
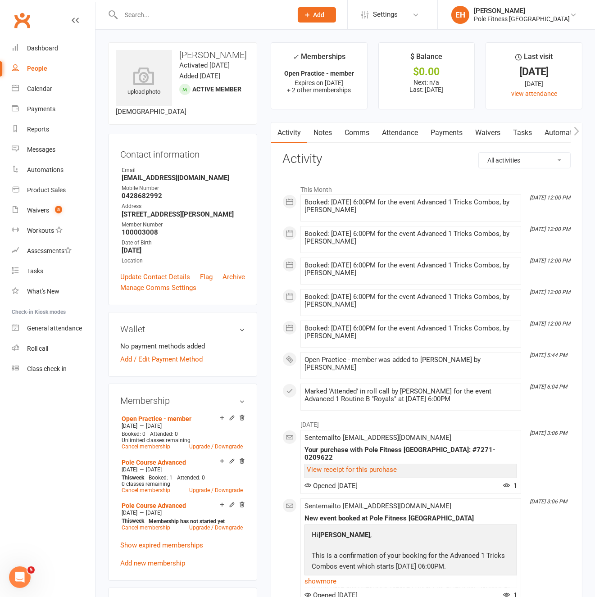
click at [437, 133] on link "Payments" at bounding box center [446, 132] width 45 height 21
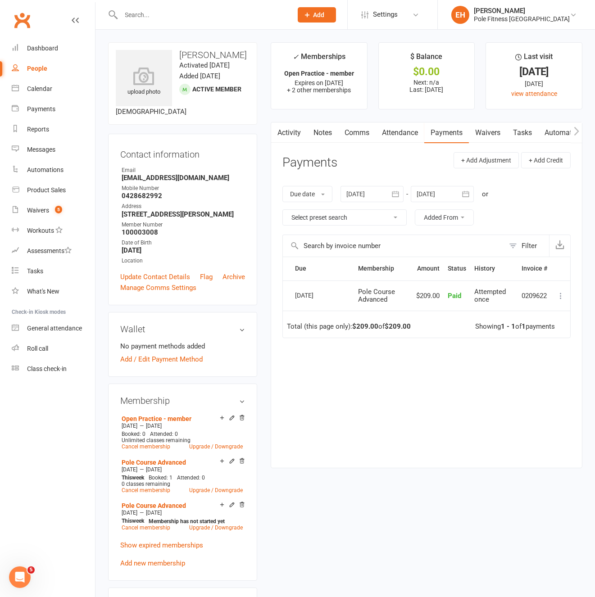
click at [401, 192] on button "button" at bounding box center [395, 194] width 16 height 16
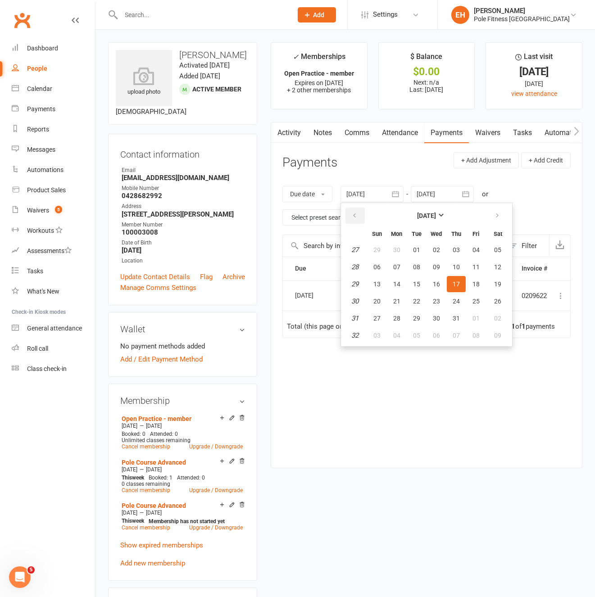
click at [359, 216] on button "button" at bounding box center [354, 215] width 19 height 16
click at [359, 215] on button "button" at bounding box center [354, 215] width 19 height 16
click at [456, 246] on span "01" at bounding box center [455, 249] width 7 height 7
type input "01 May 2025"
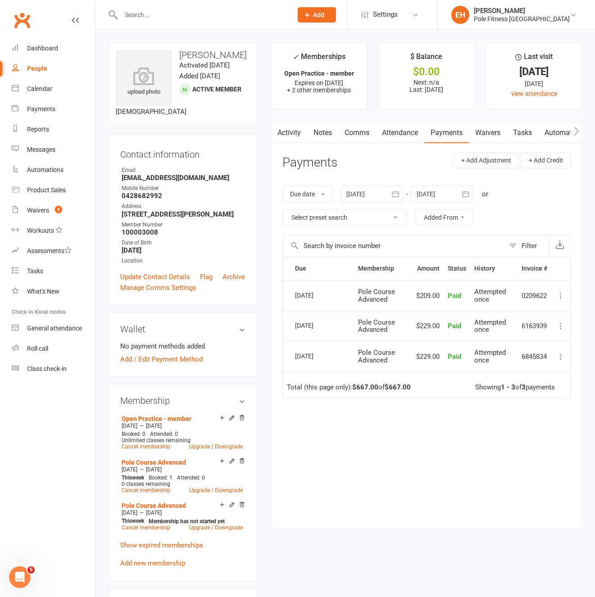
click at [561, 355] on icon at bounding box center [560, 356] width 9 height 9
click at [520, 429] on link "More Info" at bounding box center [520, 428] width 89 height 18
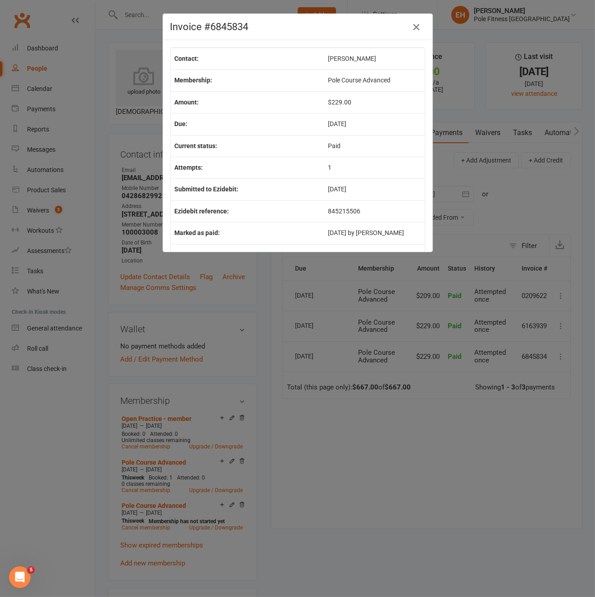
click at [415, 25] on icon "button" at bounding box center [415, 27] width 11 height 11
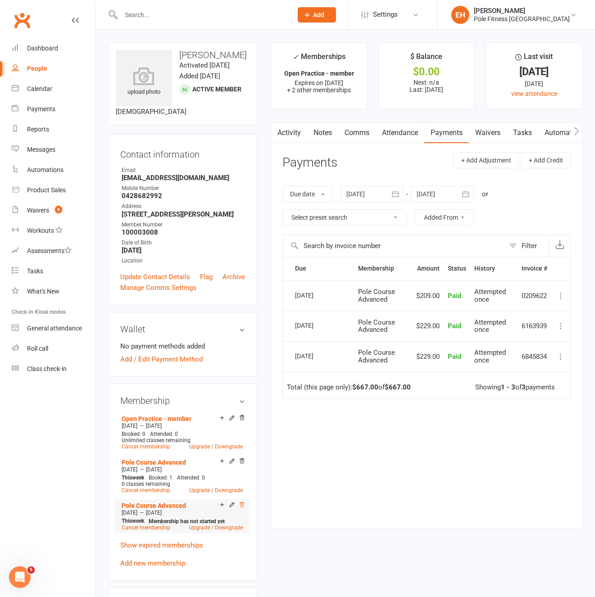
click at [242, 507] on icon at bounding box center [241, 504] width 5 height 5
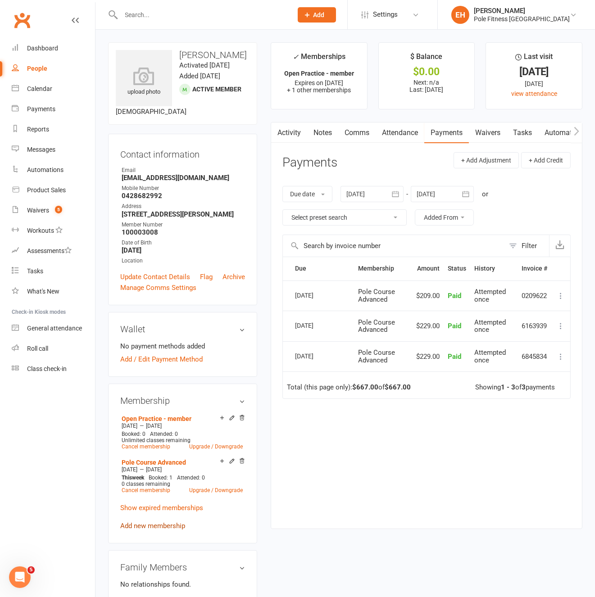
click at [161, 530] on link "Add new membership" at bounding box center [152, 526] width 65 height 8
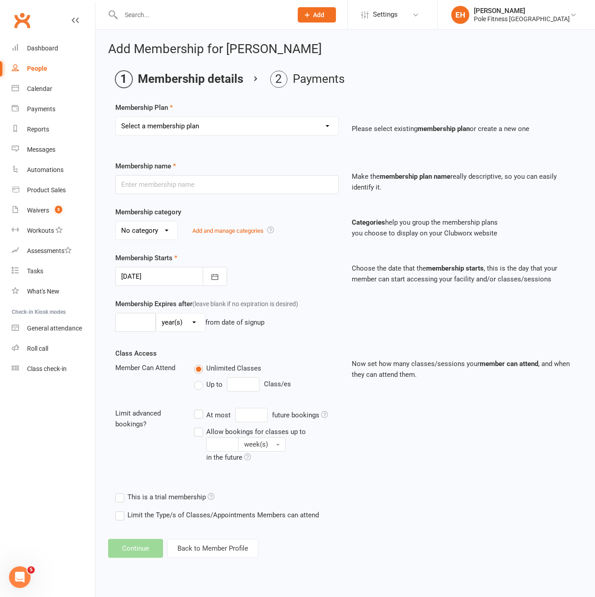
click at [199, 126] on select "Select a membership plan Create new Membership Plan Pole Course Advanced Casual…" at bounding box center [227, 126] width 222 height 18
select select "1"
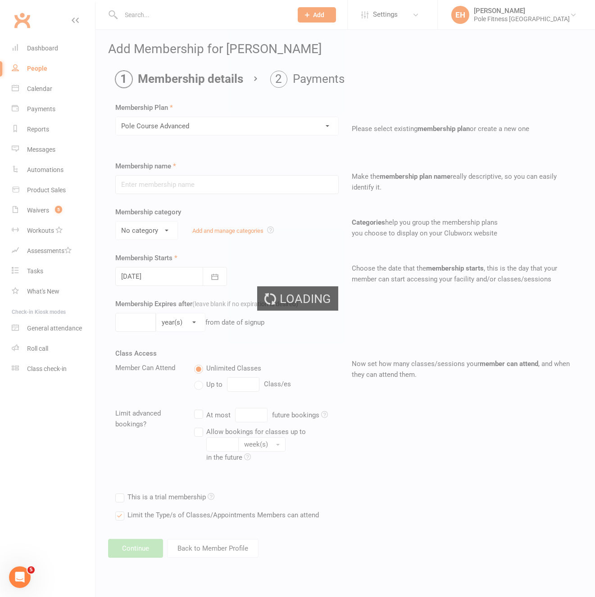
type input "Pole Course Advanced"
select select "1"
type input "6"
select select "1"
type input "1"
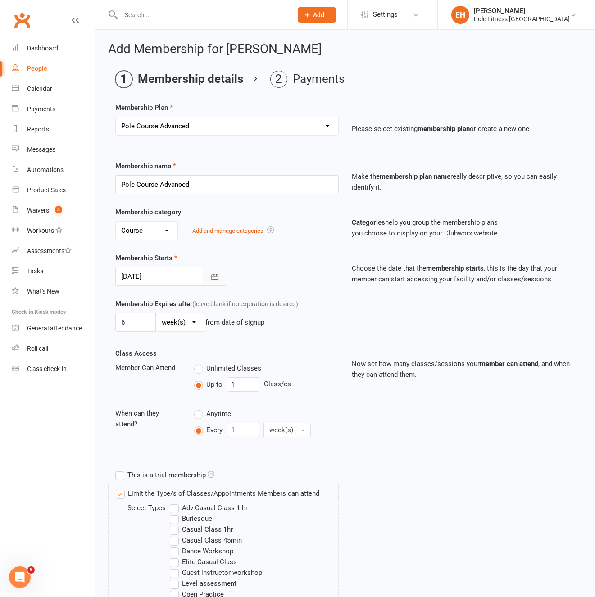
click at [215, 277] on icon "button" at bounding box center [214, 276] width 9 height 9
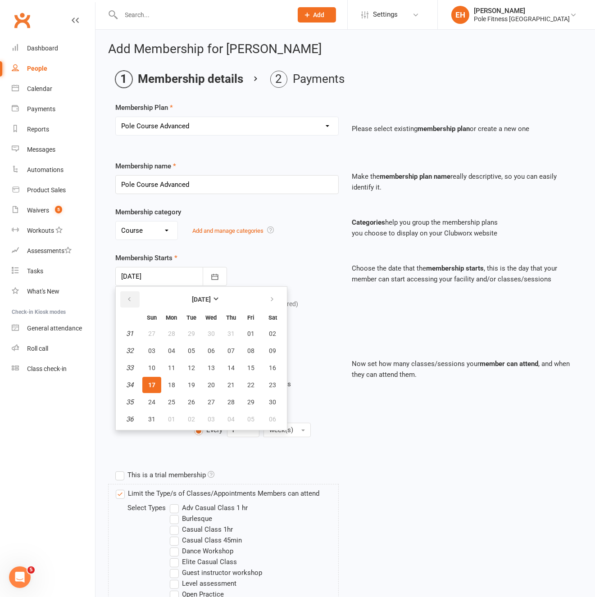
click at [127, 301] on icon "button" at bounding box center [129, 299] width 6 height 7
click at [189, 386] on span "20" at bounding box center [191, 384] width 7 height 7
type input "20 May 2025"
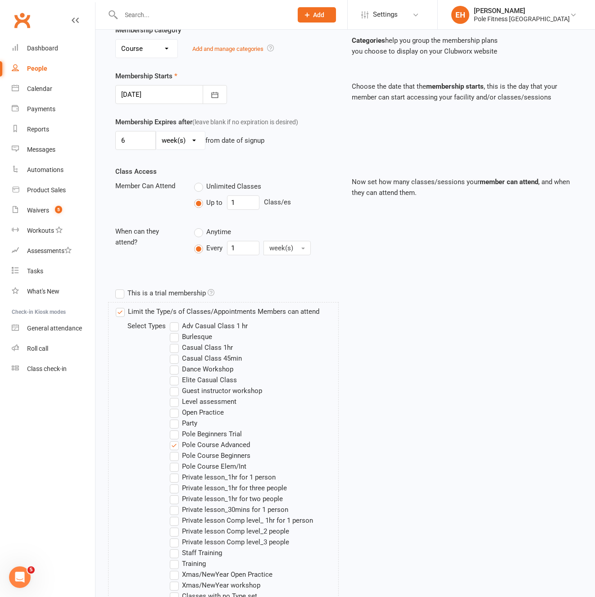
scroll to position [326, 0]
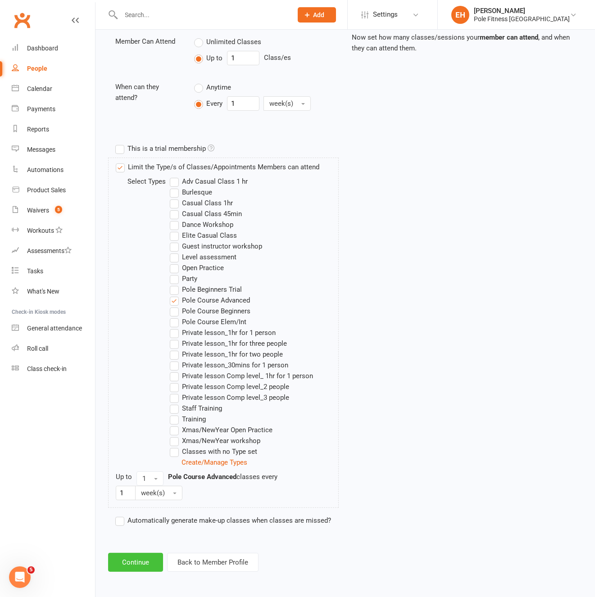
click at [132, 562] on button "Continue" at bounding box center [135, 562] width 55 height 19
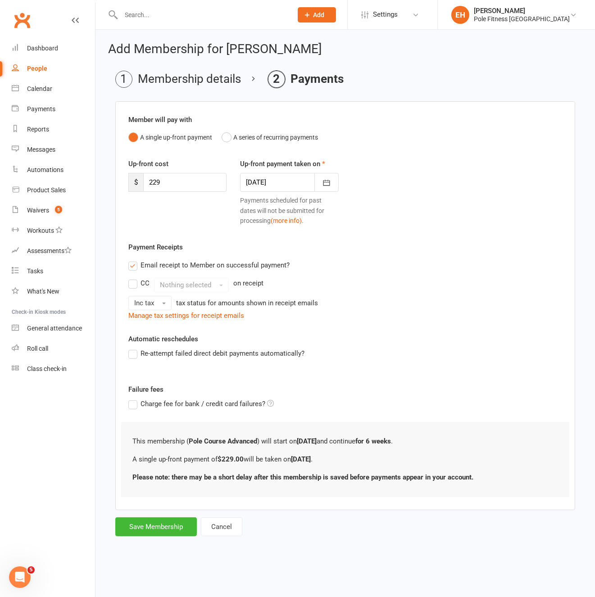
scroll to position [0, 0]
drag, startPoint x: 165, startPoint y: 177, endPoint x: 138, endPoint y: 182, distance: 27.4
click at [138, 182] on div "$ 229" at bounding box center [177, 182] width 98 height 19
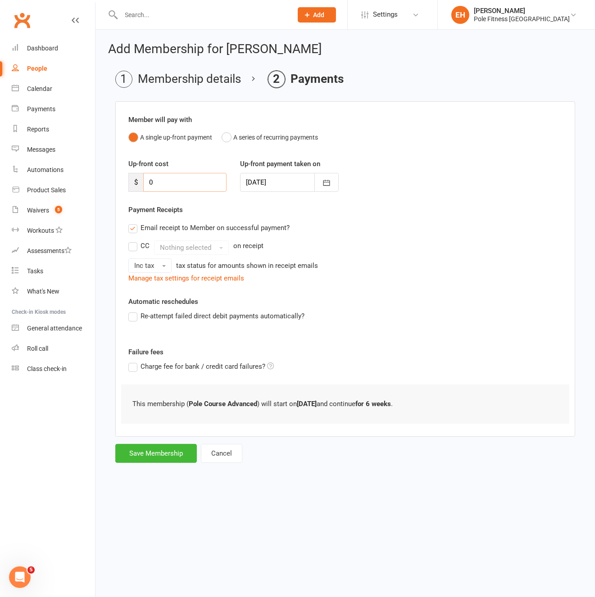
type input "0"
click at [365, 235] on div "Email receipt to Member on successful payment?" at bounding box center [341, 228] width 441 height 18
click at [134, 230] on label "Email receipt to Member on successful payment?" at bounding box center [208, 227] width 161 height 11
click at [134, 222] on input "Email receipt to Member on successful payment?" at bounding box center [131, 222] width 6 height 0
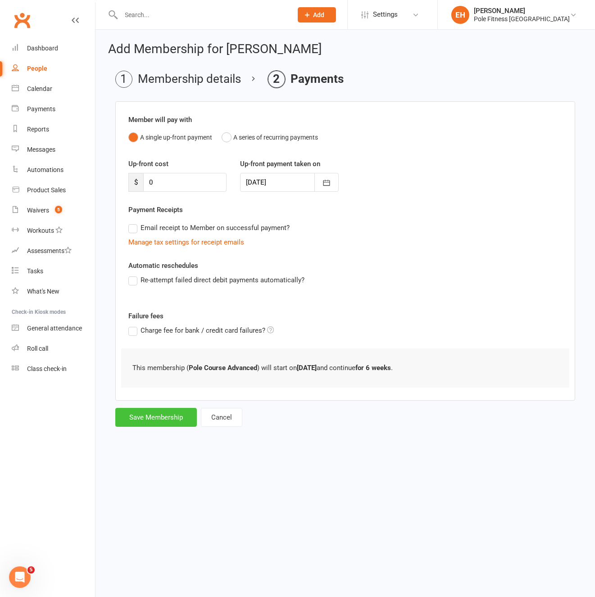
click at [172, 417] on button "Save Membership" at bounding box center [155, 417] width 81 height 19
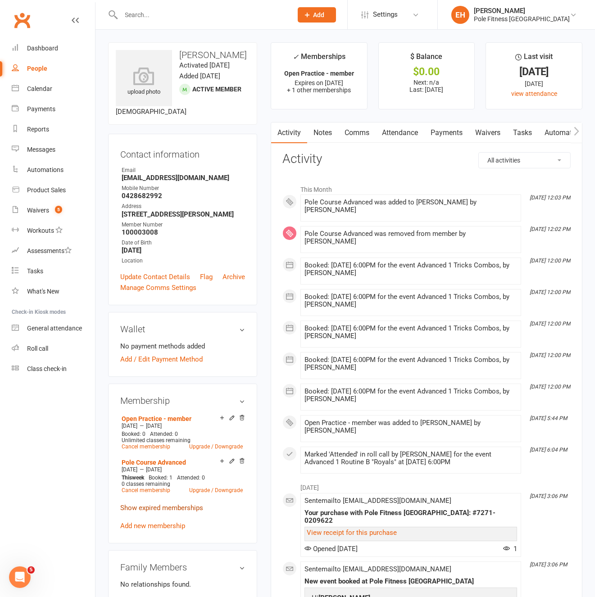
click at [156, 512] on link "Show expired memberships" at bounding box center [161, 508] width 83 height 8
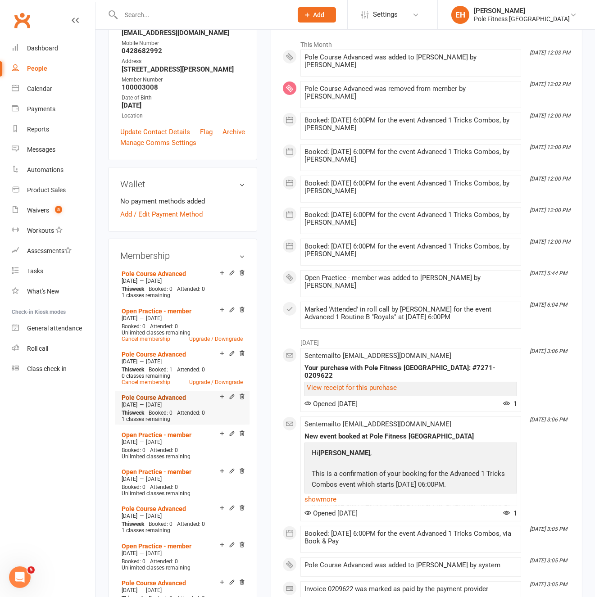
scroll to position [146, 0]
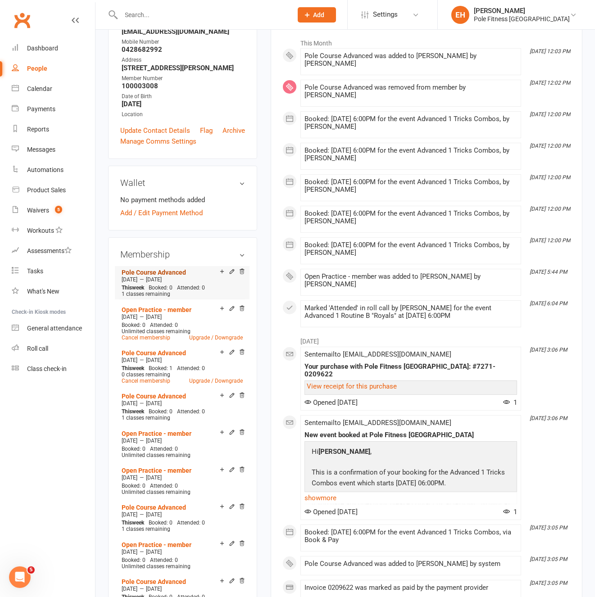
click at [151, 276] on link "Pole Course Advanced" at bounding box center [154, 272] width 64 height 7
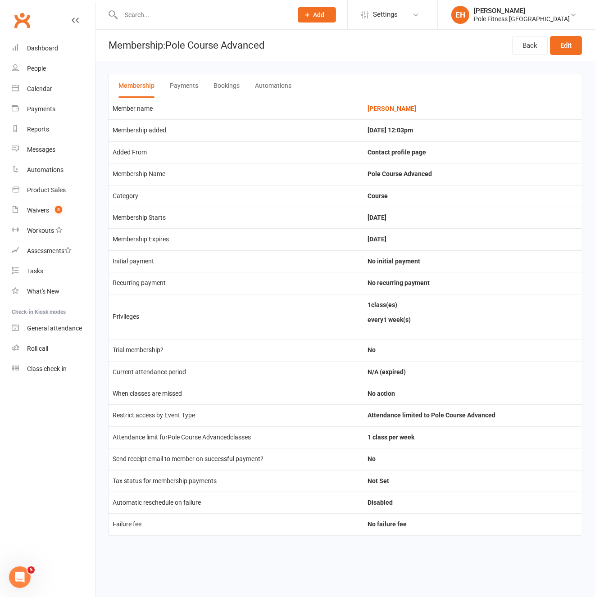
click at [223, 85] on button "Bookings" at bounding box center [226, 85] width 26 height 23
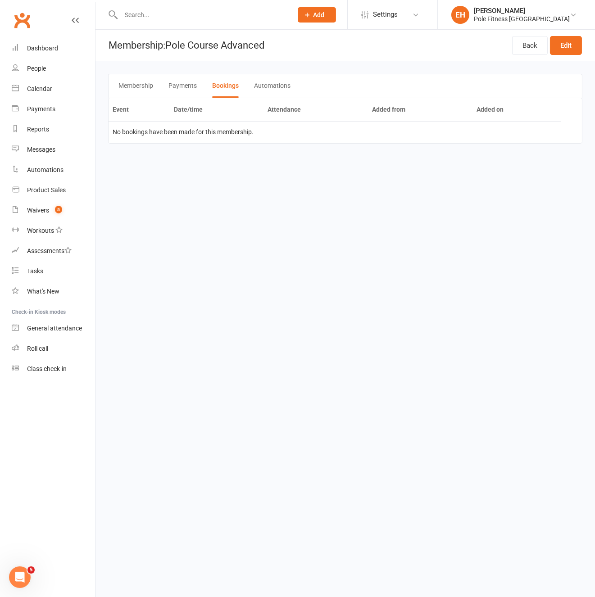
click at [142, 86] on button "Membership" at bounding box center [135, 85] width 35 height 23
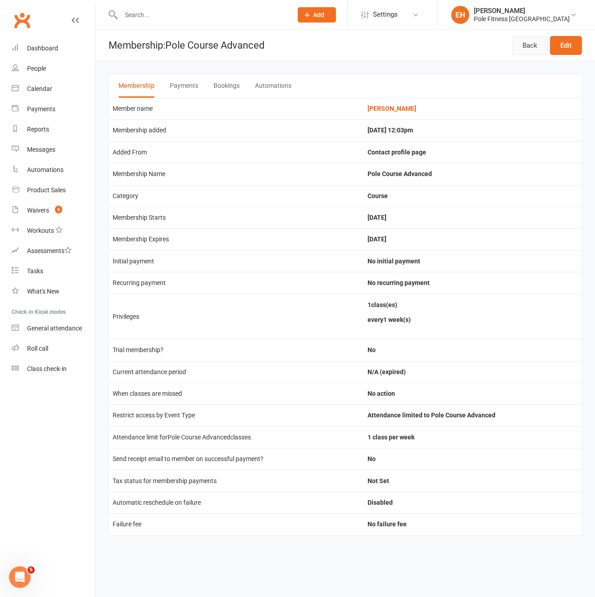
click at [529, 41] on link "Back" at bounding box center [530, 45] width 36 height 19
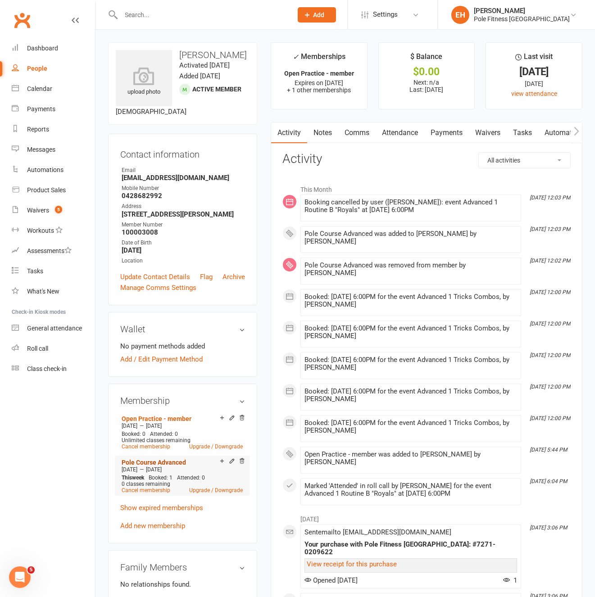
click at [158, 466] on link "Pole Course Advanced" at bounding box center [154, 462] width 64 height 7
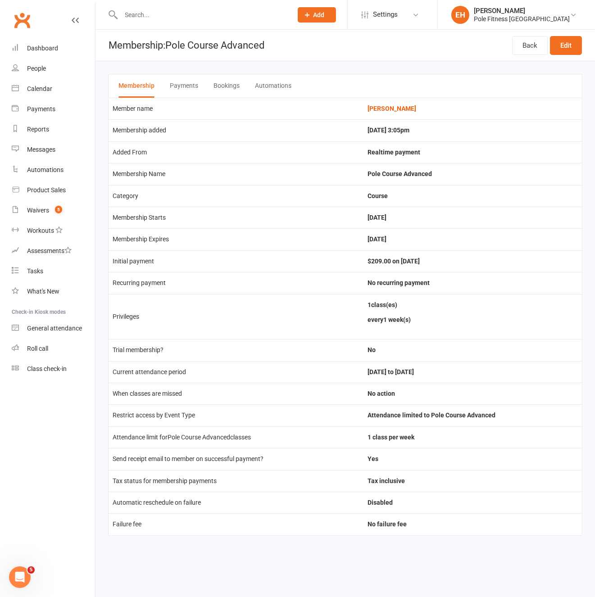
click at [223, 86] on button "Bookings" at bounding box center [226, 85] width 26 height 23
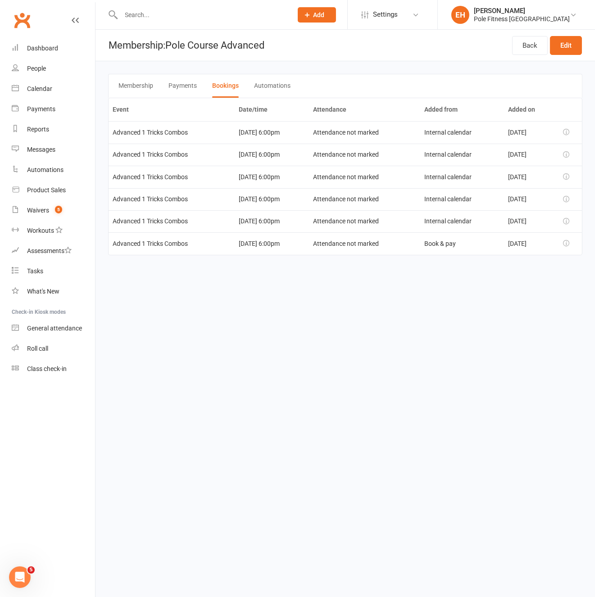
click at [133, 86] on button "Membership" at bounding box center [135, 85] width 35 height 23
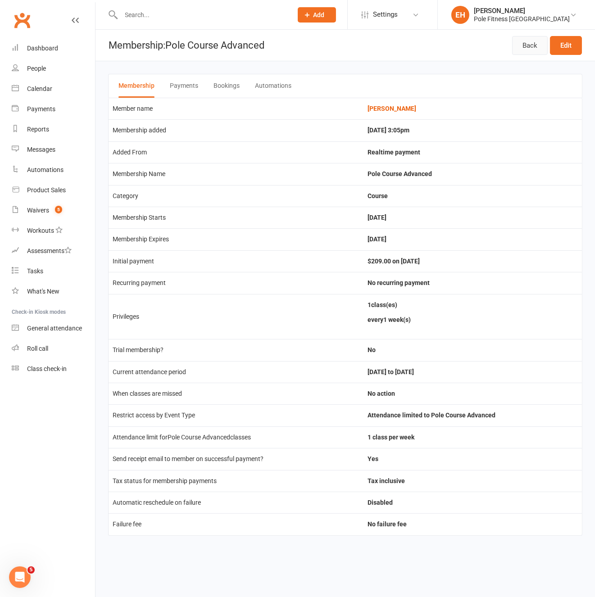
click at [521, 45] on link "Back" at bounding box center [530, 45] width 36 height 19
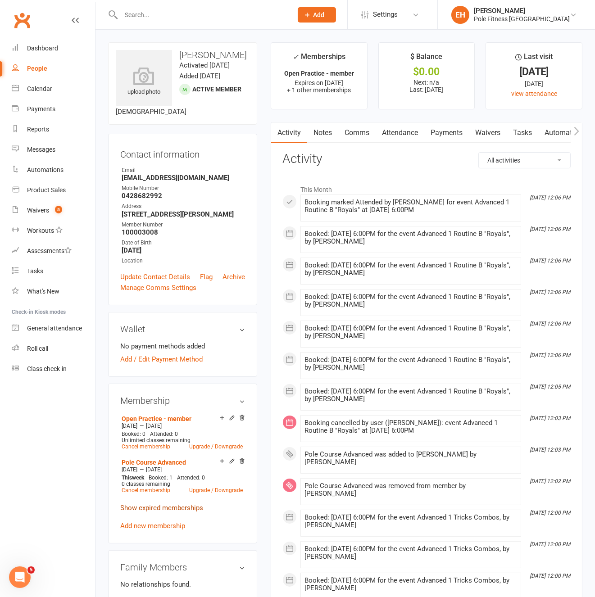
click at [155, 512] on link "Show expired memberships" at bounding box center [161, 508] width 83 height 8
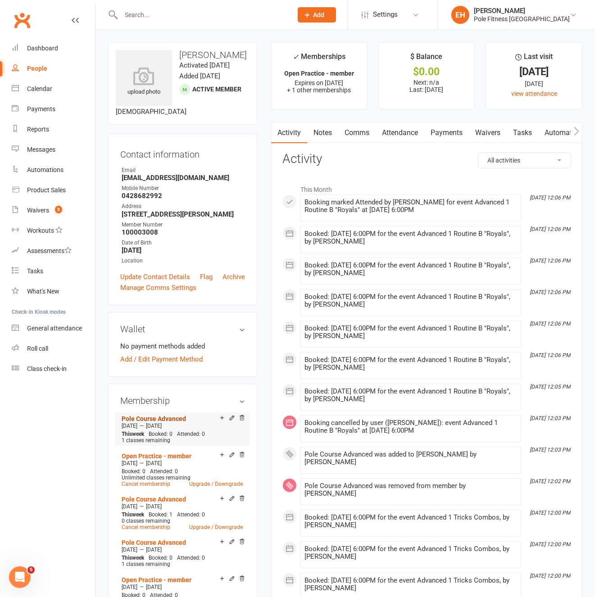
click at [160, 422] on link "Pole Course Advanced" at bounding box center [154, 418] width 64 height 7
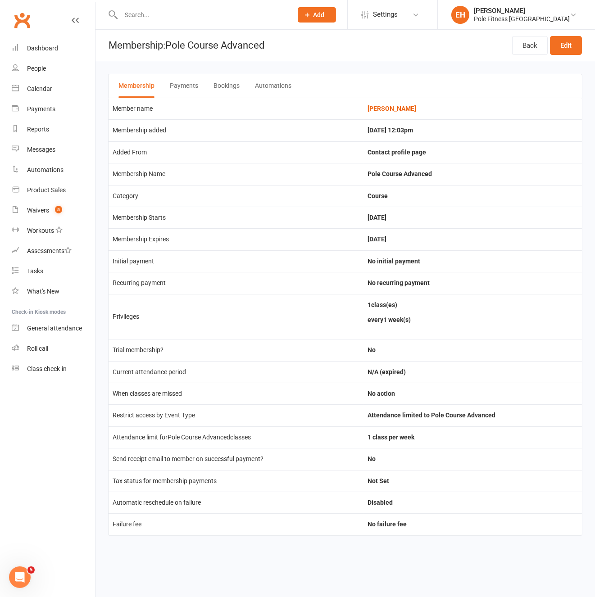
click at [230, 82] on button "Bookings" at bounding box center [226, 85] width 26 height 23
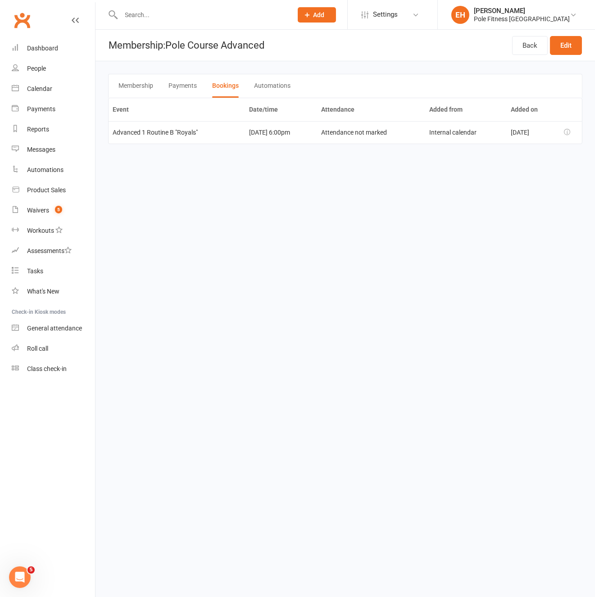
click at [135, 84] on button "Membership" at bounding box center [135, 85] width 35 height 23
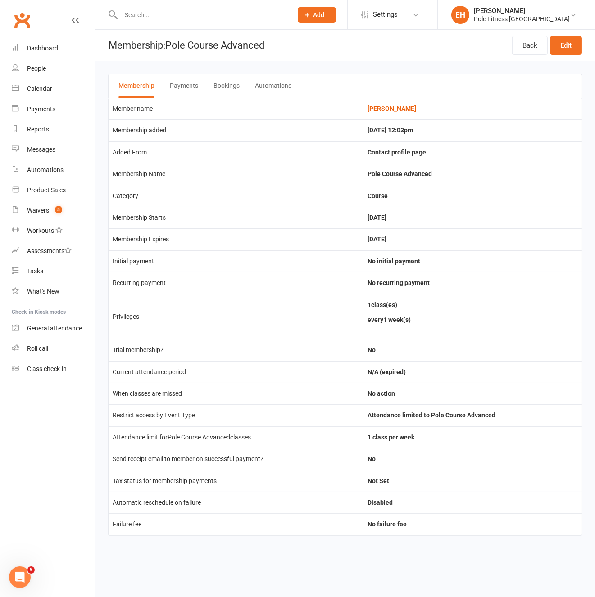
click at [226, 85] on button "Bookings" at bounding box center [226, 85] width 26 height 23
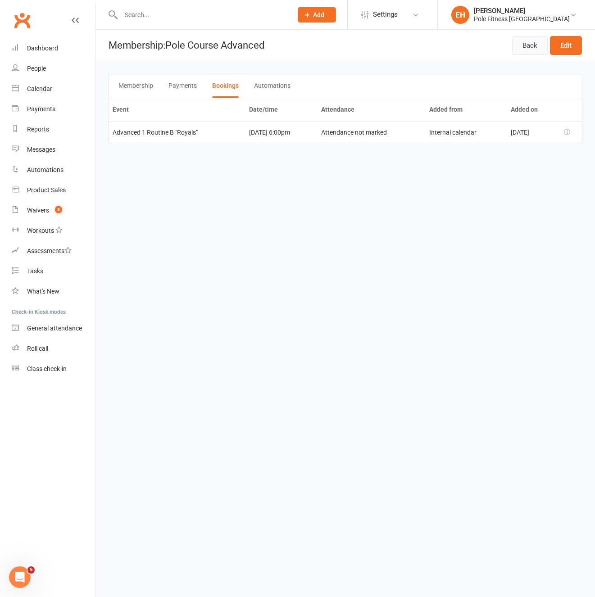
click at [527, 46] on link "Back" at bounding box center [530, 45] width 36 height 19
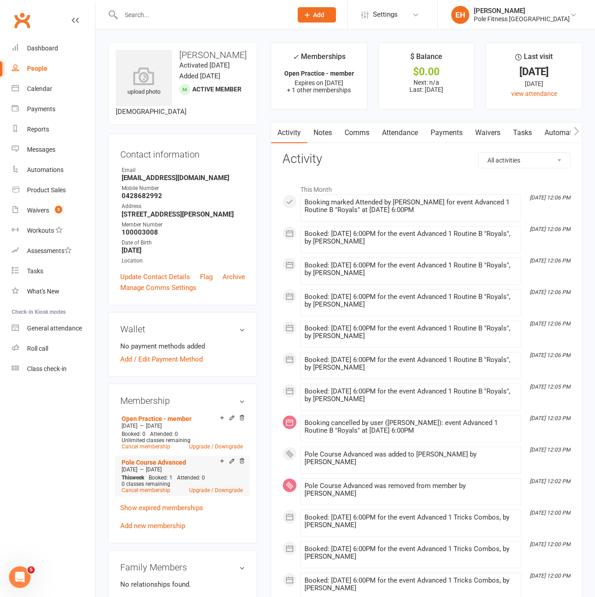
click at [166, 512] on link "Show expired memberships" at bounding box center [161, 508] width 83 height 8
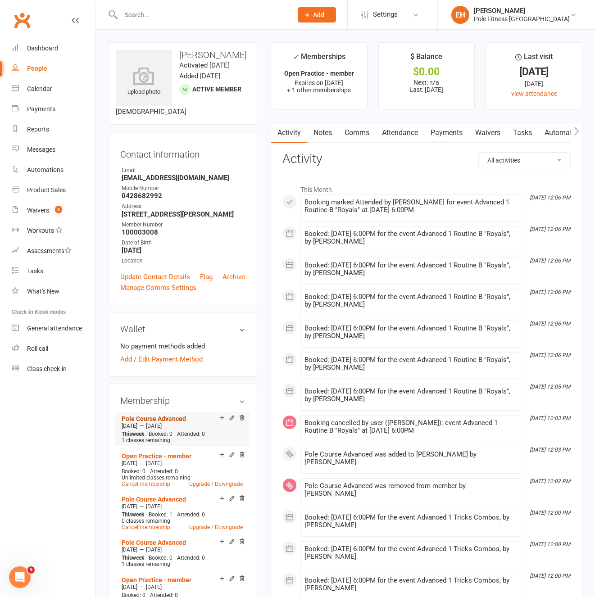
click at [167, 422] on link "Pole Course Advanced" at bounding box center [154, 418] width 64 height 7
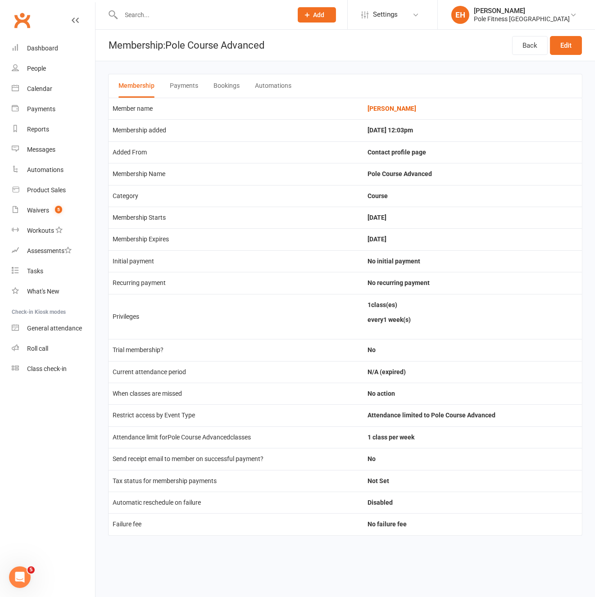
click at [224, 85] on button "Bookings" at bounding box center [226, 85] width 26 height 23
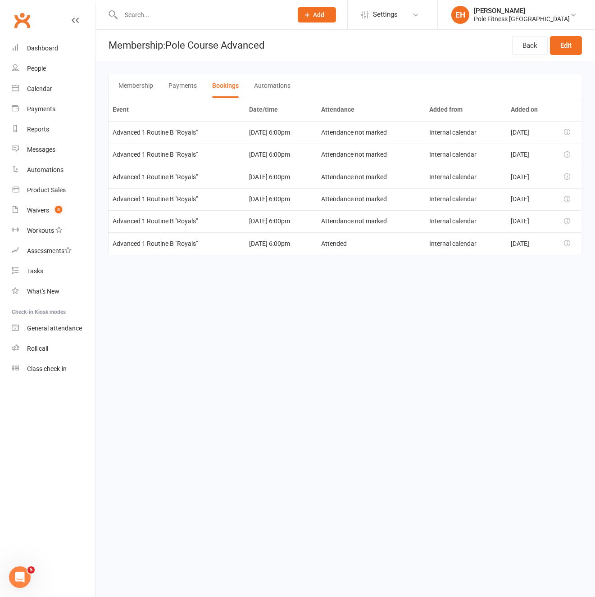
click at [189, 89] on button "Payments" at bounding box center [182, 85] width 28 height 23
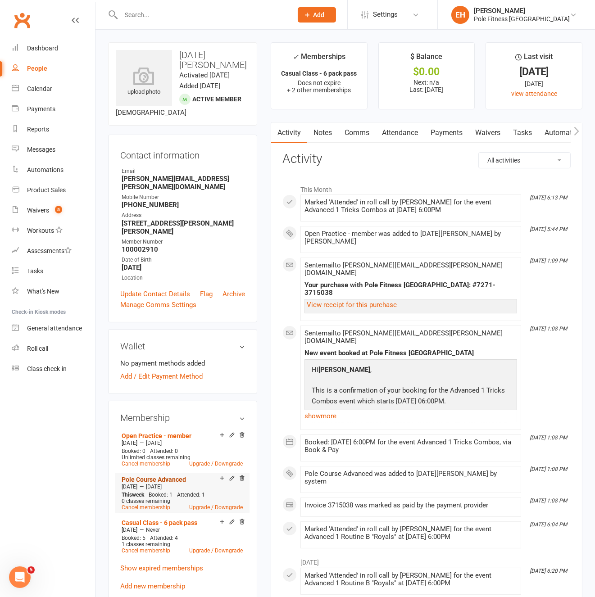
click at [148, 482] on link "Pole Course Advanced" at bounding box center [154, 479] width 64 height 7
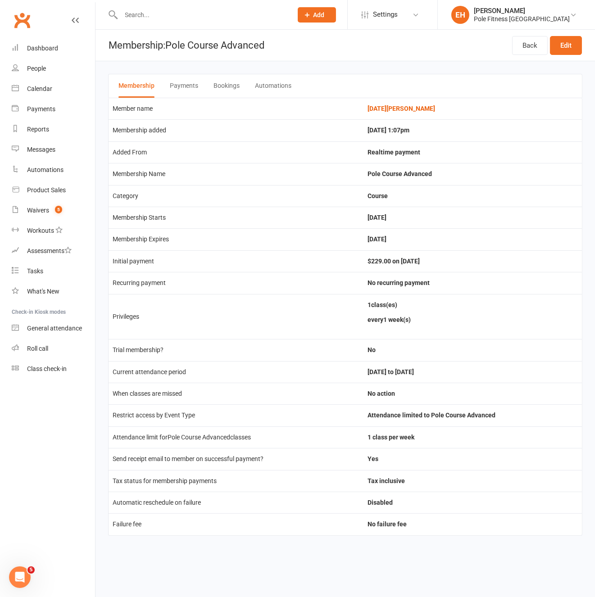
click at [224, 88] on button "Bookings" at bounding box center [226, 85] width 26 height 23
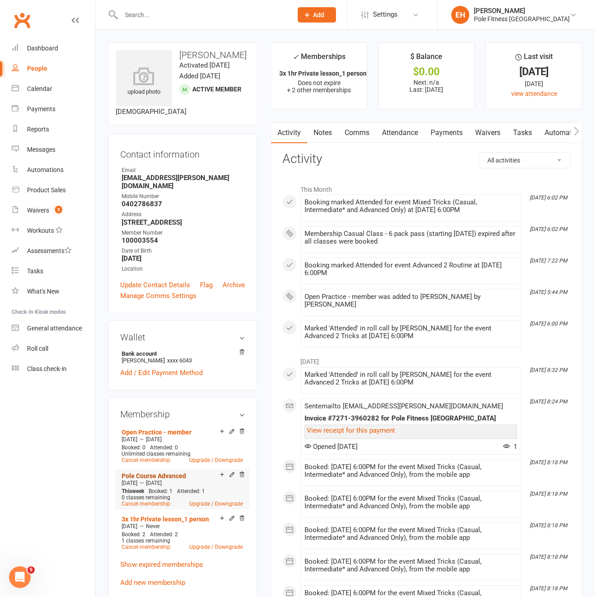
click at [161, 479] on link "Pole Course Advanced" at bounding box center [154, 475] width 64 height 7
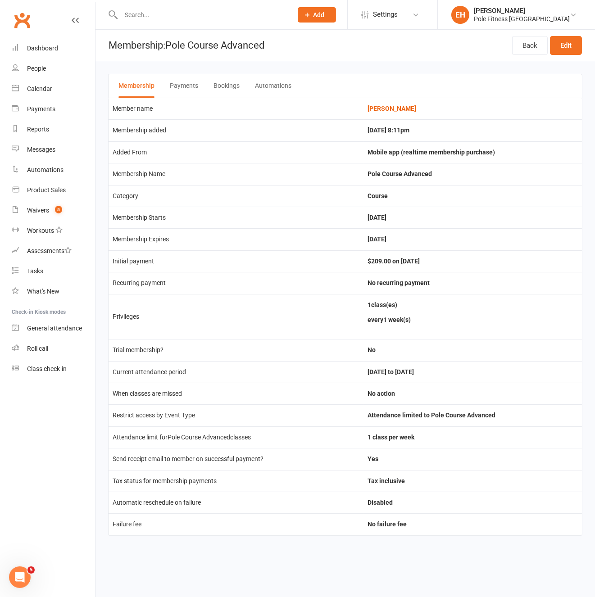
click at [221, 82] on button "Bookings" at bounding box center [226, 85] width 26 height 23
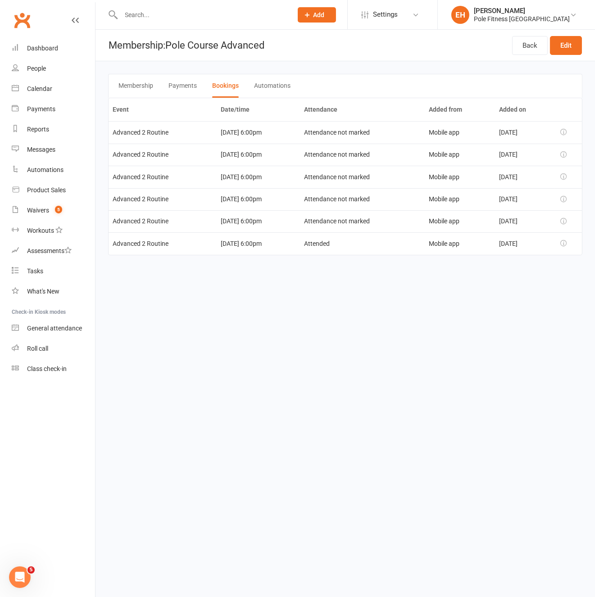
click at [182, 85] on button "Payments" at bounding box center [182, 85] width 28 height 23
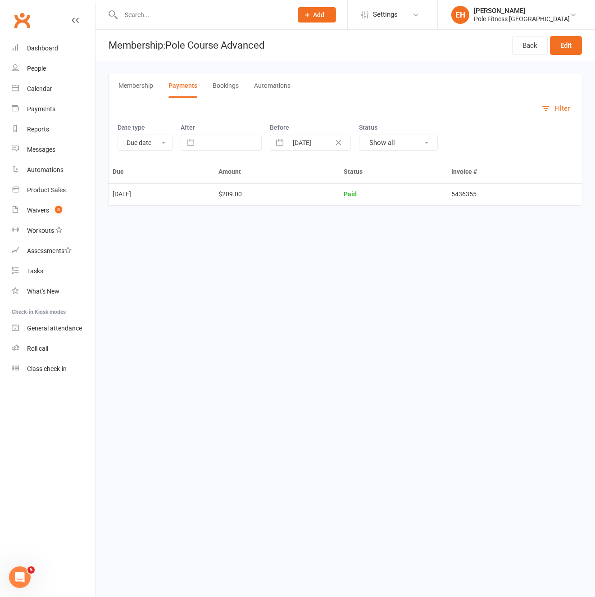
click at [225, 85] on button "Bookings" at bounding box center [225, 85] width 26 height 23
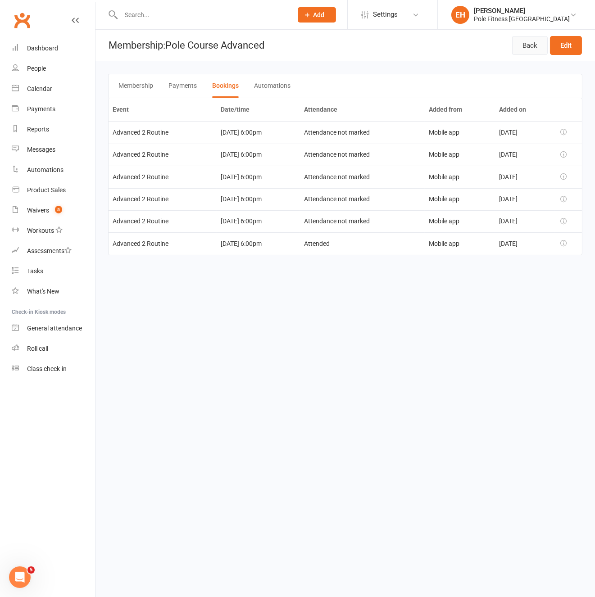
click at [522, 46] on link "Back" at bounding box center [530, 45] width 36 height 19
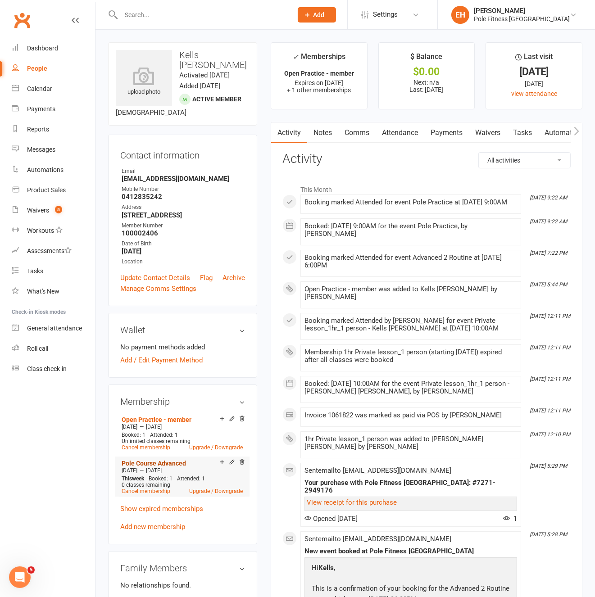
click at [167, 467] on link "Pole Course Advanced" at bounding box center [154, 463] width 64 height 7
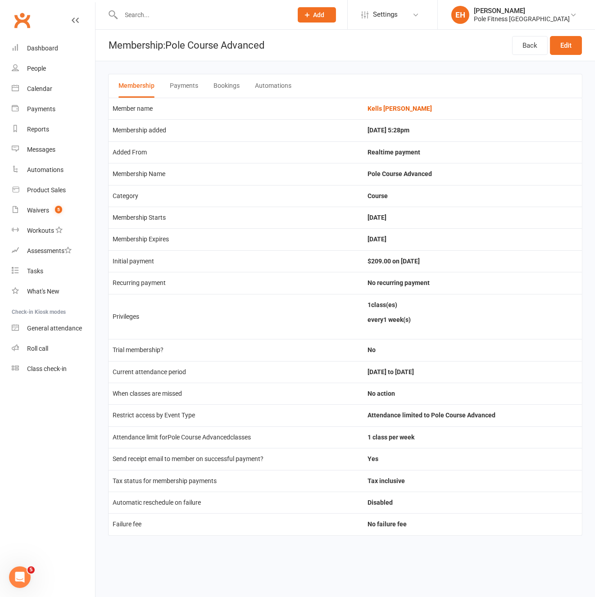
click at [221, 82] on button "Bookings" at bounding box center [226, 85] width 26 height 23
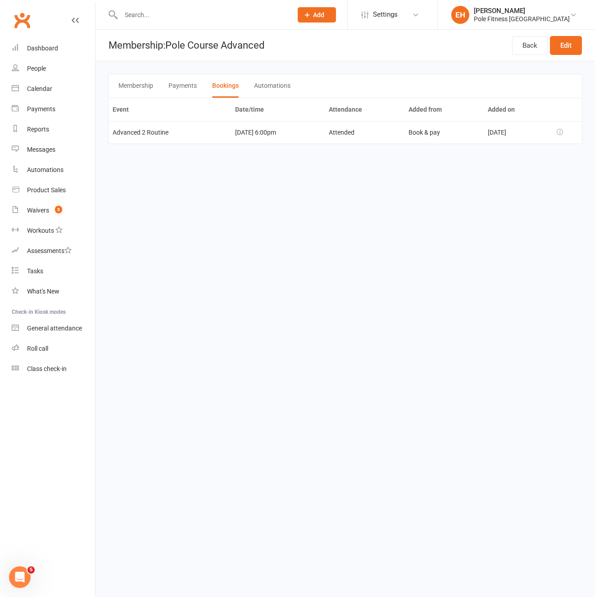
click at [176, 86] on button "Payments" at bounding box center [182, 85] width 28 height 23
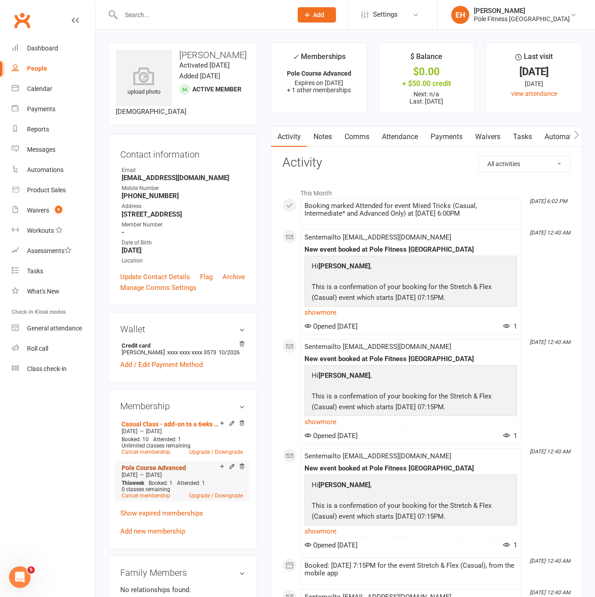
click at [154, 471] on link "Pole Course Advanced" at bounding box center [154, 467] width 64 height 7
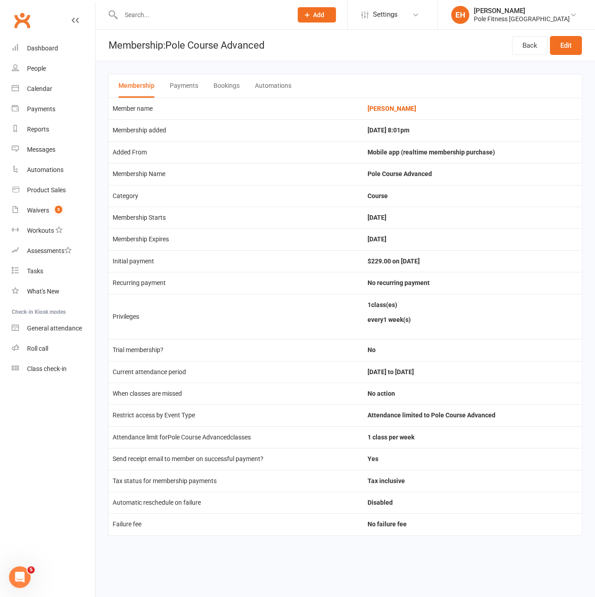
click at [225, 85] on button "Bookings" at bounding box center [226, 85] width 26 height 23
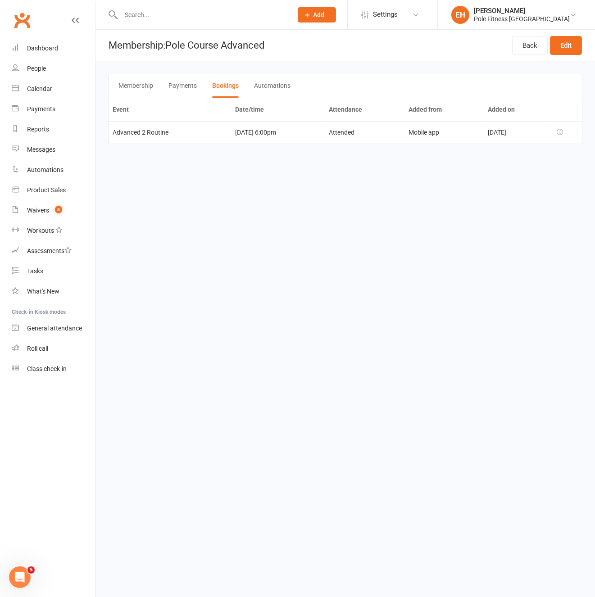
click at [186, 86] on button "Payments" at bounding box center [182, 85] width 28 height 23
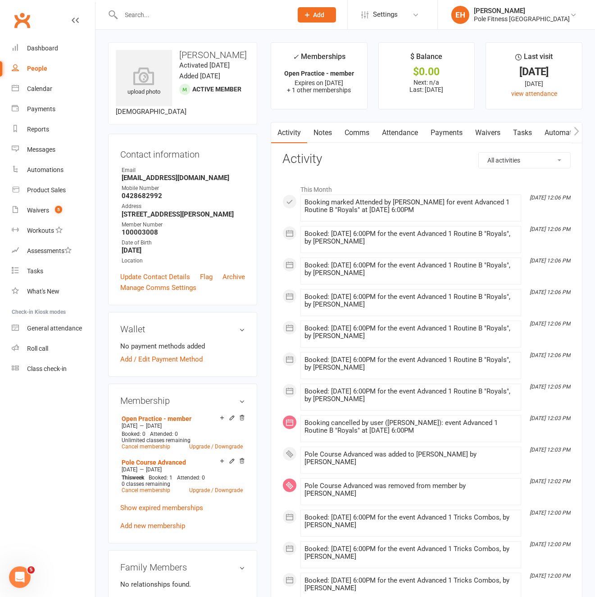
click at [452, 132] on link "Payments" at bounding box center [446, 132] width 45 height 21
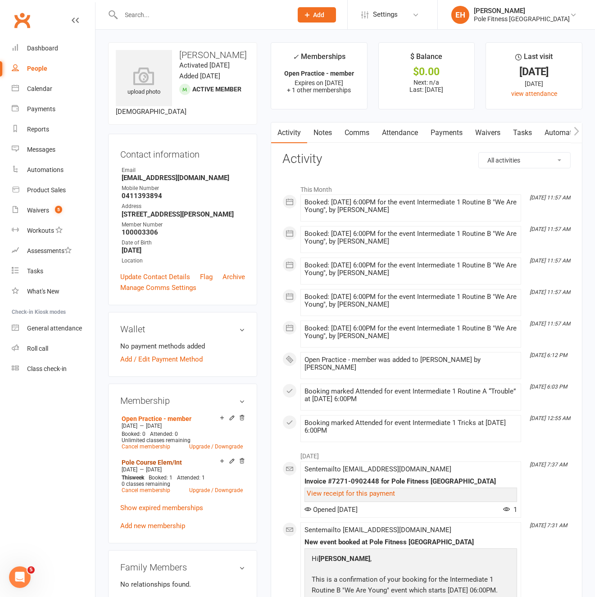
click at [151, 466] on link "Pole Course Elem/Int" at bounding box center [152, 462] width 60 height 7
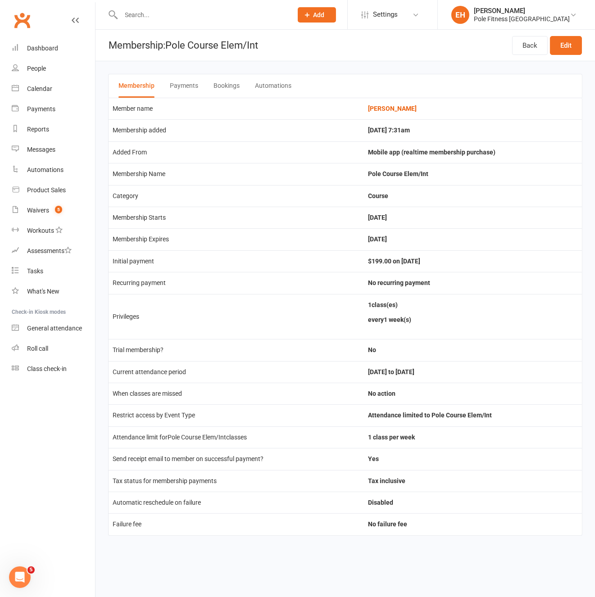
click at [180, 88] on button "Payments" at bounding box center [184, 85] width 28 height 23
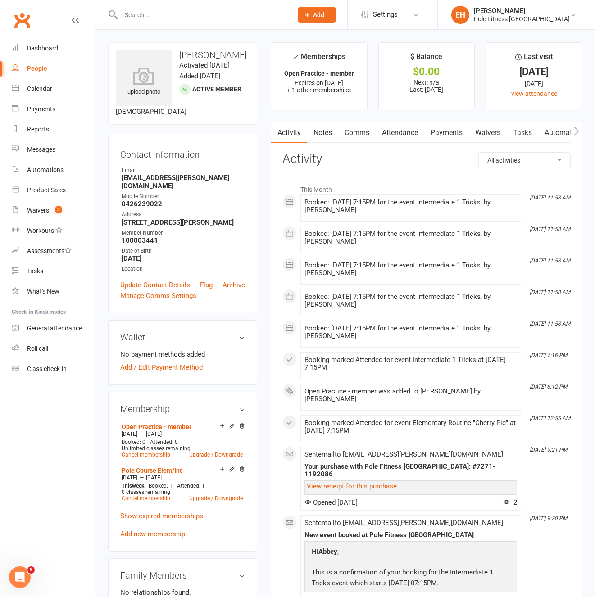
click at [446, 135] on link "Payments" at bounding box center [446, 132] width 45 height 21
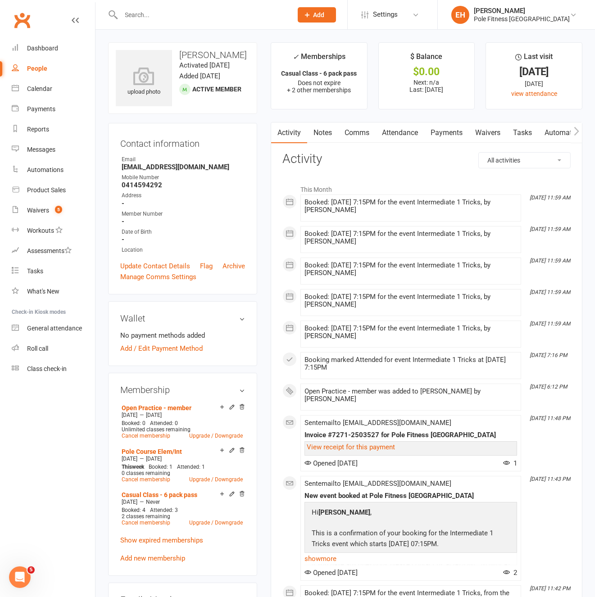
click at [445, 130] on link "Payments" at bounding box center [446, 132] width 45 height 21
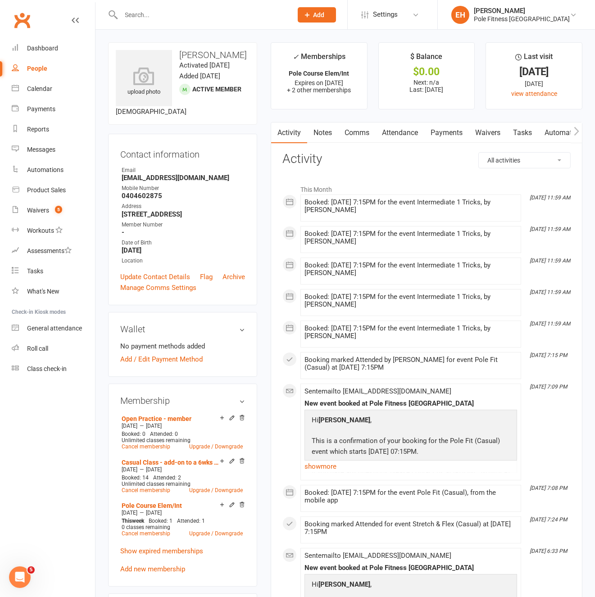
drag, startPoint x: 449, startPoint y: 136, endPoint x: 451, endPoint y: 143, distance: 7.0
click at [449, 136] on link "Payments" at bounding box center [446, 132] width 45 height 21
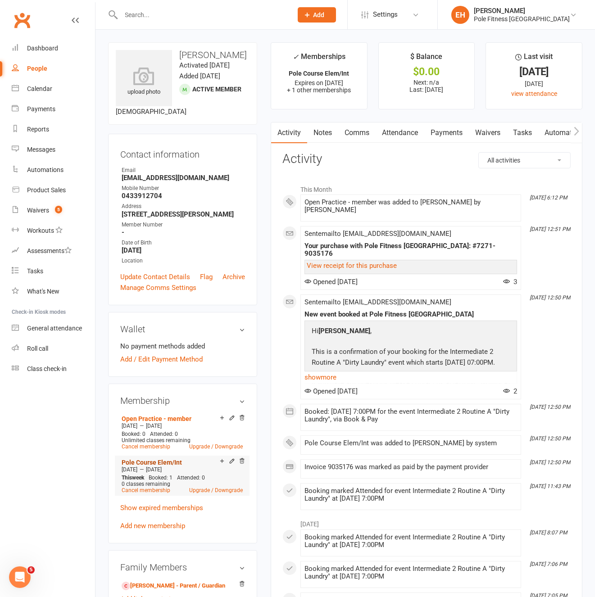
click at [151, 466] on link "Pole Course Elem/Int" at bounding box center [152, 462] width 60 height 7
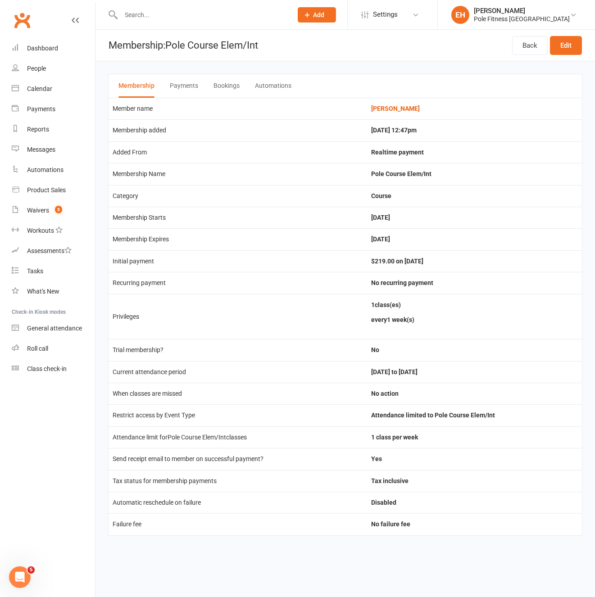
click at [219, 88] on button "Bookings" at bounding box center [226, 85] width 26 height 23
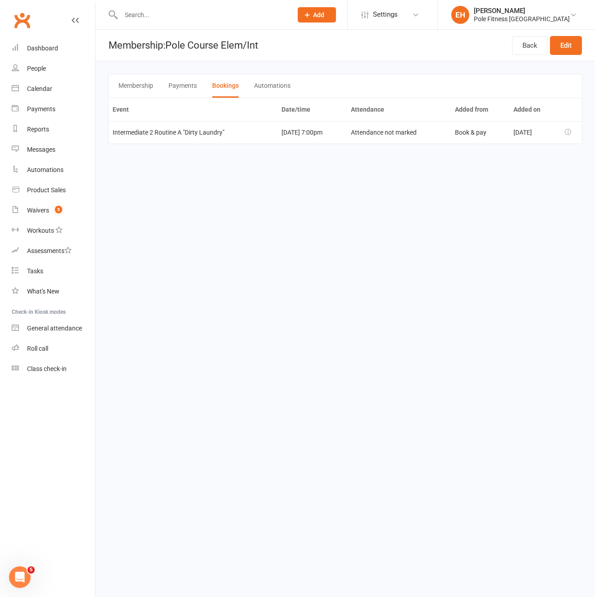
click at [173, 86] on button "Payments" at bounding box center [182, 85] width 28 height 23
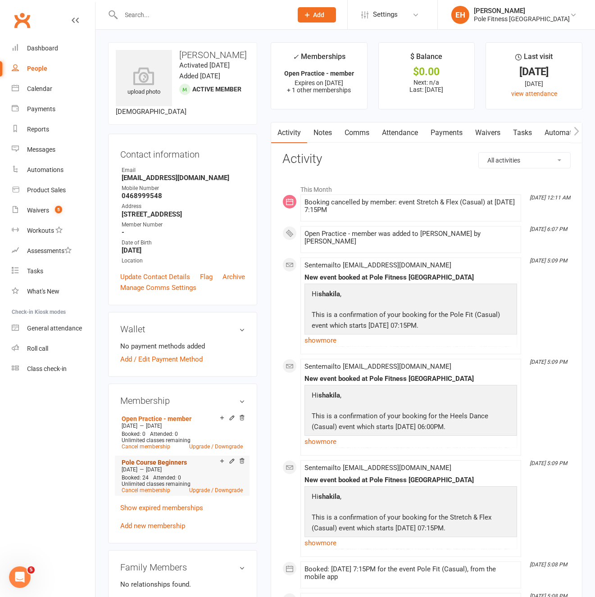
click at [168, 459] on link "Pole Course Beginners" at bounding box center [154, 462] width 65 height 7
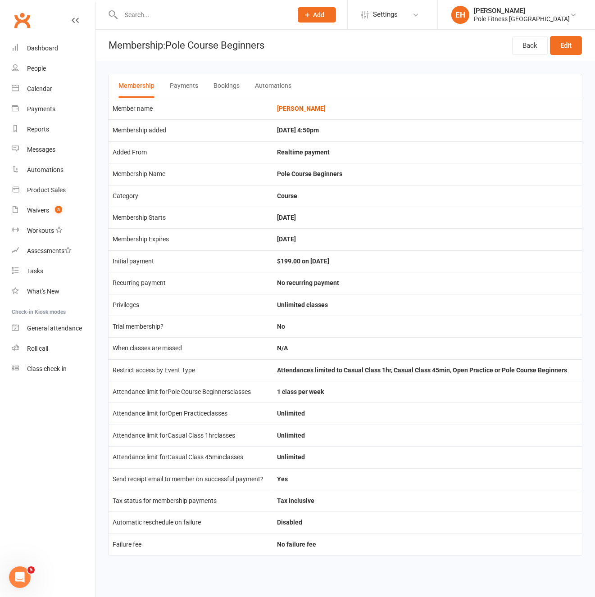
click at [242, 86] on div "Membership Payments Bookings Automations" at bounding box center [345, 86] width 474 height 24
click at [230, 86] on button "Bookings" at bounding box center [226, 85] width 26 height 23
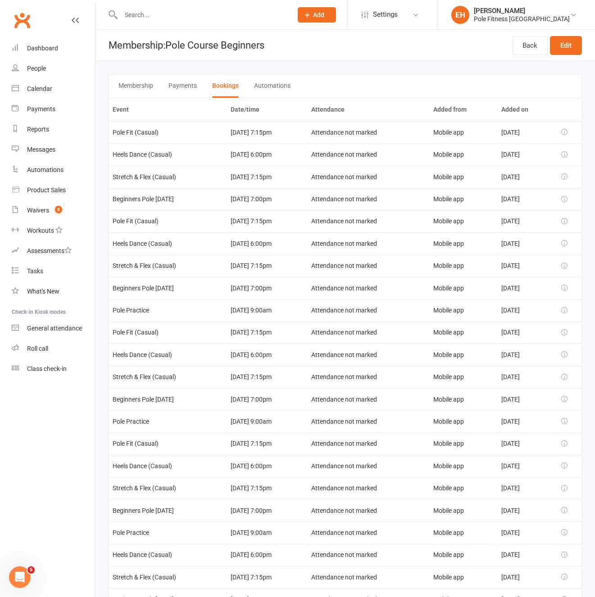
click at [184, 86] on button "Payments" at bounding box center [182, 85] width 28 height 23
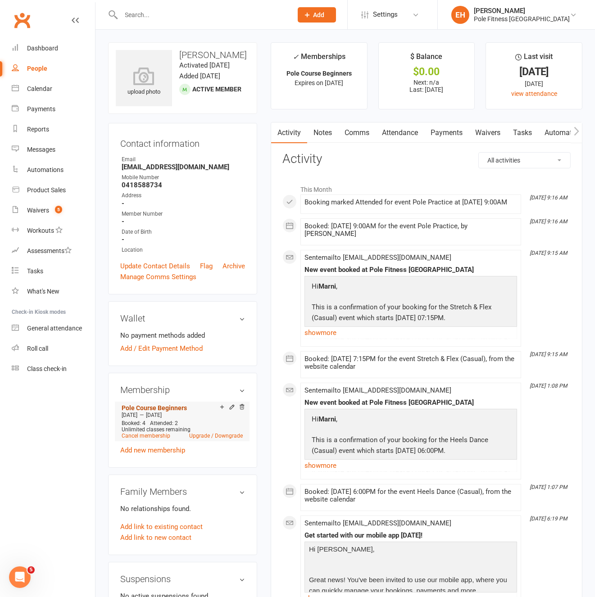
click at [150, 408] on link "Pole Course Beginners" at bounding box center [154, 407] width 65 height 7
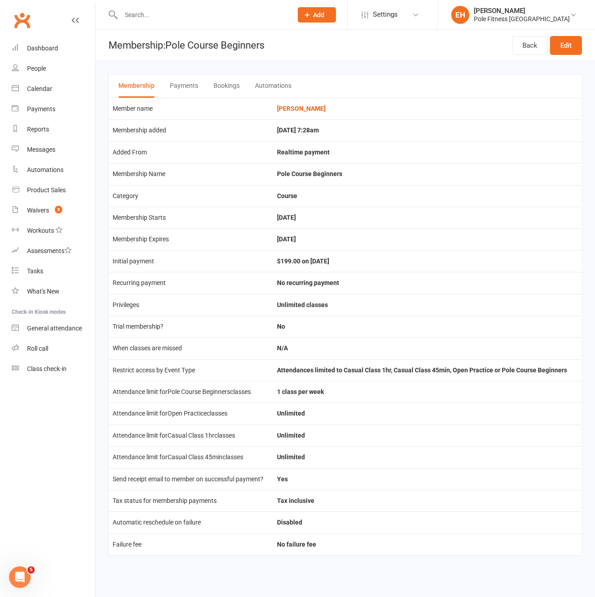
click at [221, 81] on button "Bookings" at bounding box center [226, 85] width 26 height 23
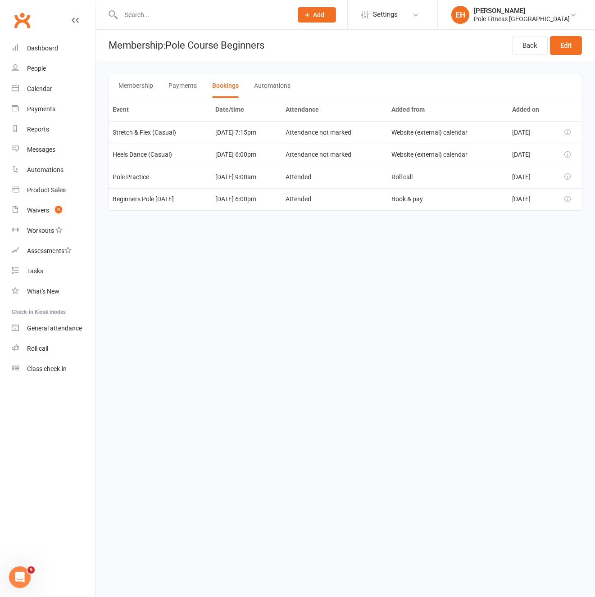
click at [181, 87] on button "Payments" at bounding box center [182, 85] width 28 height 23
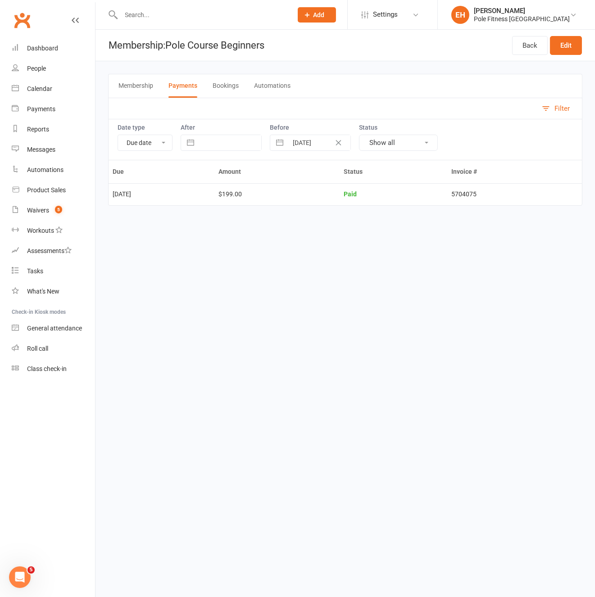
click at [225, 85] on button "Bookings" at bounding box center [225, 85] width 26 height 23
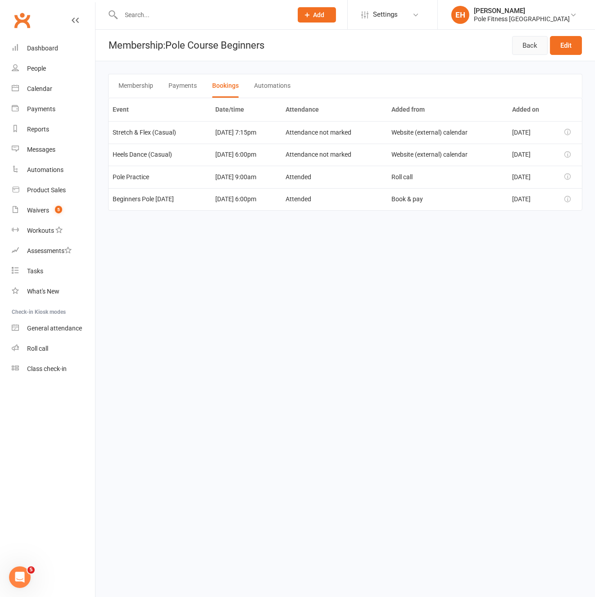
click at [534, 44] on link "Back" at bounding box center [530, 45] width 36 height 19
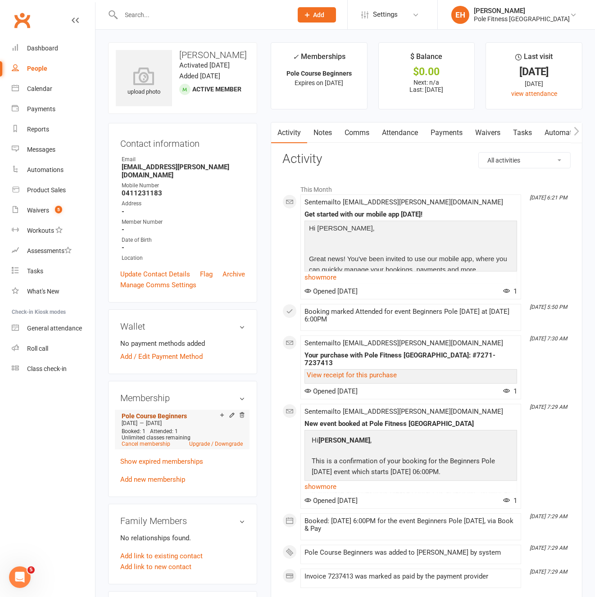
click at [156, 412] on link "Pole Course Beginners" at bounding box center [154, 415] width 65 height 7
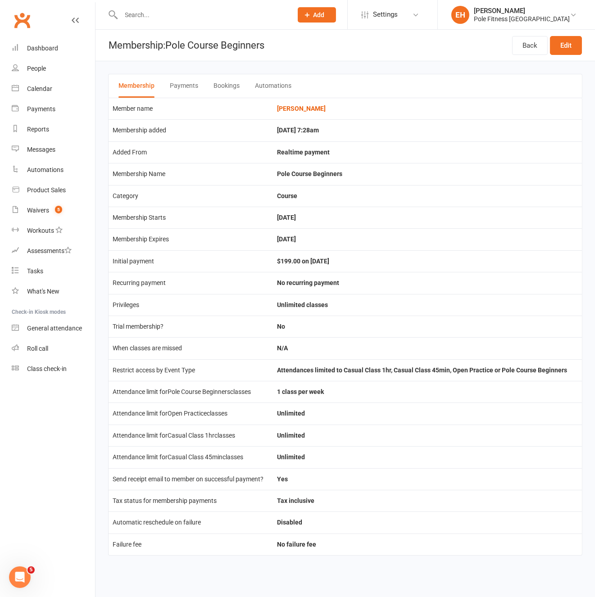
click at [225, 87] on button "Bookings" at bounding box center [226, 85] width 26 height 23
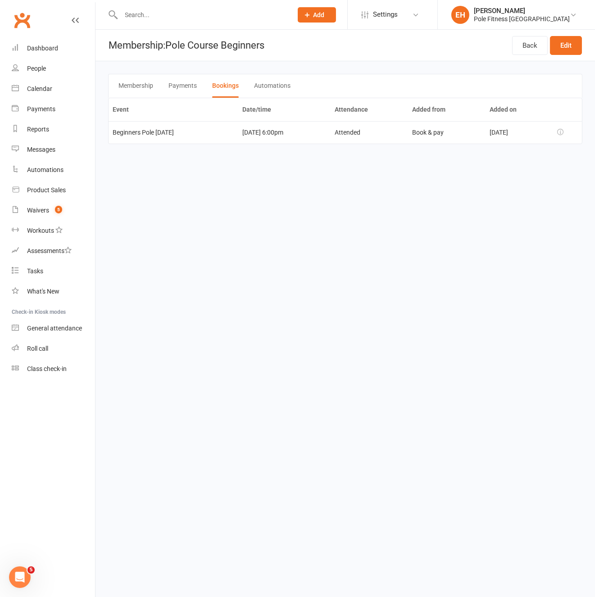
click at [186, 86] on button "Payments" at bounding box center [182, 85] width 28 height 23
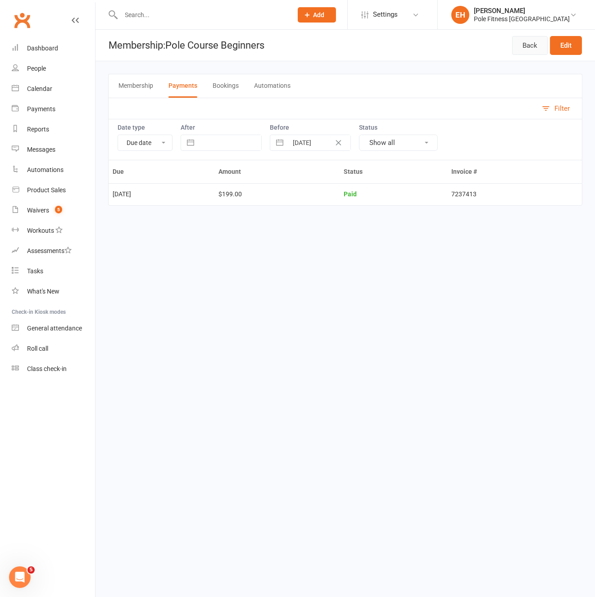
click at [539, 43] on link "Back" at bounding box center [530, 45] width 36 height 19
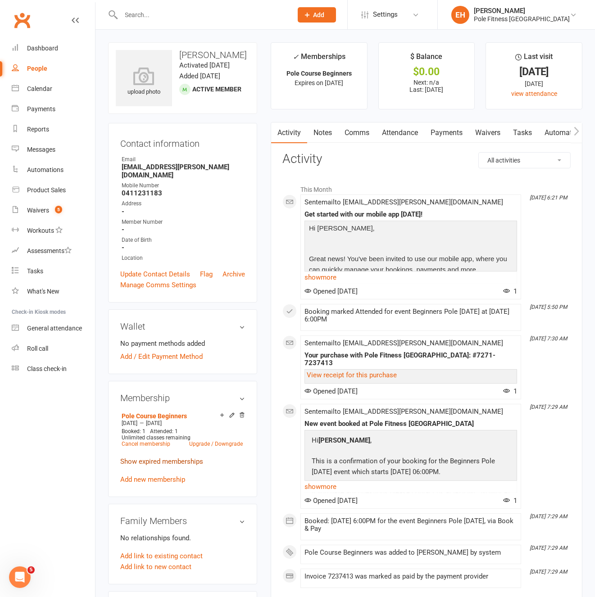
click at [155, 457] on link "Show expired memberships" at bounding box center [161, 461] width 83 height 8
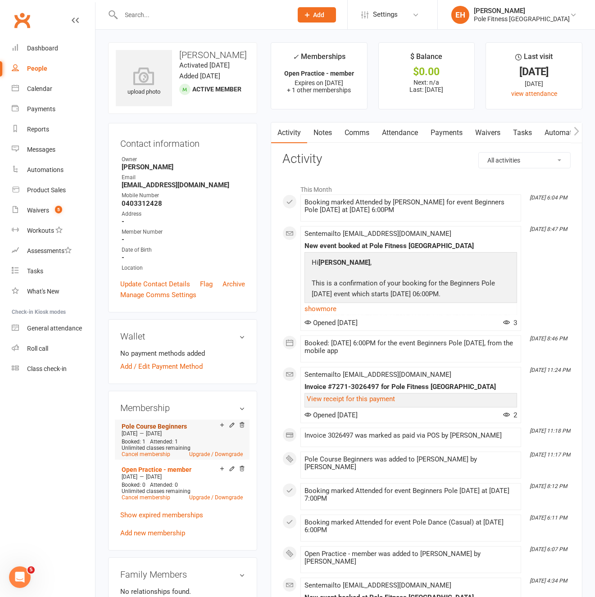
click at [163, 426] on link "Pole Course Beginners" at bounding box center [154, 426] width 65 height 7
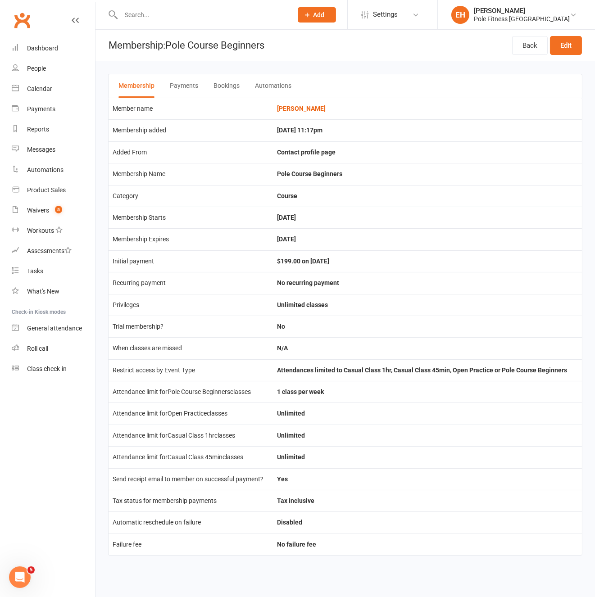
click at [224, 86] on button "Bookings" at bounding box center [226, 85] width 26 height 23
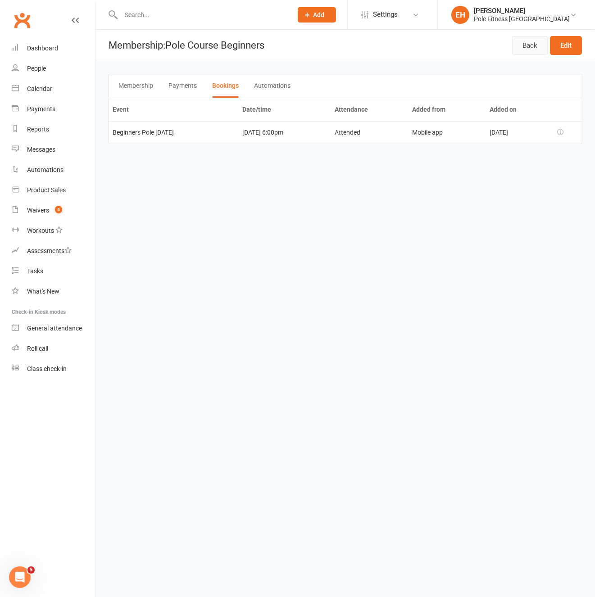
click at [530, 45] on link "Back" at bounding box center [530, 45] width 36 height 19
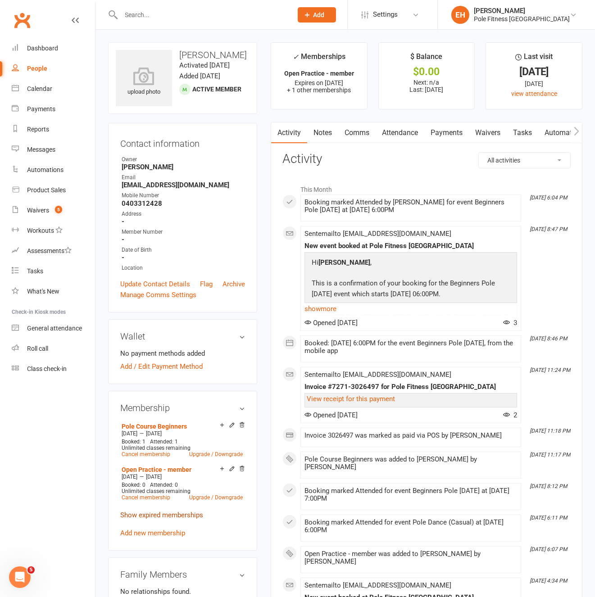
click at [160, 514] on link "Show expired memberships" at bounding box center [161, 515] width 83 height 8
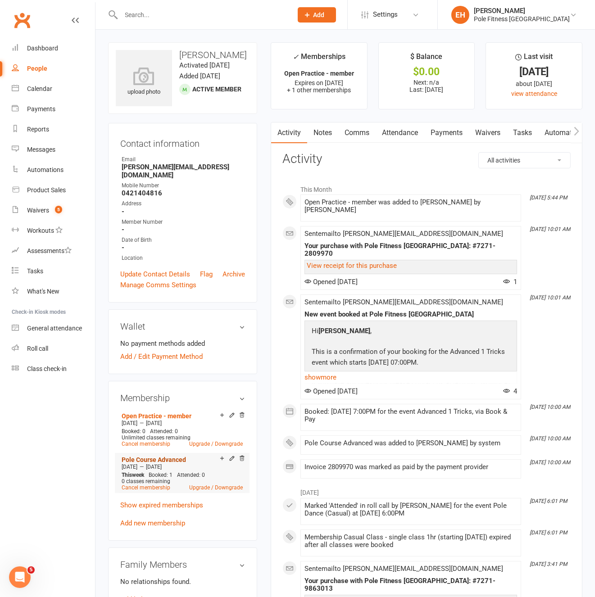
click at [158, 456] on link "Pole Course Advanced" at bounding box center [154, 459] width 64 height 7
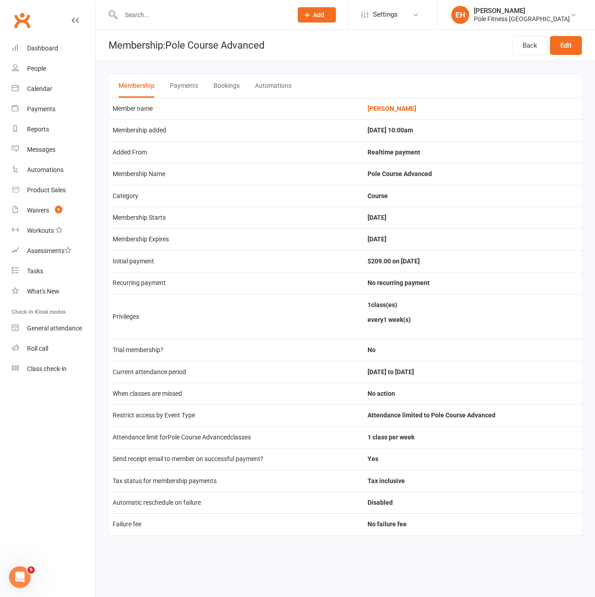
click at [222, 86] on button "Bookings" at bounding box center [226, 85] width 26 height 23
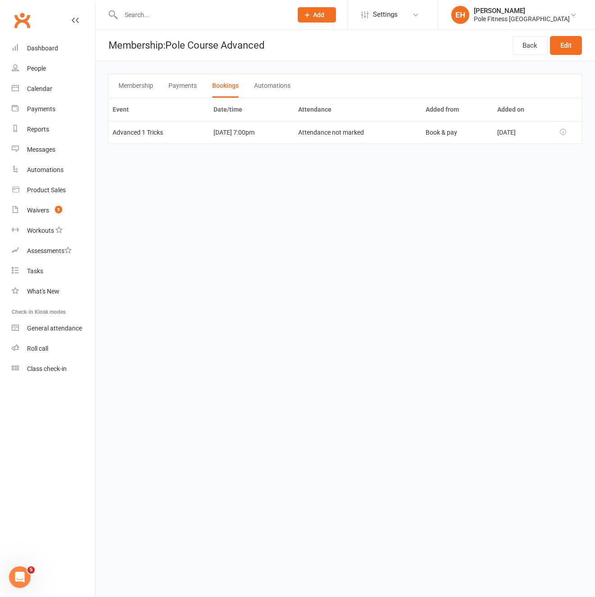
click at [183, 86] on button "Payments" at bounding box center [182, 85] width 28 height 23
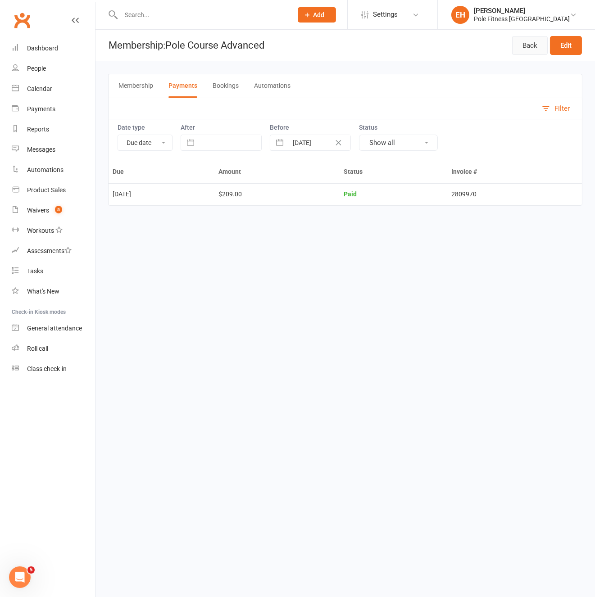
click at [536, 41] on link "Back" at bounding box center [530, 45] width 36 height 19
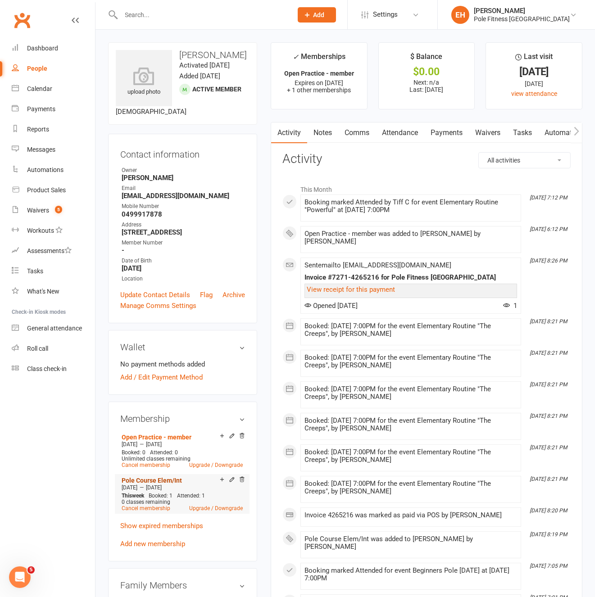
click at [178, 484] on link "Pole Course Elem/Int" at bounding box center [152, 480] width 60 height 7
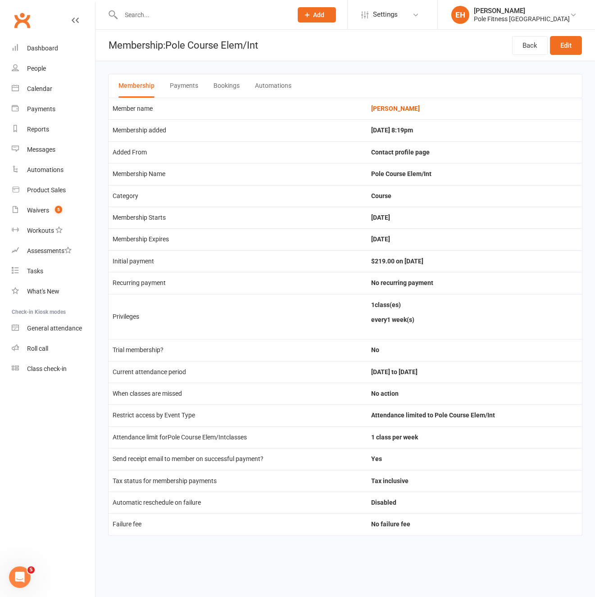
click at [222, 87] on button "Bookings" at bounding box center [226, 85] width 26 height 23
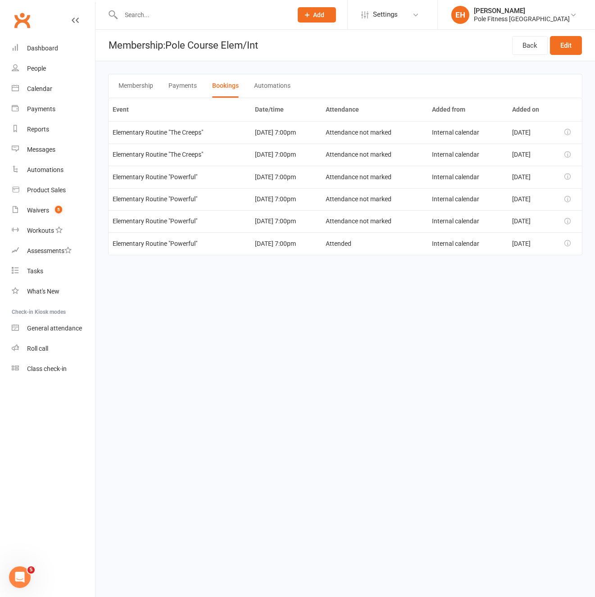
click at [181, 86] on button "Payments" at bounding box center [182, 85] width 28 height 23
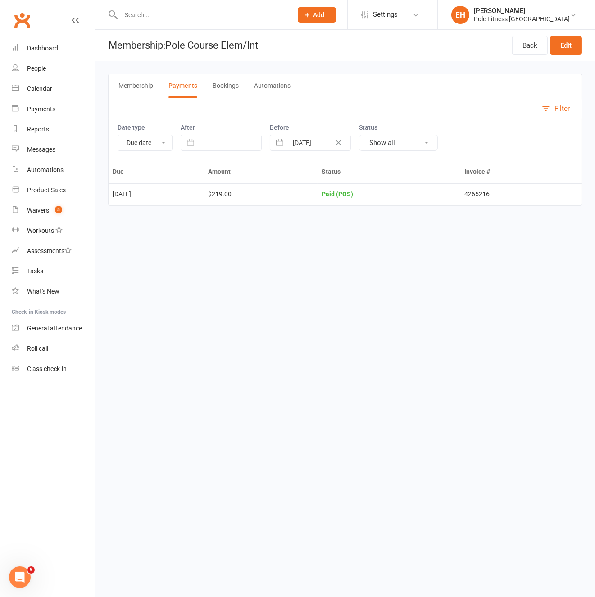
click at [140, 87] on button "Membership" at bounding box center [135, 85] width 35 height 23
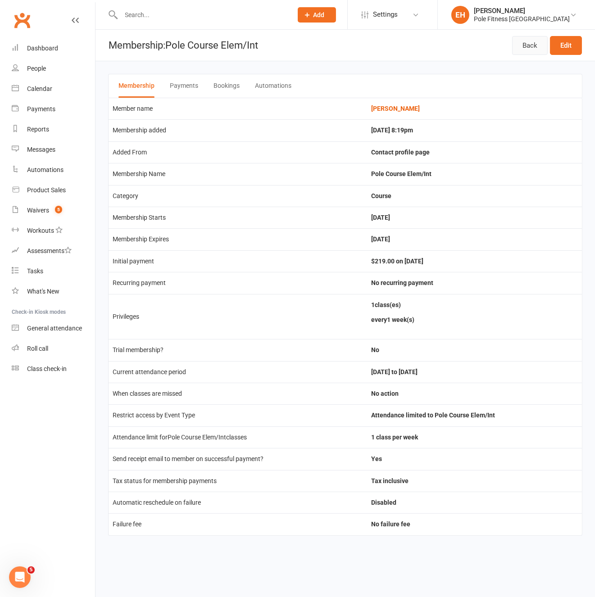
click at [522, 44] on link "Back" at bounding box center [530, 45] width 36 height 19
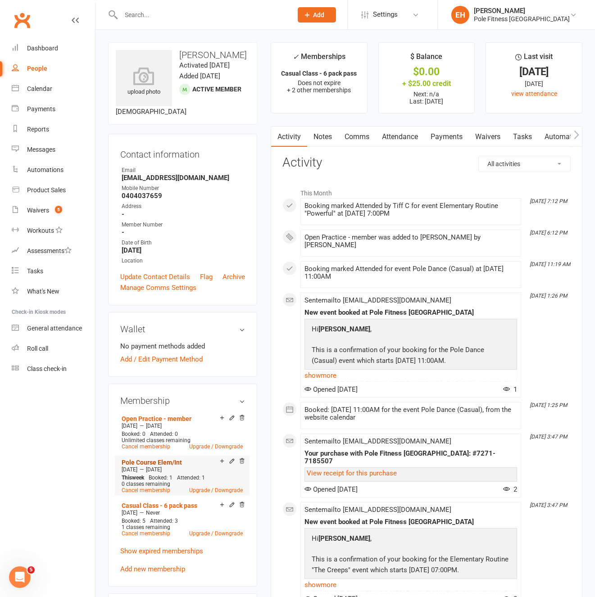
click at [153, 466] on link "Pole Course Elem/Int" at bounding box center [152, 462] width 60 height 7
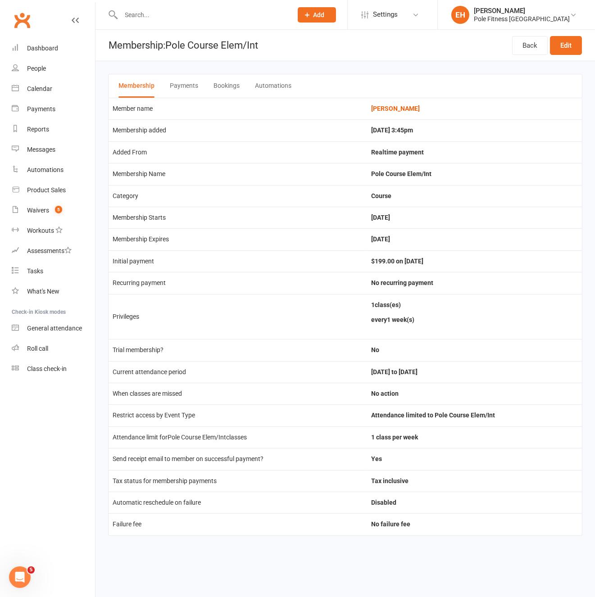
click at [226, 81] on button "Bookings" at bounding box center [226, 85] width 26 height 23
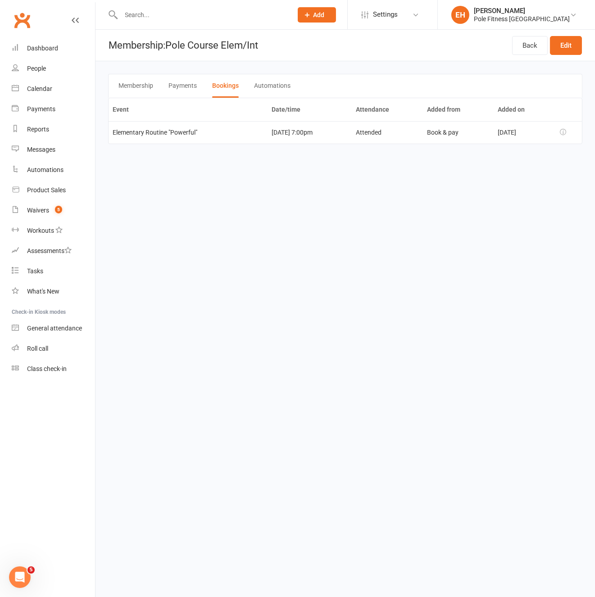
click at [177, 87] on button "Payments" at bounding box center [182, 85] width 28 height 23
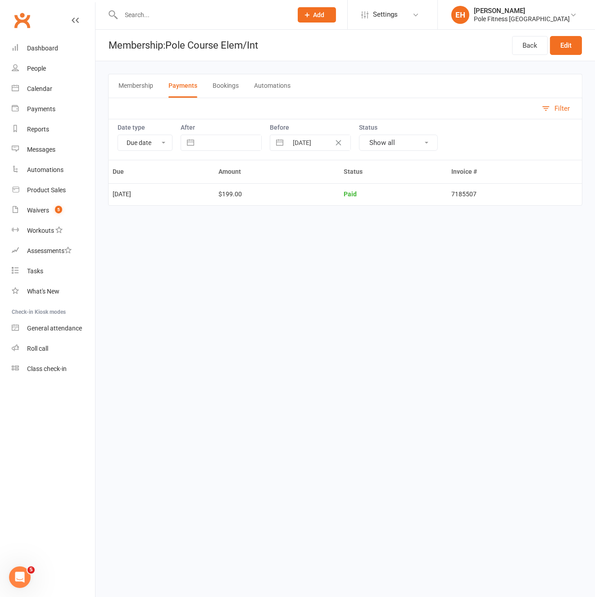
click at [234, 87] on button "Bookings" at bounding box center [225, 85] width 26 height 23
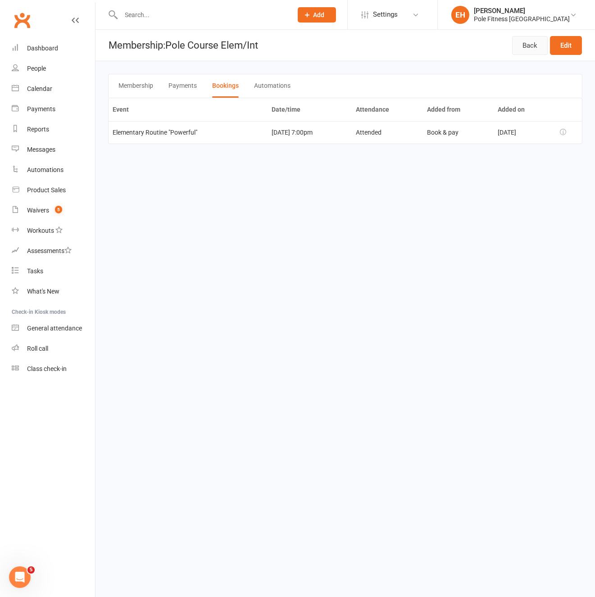
click at [529, 50] on link "Back" at bounding box center [530, 45] width 36 height 19
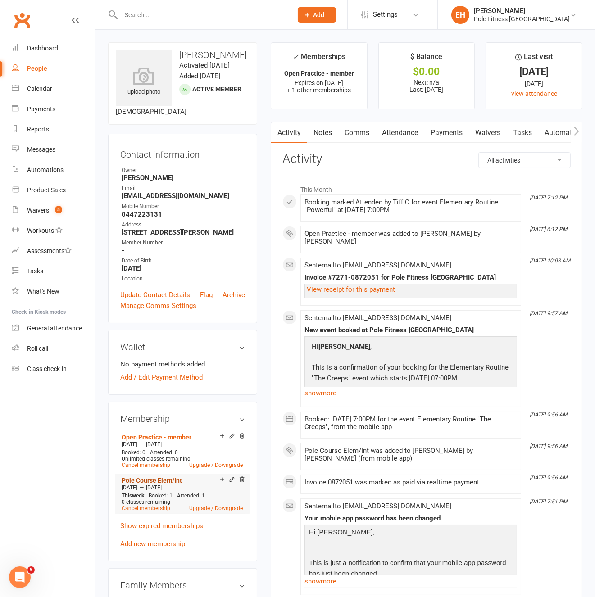
click at [159, 484] on link "Pole Course Elem/Int" at bounding box center [152, 480] width 60 height 7
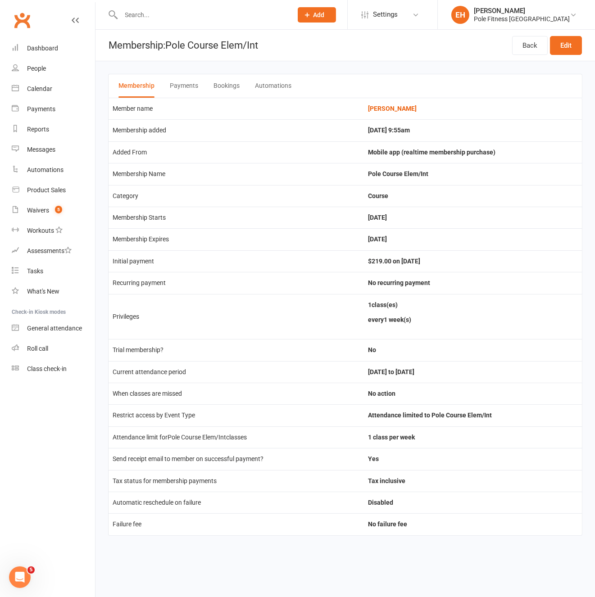
click at [181, 78] on button "Payments" at bounding box center [184, 85] width 28 height 23
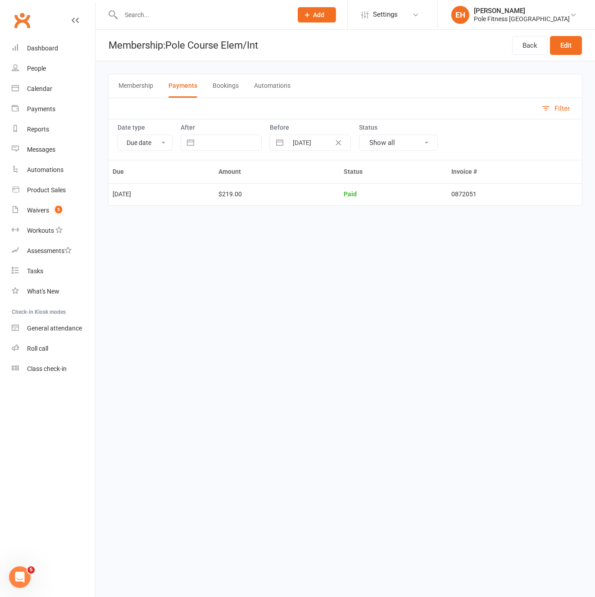
click at [217, 84] on button "Bookings" at bounding box center [225, 85] width 26 height 23
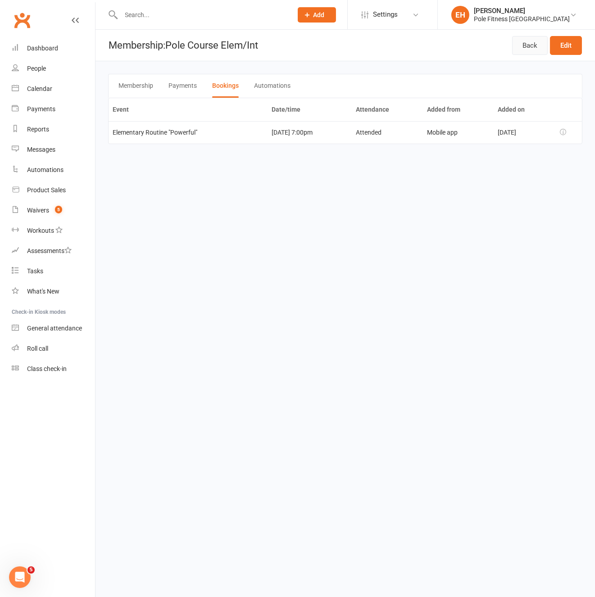
click at [525, 43] on link "Back" at bounding box center [530, 45] width 36 height 19
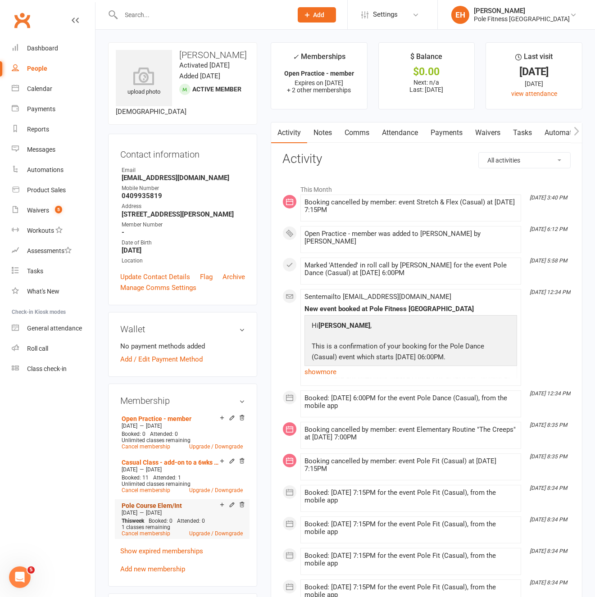
click at [164, 503] on link "Pole Course Elem/Int" at bounding box center [152, 505] width 60 height 7
